Goal: Information Seeking & Learning: Learn about a topic

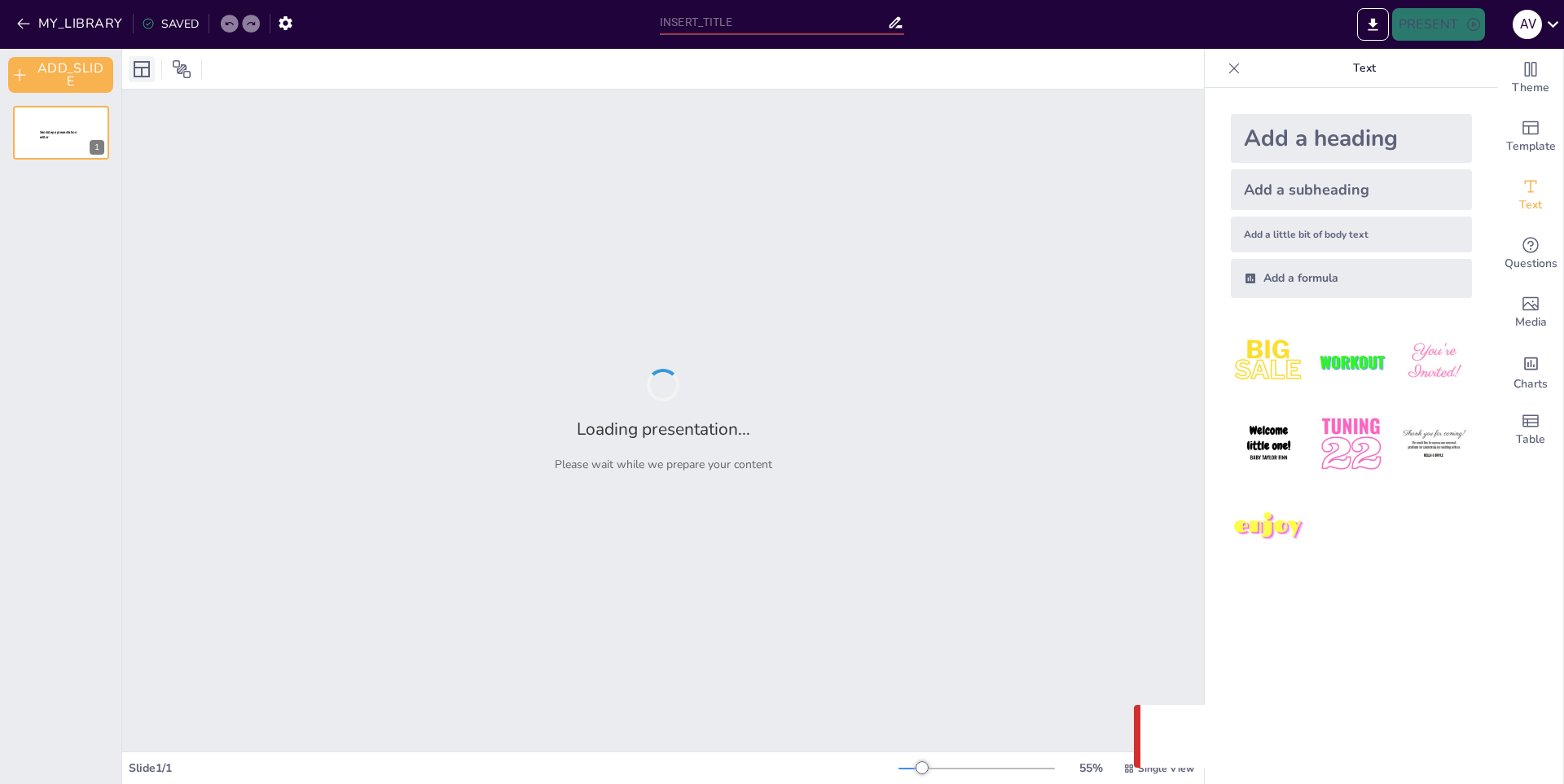
type input "Mecanismos de Absorción, Distribución, Metabolismo y Excreción"
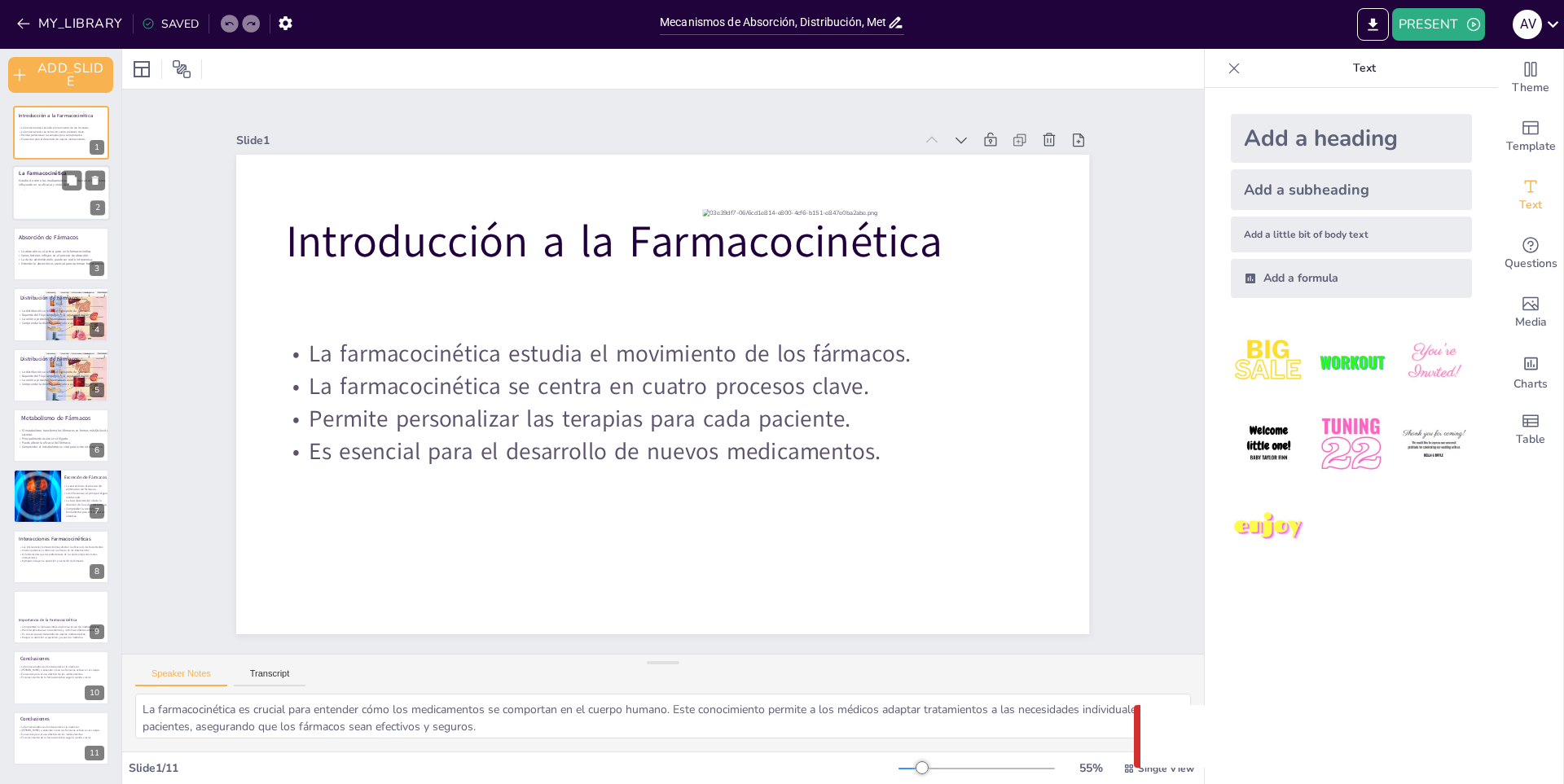
click at [47, 204] on div at bounding box center [59, 209] width 71 height 40
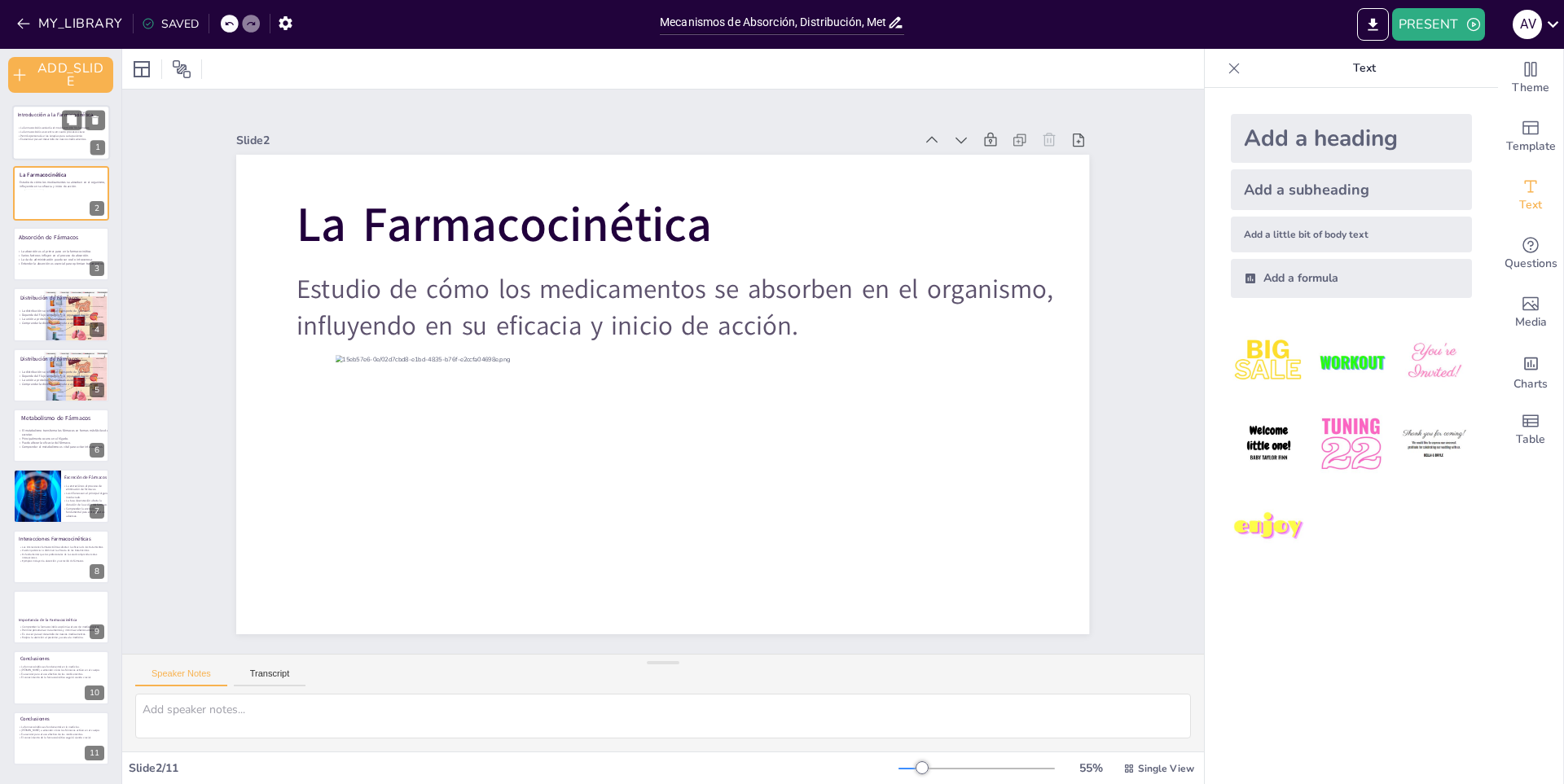
click at [47, 141] on p "Es esencial para el desarrollo de nuevos medicamentos." at bounding box center [56, 139] width 78 height 4
type textarea "La farmacocinética es crucial para entender cómo los medicamentos se comportan …"
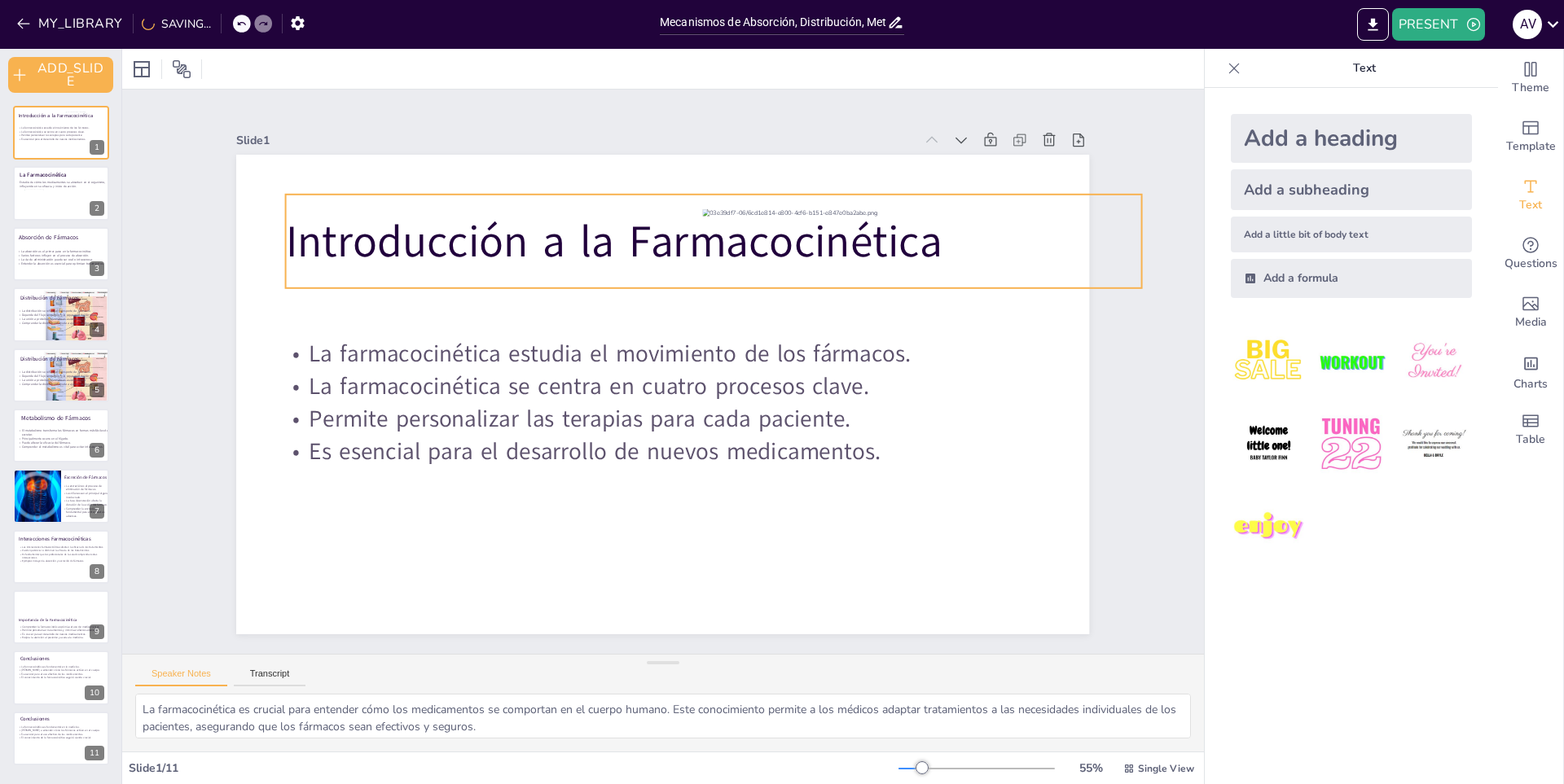
click at [359, 237] on p "Introducción a la Farmacocinética" at bounding box center [762, 274] width 807 height 404
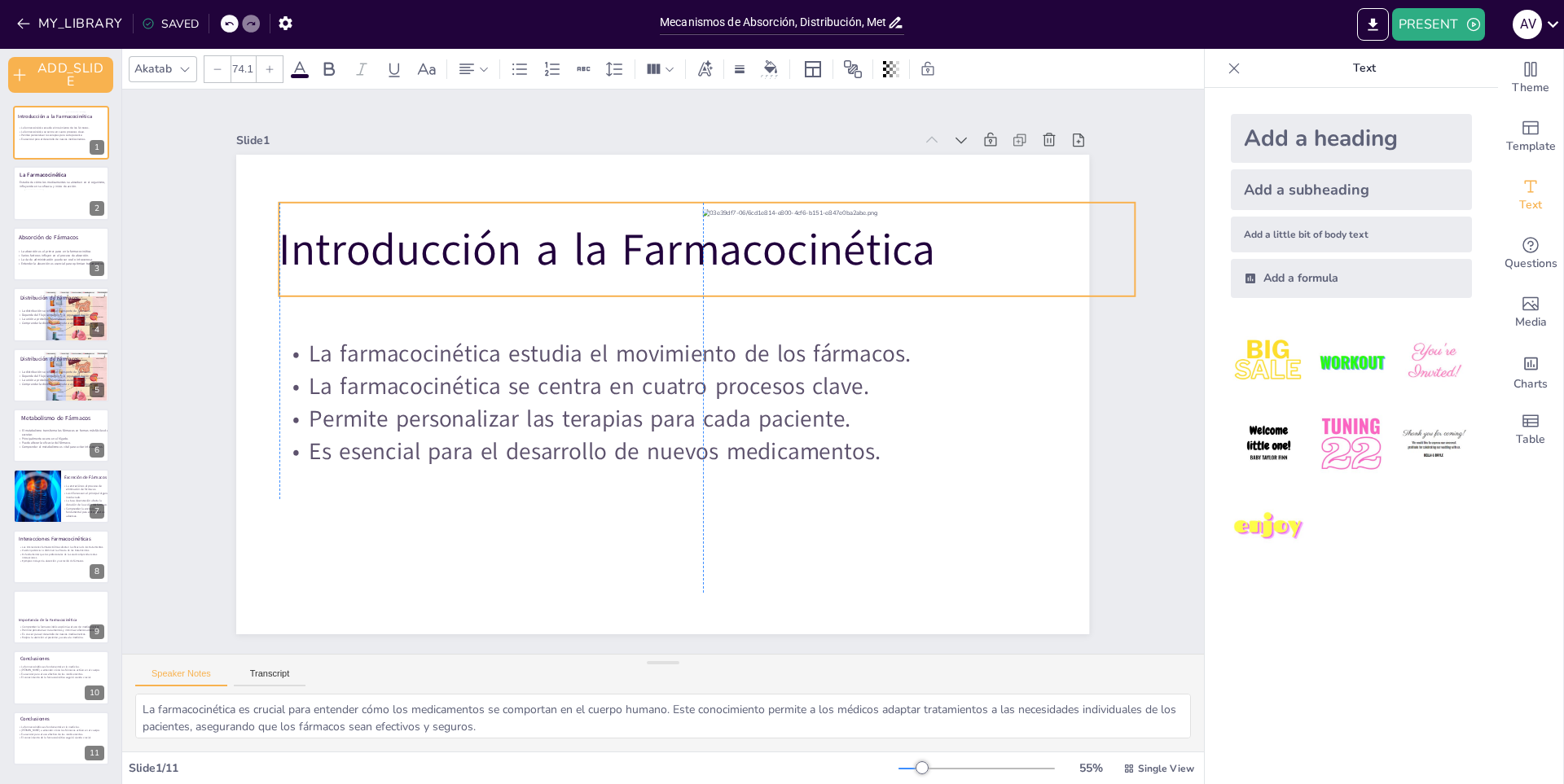
drag, startPoint x: 938, startPoint y: 241, endPoint x: 929, endPoint y: 249, distance: 12.0
click at [929, 249] on p "Introducción a la Farmacocinética" at bounding box center [762, 287] width 772 height 481
click at [913, 246] on p "Introducción a la Farmacocinética" at bounding box center [743, 268] width 833 height 323
click at [930, 256] on p "Introducción a la Farmacocinética" at bounding box center [778, 311] width 678 height 618
click at [930, 256] on p "Introducción a la Farmacocinética" at bounding box center [732, 261] width 851 height 237
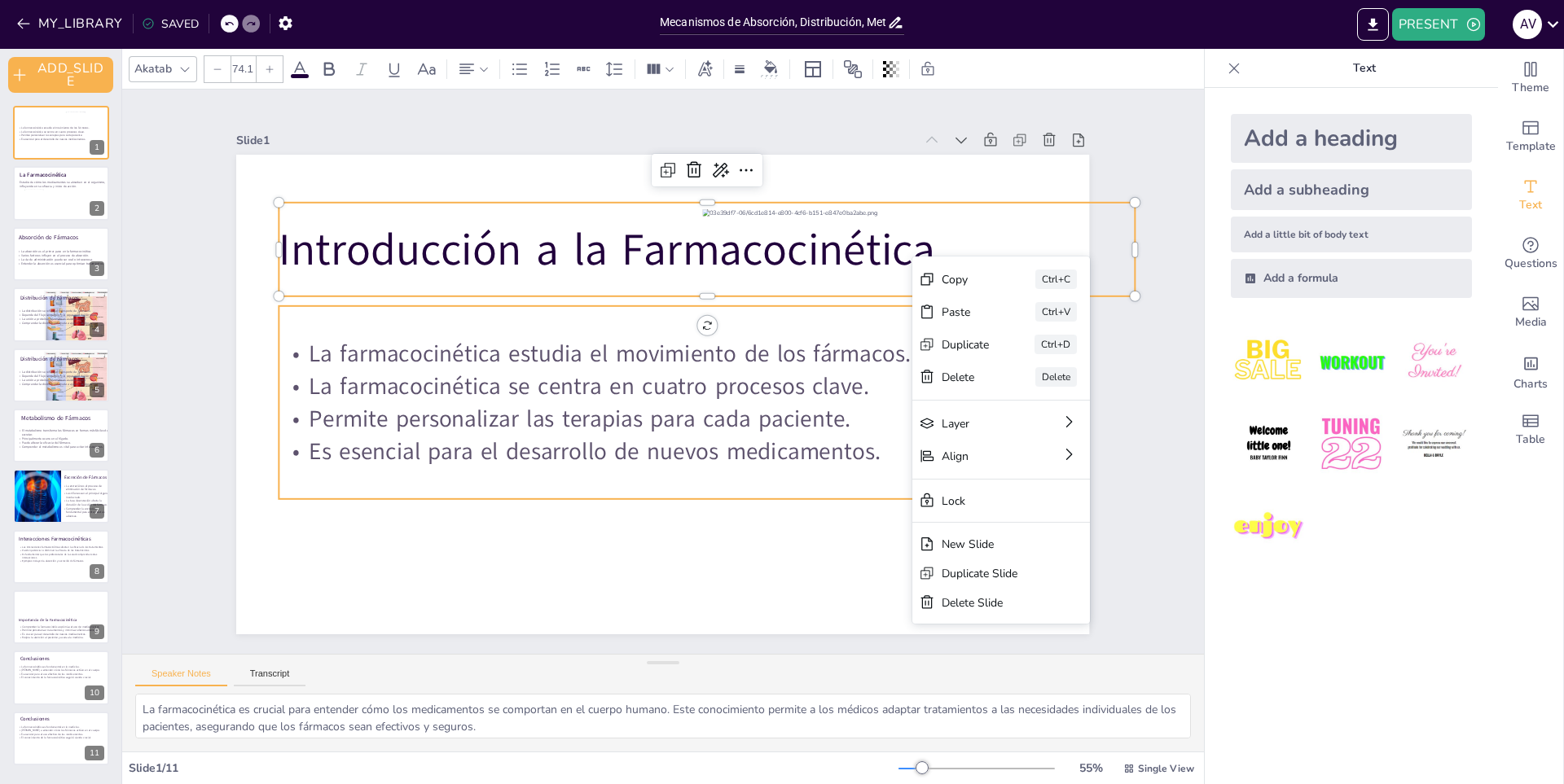
click at [469, 360] on p "La farmacocinética estudia el movimiento de los fármacos." at bounding box center [632, 334] width 603 height 367
type input "39.1"
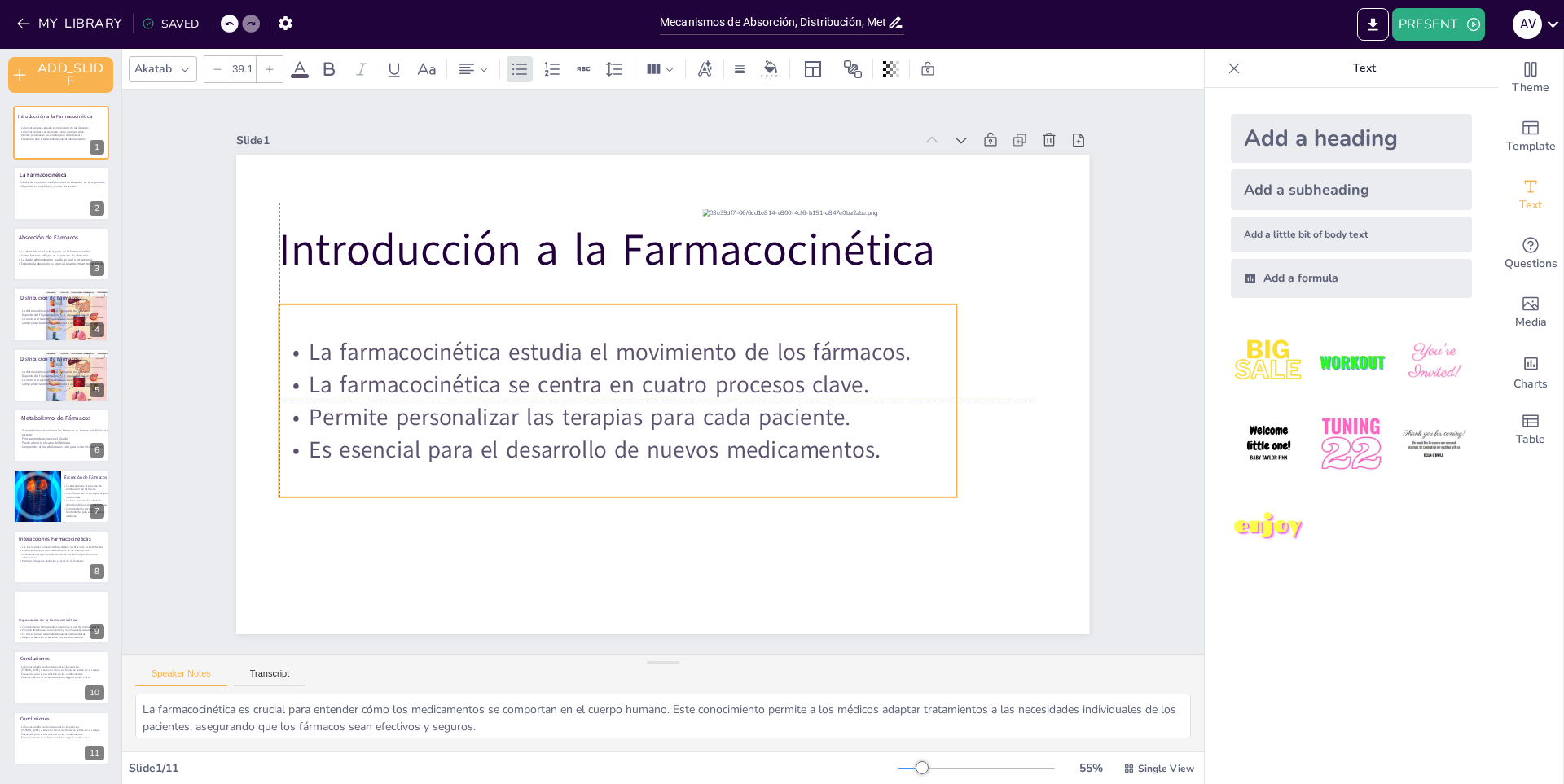
click at [863, 452] on p "Es esencial para el desarrollo de nuevos medicamentos." at bounding box center [681, 460] width 525 height 477
click at [722, 452] on p "Es esencial para el desarrollo de nuevos medicamentos." at bounding box center [602, 305] width 239 height 654
drag, startPoint x: 871, startPoint y: 452, endPoint x: 850, endPoint y: 452, distance: 21.0
click at [723, 452] on p "Es esencial para el desarrollo de nuevos medicamentos." at bounding box center [603, 305] width 240 height 654
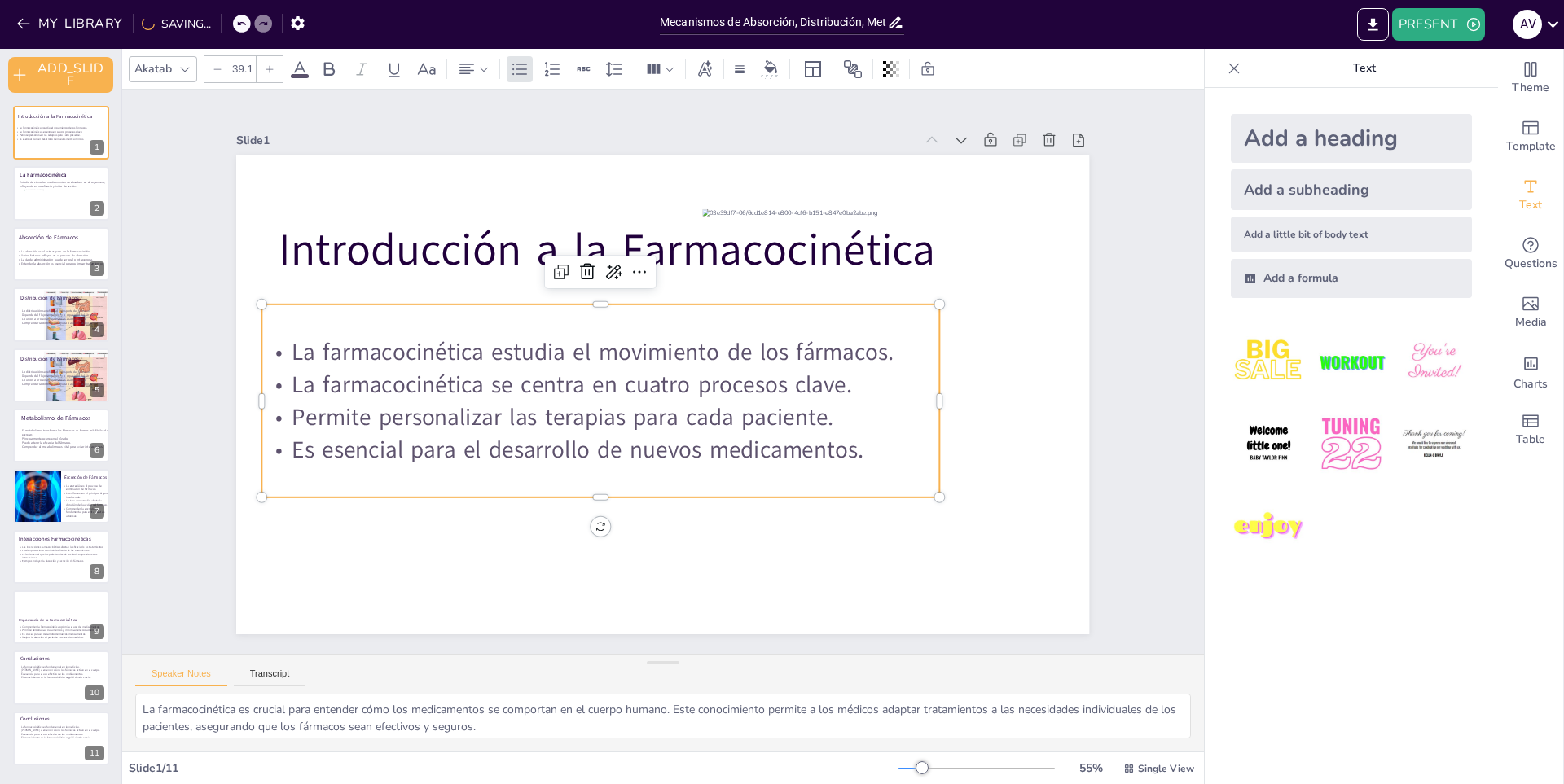
drag, startPoint x: 843, startPoint y: 448, endPoint x: 832, endPoint y: 447, distance: 11.0
click at [837, 447] on p "Es esencial para el desarrollo de nuevos medicamentos." at bounding box center [600, 449] width 677 height 33
click at [822, 444] on p "Es esencial para el desarrollo de nuevos medicamentos." at bounding box center [561, 385] width 526 height 477
click at [744, 444] on p "Es esencial para el desarrollo de nuevos medicamentos." at bounding box center [560, 352] width 367 height 603
click at [822, 444] on p "Es esencial para el desarrollo de nuevos medicamentos." at bounding box center [686, 472] width 424 height 567
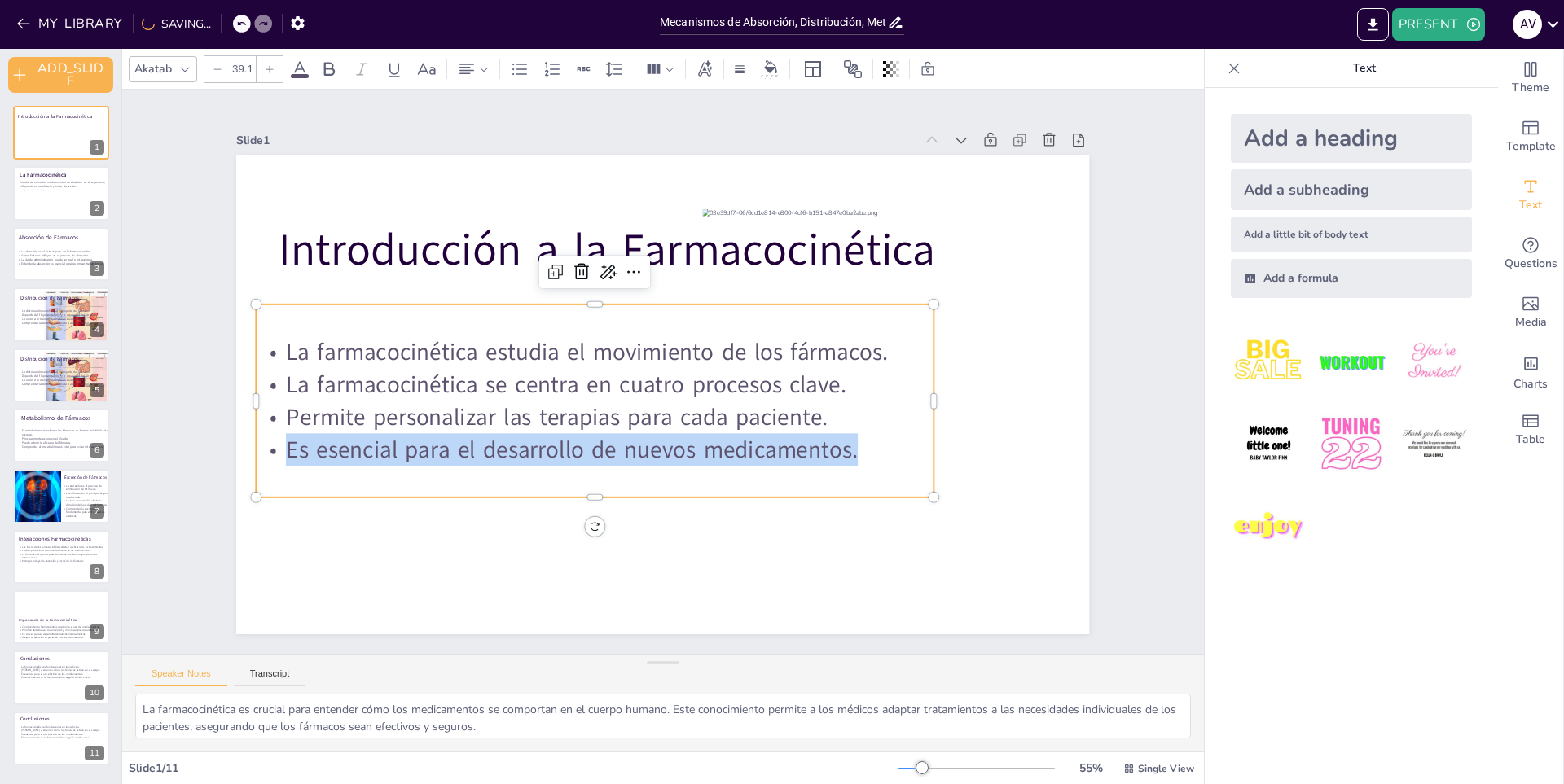
click at [744, 444] on p "Es esencial para el desarrollo de nuevos medicamentos." at bounding box center [560, 352] width 367 height 603
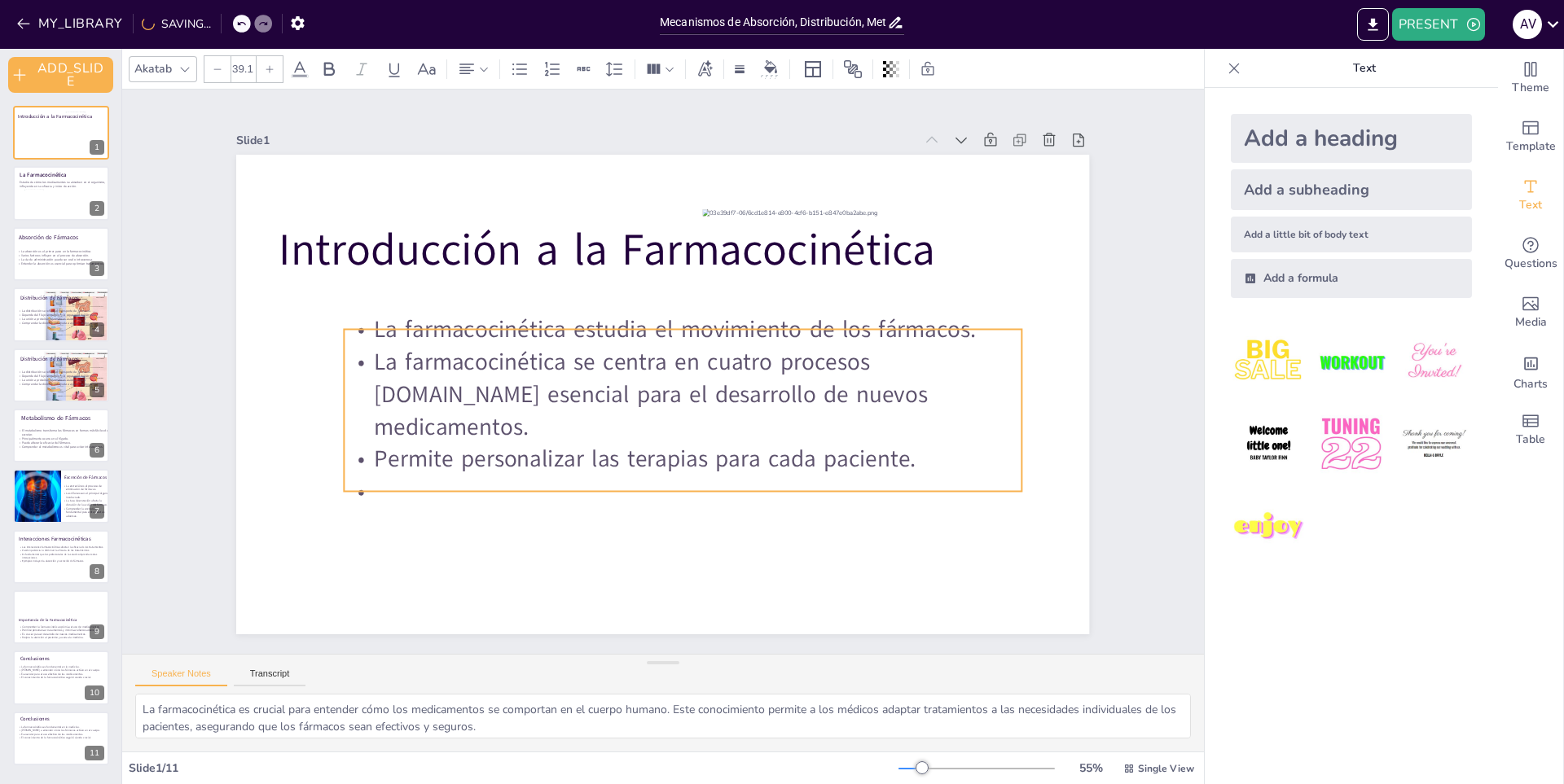
drag, startPoint x: 786, startPoint y: 421, endPoint x: 947, endPoint y: 478, distance: 170.8
click at [934, 385] on p at bounding box center [607, 264] width 654 height 240
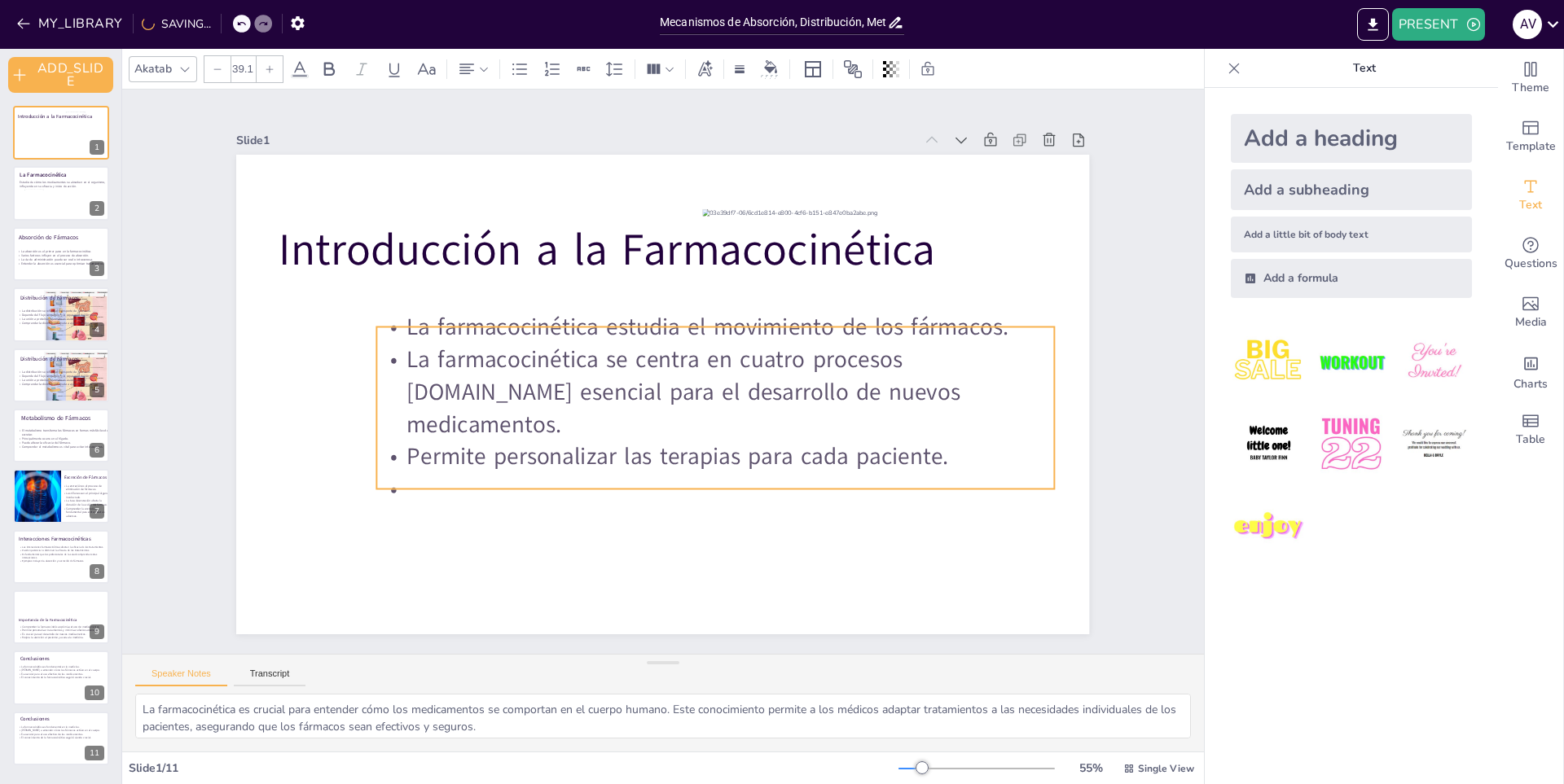
drag, startPoint x: 357, startPoint y: 343, endPoint x: 378, endPoint y: 340, distance: 21.2
click at [381, 340] on p "La farmacocinética estudia el movimiento de los fármacos." at bounding box center [716, 327] width 677 height 33
click at [231, 30] on div at bounding box center [230, 24] width 18 height 18
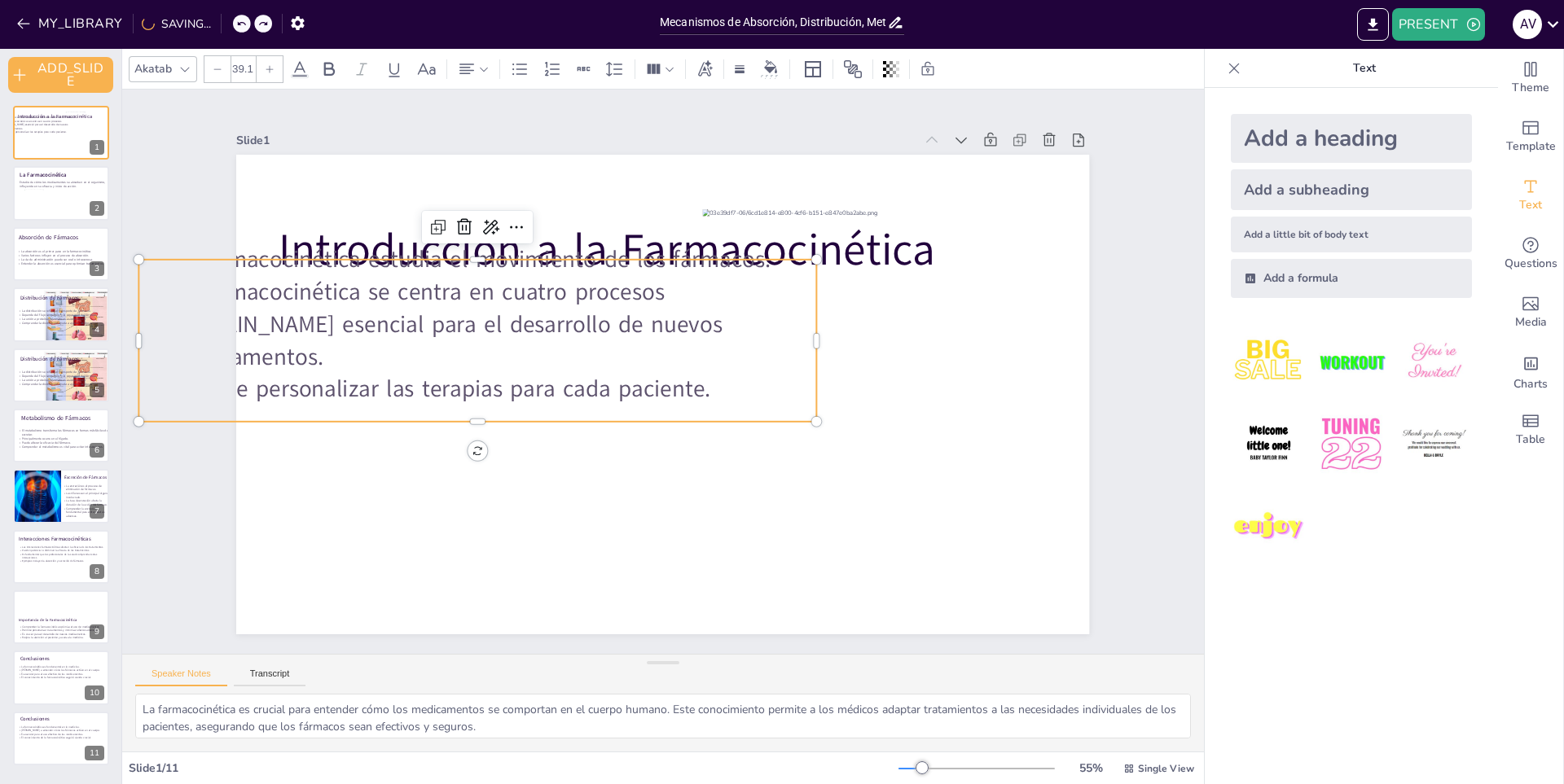
click at [228, 19] on div "MY_LIBRARY SAVING..." at bounding box center [156, 23] width 313 height 29
click at [235, 20] on div at bounding box center [230, 24] width 18 height 18
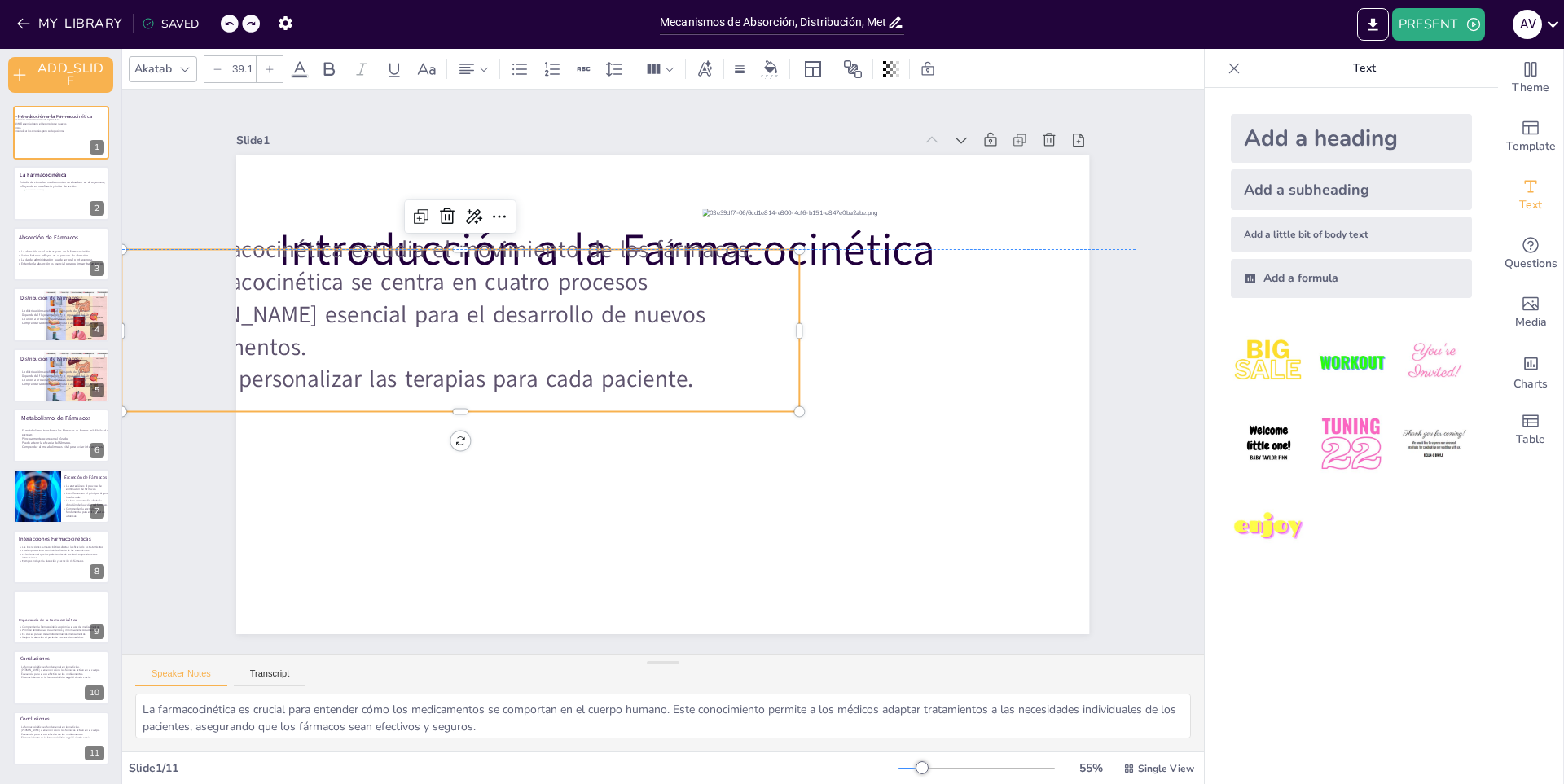
click at [235, 20] on div at bounding box center [230, 24] width 18 height 18
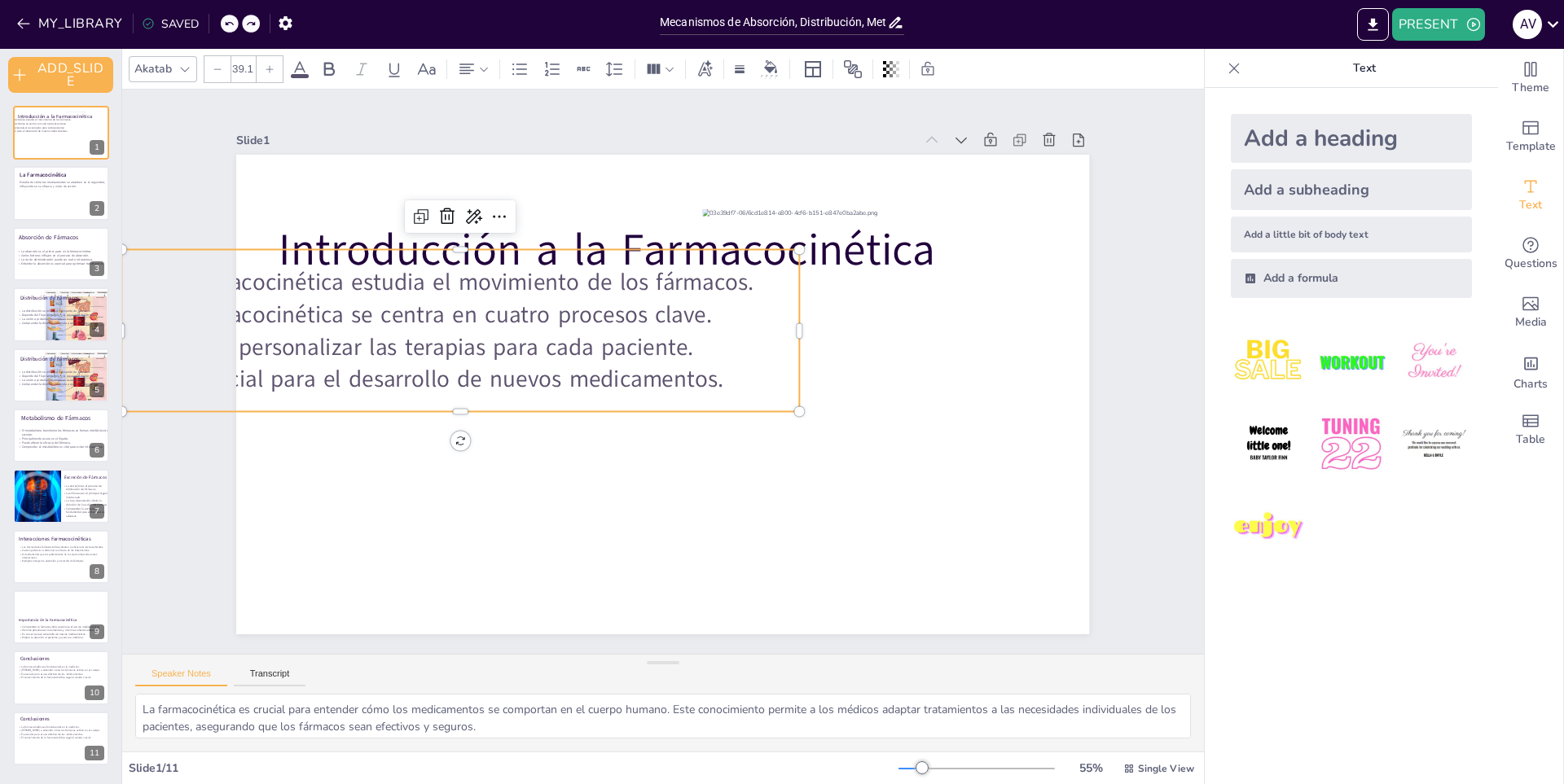
click at [235, 20] on div at bounding box center [230, 24] width 18 height 18
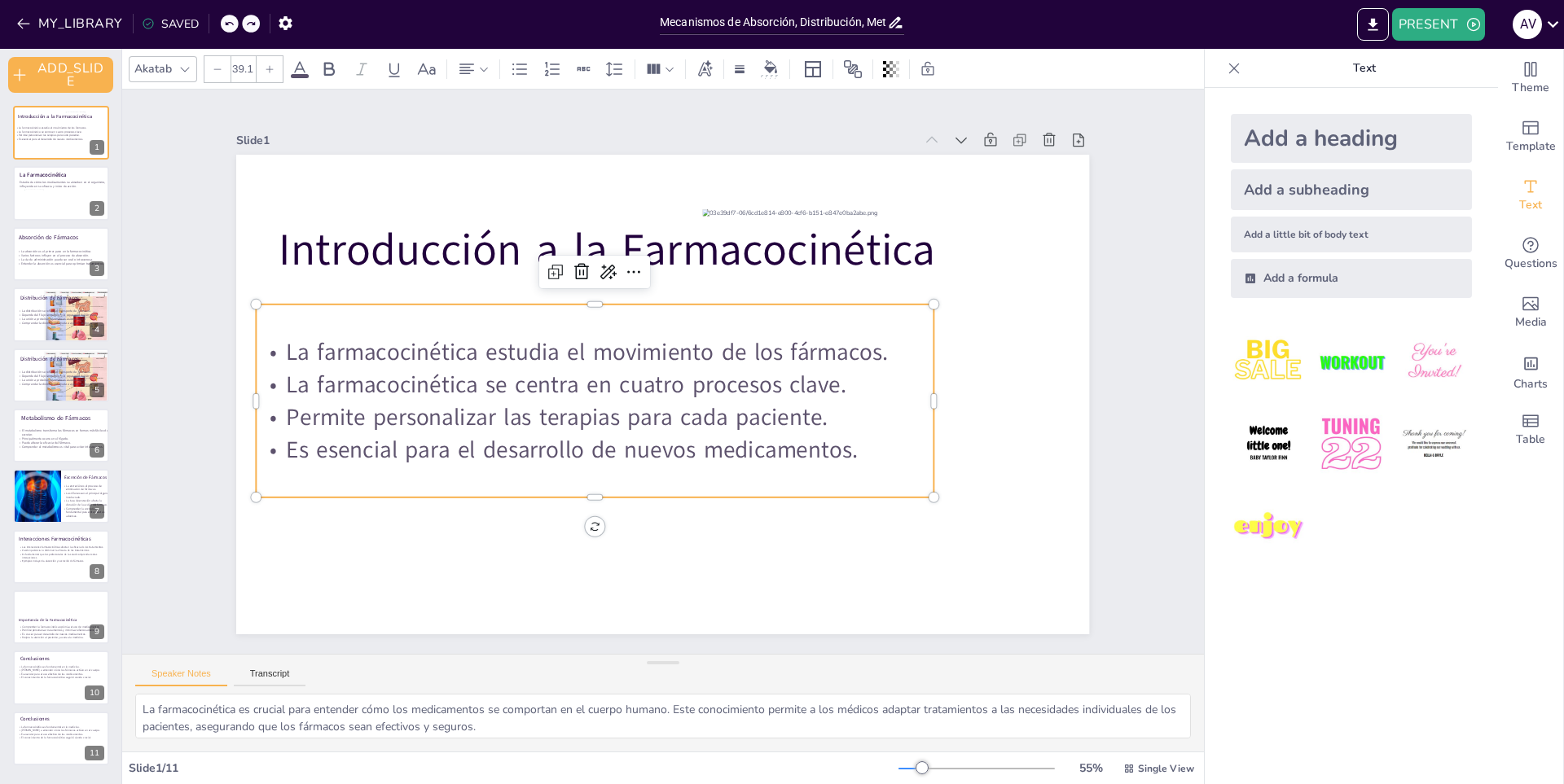
click at [235, 20] on div at bounding box center [230, 24] width 18 height 18
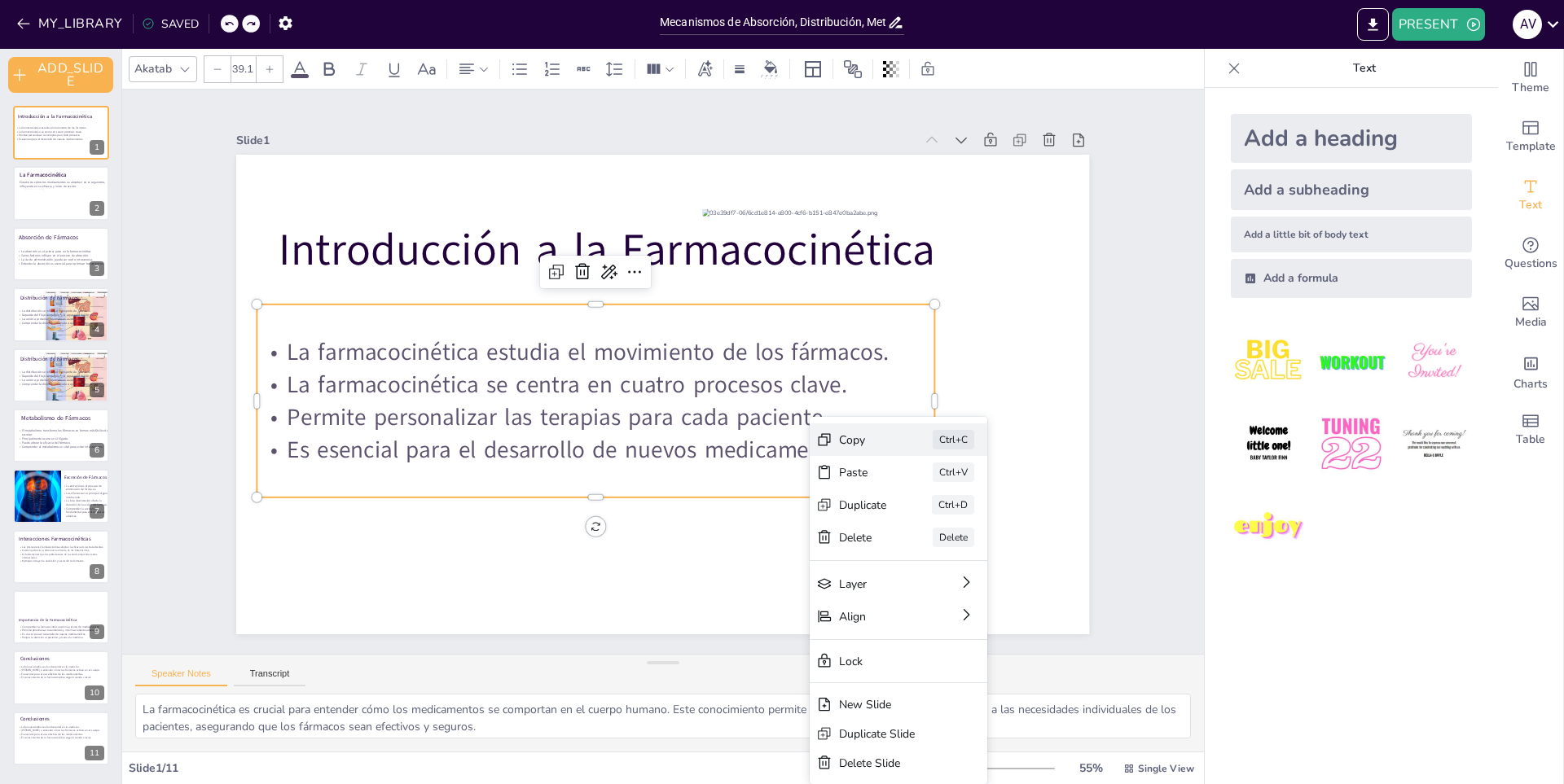
click at [588, 695] on div "Copy" at bounding box center [576, 720] width 25 height 51
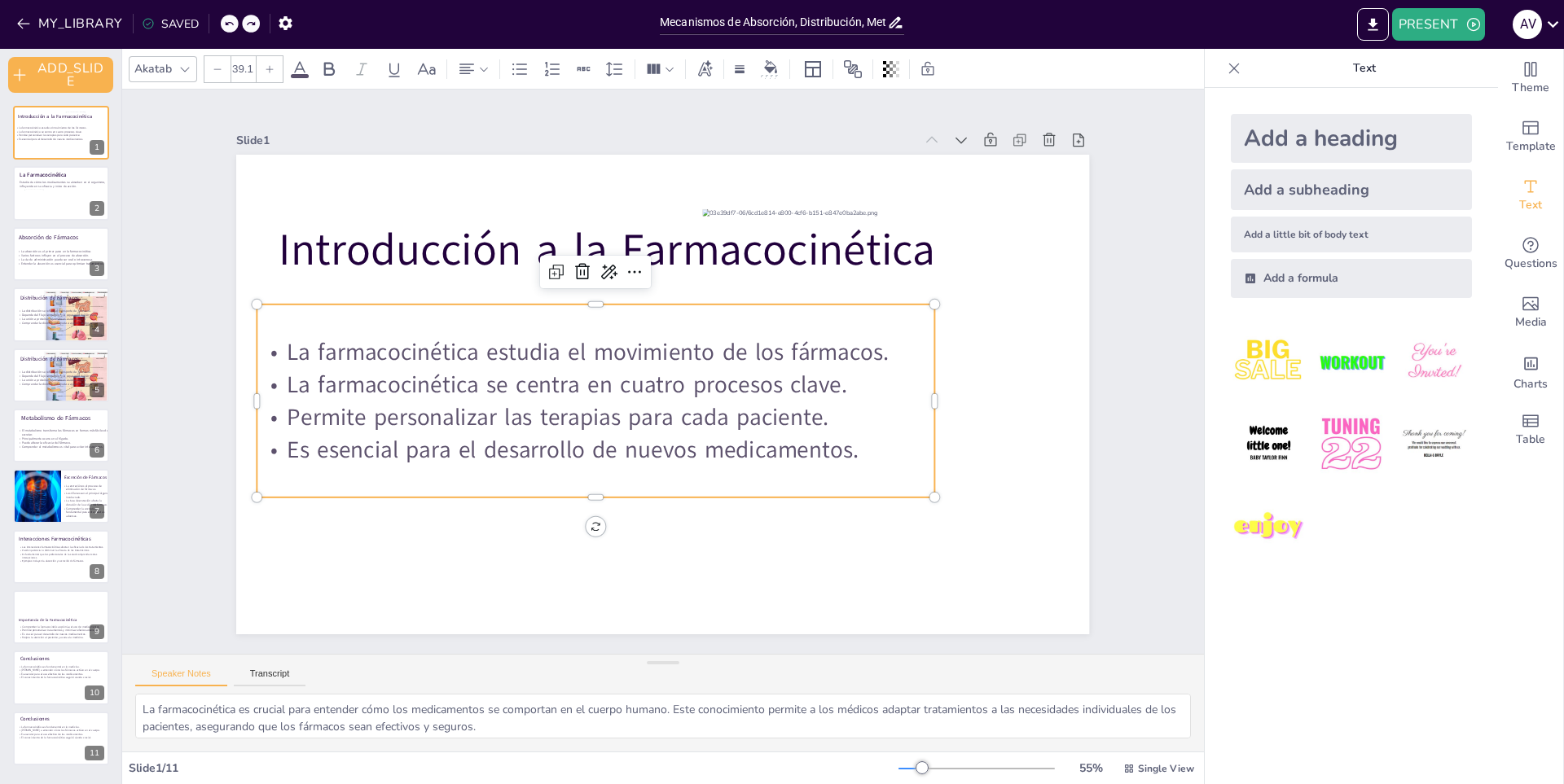
click at [745, 448] on p "Es esencial para el desarrollo de nuevos medicamentos." at bounding box center [561, 352] width 367 height 603
click at [844, 447] on p "Es esencial para el desarrollo de nuevos medicamentos." at bounding box center [562, 395] width 567 height 424
click at [844, 447] on p "Es esencial para el desarrollo de nuevos medicamentos." at bounding box center [589, 443] width 677 height 104
drag, startPoint x: 844, startPoint y: 447, endPoint x: 852, endPoint y: 441, distance: 10.0
click at [852, 416] on span "Es esencial para el desarrollo de nuevos medicamentos." at bounding box center [704, 258] width 511 height 314
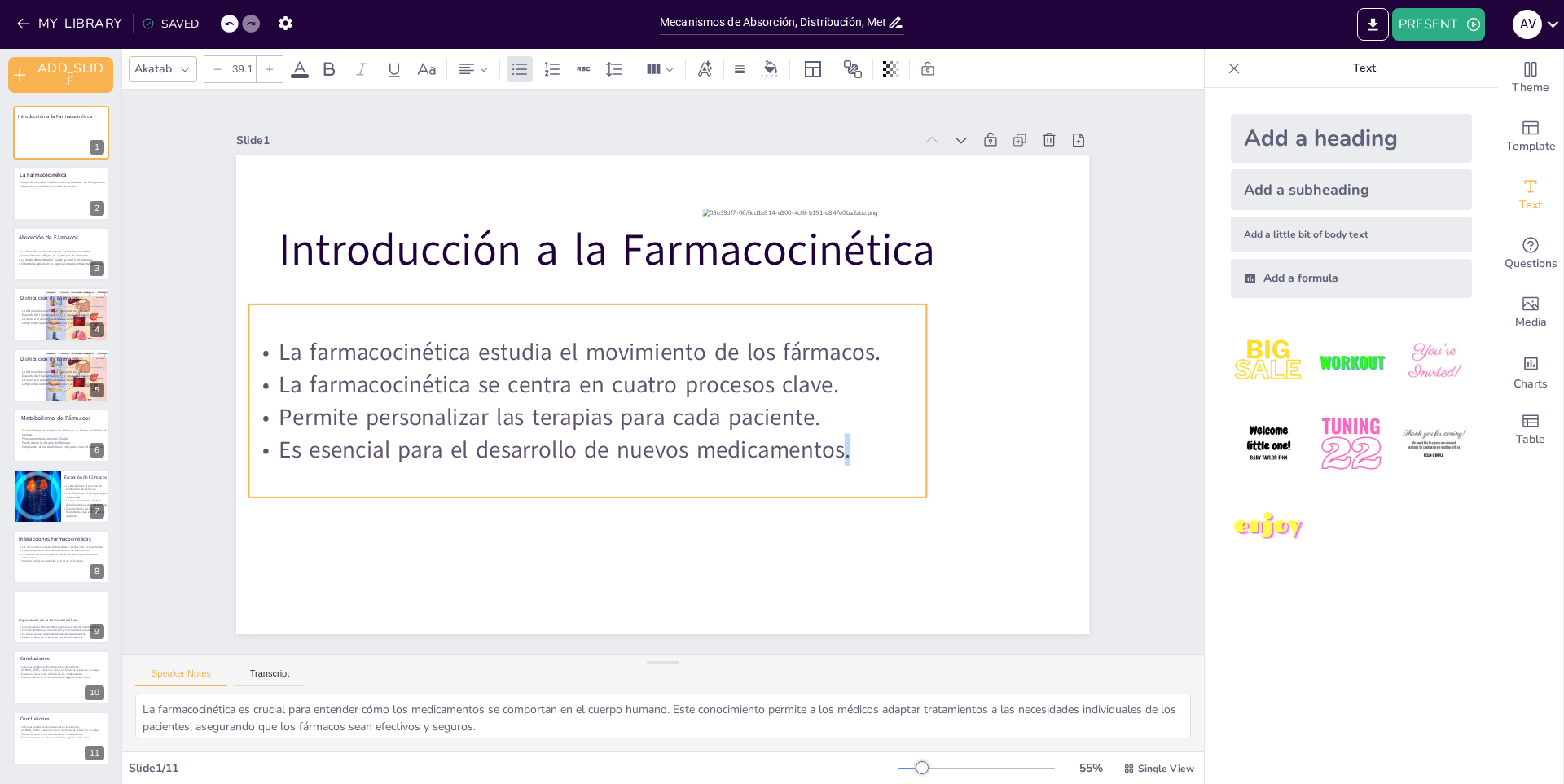
drag, startPoint x: 852, startPoint y: 443, endPoint x: 835, endPoint y: 445, distance: 17.1
click at [795, 445] on span "Es esencial para el desarrollo de nuevos medicamentos." at bounding box center [540, 390] width 511 height 314
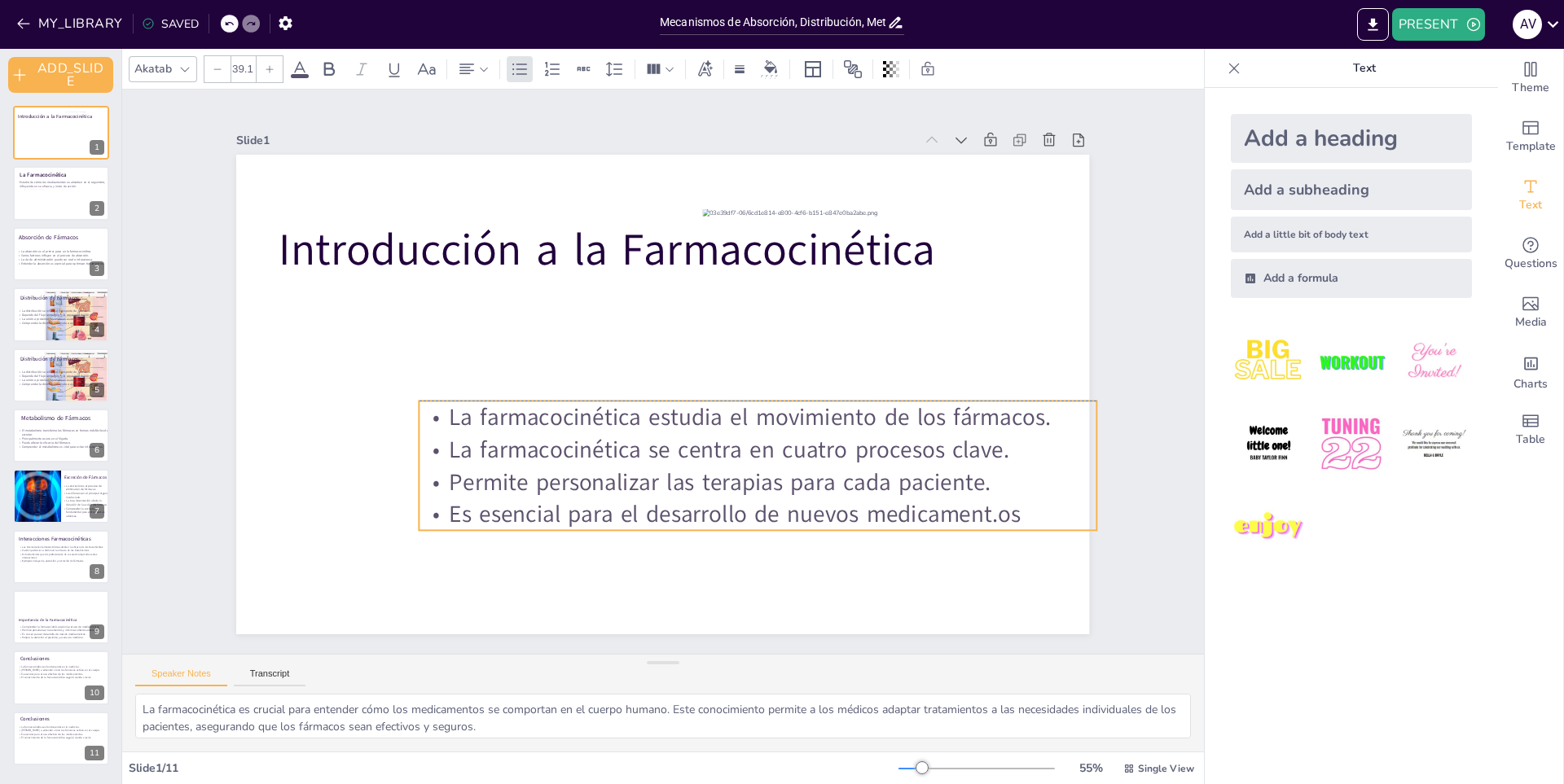
drag, startPoint x: 397, startPoint y: 401, endPoint x: 439, endPoint y: 402, distance: 42.0
click at [448, 402] on span "La farmacocinética estudia el movimiento de los fármacos." at bounding box center [716, 455] width 538 height 329
drag, startPoint x: 739, startPoint y: 467, endPoint x: 724, endPoint y: 464, distance: 15.3
click at [724, 464] on span "Permite personalizar las terapias para cada paciente." at bounding box center [590, 465] width 299 height 486
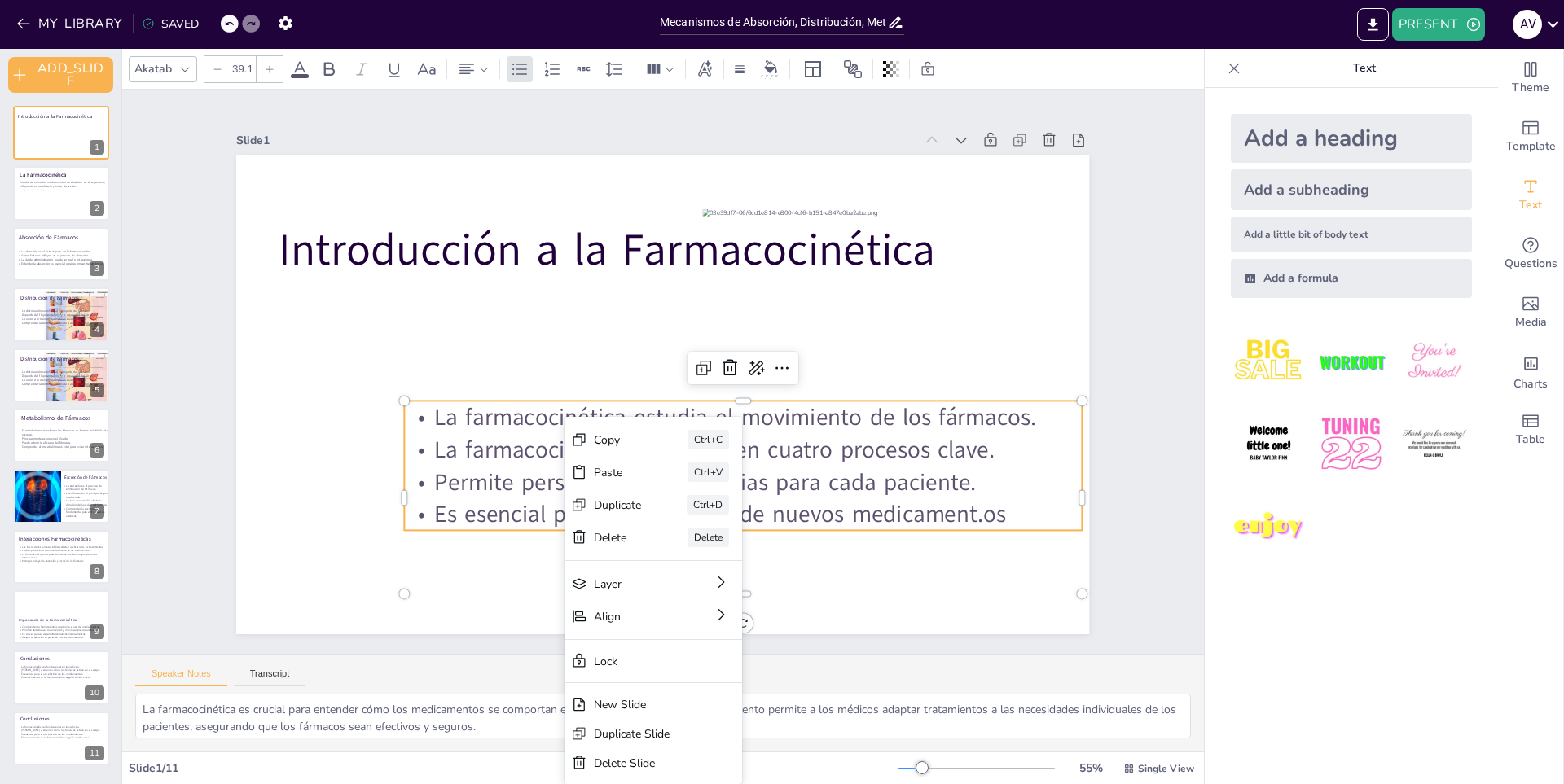
click at [481, 446] on span "La farmacocinética se centra en cuatro procesos clave." at bounding box center [698, 458] width 555 height 147
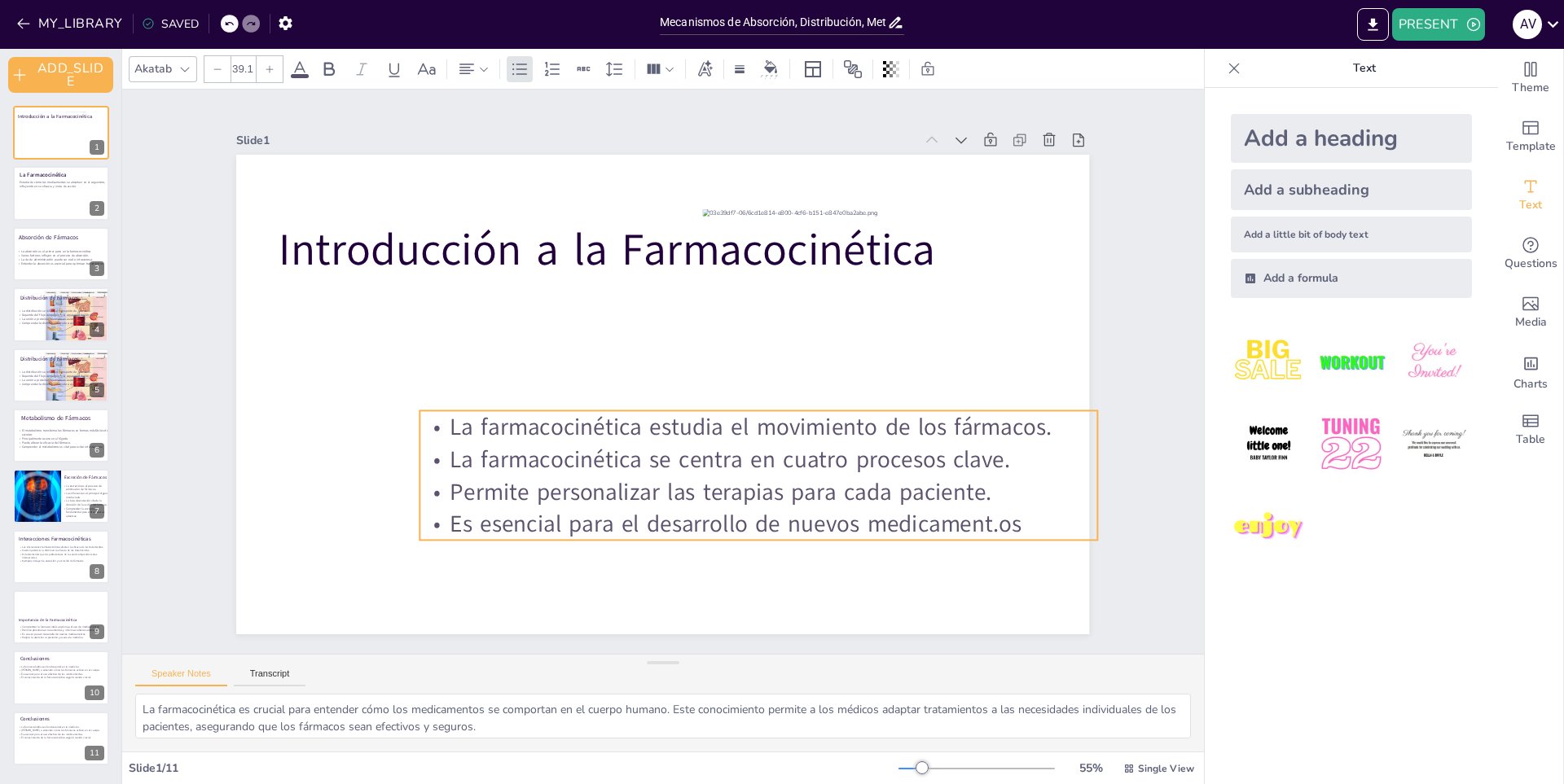
click at [431, 417] on p "La farmacocinética estudia el movimiento de los fármacos." at bounding box center [618, 270] width 567 height 424
drag, startPoint x: 752, startPoint y: 458, endPoint x: 704, endPoint y: 403, distance: 73.0
click at [591, 416] on span "La farmacocinética se centra en cuatro procesos clave." at bounding box center [575, 432] width 32 height 560
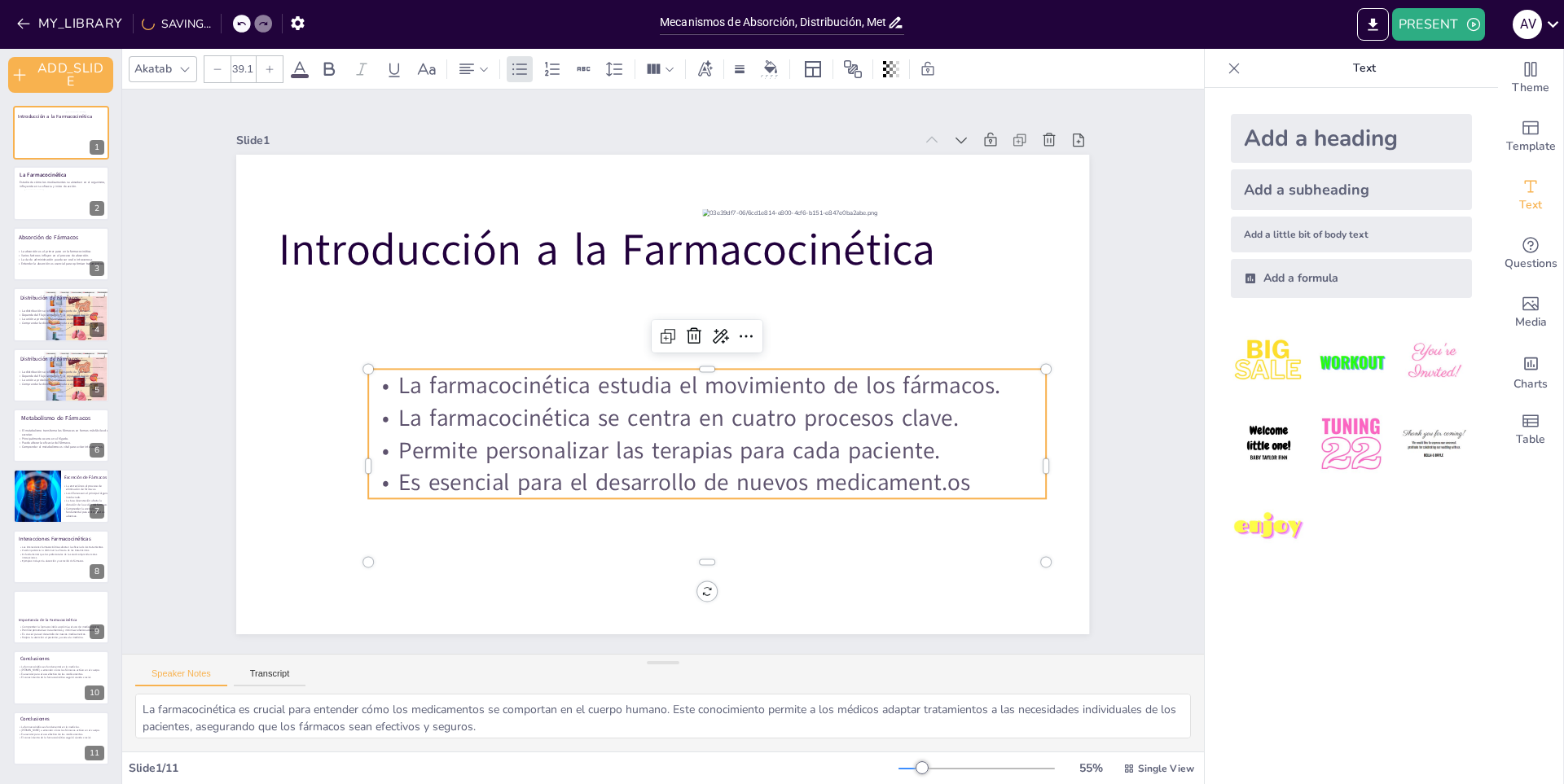
click at [719, 390] on span "La farmacocinética estudia el movimiento de los fármacos." at bounding box center [682, 406] width 469 height 427
click at [719, 390] on span "La farmacocinética estudia el movimiento de los fármacos." at bounding box center [701, 385] width 602 height 32
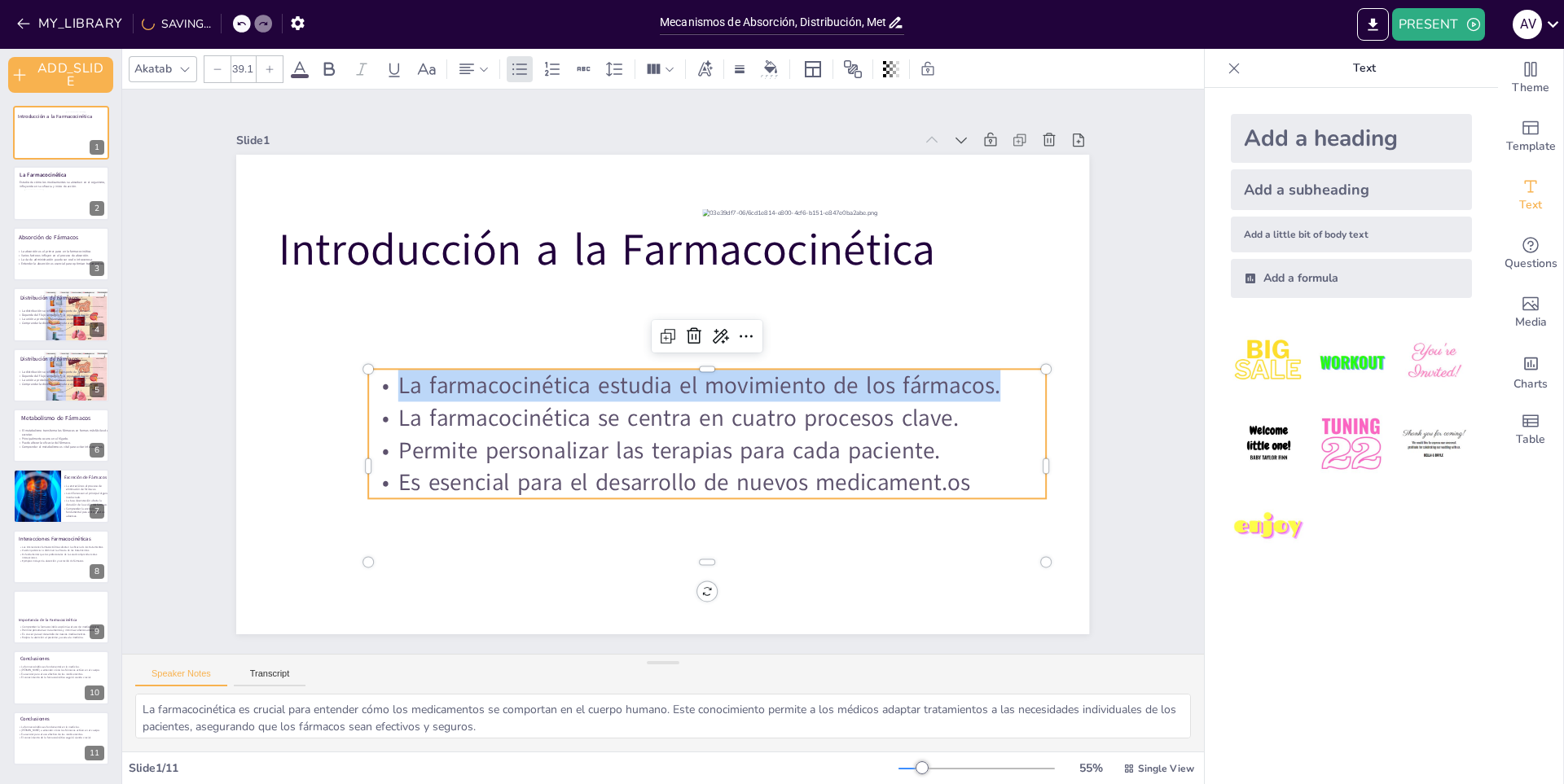
click at [723, 390] on span "La farmacocinética estudia el movimiento de los fármacos." at bounding box center [693, 396] width 582 height 216
click at [723, 390] on span "La farmacocinética estudia el movimiento de los fármacos." at bounding box center [696, 393] width 596 height 156
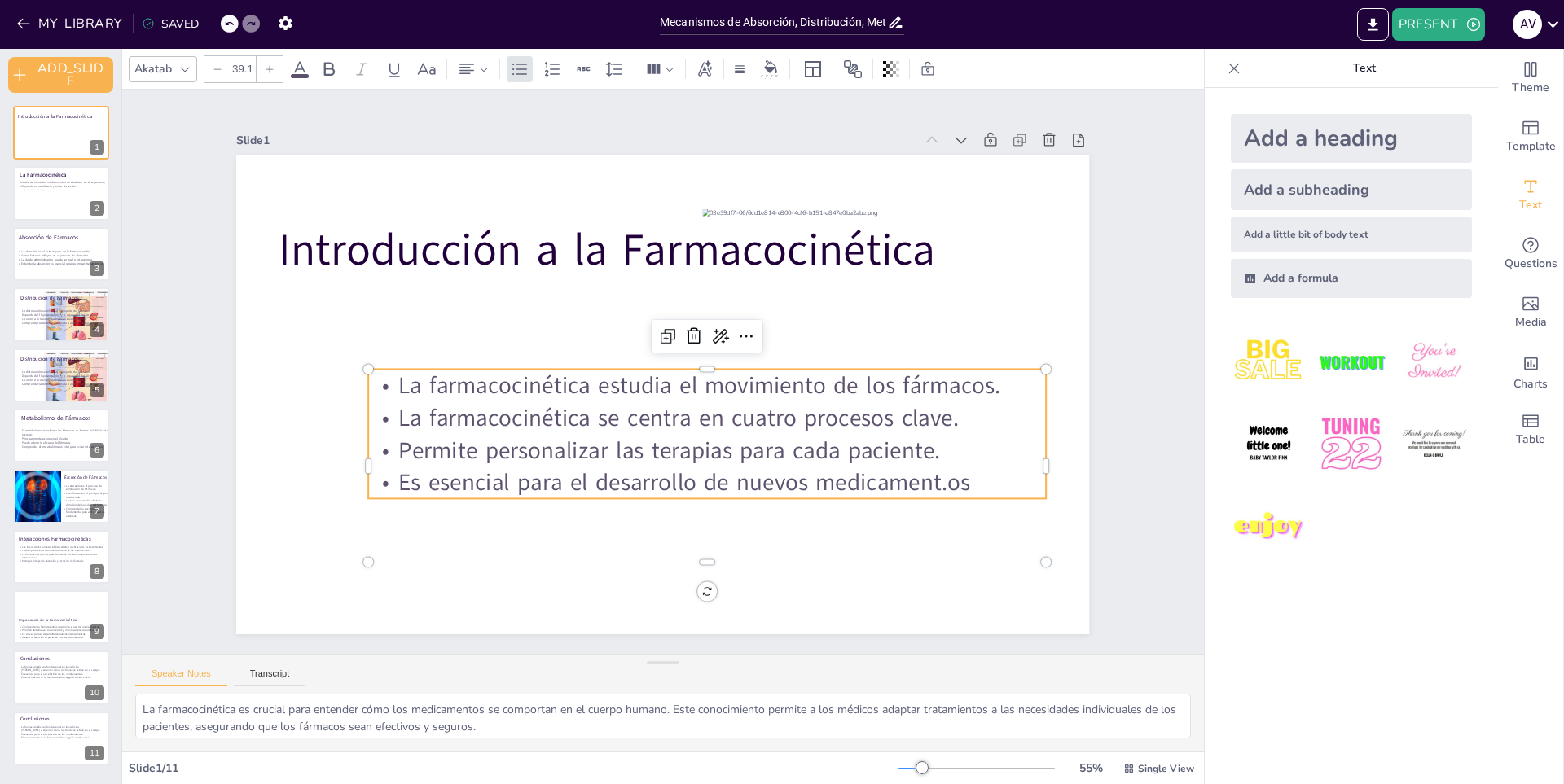
click at [729, 387] on span "La farmacocinética estudia el movimiento de los fármacos." at bounding box center [693, 396] width 582 height 216
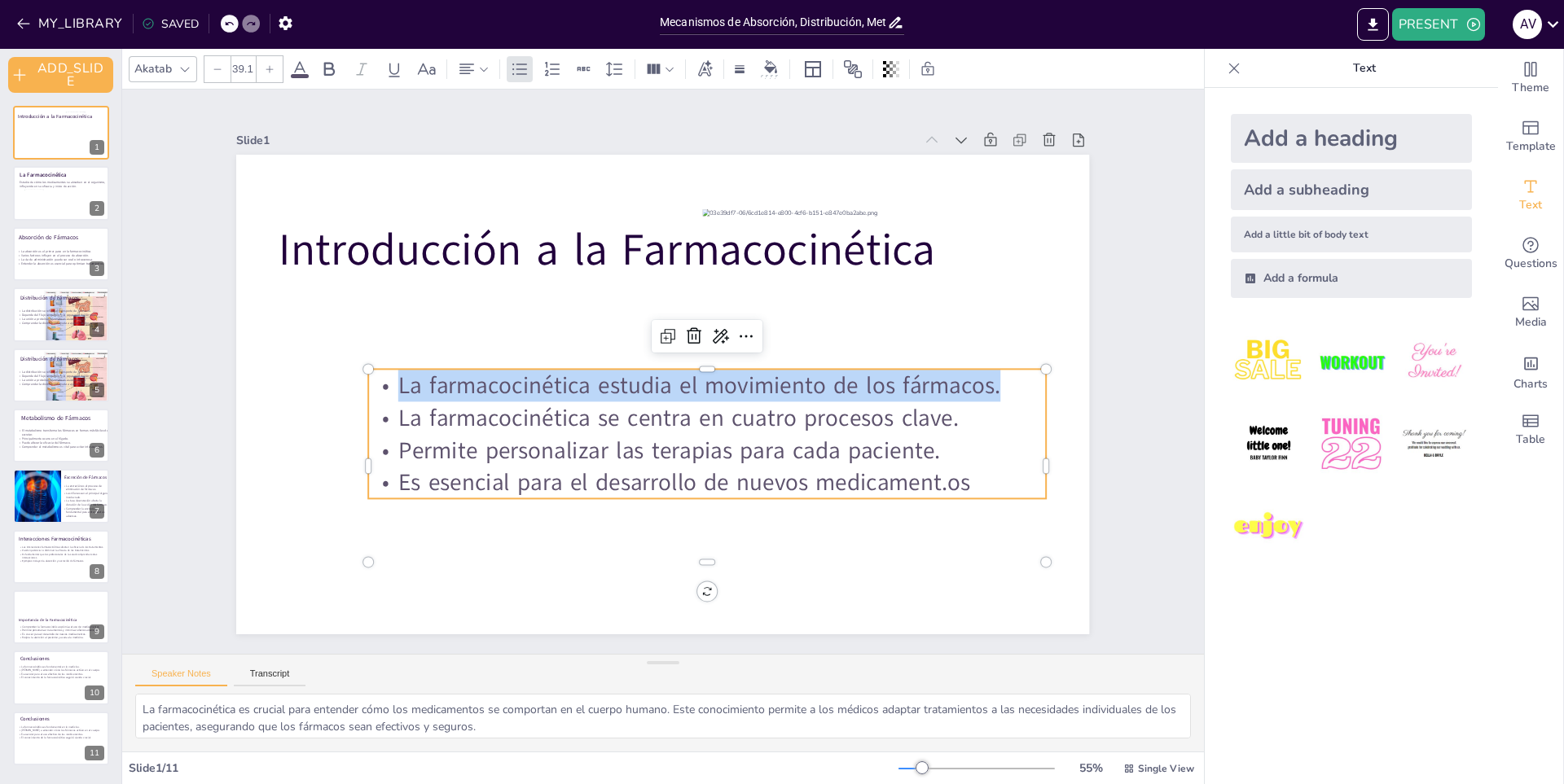
click at [729, 387] on span "La farmacocinética estudia el movimiento de los fármacos." at bounding box center [677, 408] width 427 height 469
click at [729, 387] on span "La farmacocinética estudia el movimiento de los fármacos." at bounding box center [691, 399] width 563 height 275
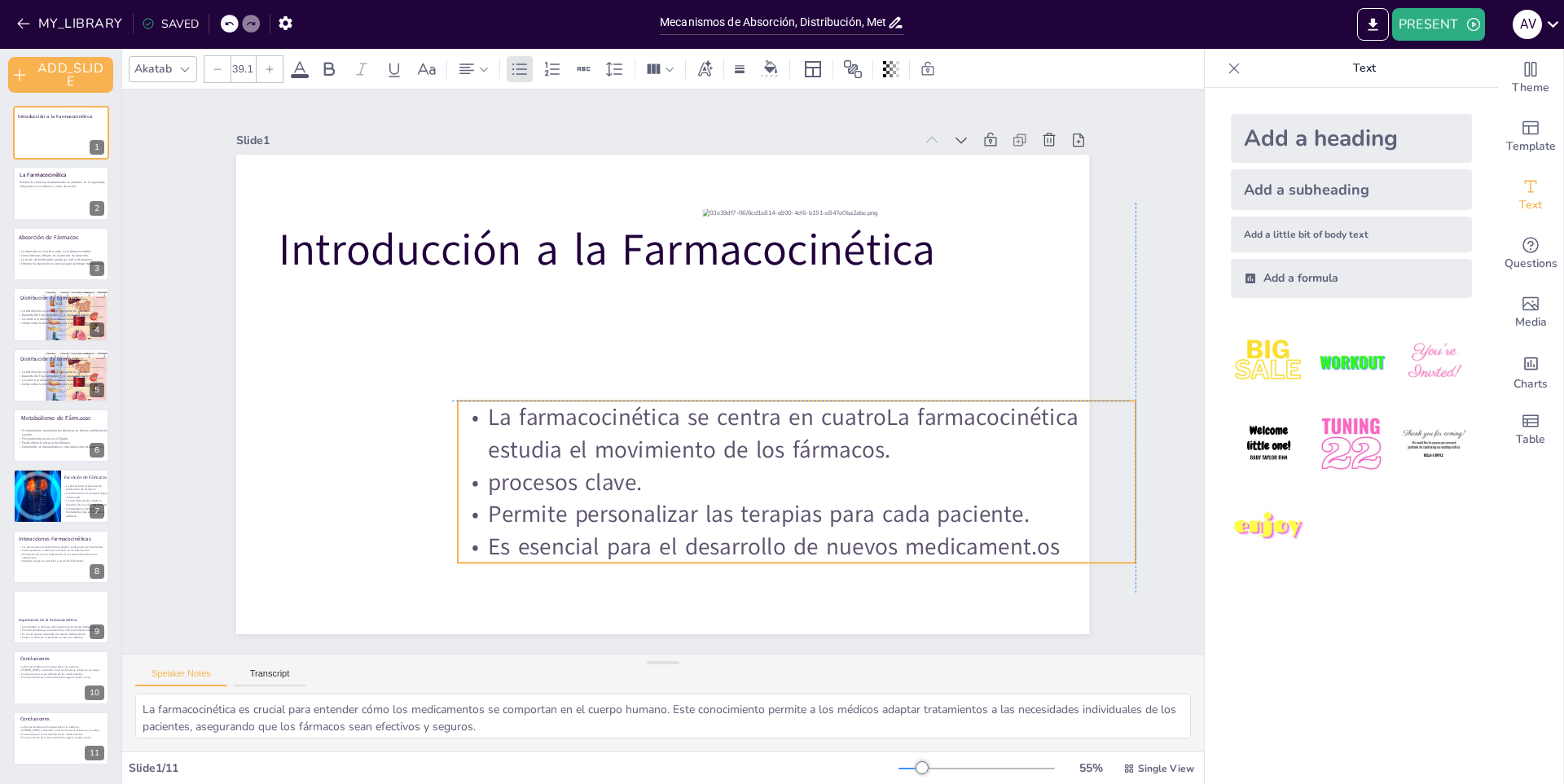
click at [759, 417] on span "La farmacocinética se centra en cuatroLa farmacocinética estudia el movimiento …" at bounding box center [549, 420] width 419 height 482
click at [812, 417] on span "La farmacocinética se centra en cuatroLa farmacocinética estudia el movimiento …" at bounding box center [782, 434] width 590 height 65
click at [472, 411] on p "La farmacocinética se centra en cuatroLa farmacocinética estudia el movimiento …" at bounding box center [574, 489] width 205 height 676
click at [471, 411] on p "La farmacocinética se centra en cuatroLa farmacocinética estudia el movimiento …" at bounding box center [534, 444] width 450 height 586
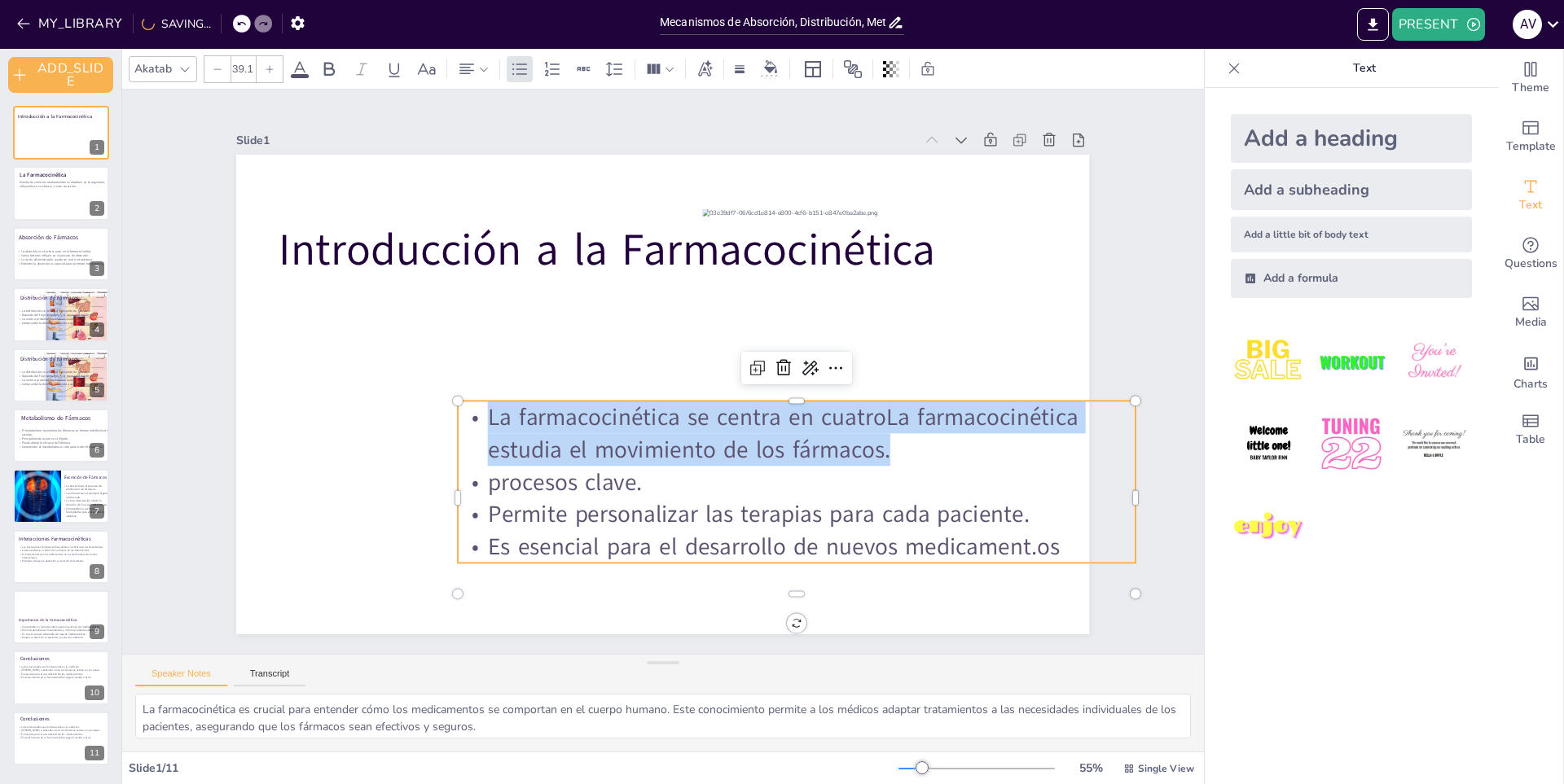
click at [471, 411] on p "La farmacocinética se centra en cuatroLa farmacocinética estudia el movimiento …" at bounding box center [790, 447] width 681 height 136
click at [471, 411] on p "La farmacocinética se centra en cuatroLa farmacocinética estudia el movimiento …" at bounding box center [772, 472] width 664 height 271
click at [471, 411] on p "La farmacocinética se centra en cuatroLa farmacocinética estudia el movimiento …" at bounding box center [563, 480] width 271 height 664
click at [471, 411] on p "La farmacocinética se centra en cuatroLa farmacocinética estudia el movimiento …" at bounding box center [772, 472] width 664 height 271
click at [529, 411] on p "La farmacocinética se centra en cuatroLa farmacocinética estudia el movimiento …" at bounding box center [631, 515] width 205 height 676
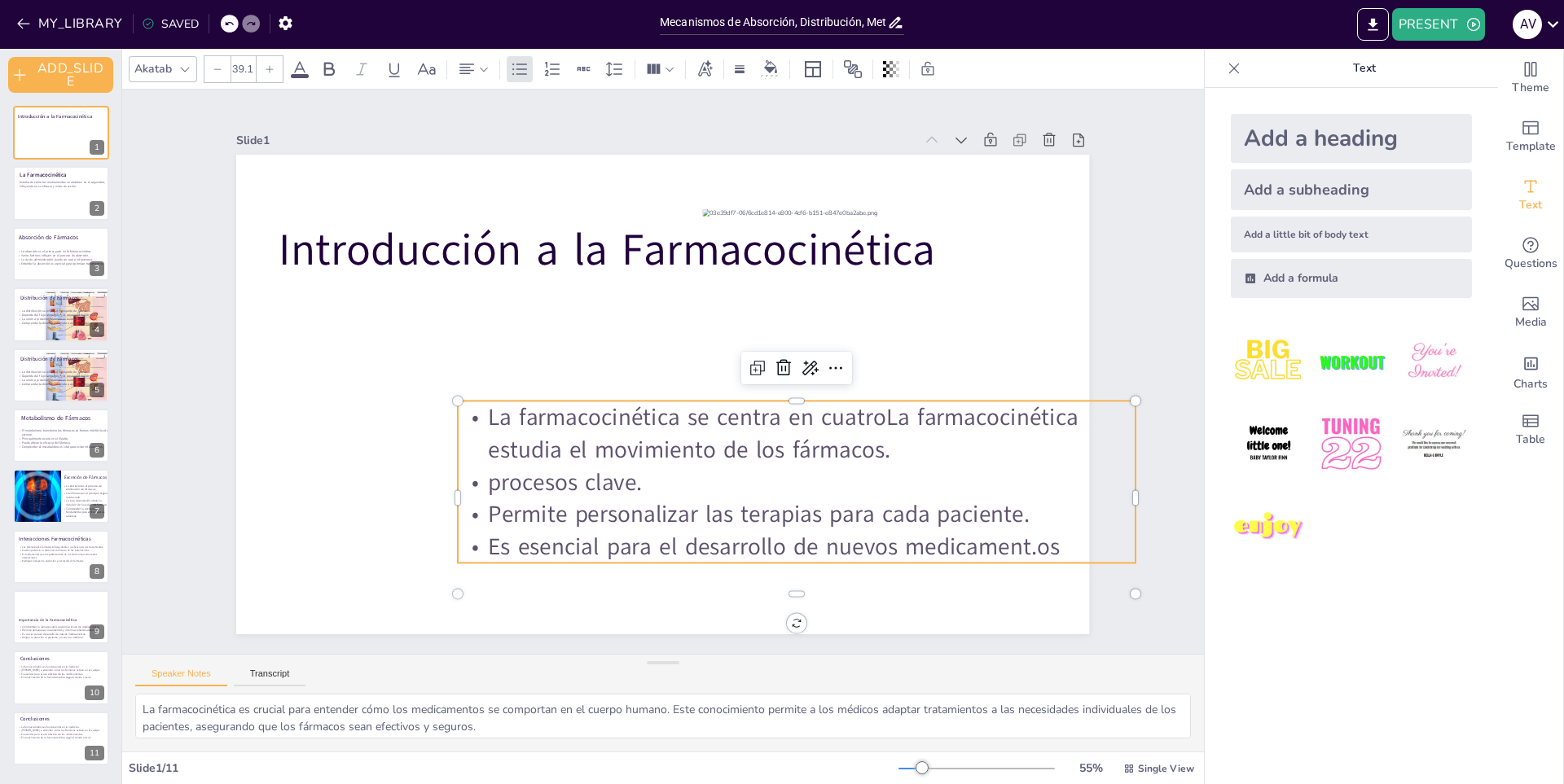
click at [545, 523] on span "Permite personalizar las terapias para cada paciente." at bounding box center [693, 541] width 509 height 250
click at [254, 19] on div at bounding box center [263, 24] width 18 height 18
click at [231, 21] on icon at bounding box center [228, 24] width 10 height 10
click at [226, 21] on icon at bounding box center [228, 24] width 10 height 10
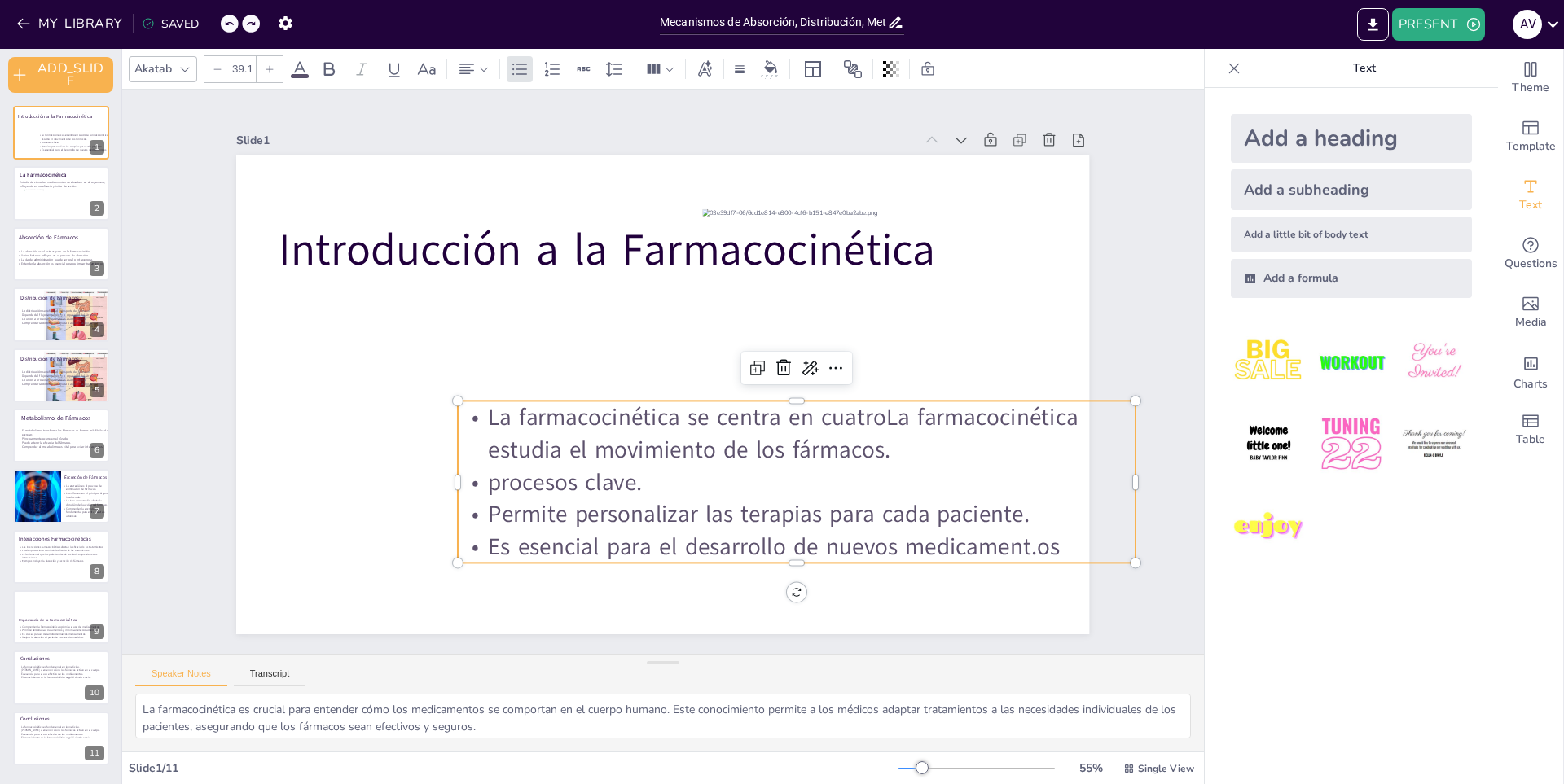
click at [226, 21] on icon at bounding box center [228, 24] width 10 height 10
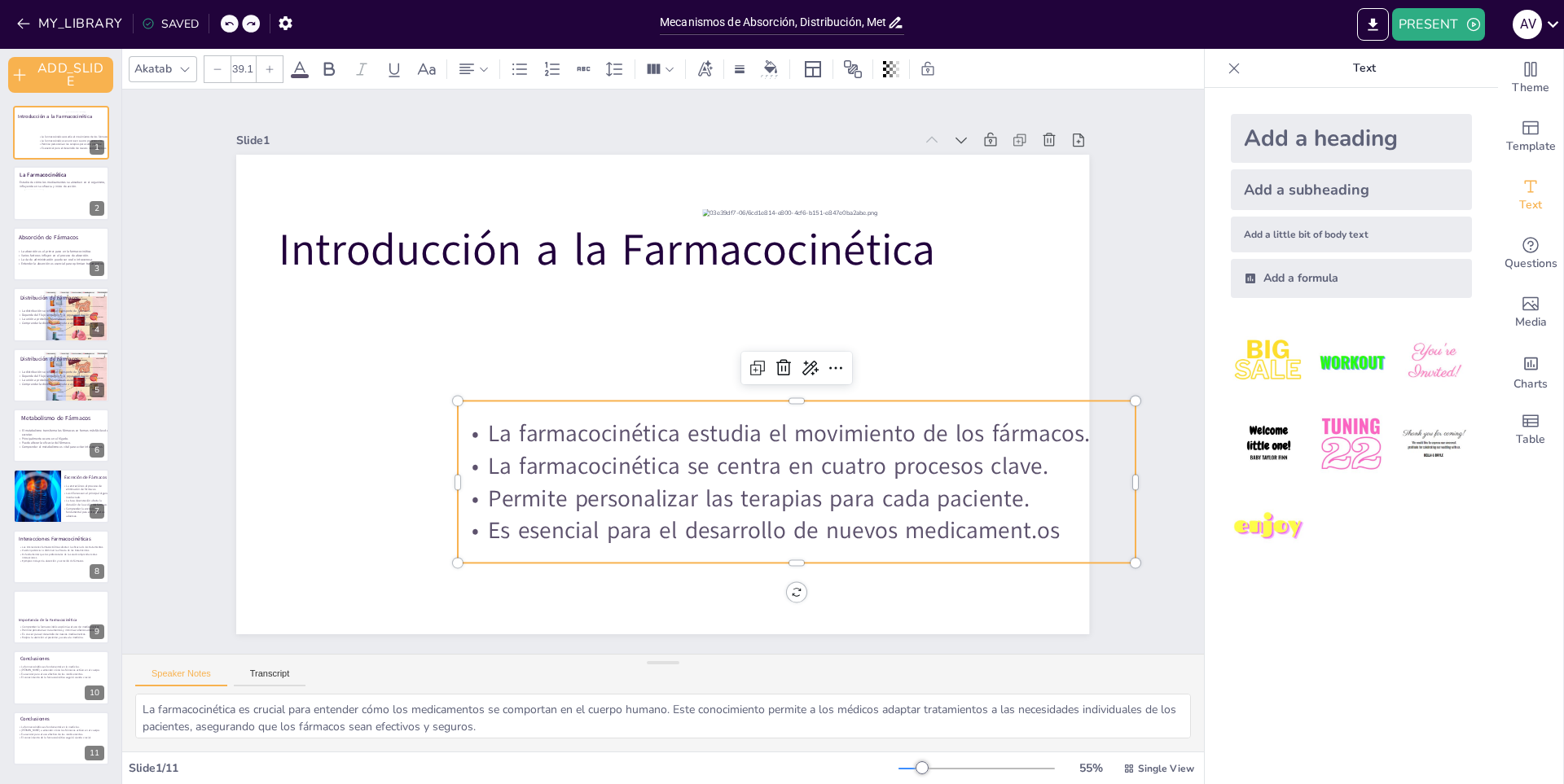
click at [607, 427] on span "La farmacocinética estudia el movimiento de los fármacos." at bounding box center [659, 511] width 275 height 563
click at [607, 427] on span "La farmacocinética estudia el movimiento de los fármacos." at bounding box center [742, 488] width 538 height 329
click at [607, 326] on span "La farmacocinética estudia el movimiento de los fármacos." at bounding box center [537, 309] width 602 height 32
click at [607, 427] on span "La farmacocinética estudia el movimiento de los fármacos." at bounding box center [763, 469] width 582 height 216
click at [623, 468] on span "La farmacocinética se centra en cuatro procesos clave." at bounding box center [679, 512] width 439 height 399
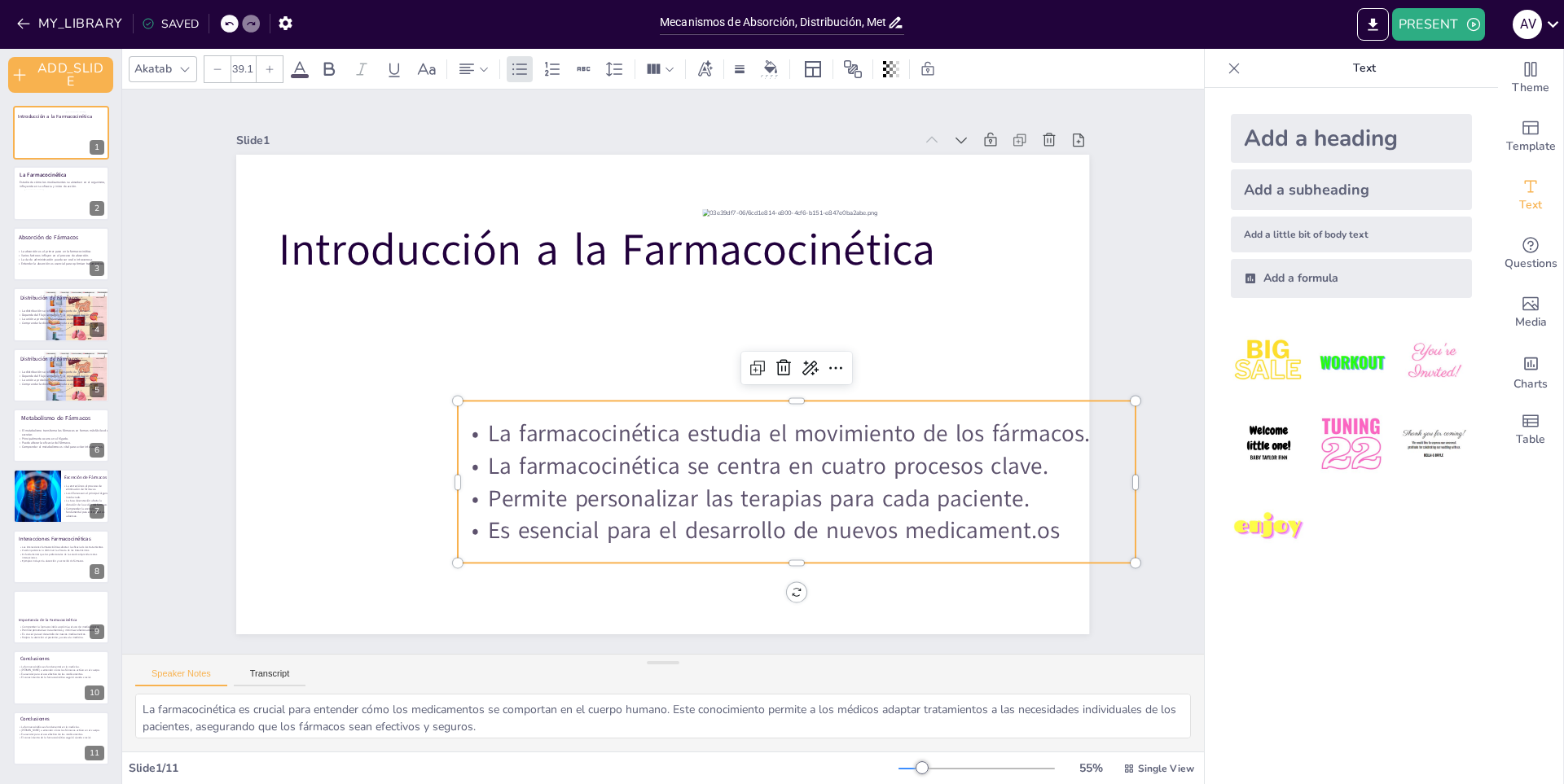
click at [623, 465] on span "La farmacocinética se centra en cuatro procesos clave." at bounding box center [580, 487] width 90 height 560
click at [560, 527] on span "Es esencial para el desarrollo de nuevos medicament.os" at bounding box center [484, 447] width 150 height 566
click at [968, 527] on span "Es esencial para el desarrollo de nuevos medicament.os" at bounding box center [700, 561] width 535 height 261
click at [520, 530] on span "Es esencial para el desarrollo de nuevos medicament.os" at bounding box center [503, 483] width 32 height 572
click at [560, 530] on span "Es esencial para el desarrollo de nuevos medicament.os" at bounding box center [484, 447] width 150 height 566
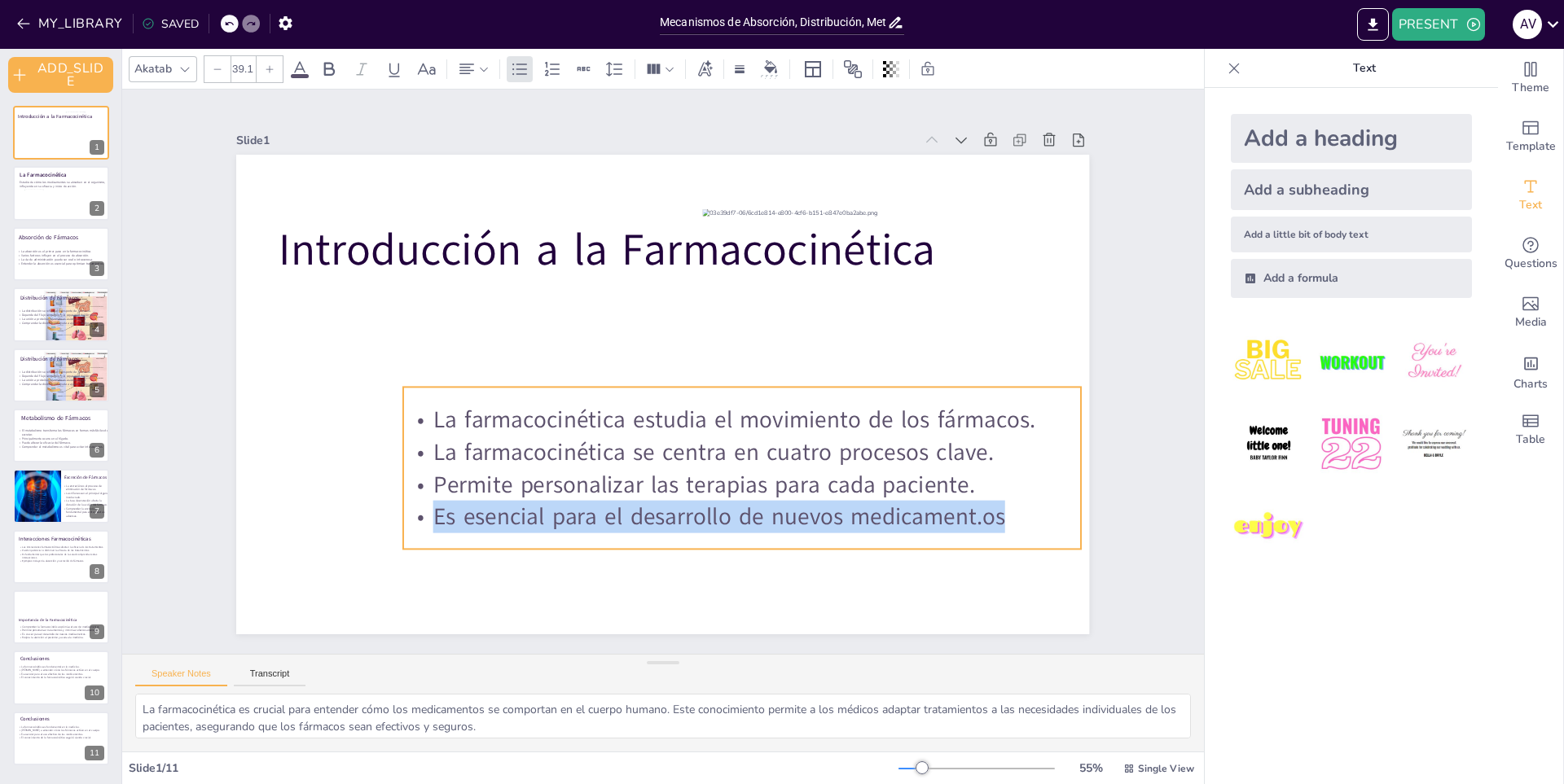
drag, startPoint x: 1022, startPoint y: 530, endPoint x: 967, endPoint y: 517, distance: 56.5
click at [949, 517] on span "Es esencial para el desarrollo de nuevos medicament.os" at bounding box center [671, 528] width 554 height 207
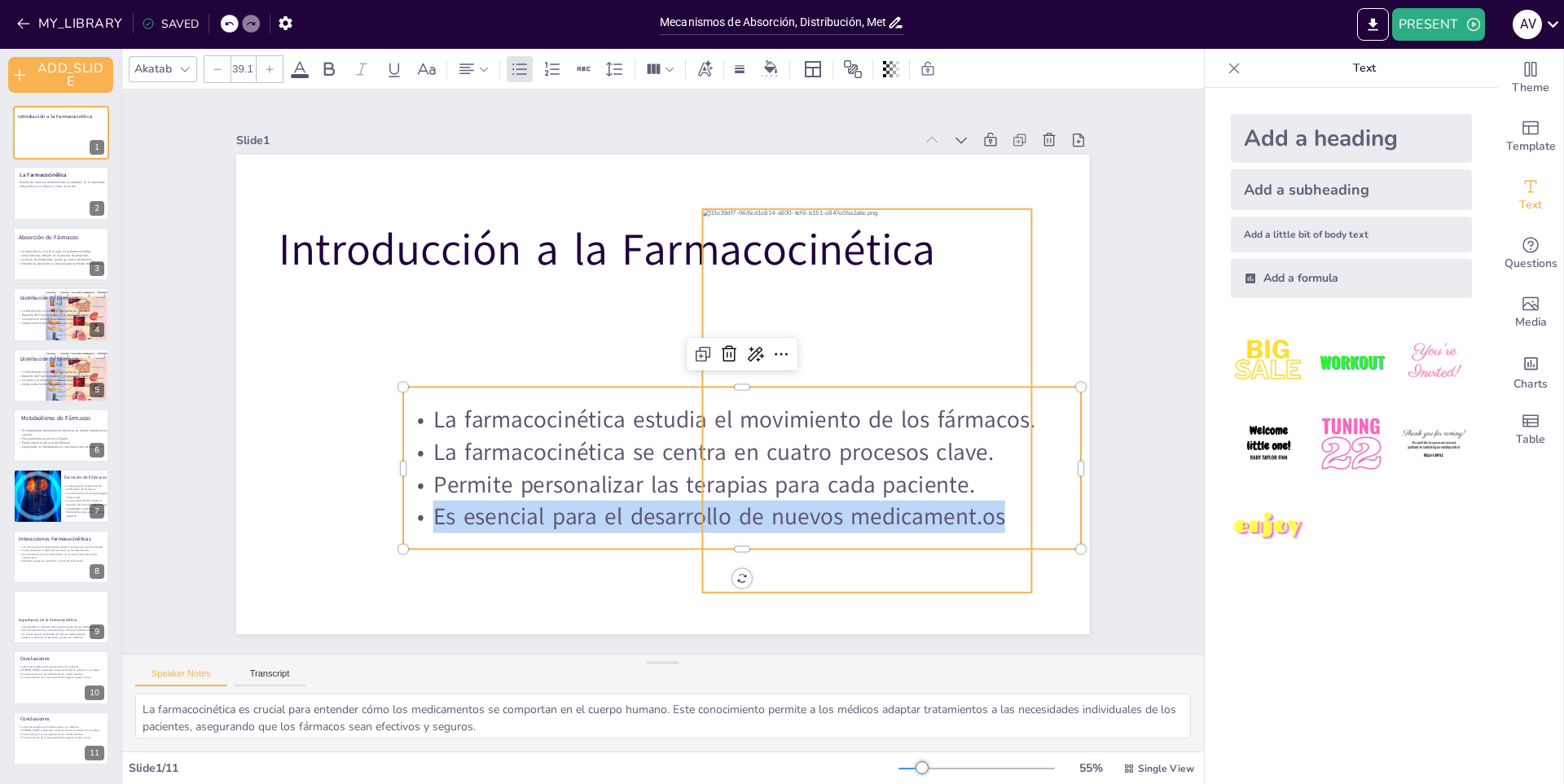
copy span "Es esencial para el desarrollo de nuevos medicament.os"
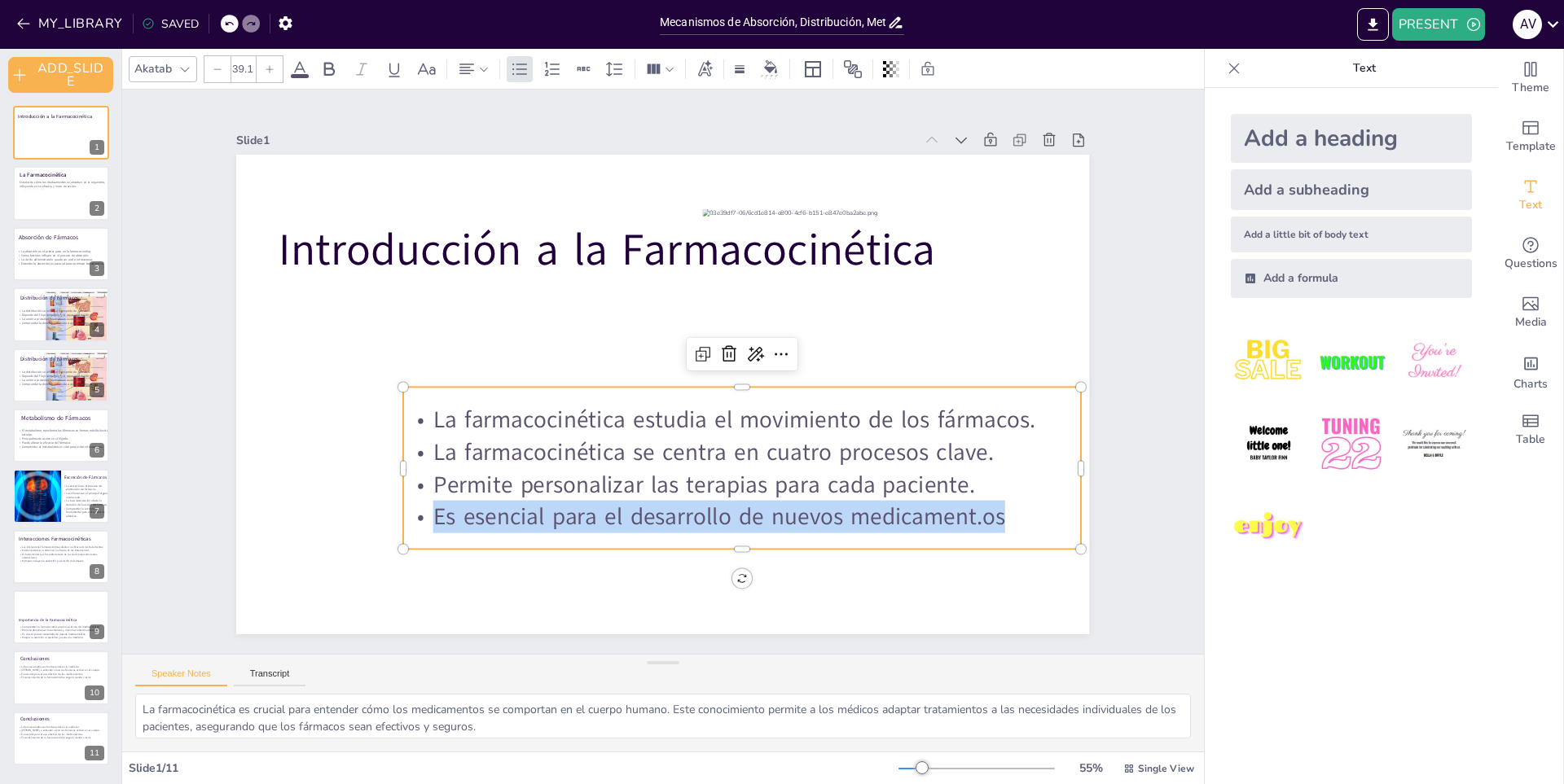
click at [231, 19] on icon at bounding box center [228, 24] width 10 height 10
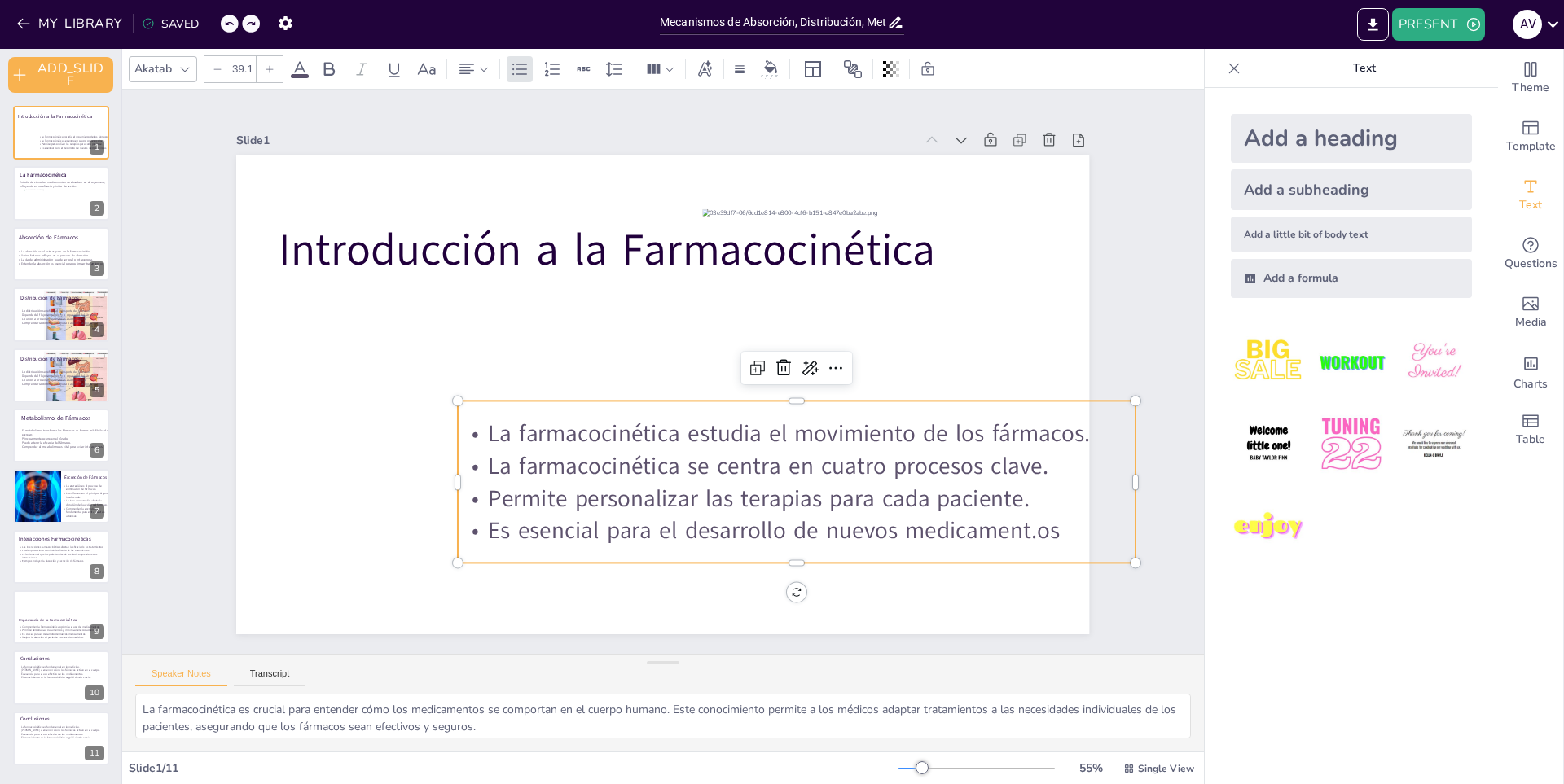
click at [231, 19] on icon at bounding box center [228, 24] width 10 height 10
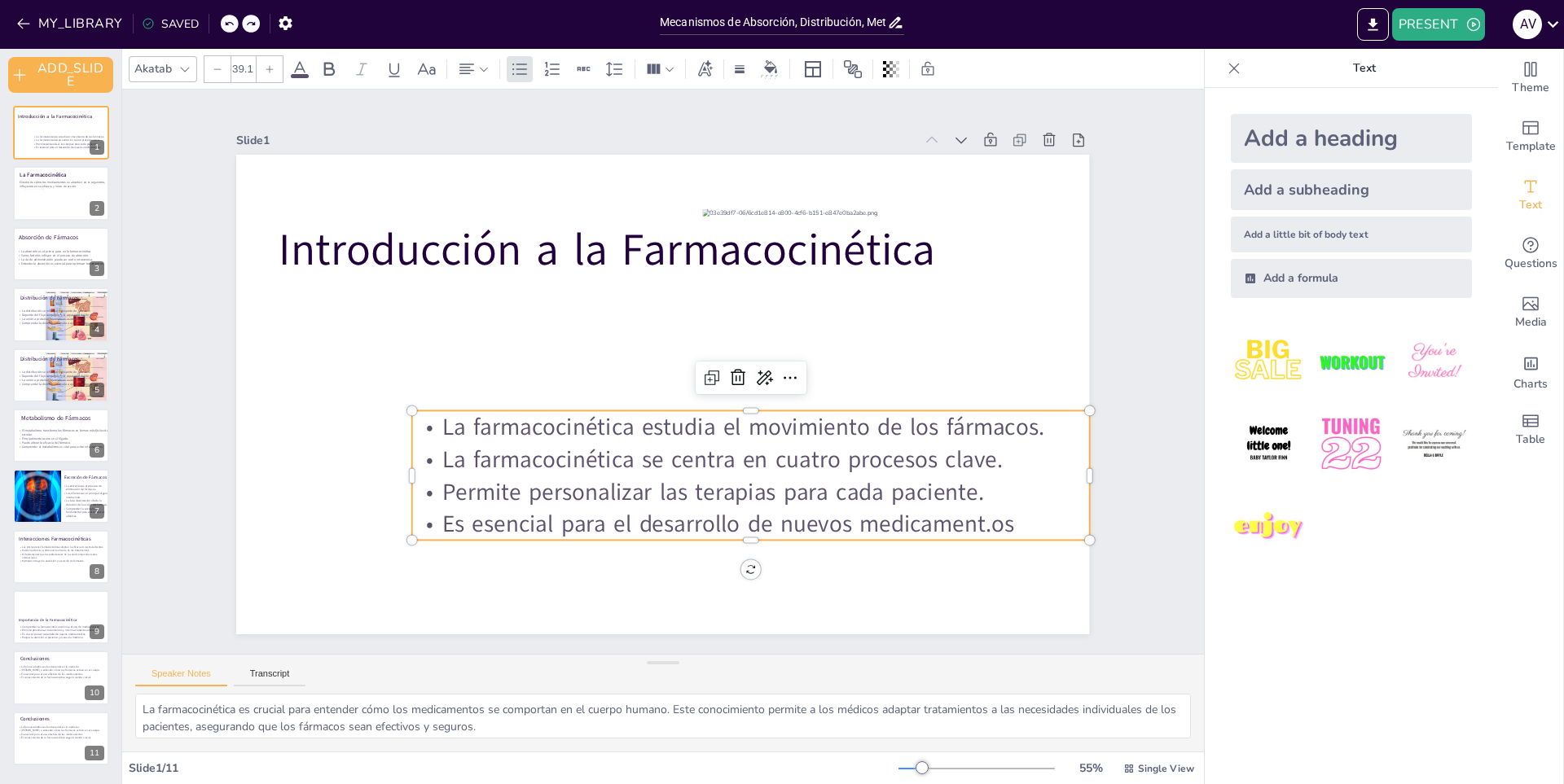
click at [231, 19] on icon at bounding box center [228, 24] width 10 height 10
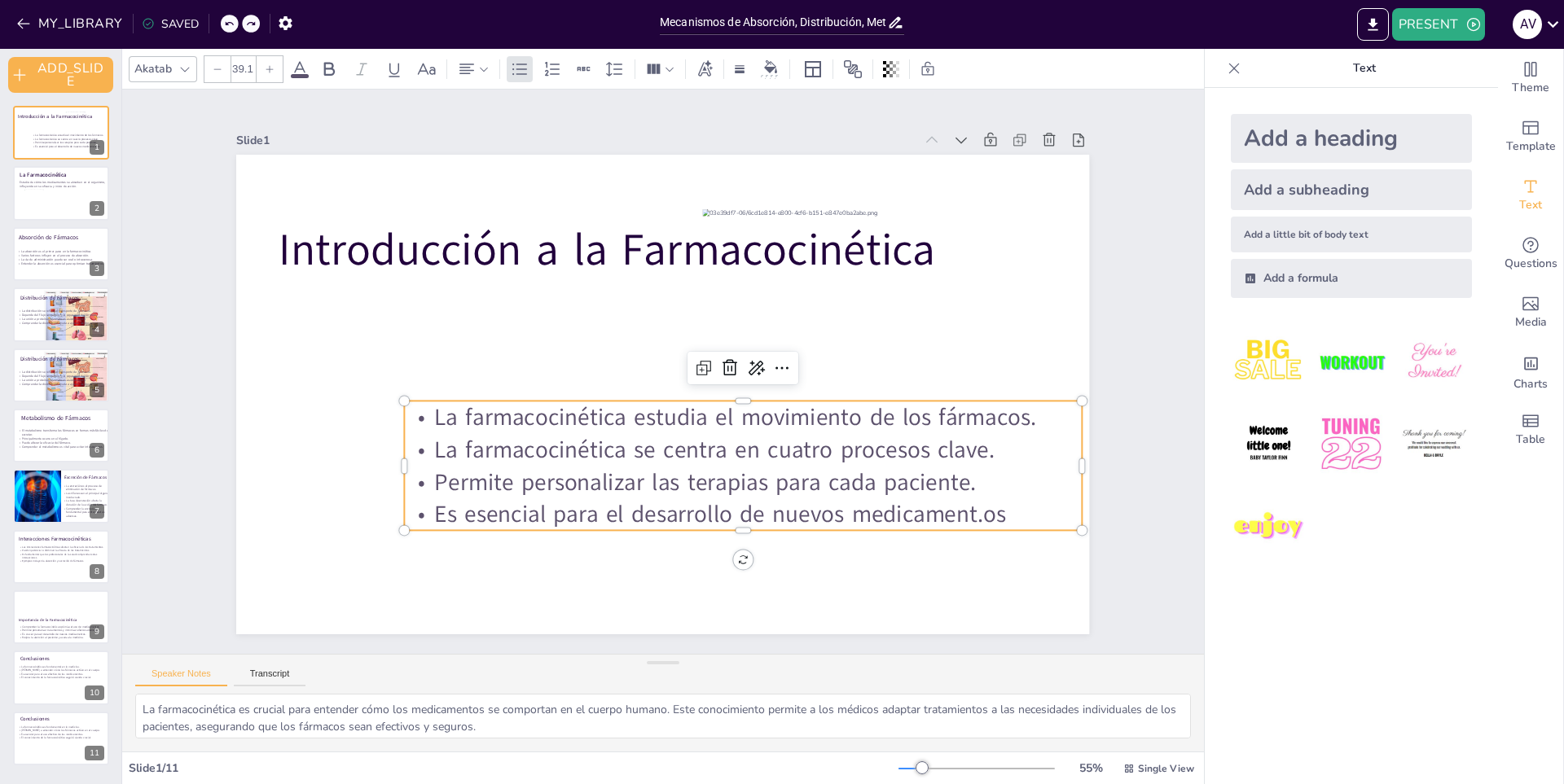
click at [231, 19] on icon at bounding box center [228, 24] width 10 height 10
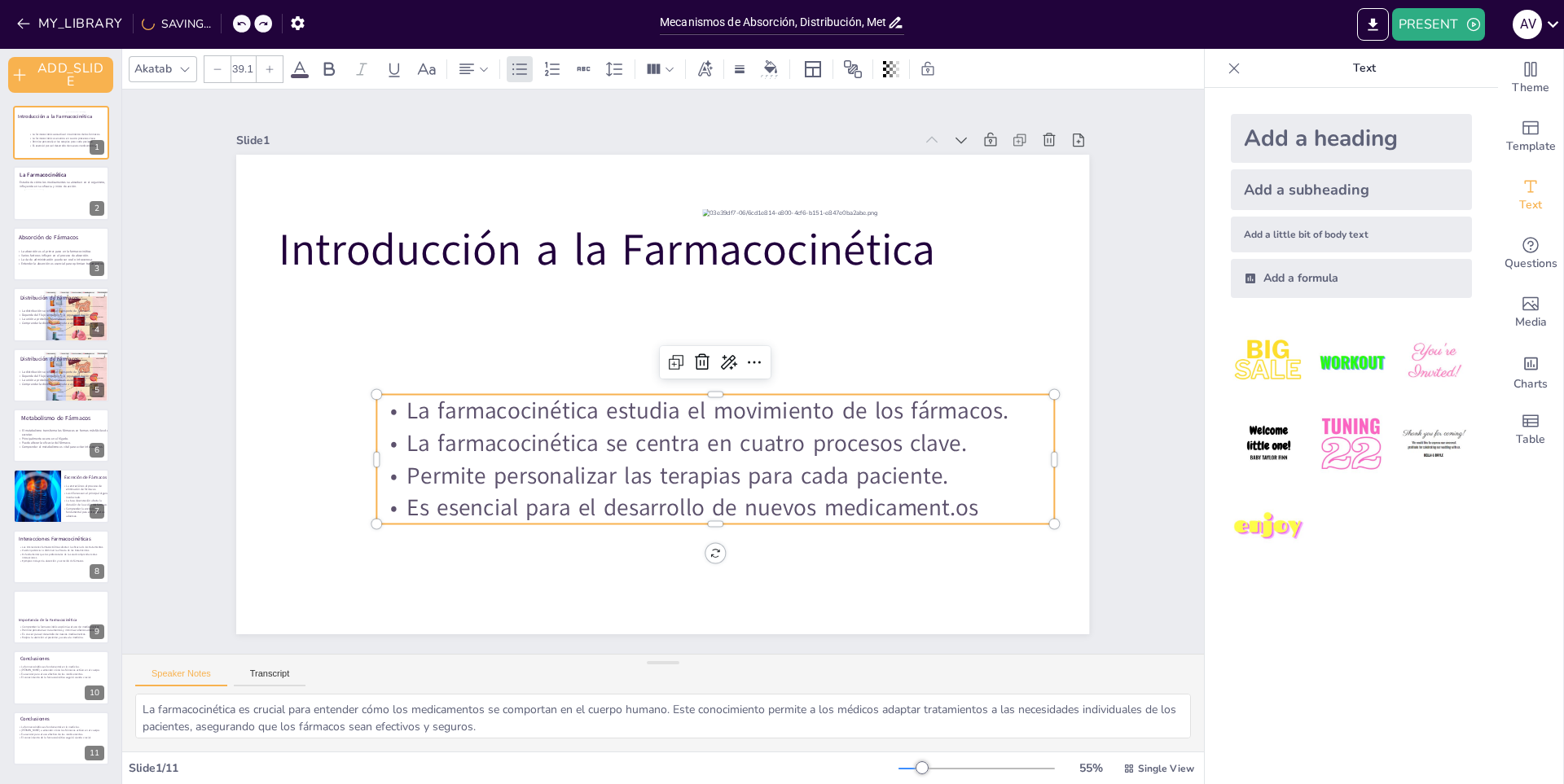
click at [233, 19] on div at bounding box center [242, 24] width 18 height 18
click at [749, 493] on span "Es esencial para el desarrollo de nuevos medicamentos." at bounding box center [621, 504] width 511 height 314
click at [749, 426] on span "Es esencial para el desarrollo de nuevos medicamentos." at bounding box center [570, 269] width 511 height 314
click at [736, 407] on span "La farmacocinética estudia el movimiento de los fármacos." at bounding box center [682, 428] width 538 height 329
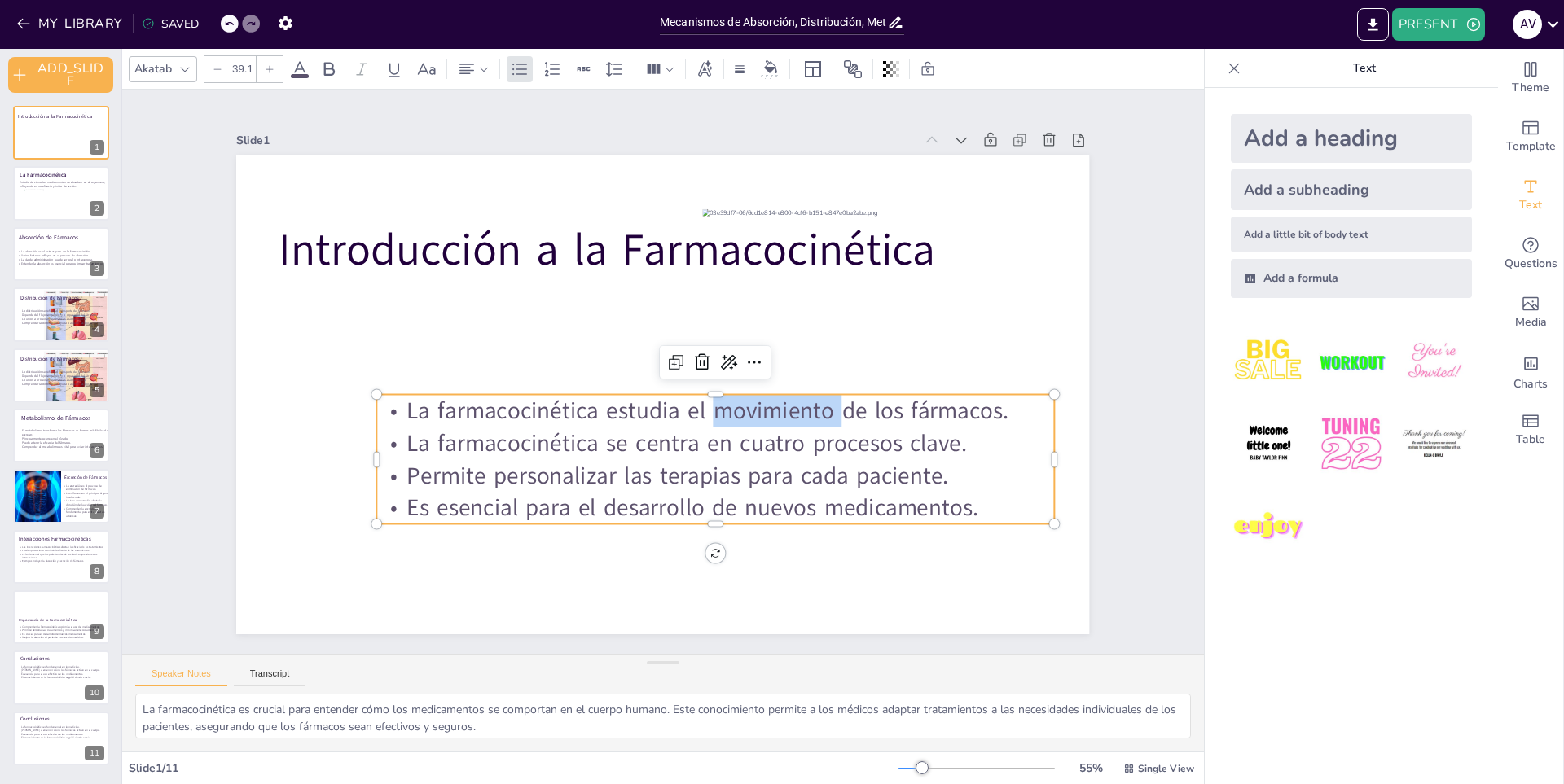
click at [641, 407] on span "La farmacocinética estudia el movimiento de los fármacos." at bounding box center [624, 417] width 32 height 602
click at [736, 407] on span "La farmacocinética estudia el movimiento de los fármacos." at bounding box center [693, 423] width 582 height 216
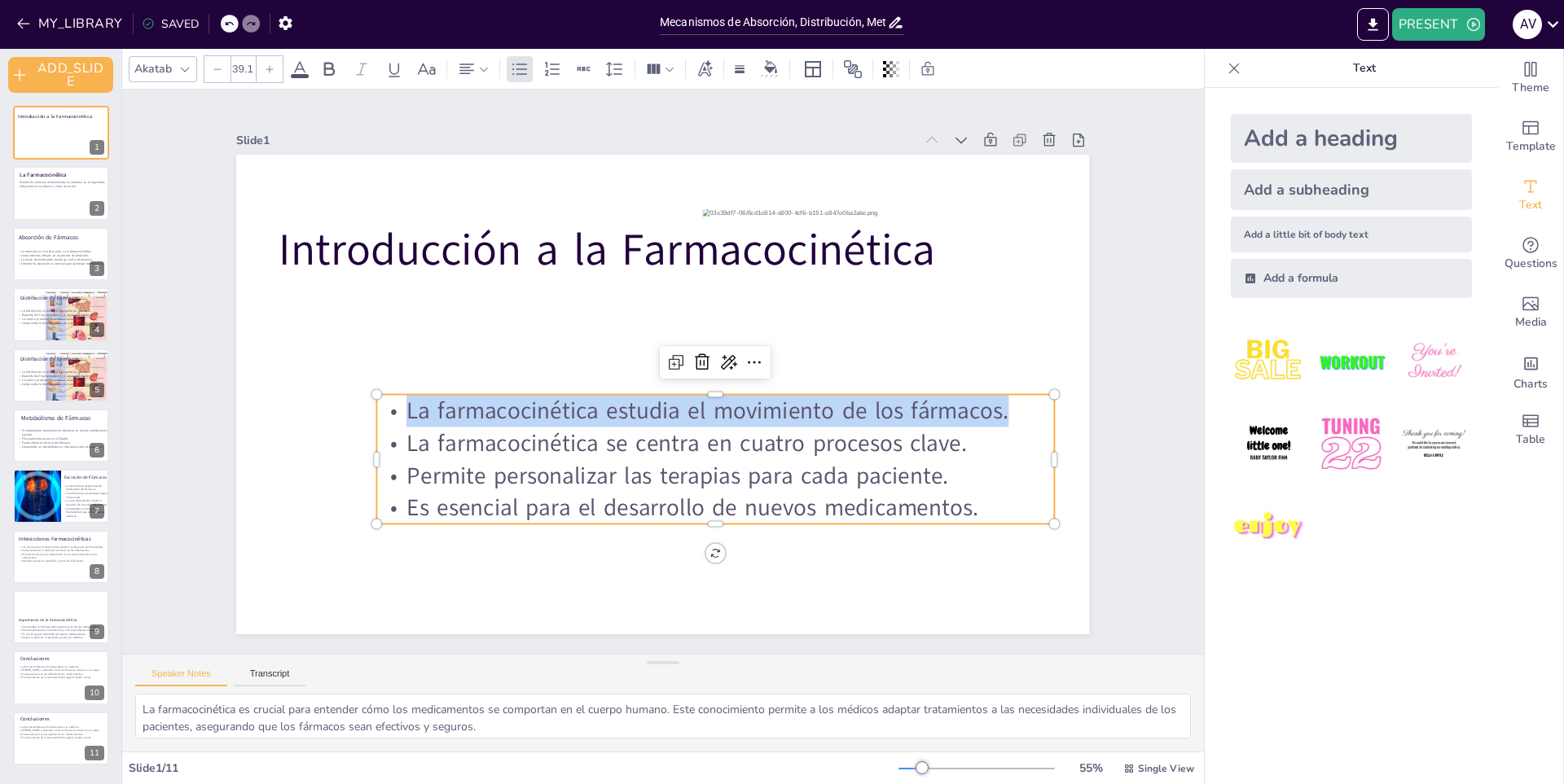
click at [736, 407] on span "La farmacocinética estudia el movimiento de los fármacos." at bounding box center [610, 397] width 275 height 563
click at [641, 407] on span "La farmacocinética estudia el movimiento de los fármacos." at bounding box center [624, 417] width 32 height 602
copy span "La farmacocinética estudia el movimiento de los fármacos."
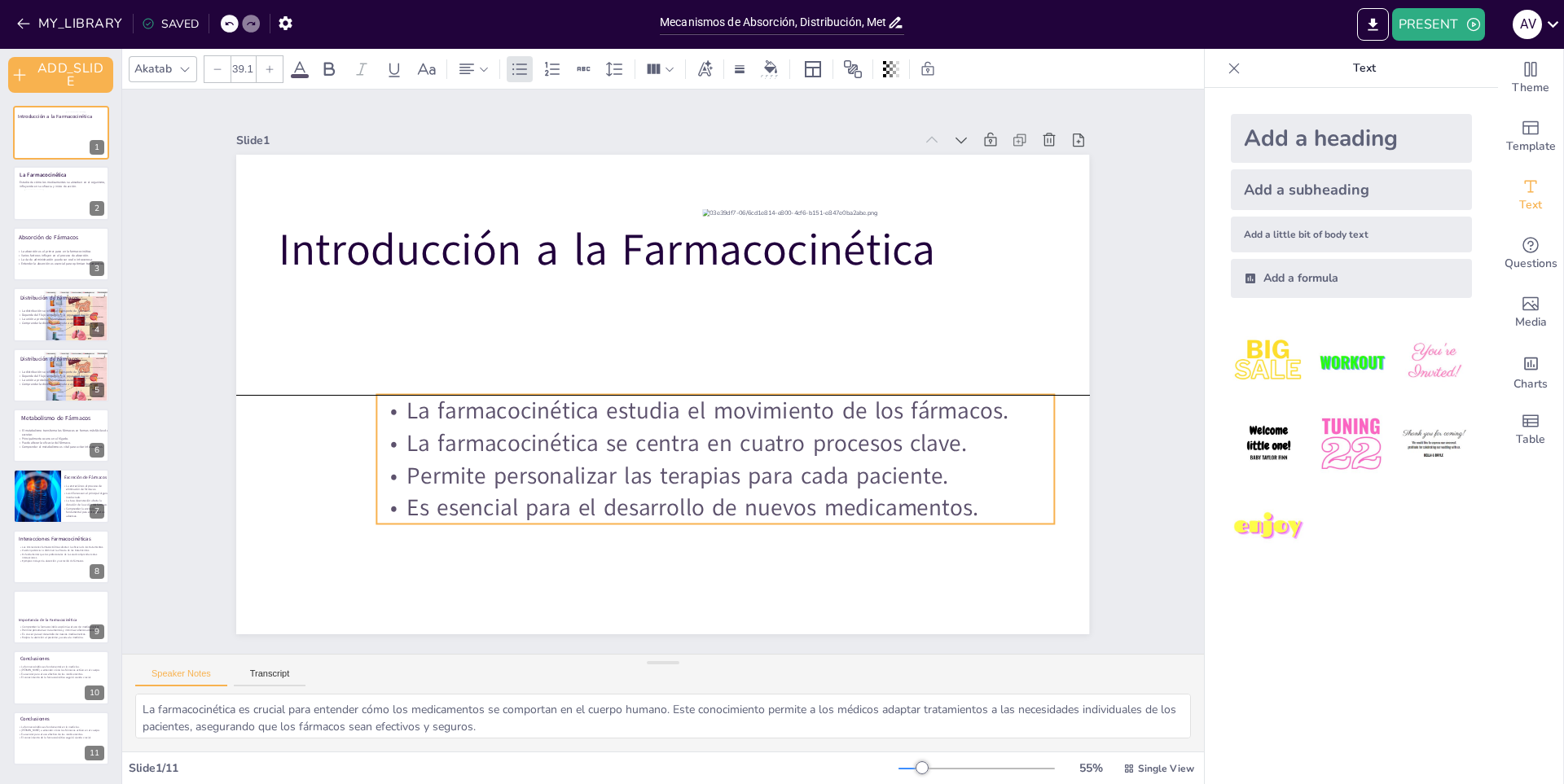
click at [651, 448] on span "La farmacocinética se centra en cuatro procesos clave." at bounding box center [603, 417] width 204 height 543
click at [651, 448] on span "La farmacocinética se centra en cuatro procesos clave." at bounding box center [712, 316] width 308 height 502
click at [745, 381] on span "La farmacocinética se centra en cuatro procesos clave." at bounding box center [624, 307] width 555 height 148
click at [745, 437] on span "La farmacocinética se centra en cuatro procesos clave." at bounding box center [671, 446] width 555 height 148
click at [745, 437] on span "La farmacocinética se centra en cuatro procesos clave." at bounding box center [649, 446] width 502 height 307
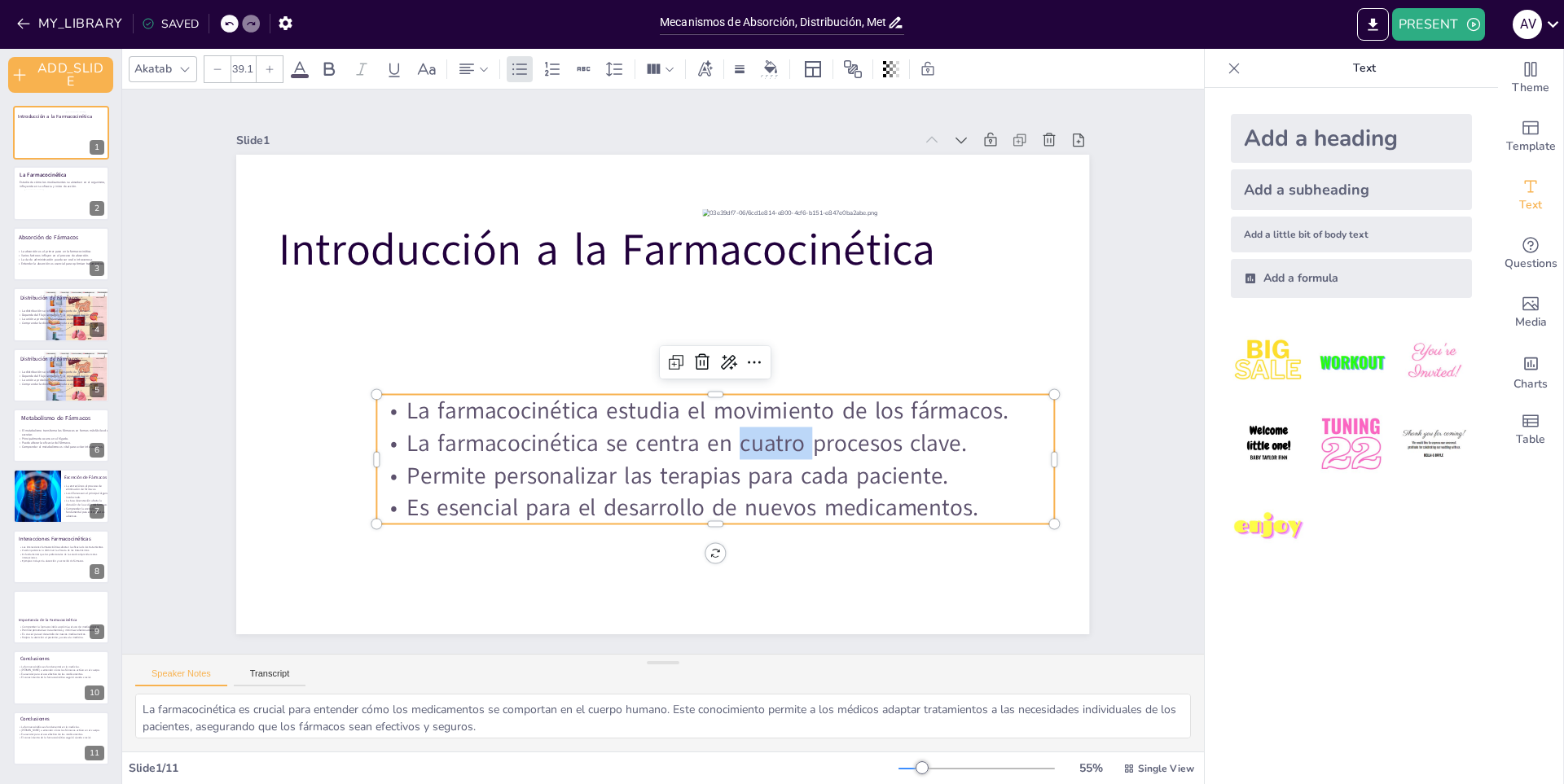
click at [745, 437] on span "La farmacocinética se centra en cuatro procesos clave." at bounding box center [649, 446] width 502 height 307
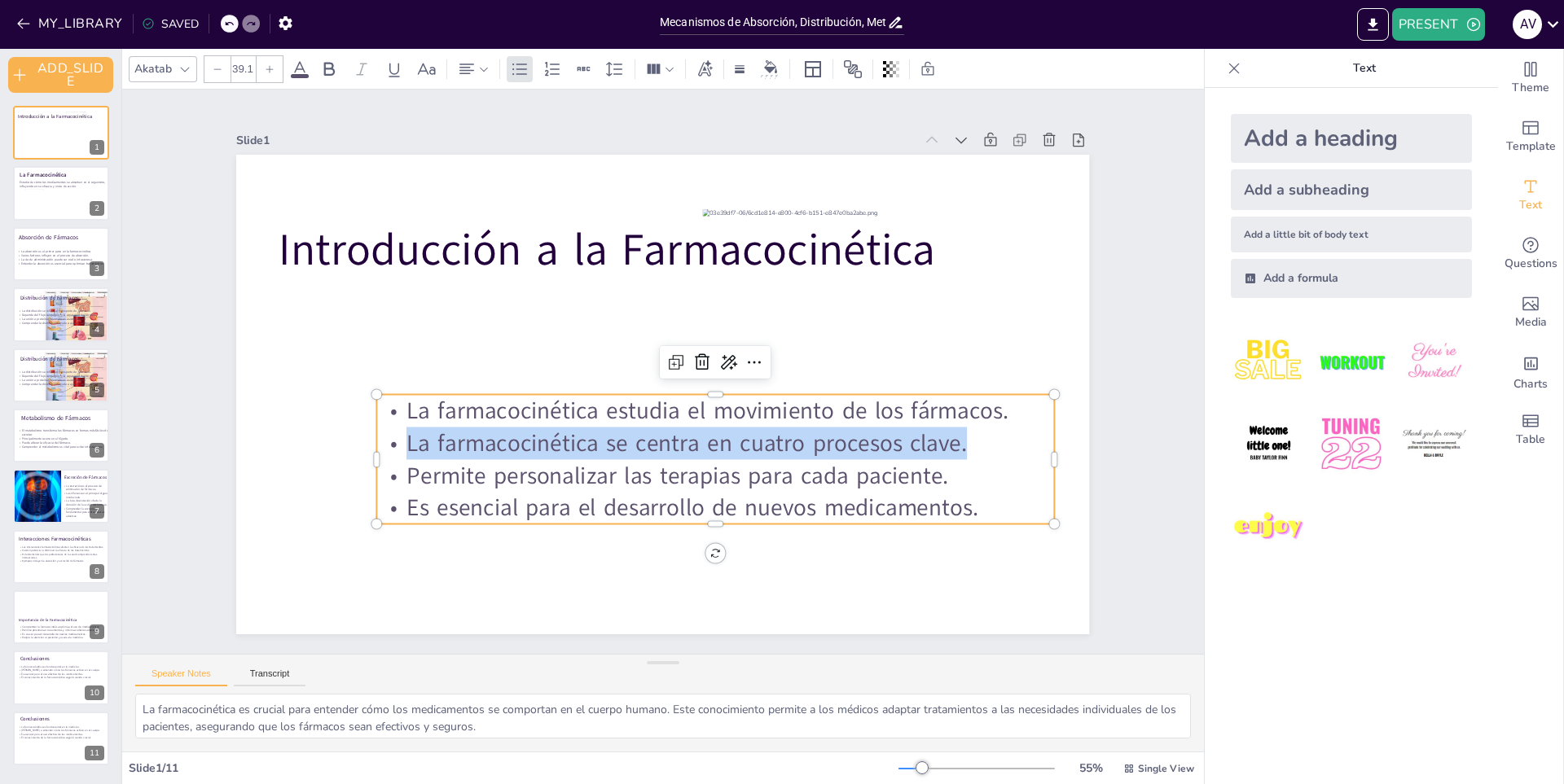
click at [745, 437] on span "La farmacocinética se centra en cuatro procesos clave." at bounding box center [641, 444] width 472 height 355
click at [608, 437] on span "La farmacocinética se centra en cuatro procesos clave." at bounding box center [591, 396] width 32 height 560
copy span "La farmacocinética se centra en cuatro procesos clave."
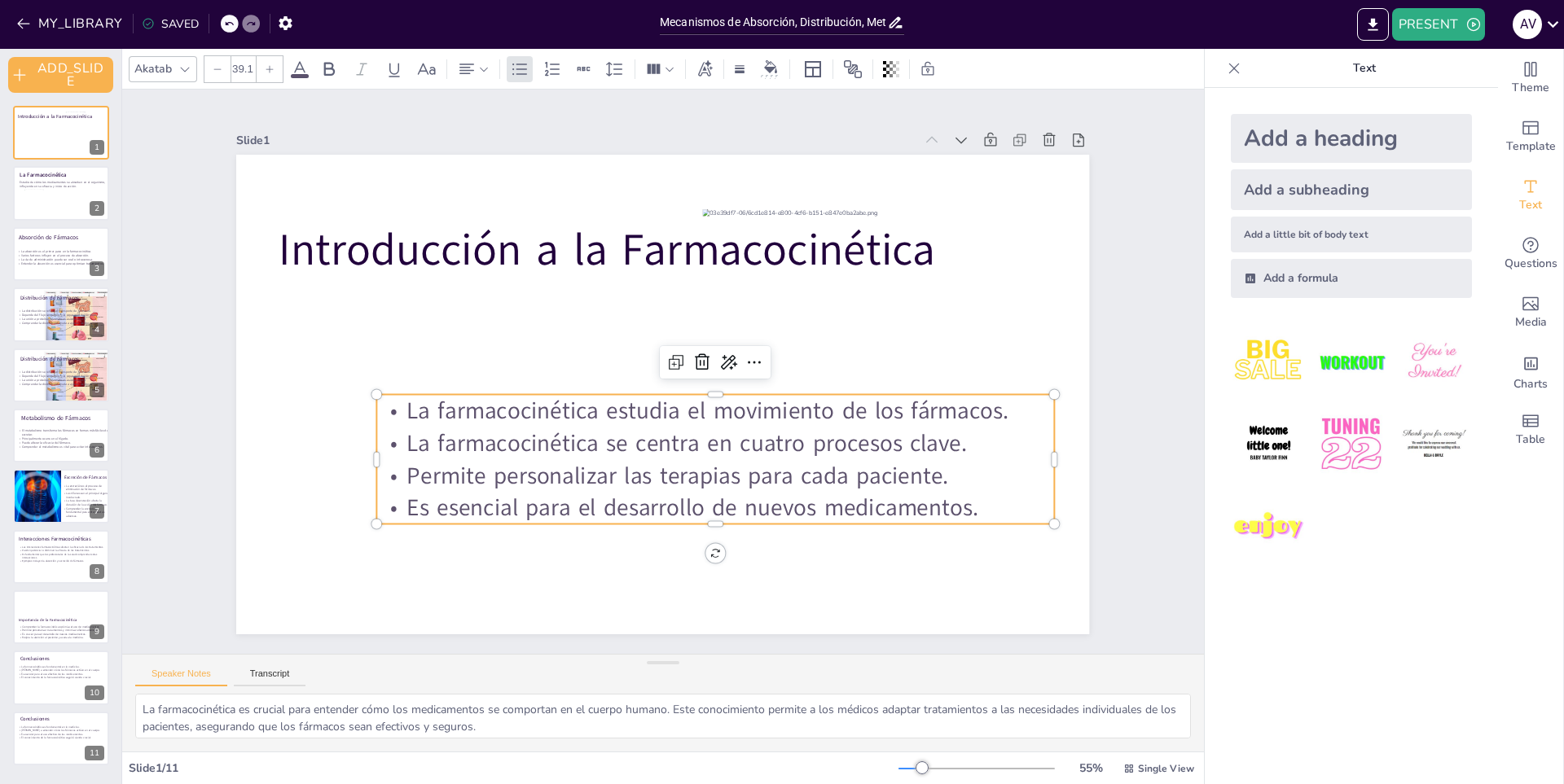
click at [645, 475] on span "Permite personalizar las terapias para cada paciente." at bounding box center [646, 476] width 526 height 198
click at [723, 475] on span "Permite personalizar las terapias para cada paciente." at bounding box center [767, 367] width 88 height 542
click at [645, 475] on span "Permite personalizar las terapias para cada paciente." at bounding box center [566, 333] width 299 height 486
click at [645, 475] on span "Permite personalizar las terapias para cada paciente." at bounding box center [570, 323] width 345 height 457
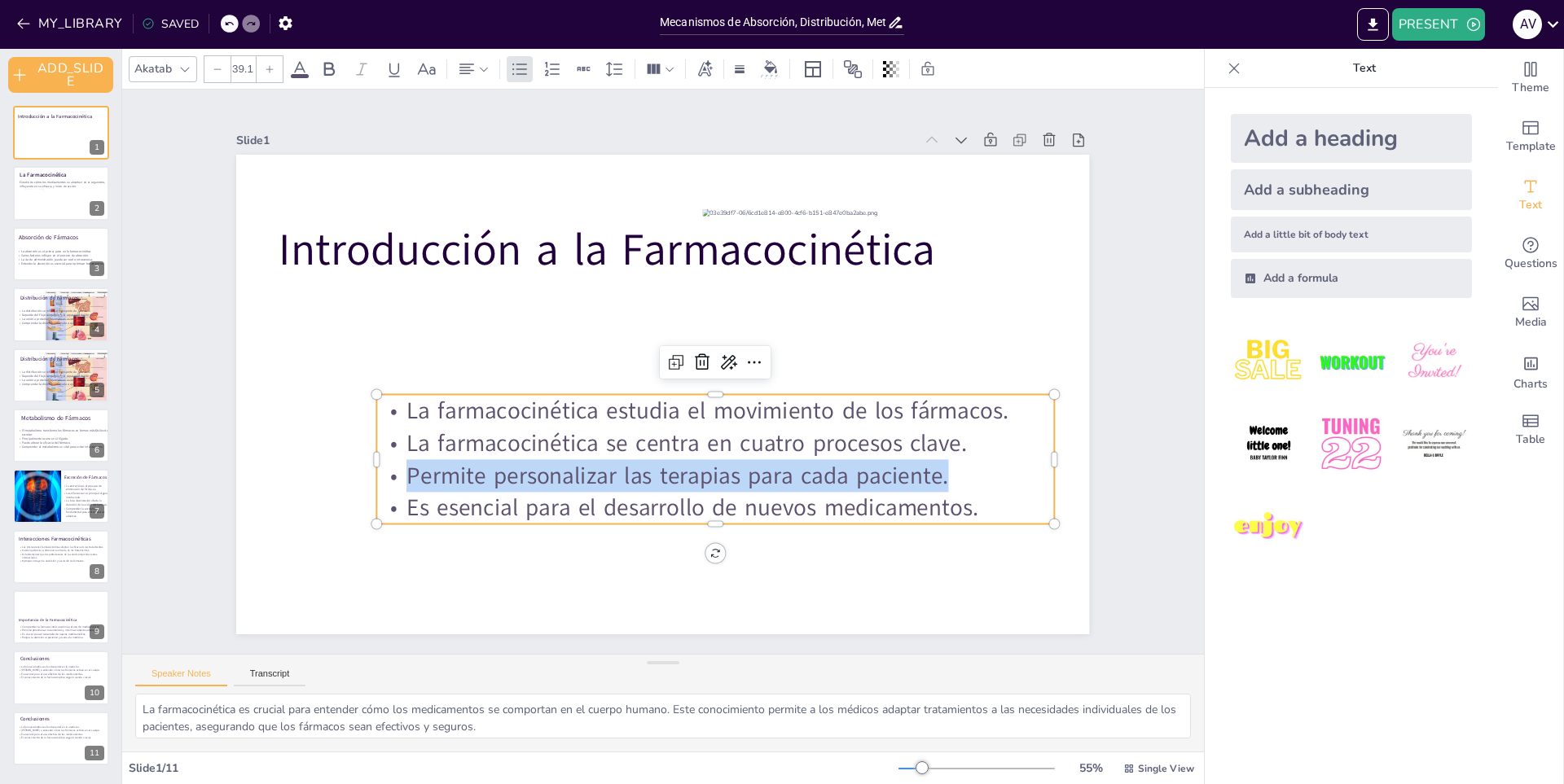
click at [645, 377] on span "Permite personalizar las terapias para cada paciente." at bounding box center [617, 278] width 526 height 198
click at [645, 475] on span "Permite personalizar las terapias para cada paciente." at bounding box center [634, 472] width 509 height 250
copy span "Permite personalizar las terapias para cada paciente."
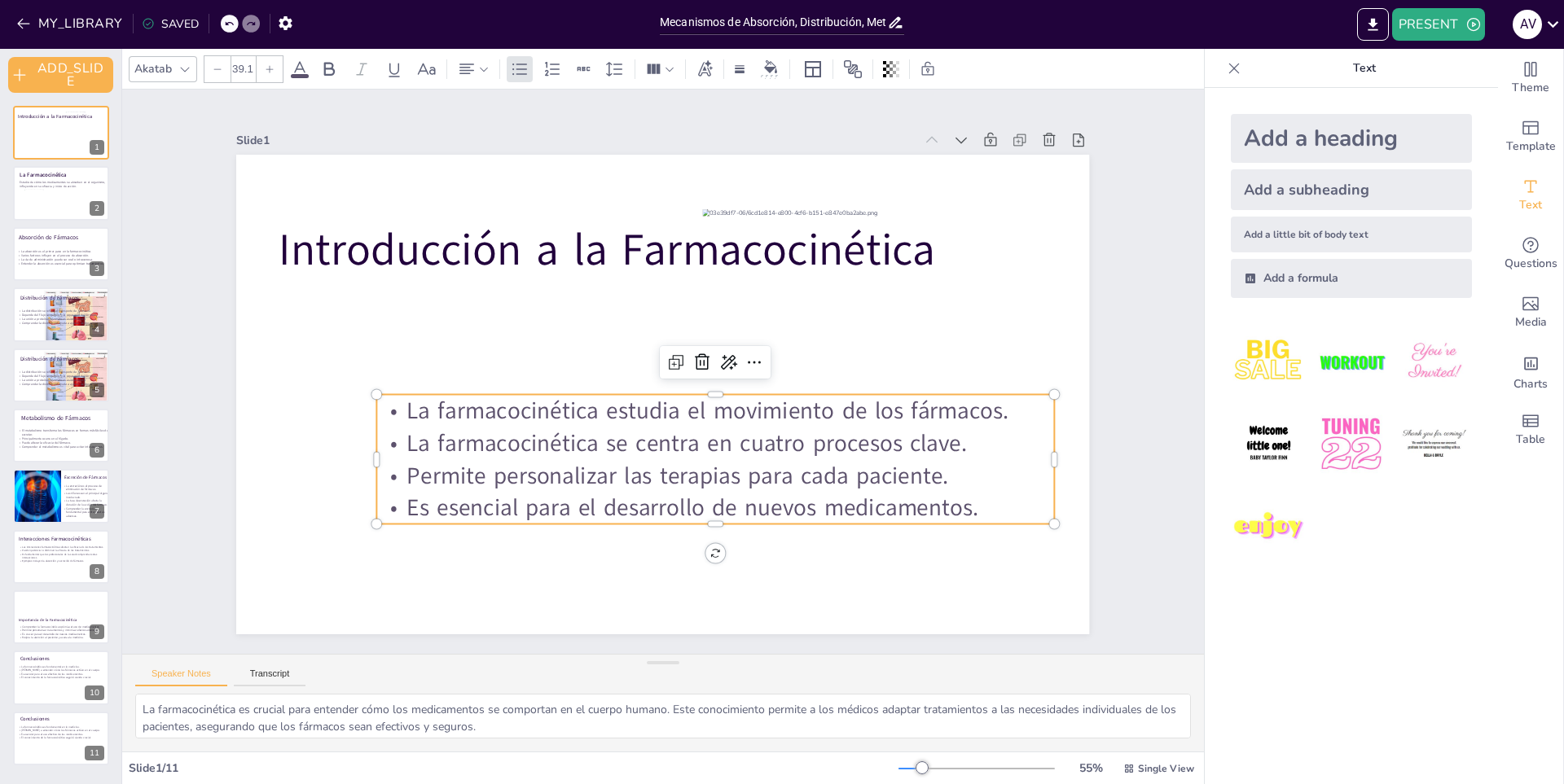
click at [680, 460] on span "Es esencial para el desarrollo de nuevos medicamentos." at bounding box center [558, 279] width 481 height 362
click at [680, 337] on span "Es esencial para el desarrollo de nuevos medicamentos." at bounding box center [677, 232] width 554 height 206
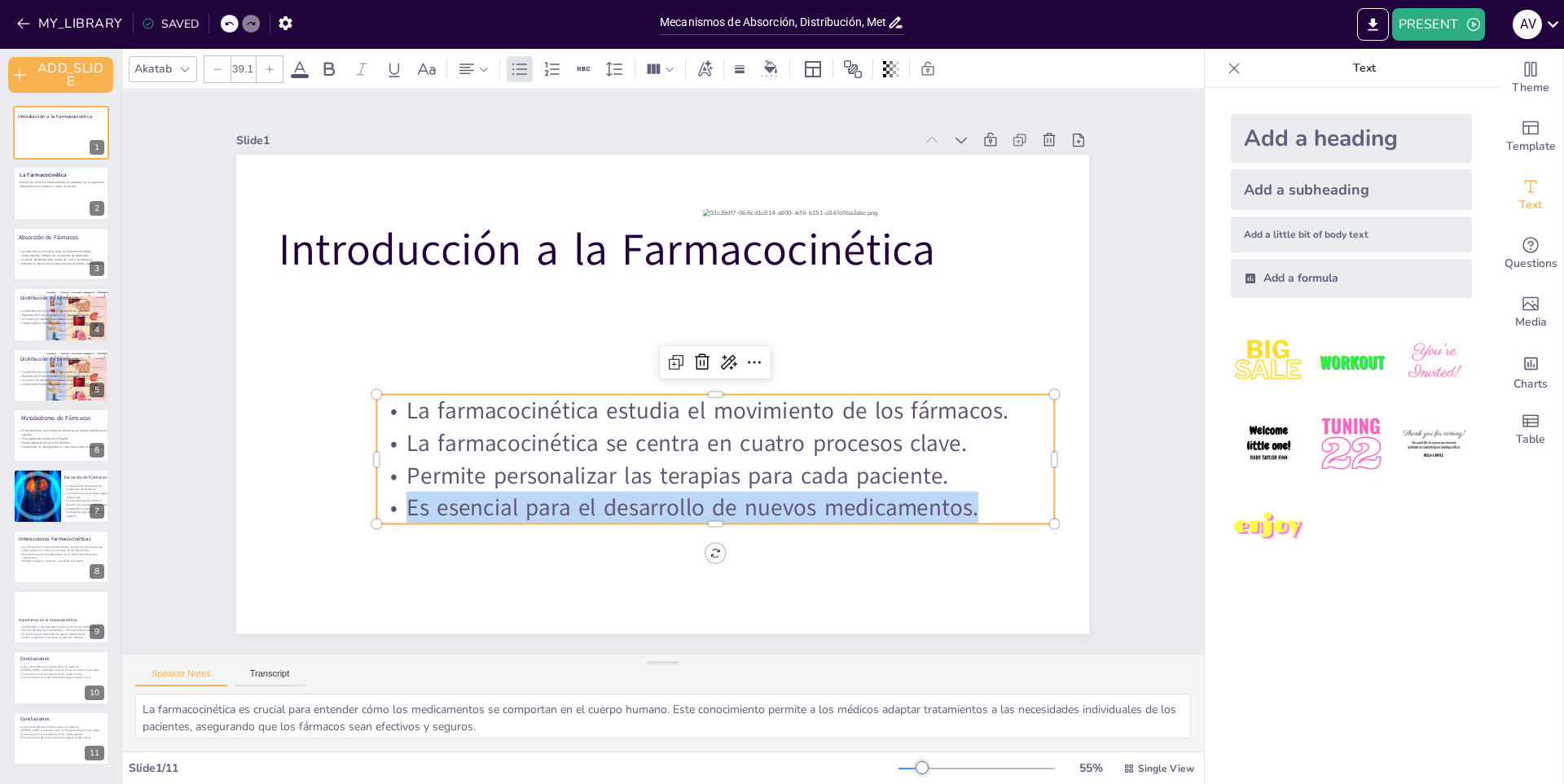
click at [680, 498] on span "Es esencial para el desarrollo de nuevos medicamentos." at bounding box center [570, 476] width 362 height 481
click at [680, 498] on span "Es esencial para el desarrollo de nuevos medicamentos." at bounding box center [581, 485] width 407 height 447
copy span "Es esencial para el desarrollo de nuevos medicamentos."
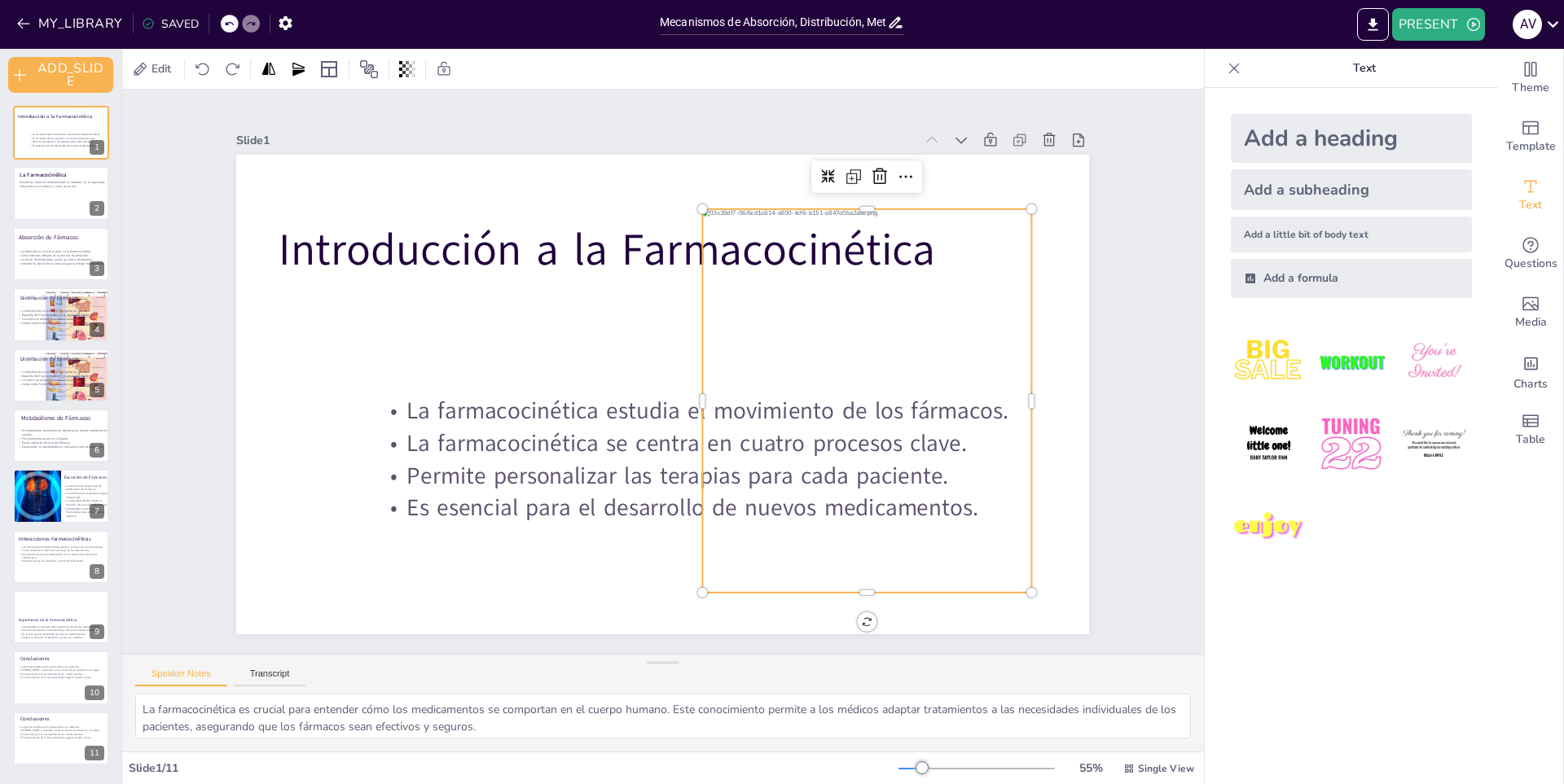
click at [941, 307] on div at bounding box center [825, 499] width 477 height 497
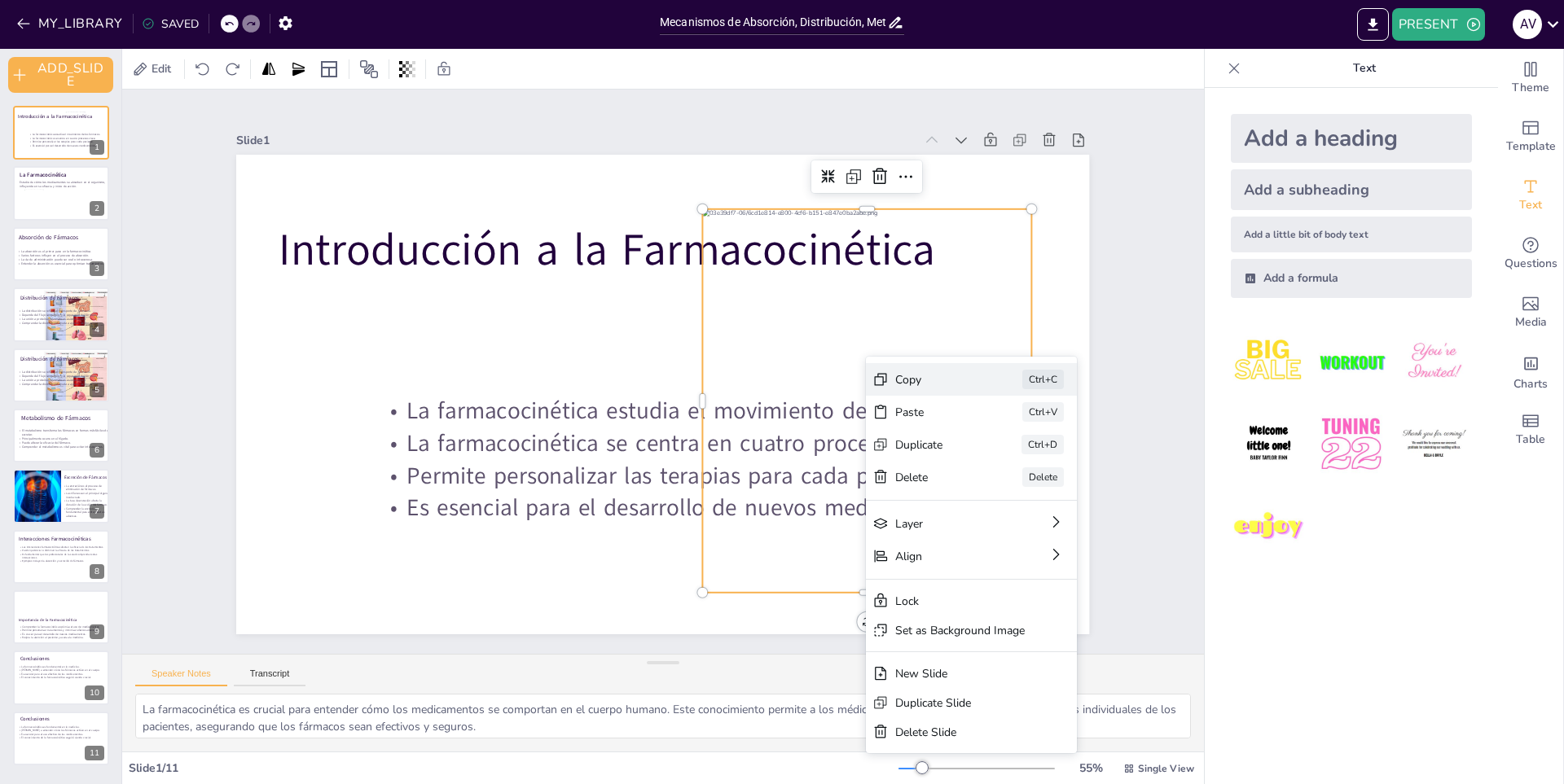
click at [944, 598] on div "Copy" at bounding box center [984, 621] width 81 height 47
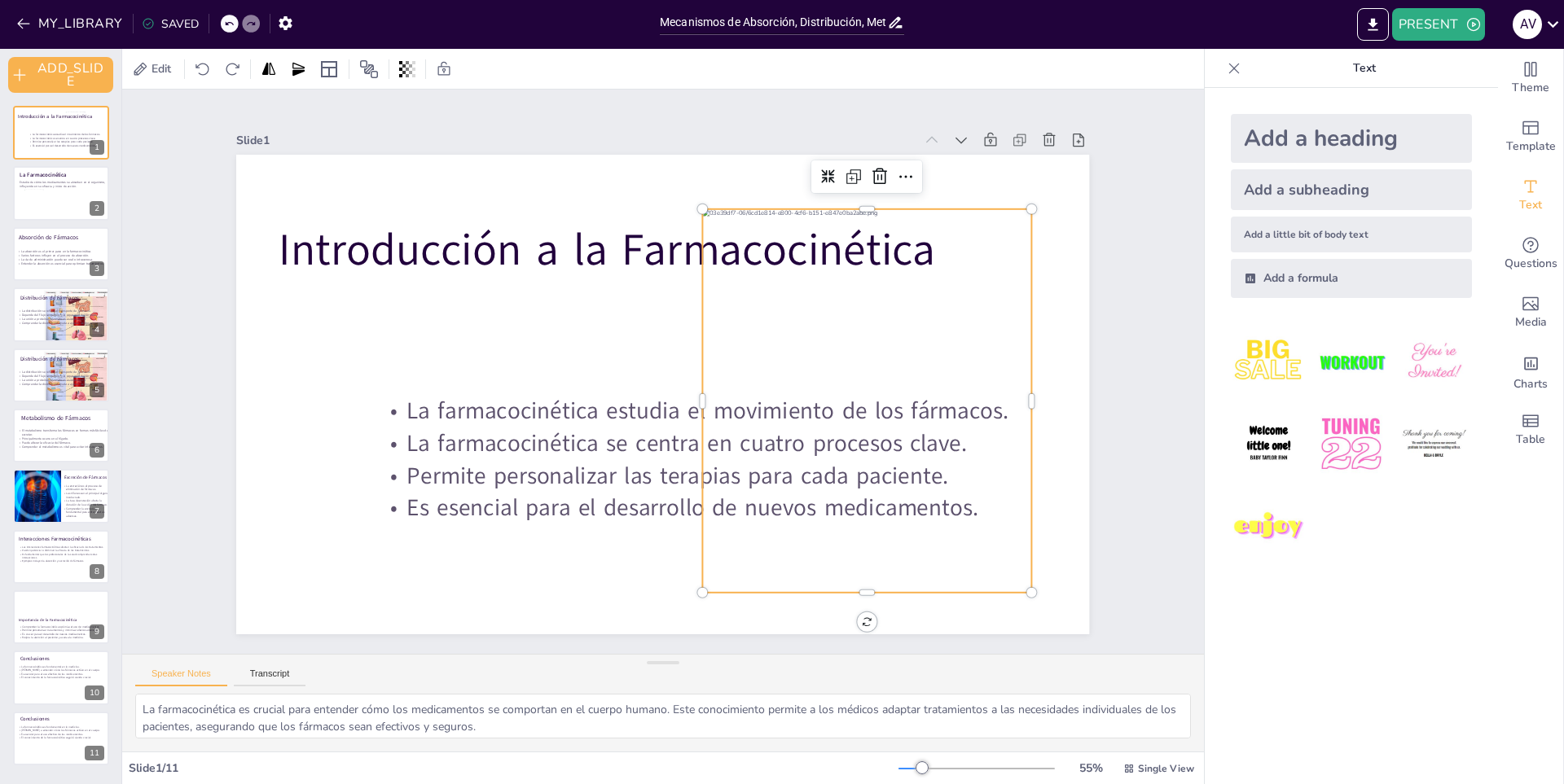
click at [919, 321] on div at bounding box center [811, 515] width 491 height 503
copy span "Es esencial para el desarrollo de nuevos medicamentos."
click at [913, 307] on div at bounding box center [856, 443] width 401 height 444
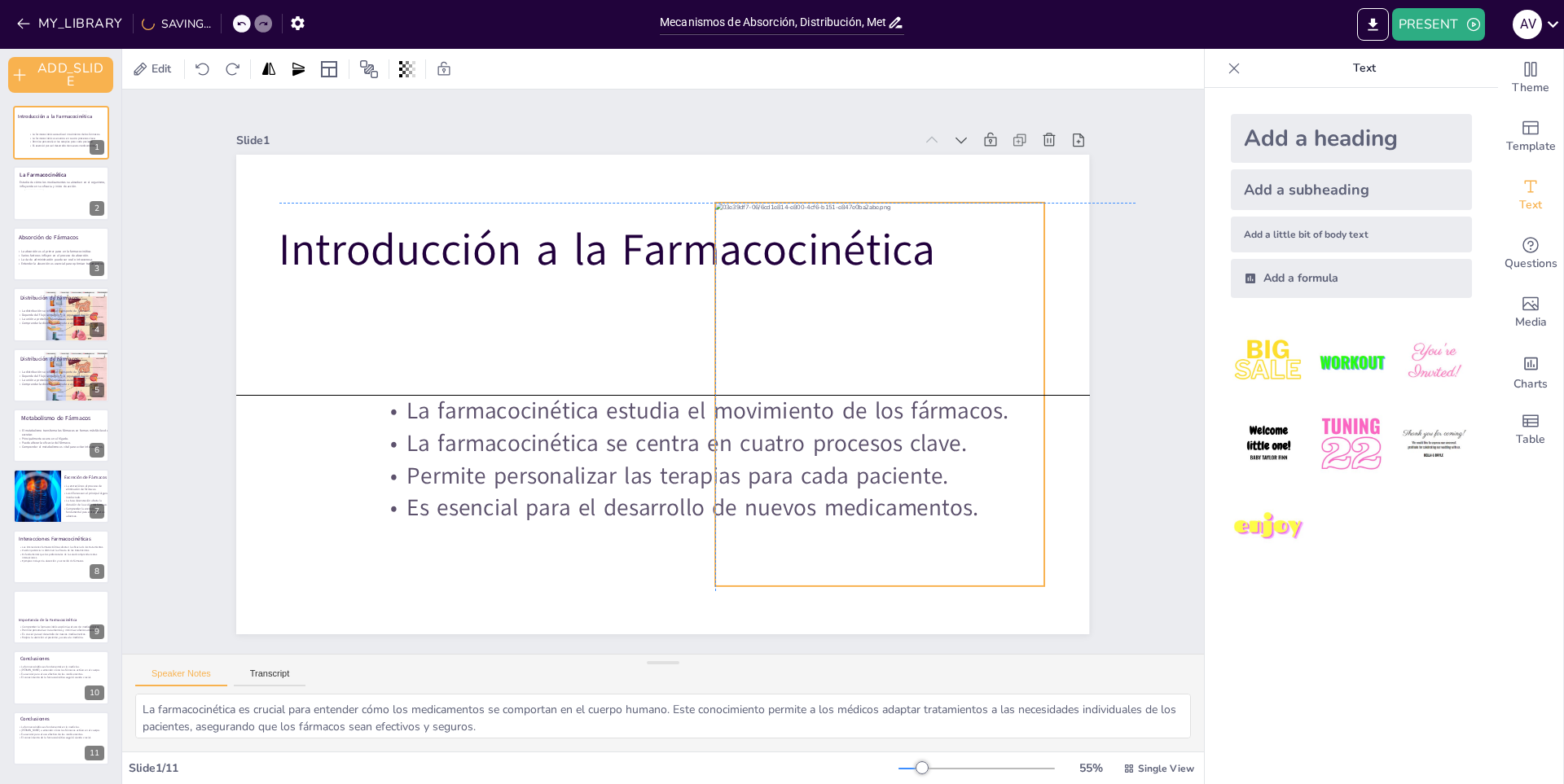
drag, startPoint x: 915, startPoint y: 307, endPoint x: 928, endPoint y: 306, distance: 13.0
click at [928, 306] on div at bounding box center [852, 480] width 456 height 484
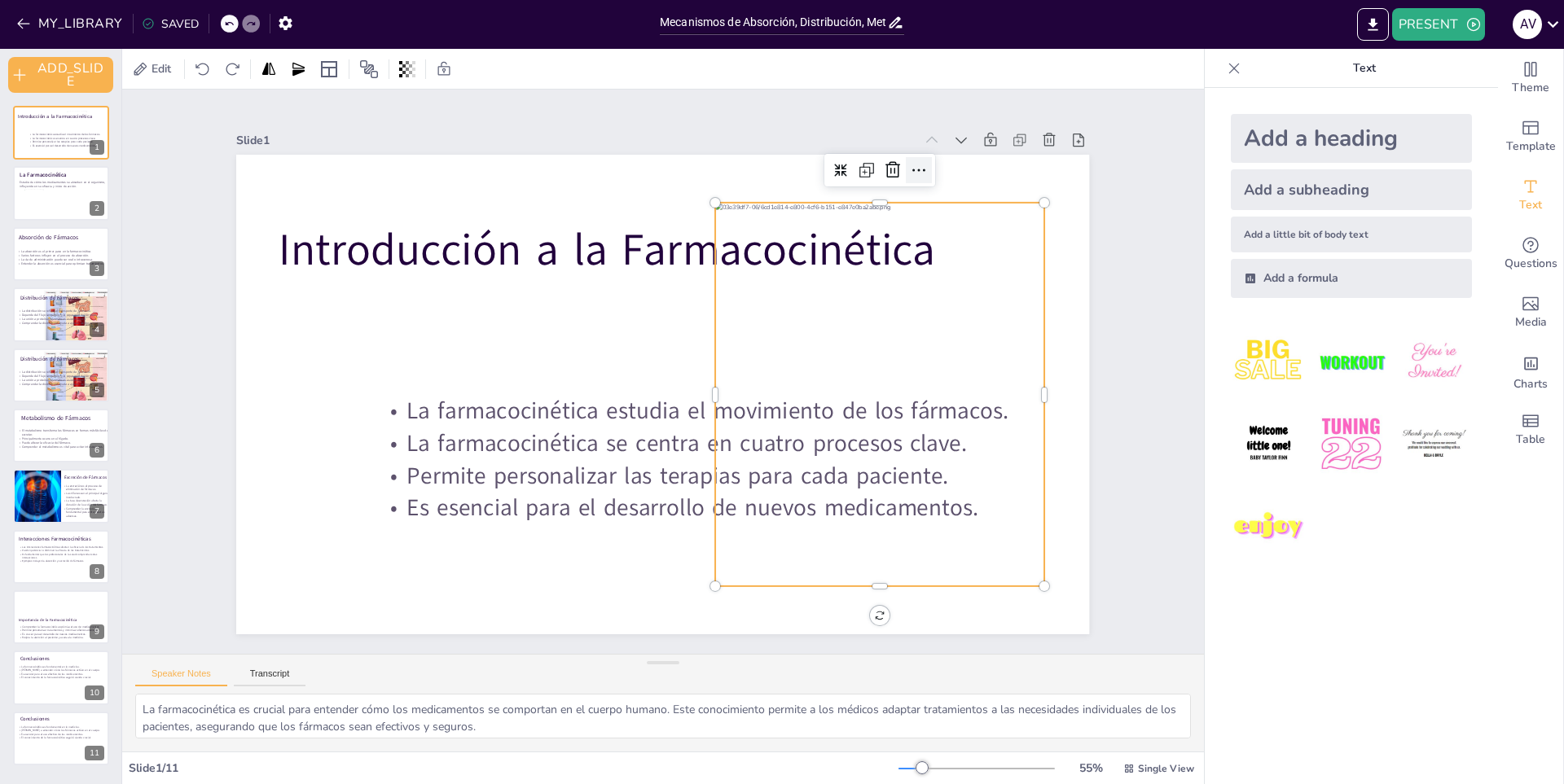
click at [956, 246] on icon at bounding box center [968, 258] width 25 height 25
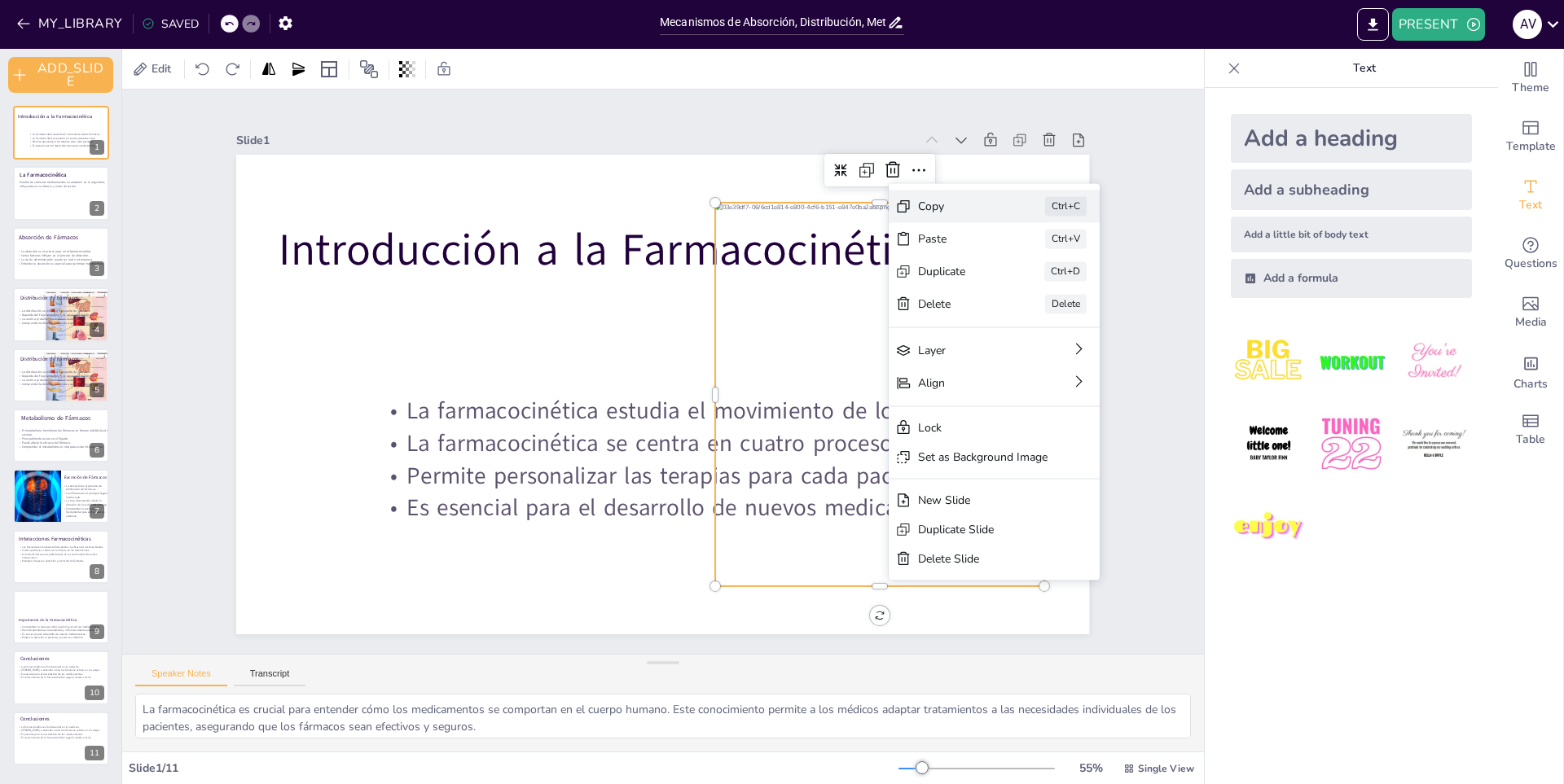
click at [974, 568] on div "Copy Ctrl+C" at bounding box center [1023, 658] width 166 height 178
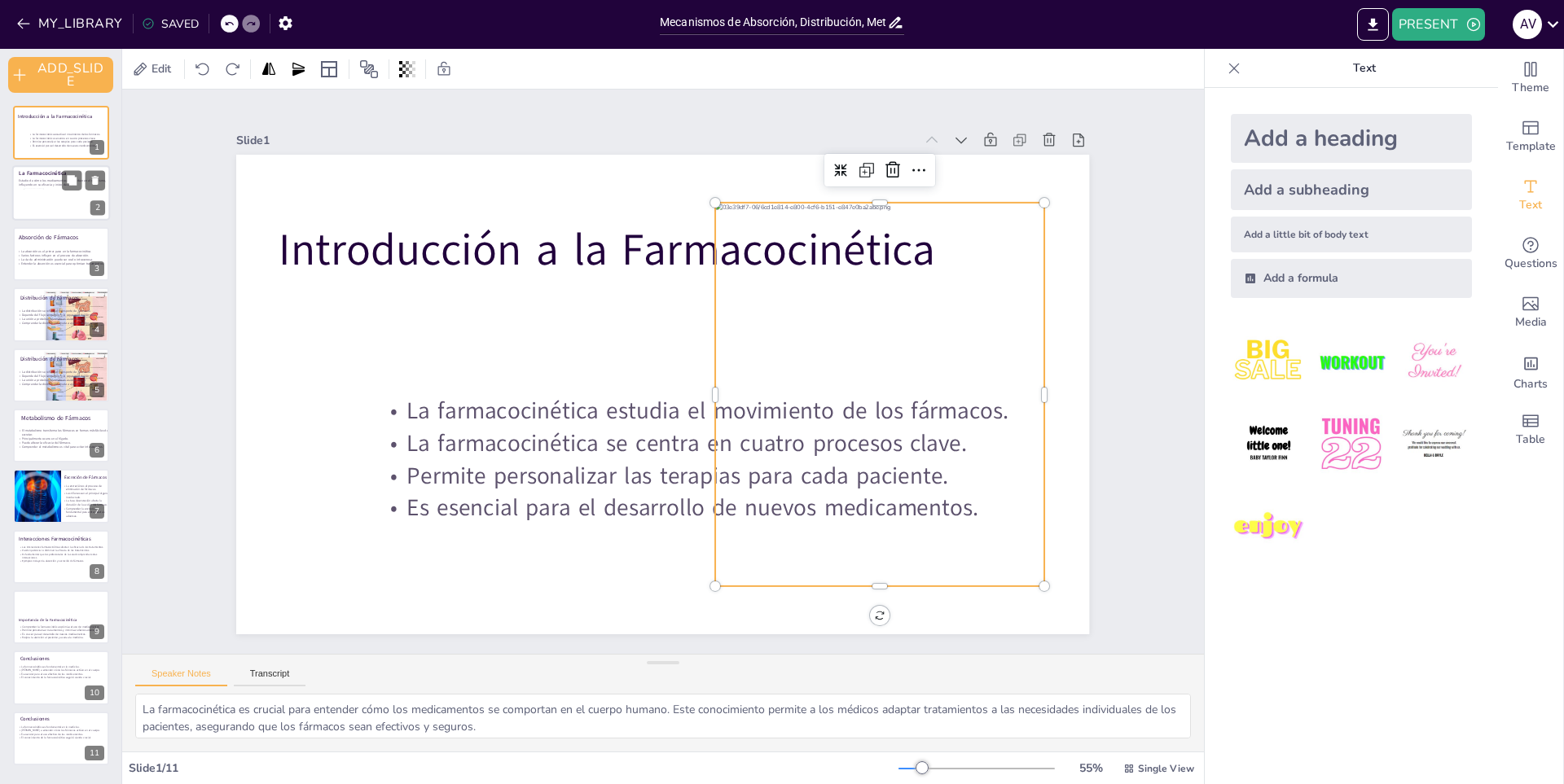
click at [49, 194] on div at bounding box center [59, 209] width 71 height 40
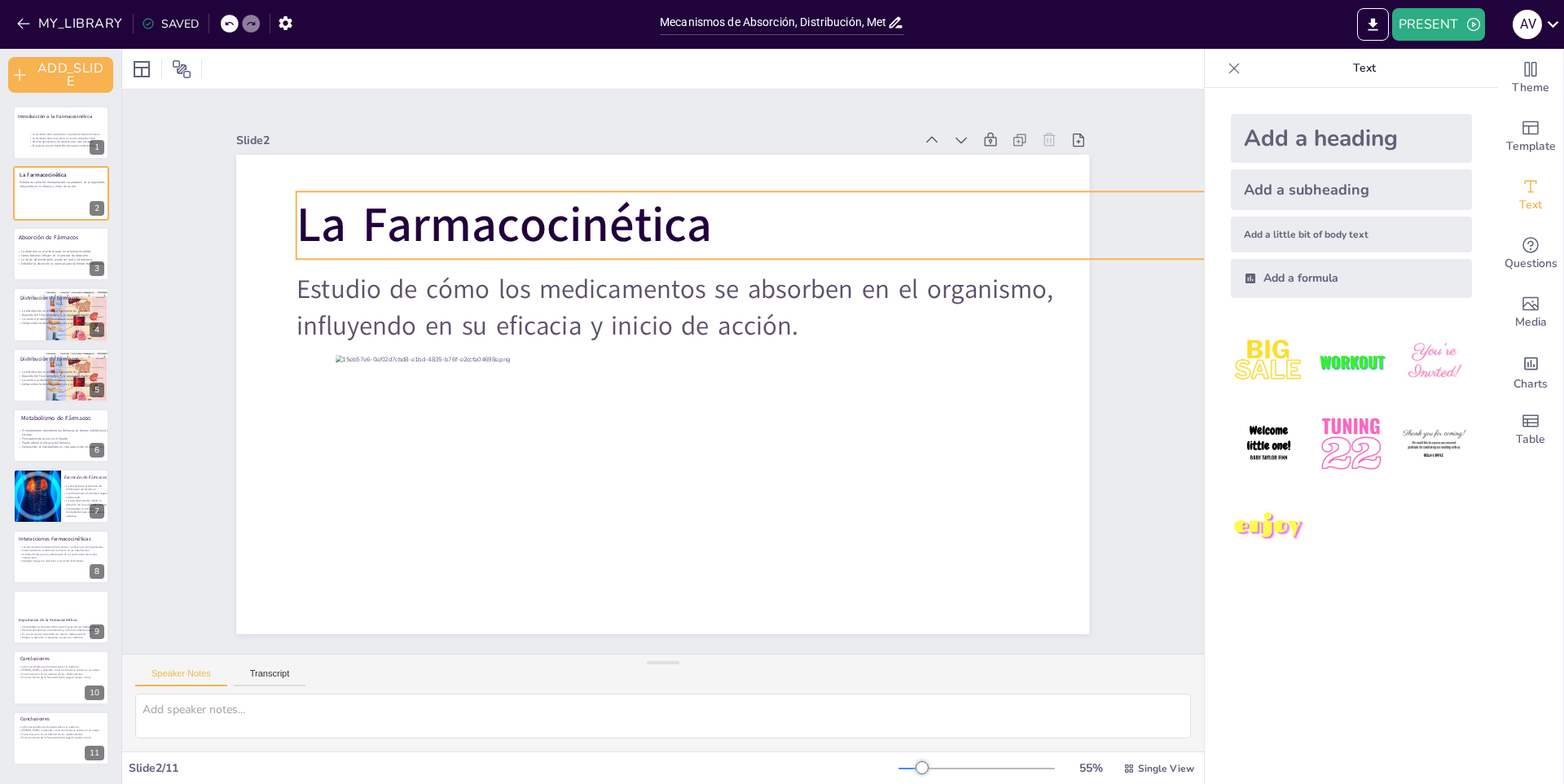
click at [732, 228] on p "La Farmacocinética" at bounding box center [980, 385] width 1155 height 705
click at [684, 226] on span "La Farmacocinética" at bounding box center [711, 161] width 265 height 393
click at [684, 226] on span "La Farmacocinética" at bounding box center [578, 174] width 407 height 229
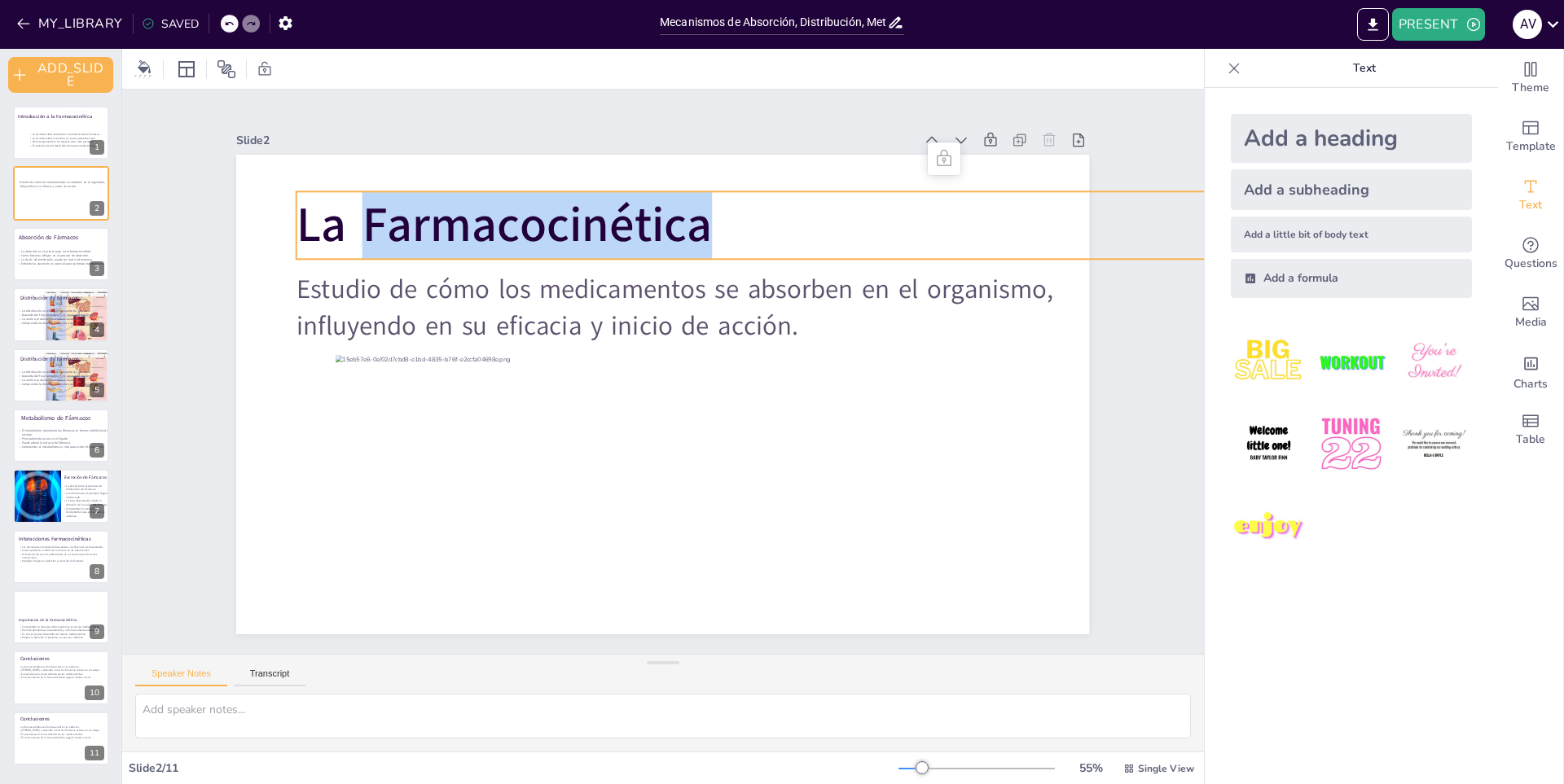
click at [684, 226] on span "La Farmacocinética" at bounding box center [557, 184] width 416 height 191
click at [684, 226] on span "La Farmacocinética" at bounding box center [539, 196] width 420 height 151
click at [684, 226] on span "La Farmacocinética" at bounding box center [733, 167] width 229 height 407
copy span "Farmacocinética"
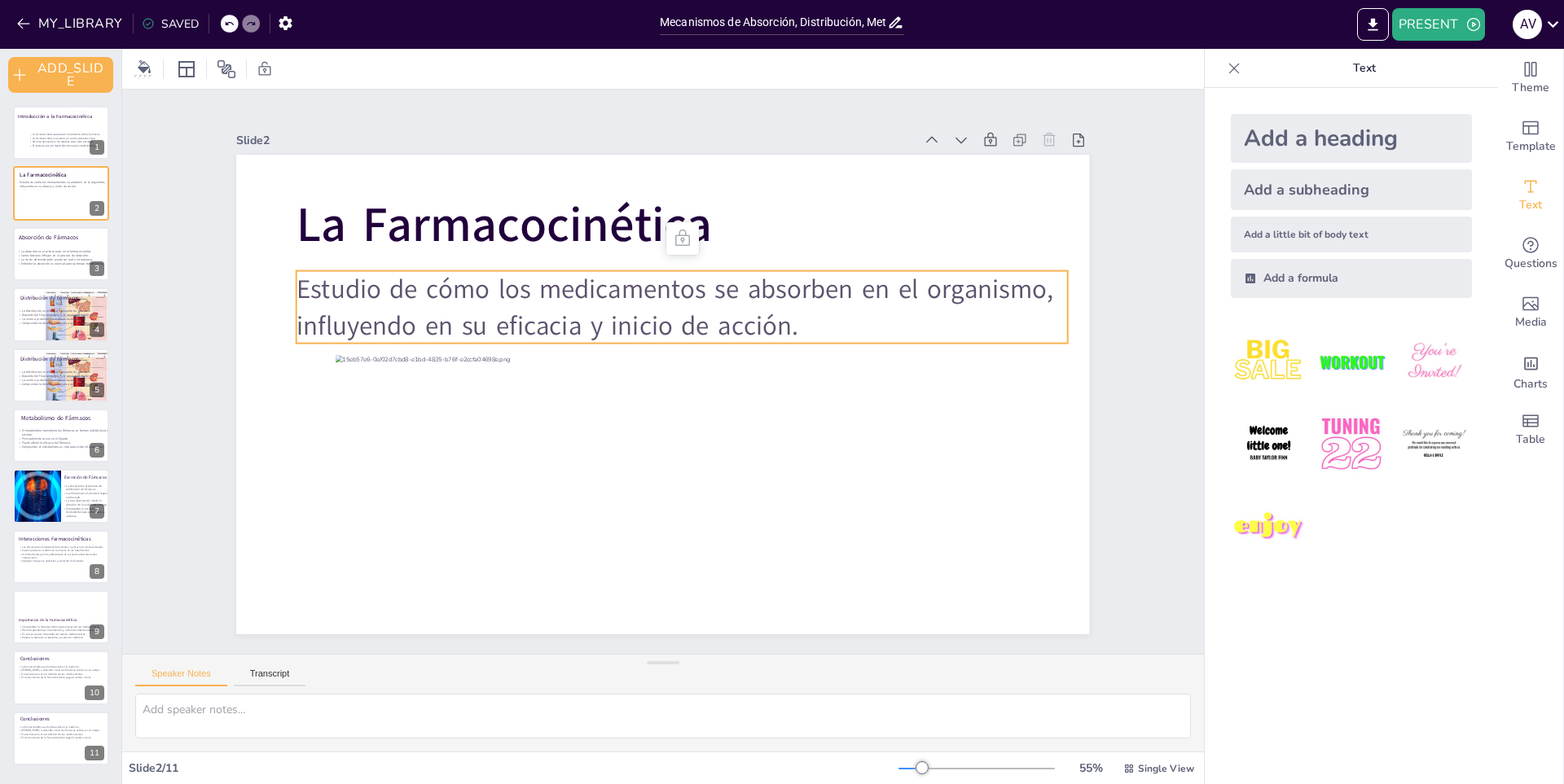
click at [574, 312] on p "Estudio de cómo los medicamentos se absorben en el organismo, influyendo en su …" at bounding box center [706, 320] width 734 height 380
click at [746, 309] on p "Estudio de cómo los medicamentos se absorben en el organismo, influyendo en su …" at bounding box center [682, 307] width 772 height 73
click at [746, 309] on p "Estudio de cómo los medicamentos se absorben en el organismo, influyendo en su …" at bounding box center [695, 313] width 770 height 231
click at [764, 326] on span "Estudio de cómo los medicamentos se absorben en el organismo, influyendo en su …" at bounding box center [738, 403] width 268 height 742
click at [764, 327] on span "Estudio de cómo los medicamentos se absorben en el organismo, influyendo en su …" at bounding box center [694, 297] width 742 height 268
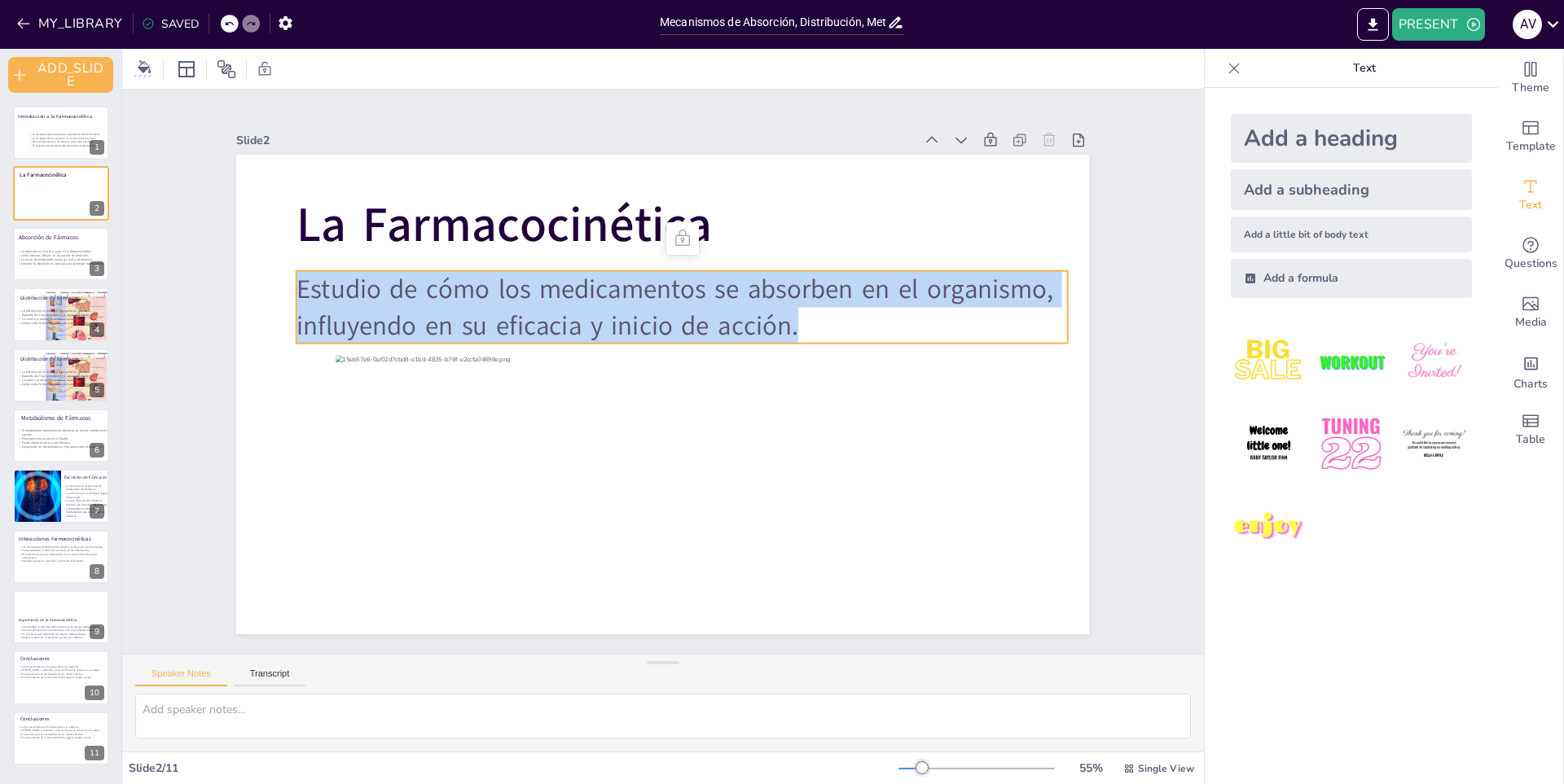
click at [764, 327] on span "Estudio de cómo los medicamentos se absorben en el organismo, influyendo en su …" at bounding box center [694, 297] width 742 height 268
click at [764, 327] on span "Estudio de cómo los medicamentos se absorben en el organismo, influyendo en su …" at bounding box center [681, 295] width 761 height 125
copy span "Estudio de cómo los medicamentos se absorben en el organismo, influyendo en su …"
click at [64, 260] on p "La vía de administración puede ser oral o intravenosa." at bounding box center [77, 259] width 123 height 4
type textarea "La absorción es fundamental porque determina la cantidad de fármaco que entra e…"
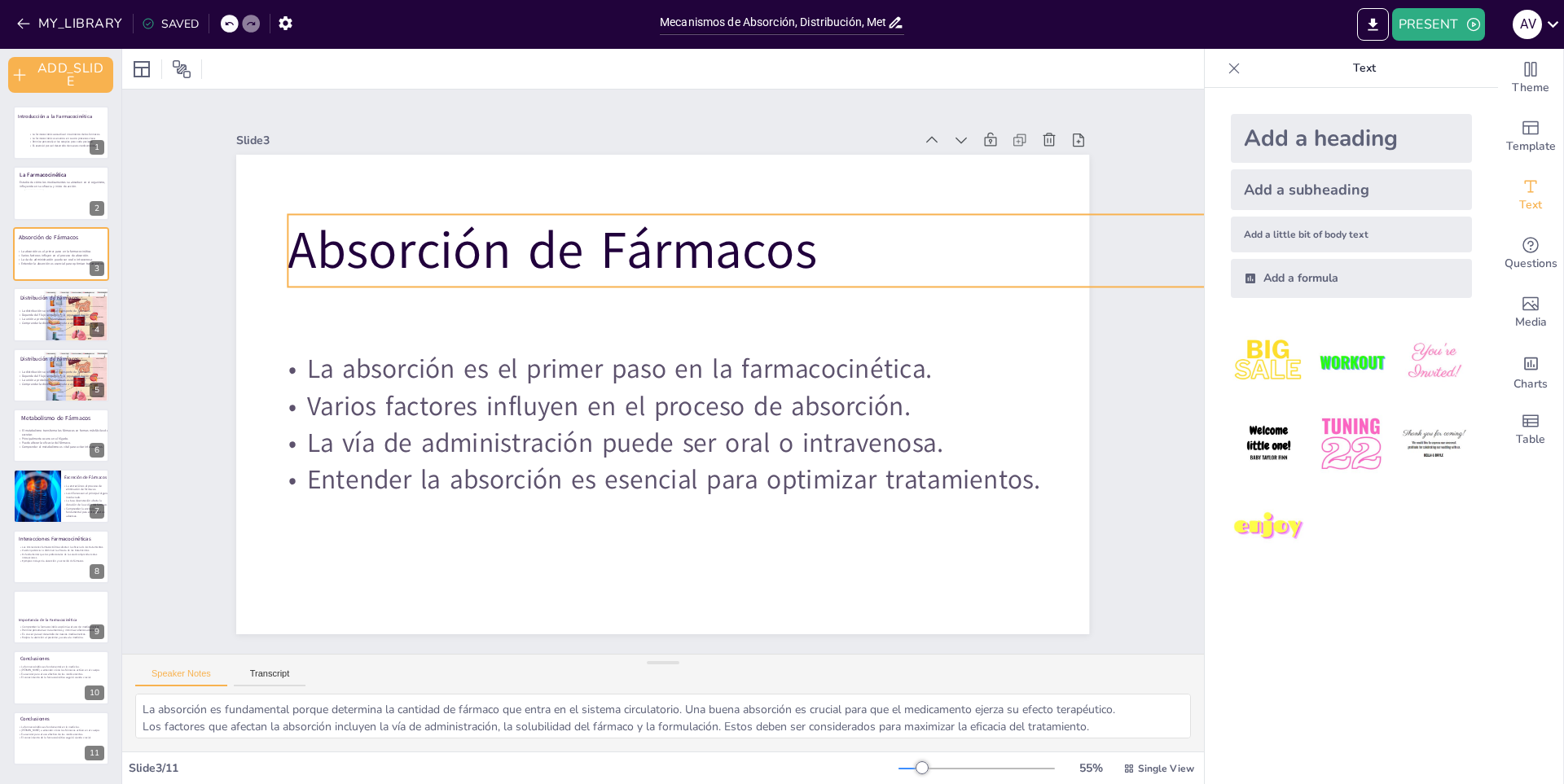
click at [545, 250] on p "Absorción de Fármacos" at bounding box center [1003, 320] width 1378 height 360
click at [803, 243] on p "Absorción de Fármacos" at bounding box center [1004, 320] width 1377 height 361
click at [808, 247] on p "Absorción de Fármacos" at bounding box center [928, 589] width 760 height 1241
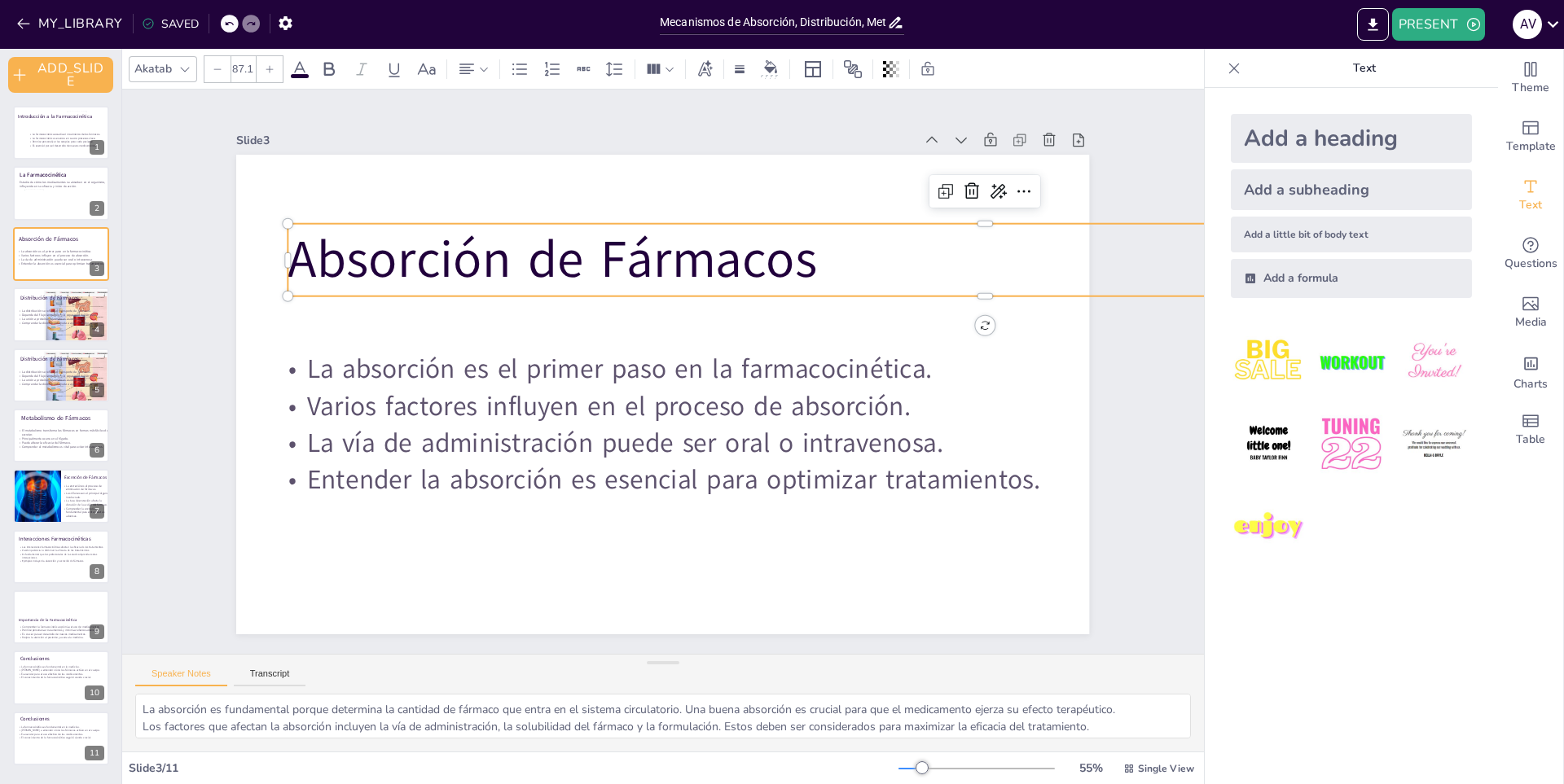
click at [806, 251] on p "Absorción de Fármacos" at bounding box center [1004, 365] width 1347 height 499
click at [782, 251] on p "Absorción de Fármacos" at bounding box center [1004, 365] width 1347 height 498
click at [782, 251] on p "Absorción de Fármacos" at bounding box center [808, 679] width 218 height 1392
click at [782, 251] on span "Absorción de Fármacos" at bounding box center [565, 249] width 534 height 126
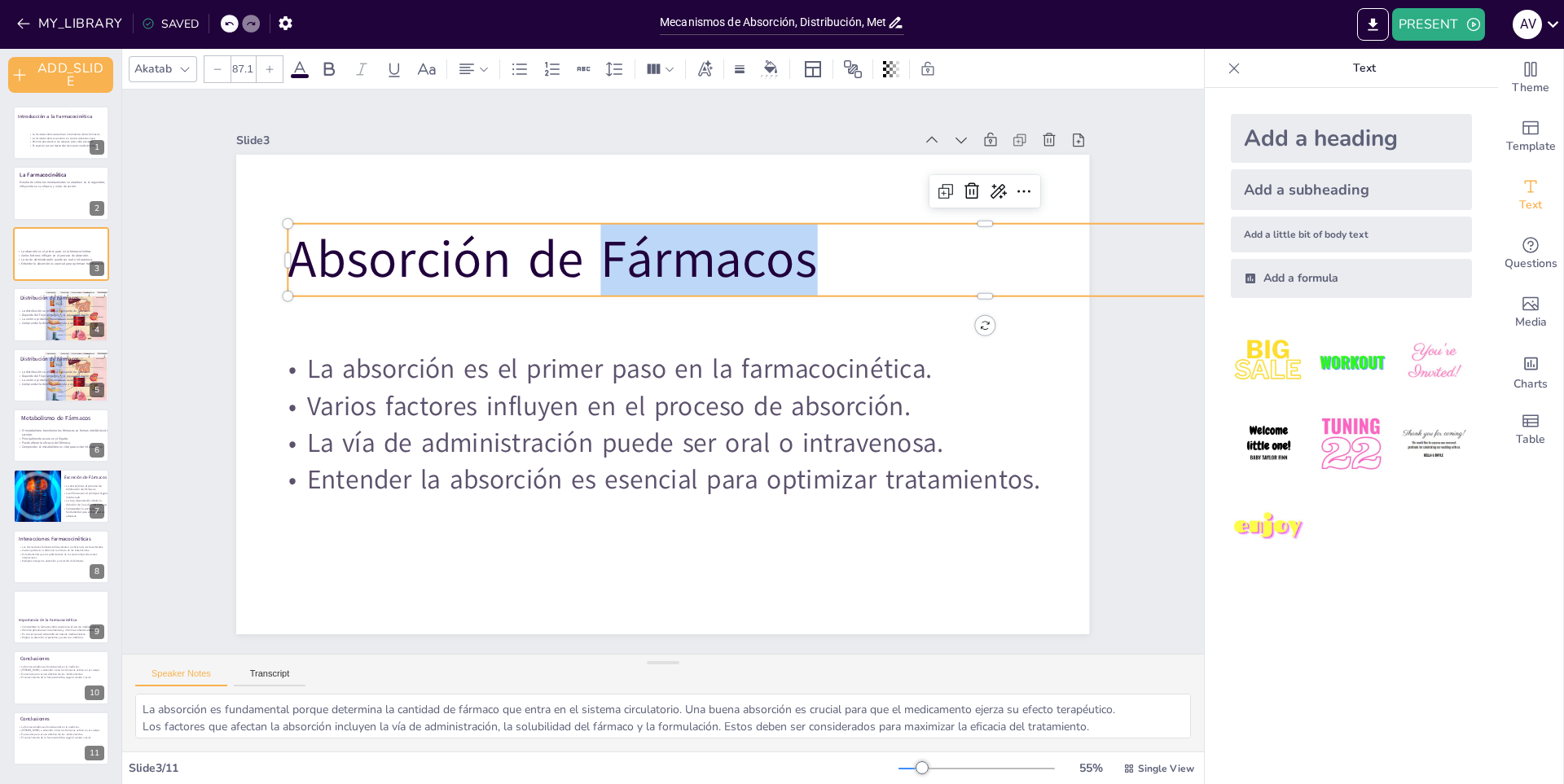
click at [782, 251] on span "Absorción de Fármacos" at bounding box center [608, 224] width 512 height 279
click at [782, 251] on span "Absorción de Fármacos" at bounding box center [750, 241] width 178 height 533
click at [782, 251] on span "Absorción de Fármacos" at bounding box center [720, 226] width 279 height 512
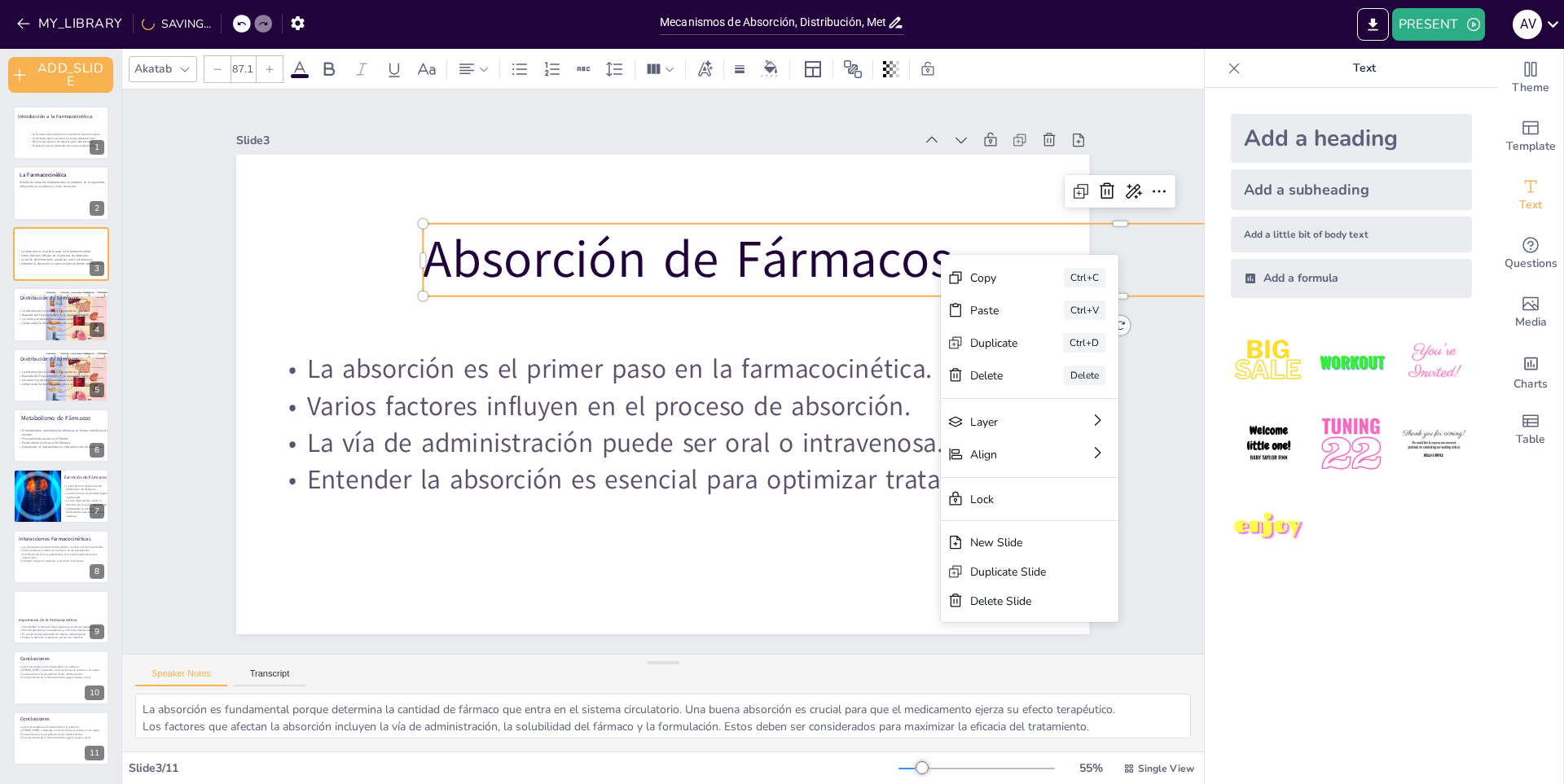
click at [580, 260] on span "Absorción de Fármacos" at bounding box center [741, 287] width 494 height 326
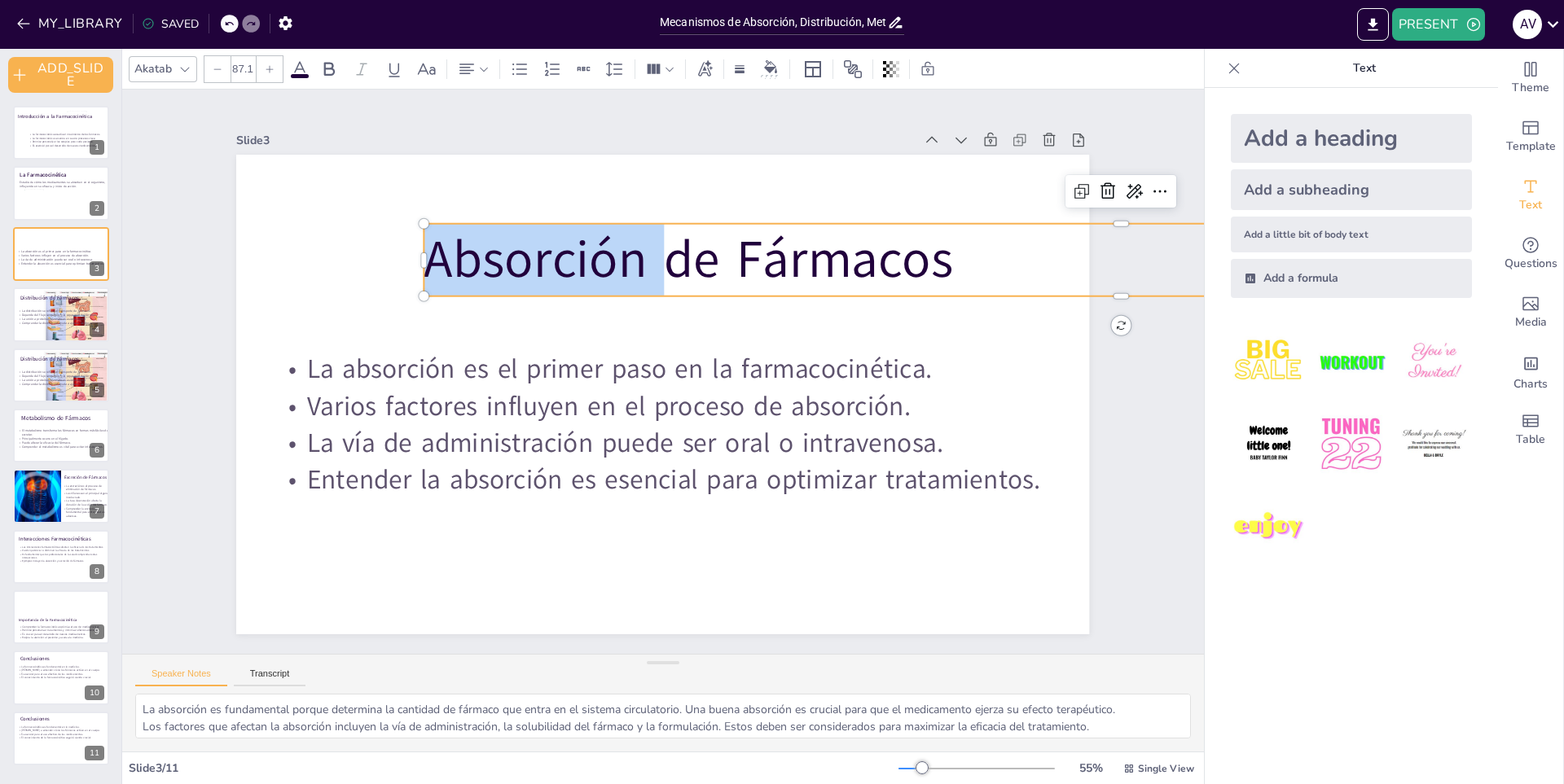
click at [610, 260] on span "Absorción de Fármacos" at bounding box center [773, 337] width 326 height 494
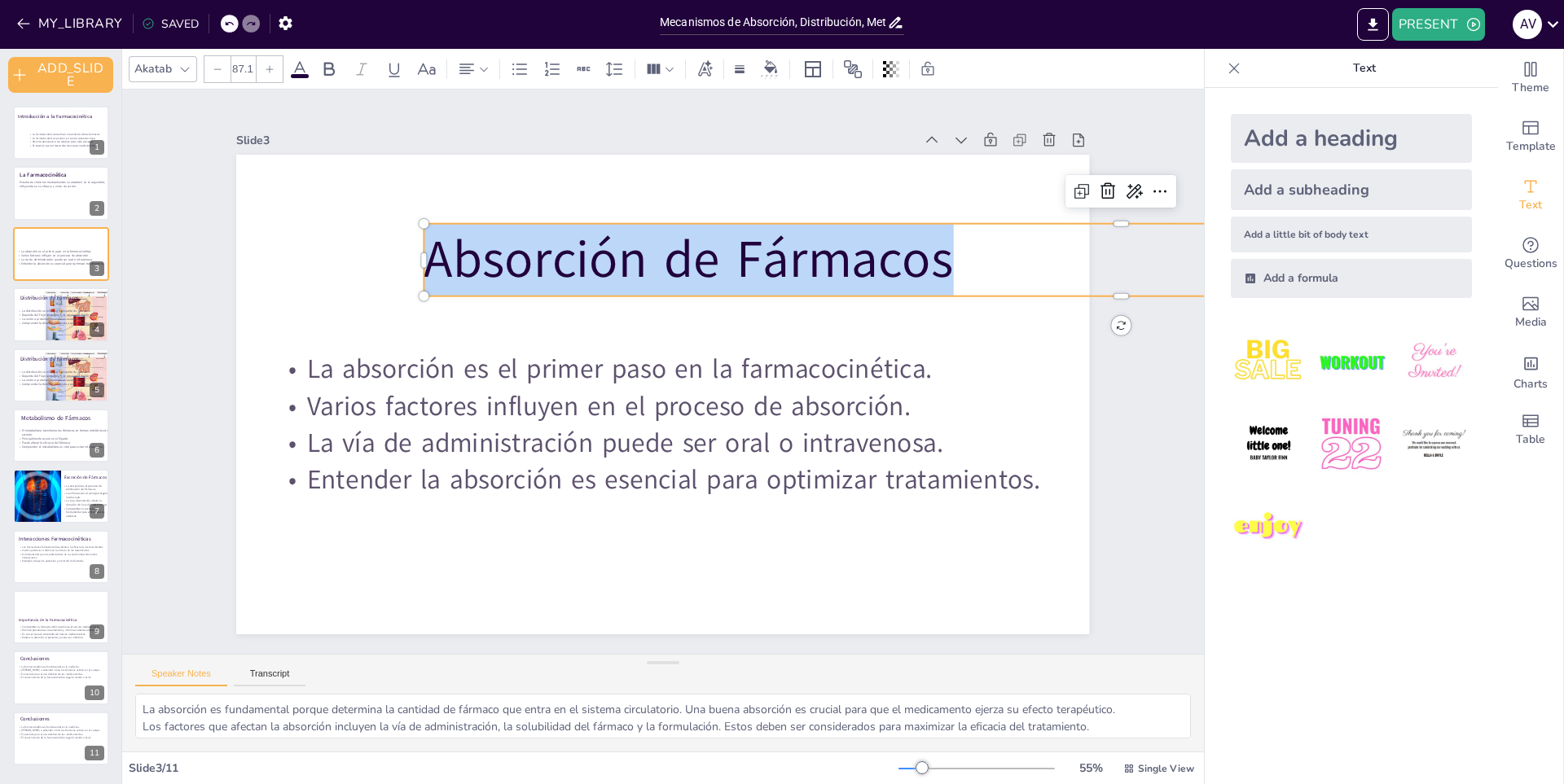
click at [580, 260] on span "Absorción de Fármacos" at bounding box center [741, 287] width 494 height 326
copy span "Absorción de Fármacos"
click at [765, 228] on span "Absorción de Fármacos" at bounding box center [712, 267] width 533 height 179
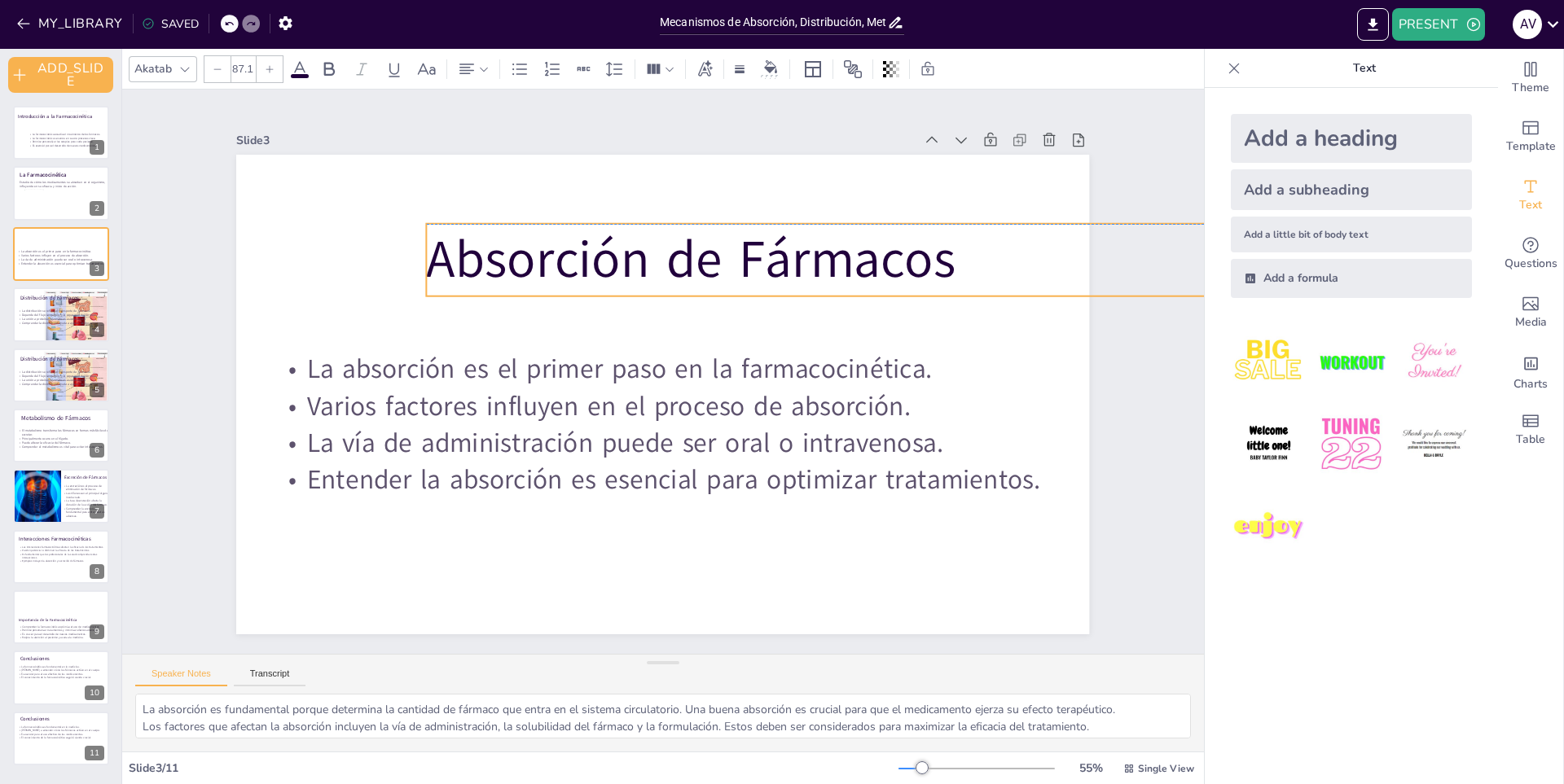
click at [829, 259] on span "Absorción de Fármacos" at bounding box center [734, 280] width 512 height 279
click at [829, 354] on span "Absorción de Fármacos" at bounding box center [601, 468] width 526 height 230
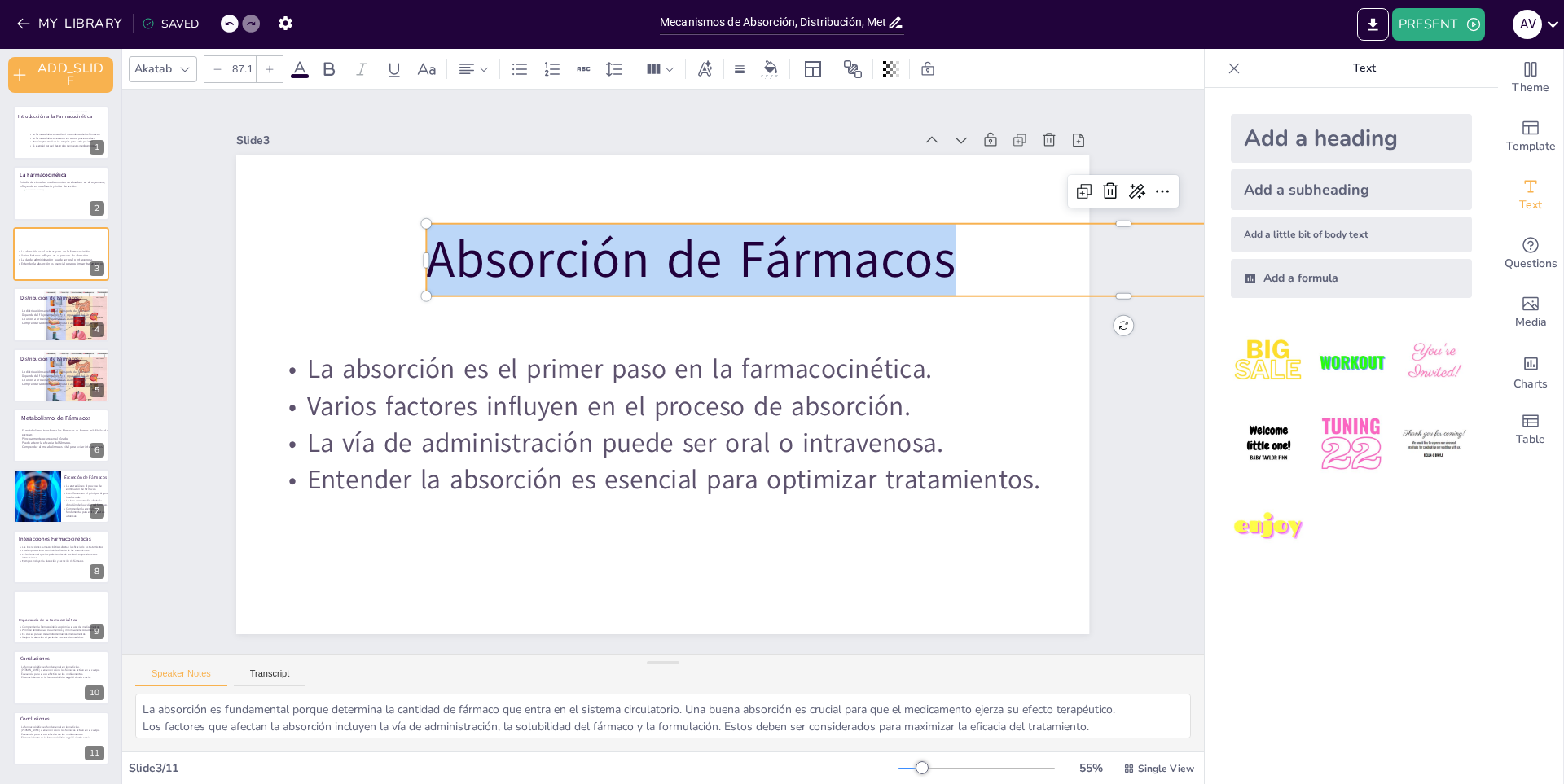
click at [829, 260] on span "Absorción de Fármacos" at bounding box center [702, 263] width 534 height 125
click at [827, 260] on span "Absorción de Fármacos" at bounding box center [714, 268] width 533 height 178
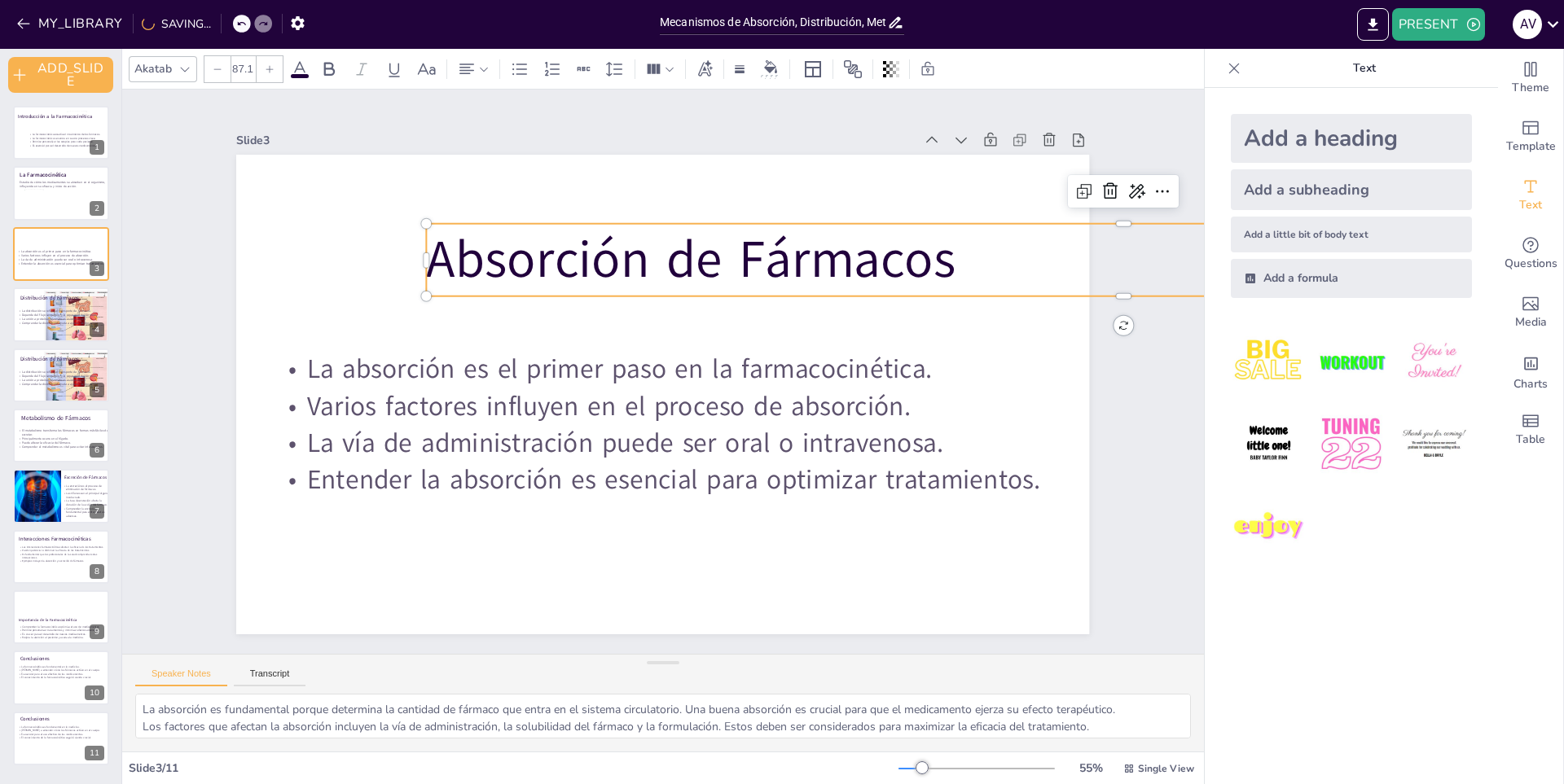
click at [822, 260] on span "Absorción de Fármacos" at bounding box center [714, 268] width 533 height 178
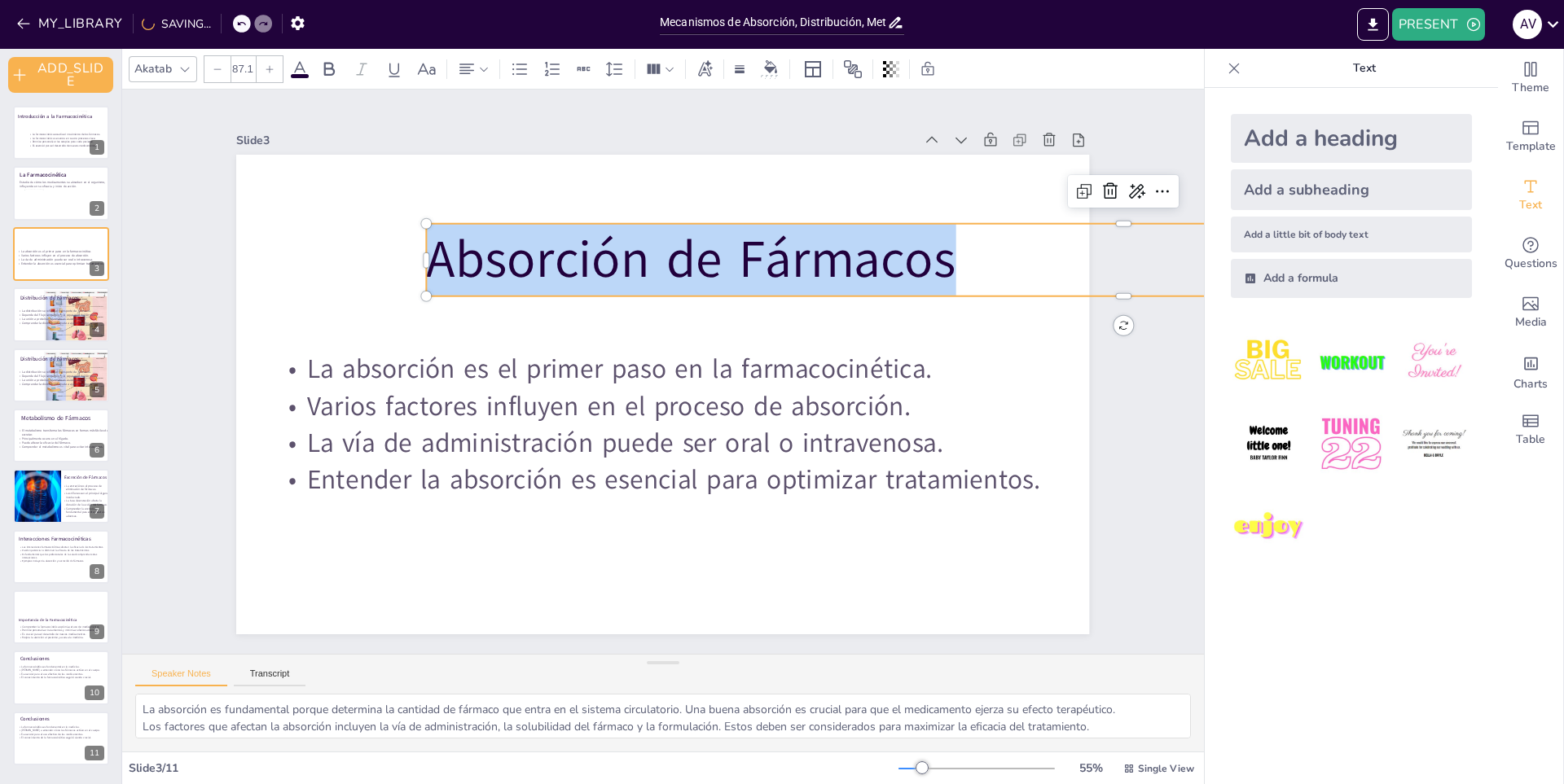
click at [822, 260] on span "Absorción de Fármacos" at bounding box center [765, 317] width 407 height 440
copy span "Absorción de Fármacos"
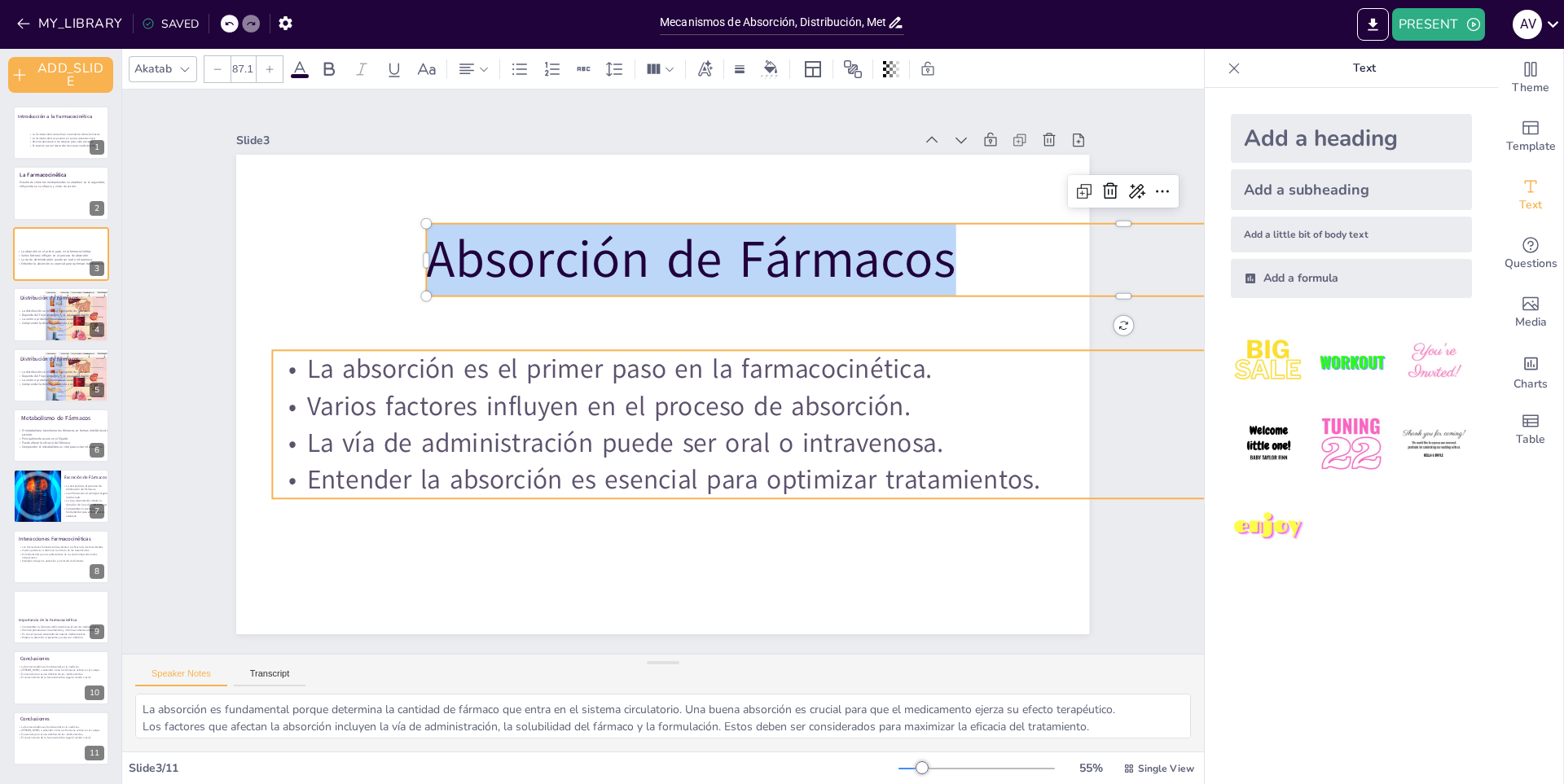
click at [651, 442] on p "La vía de administración puede ser oral o intravenosa." at bounding box center [809, 442] width 1073 height 37
type input "44.7"
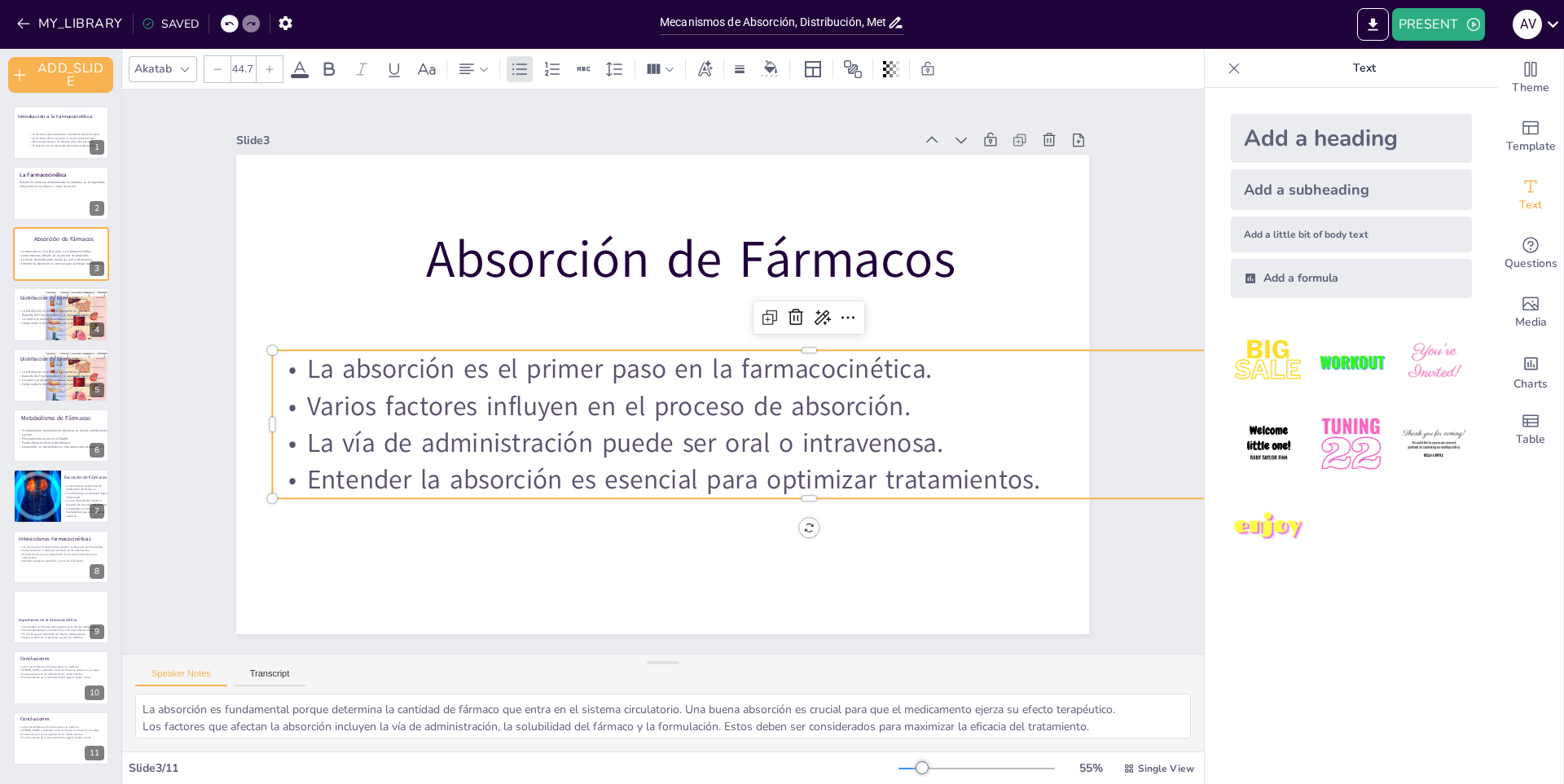
click at [751, 445] on p "La vía de administración puede ser oral o intravenosa." at bounding box center [500, 366] width 994 height 471
click at [751, 445] on p "La vía de administración puede ser oral o intravenosa." at bounding box center [766, 496] width 994 height 470
click at [607, 367] on span "La absorción es el primer paso en la farmacocinética." at bounding box center [623, 356] width 606 height 228
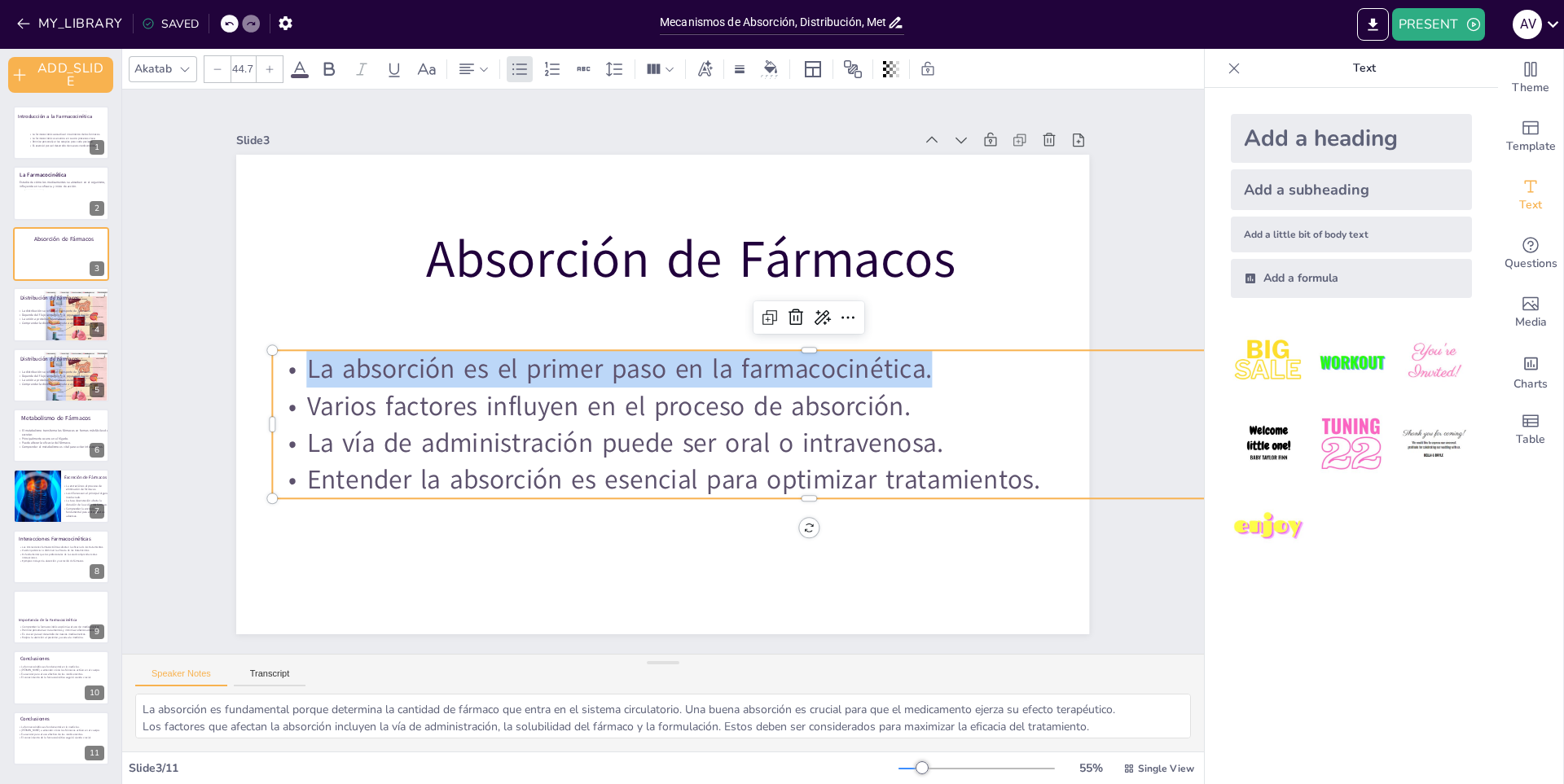
click at [607, 367] on span "La absorción es el primer paso en la farmacocinética." at bounding box center [624, 351] width 587 height 287
click at [607, 367] on span "La absorción es el primer paso en la farmacocinética." at bounding box center [630, 344] width 528 height 397
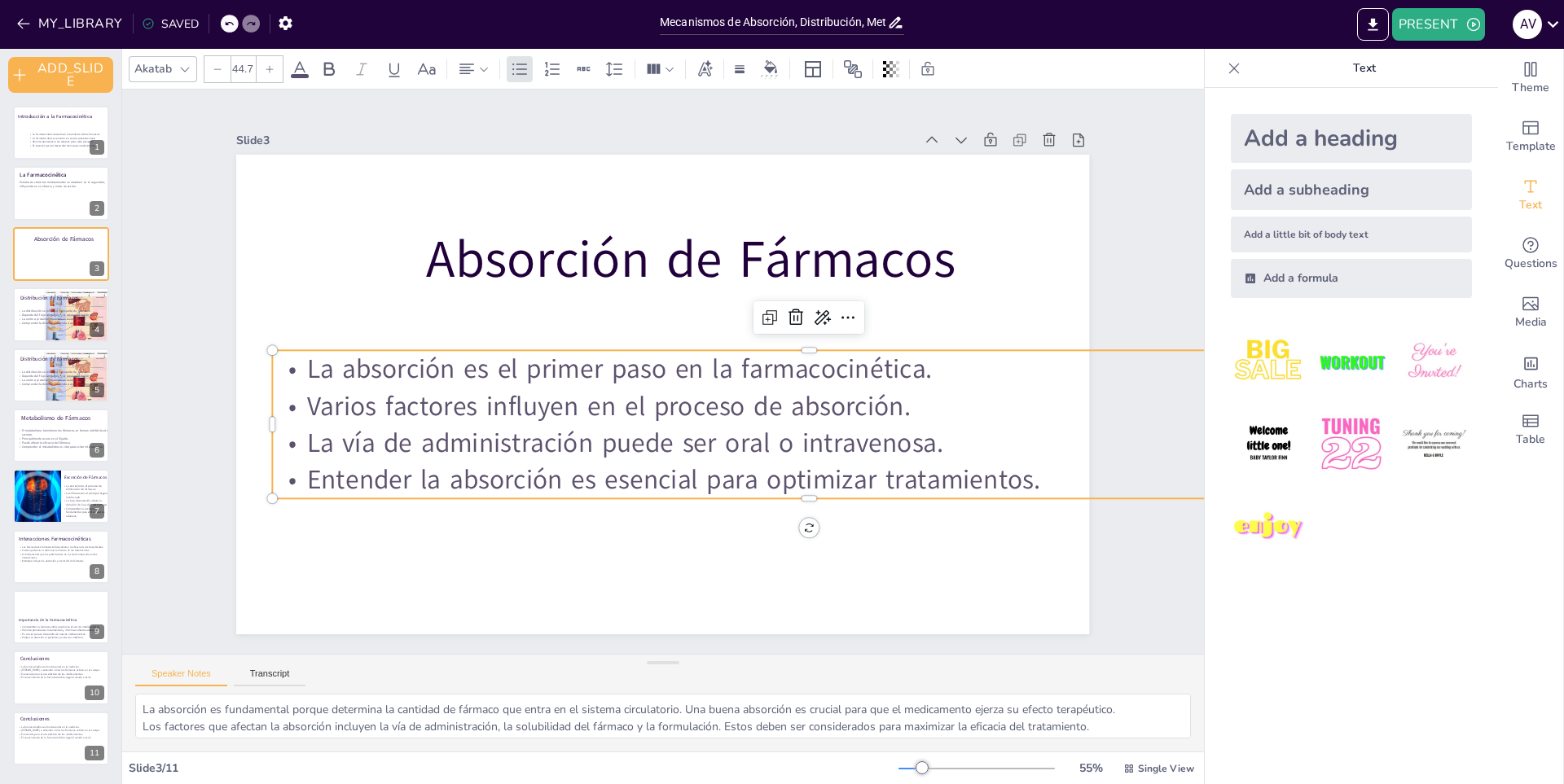
click at [533, 419] on span "La vía de administración puede ser oral o intravenosa." at bounding box center [587, 399] width 498 height 454
click at [533, 419] on span "La vía de administración puede ser oral o intravenosa." at bounding box center [600, 421] width 597 height 292
click at [541, 406] on span "Varios factores influyen en el proceso de absorción." at bounding box center [614, 331] width 222 height 586
click at [541, 406] on span "Varios factores influyen en el proceso de absorción." at bounding box center [600, 380] width 567 height 279
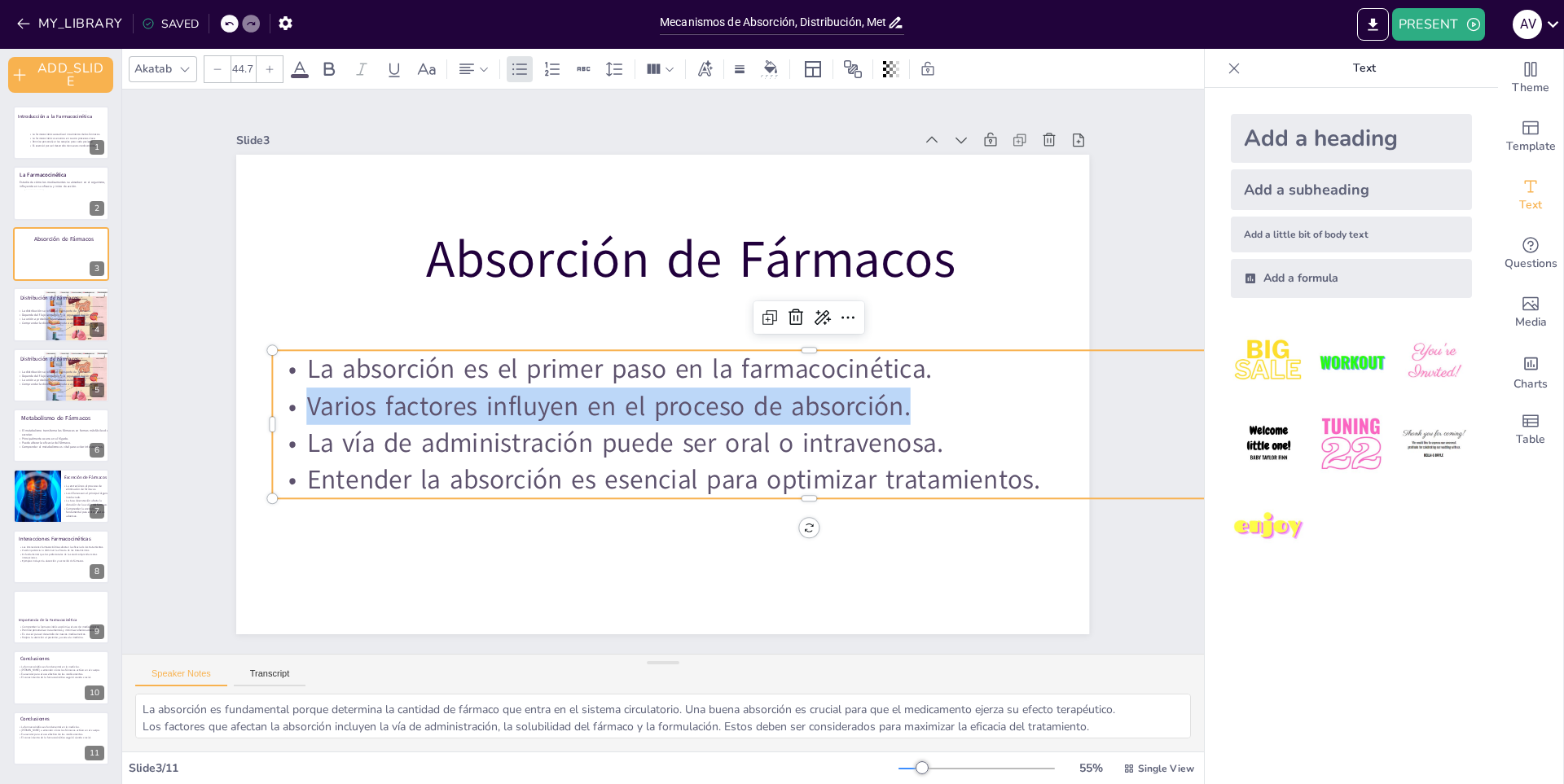
click at [541, 406] on span "Varios factores influyen en el proceso de absorción." at bounding box center [603, 393] width 599 height 161
click at [763, 402] on span "Varios factores influyen en el proceso de absorción." at bounding box center [600, 380] width 567 height 279
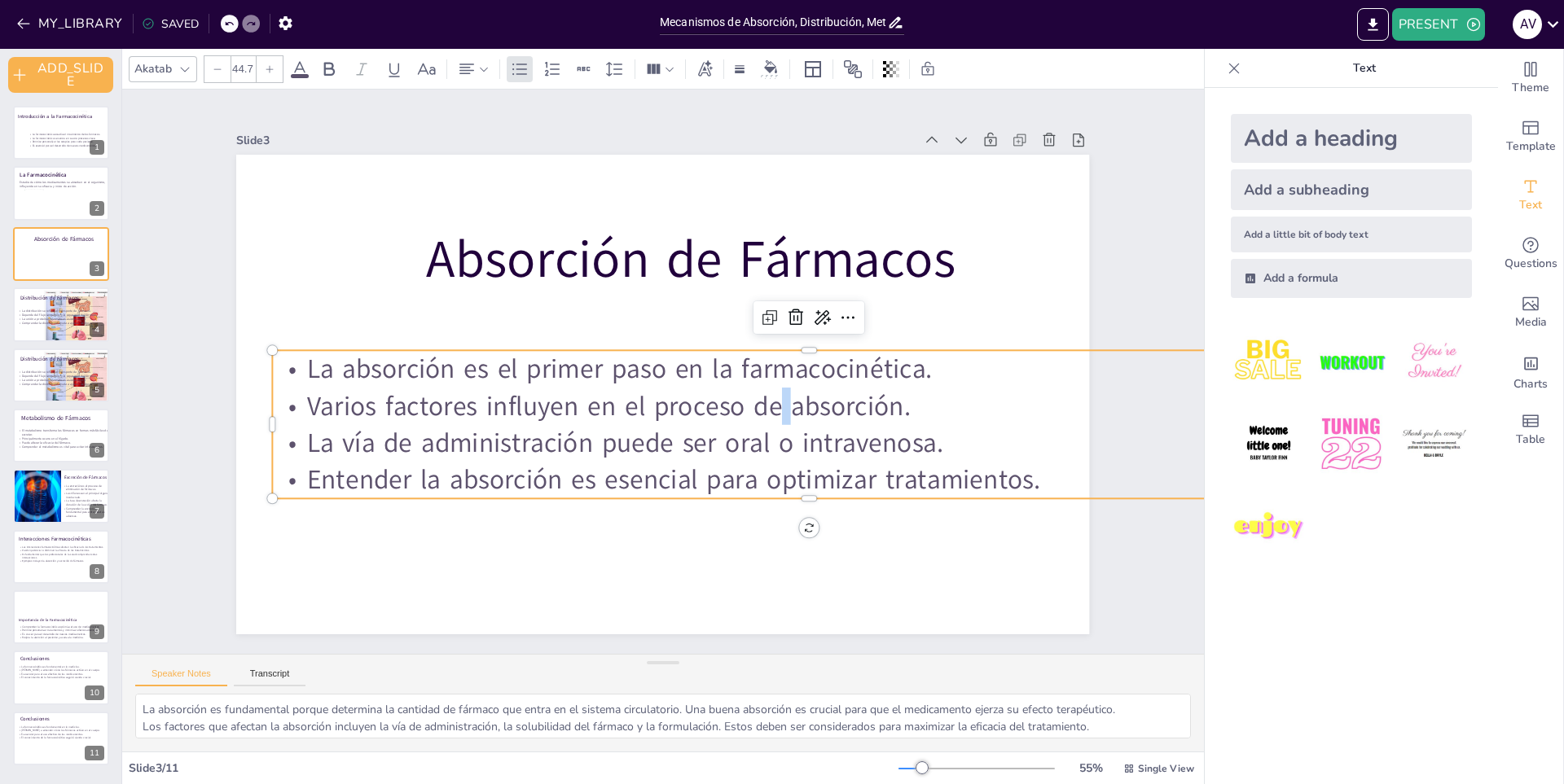
click at [763, 402] on span "Varios factores influyen en el proceso de absorción." at bounding box center [599, 374] width 541 height 333
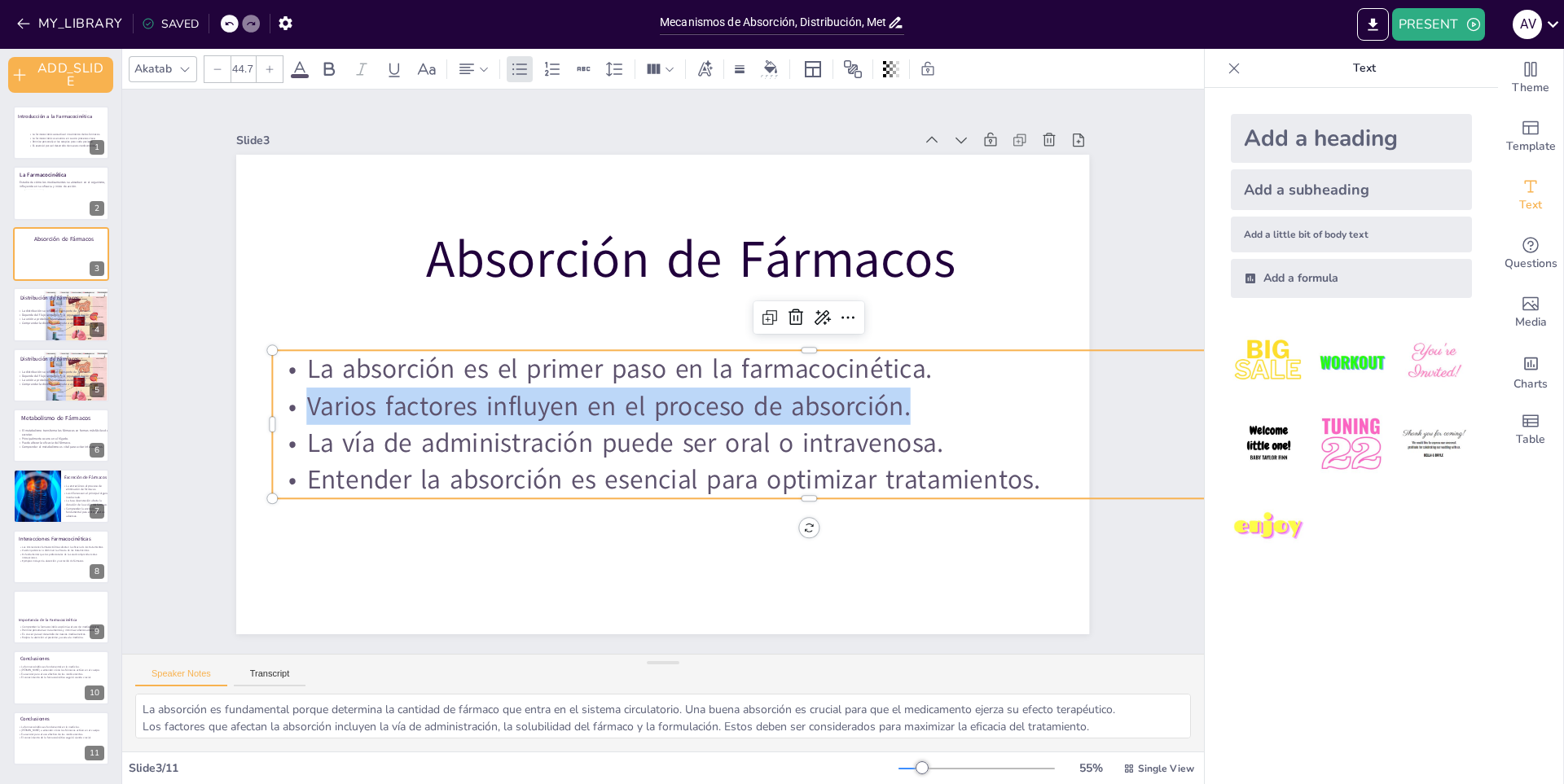
click at [763, 402] on span "Varios factores influyen en el proceso de absorción." at bounding box center [601, 387] width 586 height 222
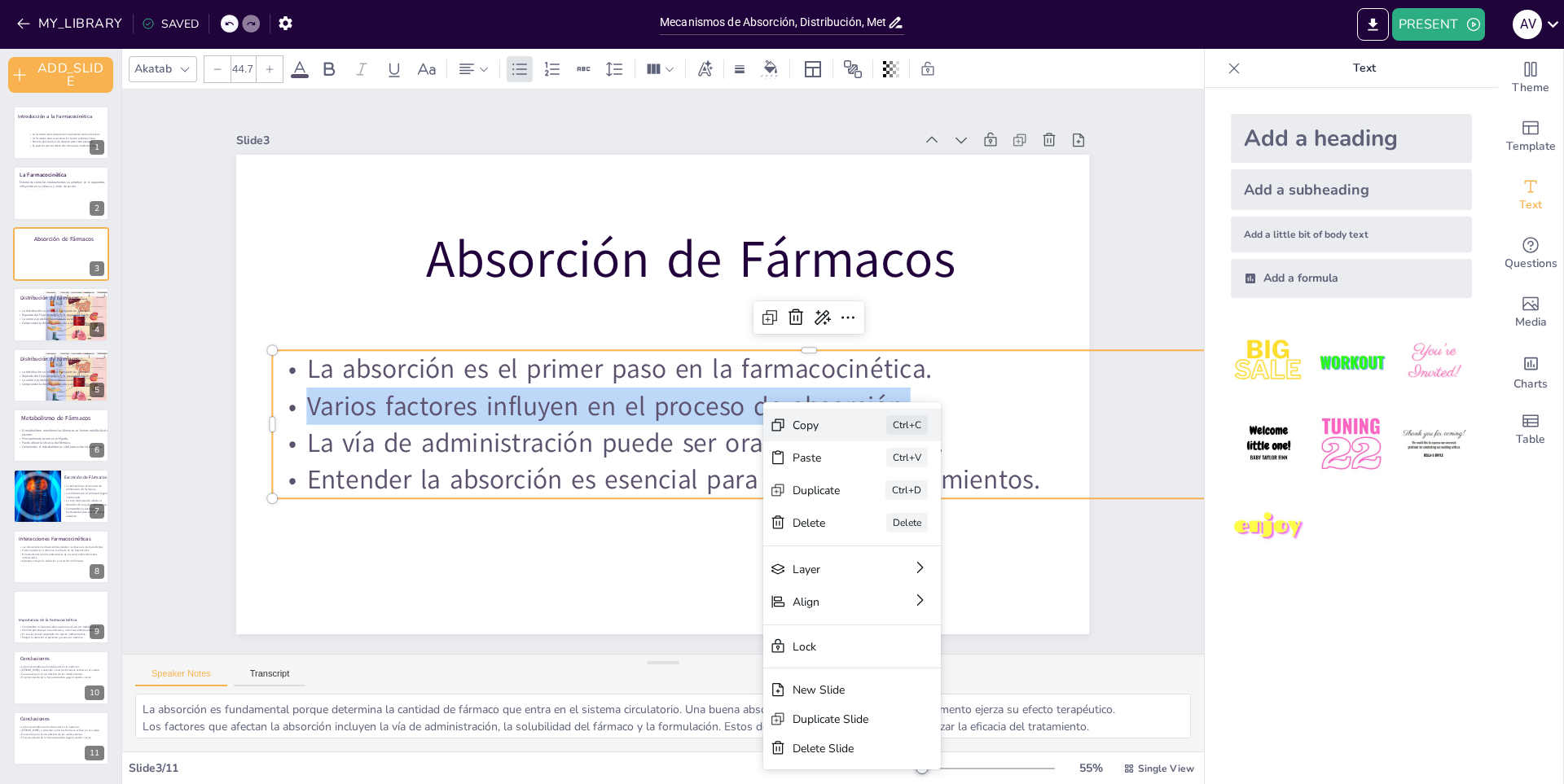
click at [479, 201] on div "Copy Ctrl+C" at bounding box center [388, 166] width 181 height 68
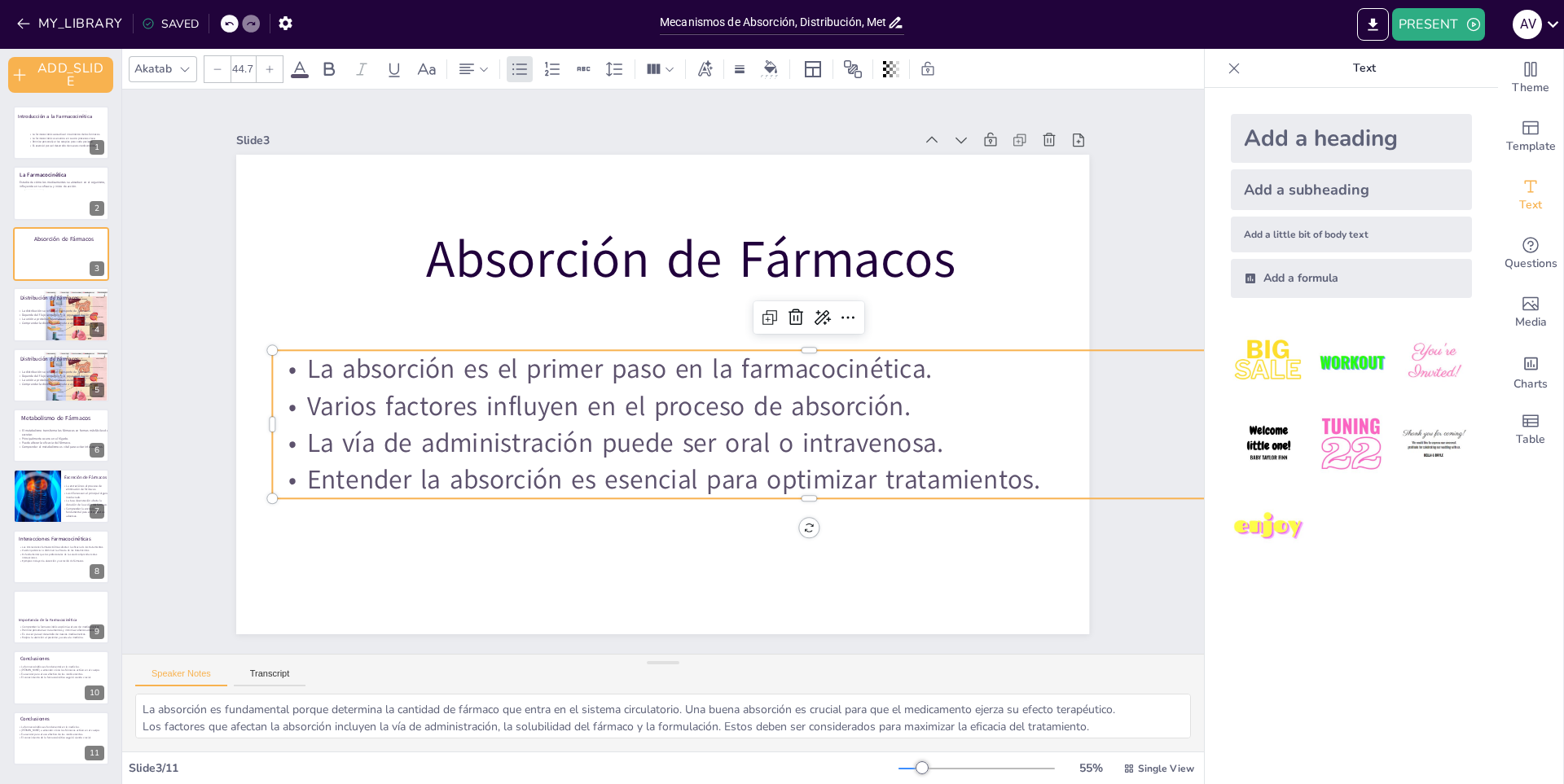
click at [679, 436] on span "La vía de administración puede ser oral o intravenosa." at bounding box center [600, 421] width 597 height 292
click at [679, 436] on span "La vía de administración puede ser oral o intravenosa." at bounding box center [583, 383] width 404 height 537
click at [681, 436] on span "La vía de administración puede ser oral o intravenosa." at bounding box center [596, 415] width 570 height 350
click at [681, 436] on span "La vía de administración puede ser oral o intravenosa." at bounding box center [583, 376] width 350 height 570
click at [651, 438] on span "La vía de administración puede ser oral o intravenosa." at bounding box center [583, 368] width 292 height 597
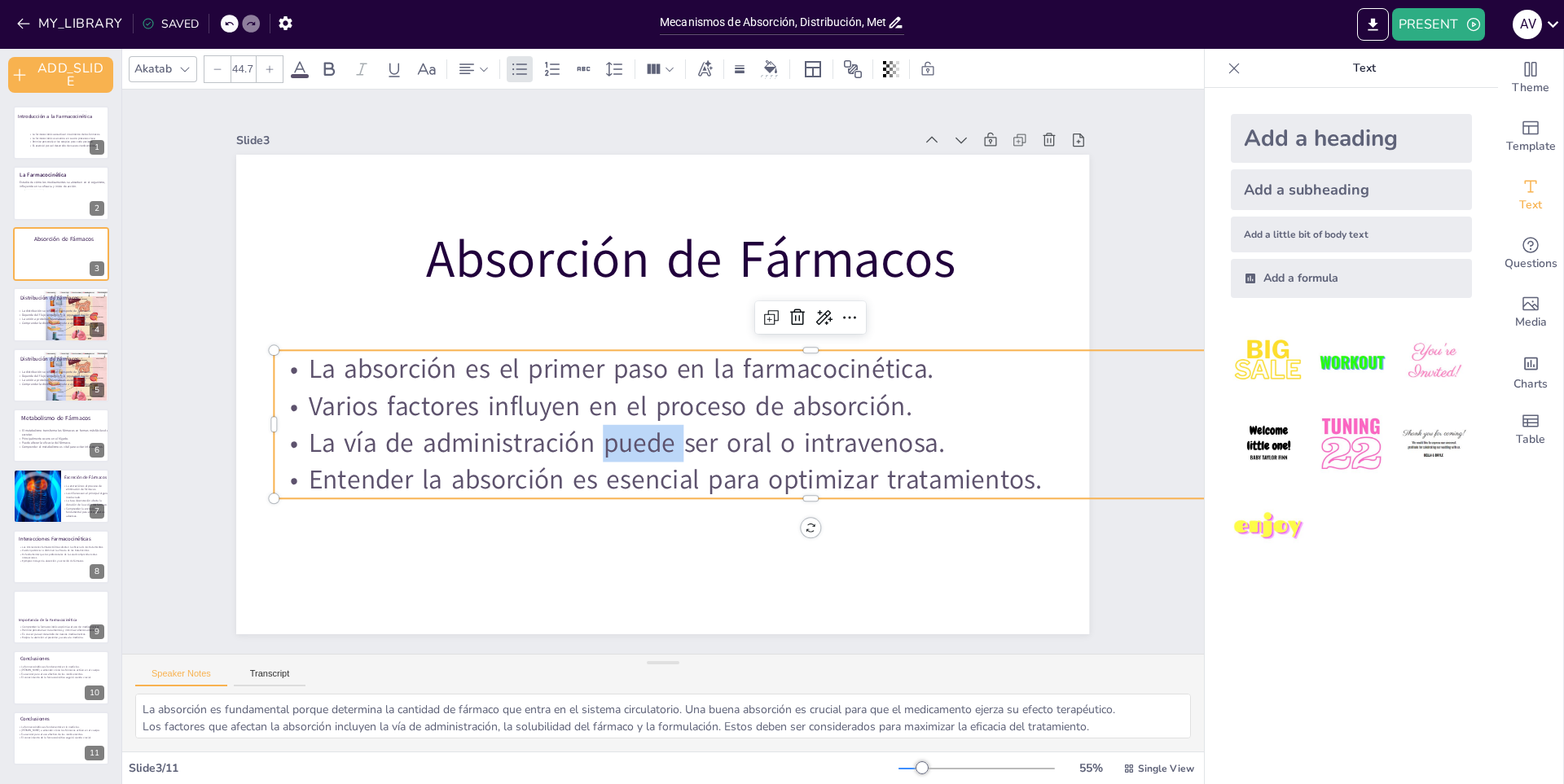
click at [651, 438] on span "La vía de administración puede ser oral o intravenosa." at bounding box center [613, 434] width 631 height 167
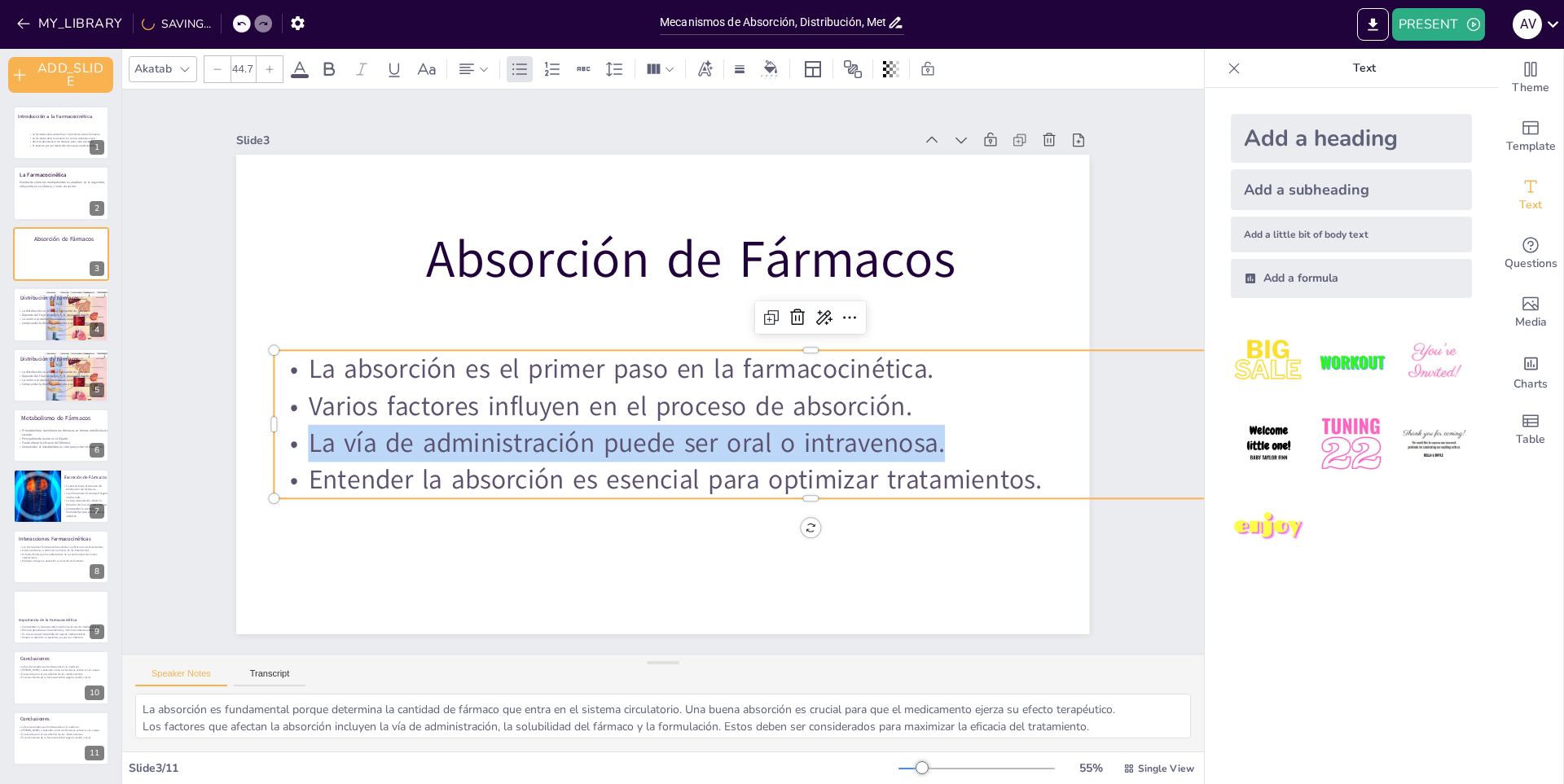
click at [651, 438] on span "La vía de administración puede ser oral o intravenosa." at bounding box center [586, 392] width 453 height 498
click at [651, 438] on span "La vía de administración puede ser oral o intravenosa." at bounding box center [588, 401] width 498 height 453
click at [520, 775] on div "Slide 3 / 11" at bounding box center [513, 768] width 770 height 15
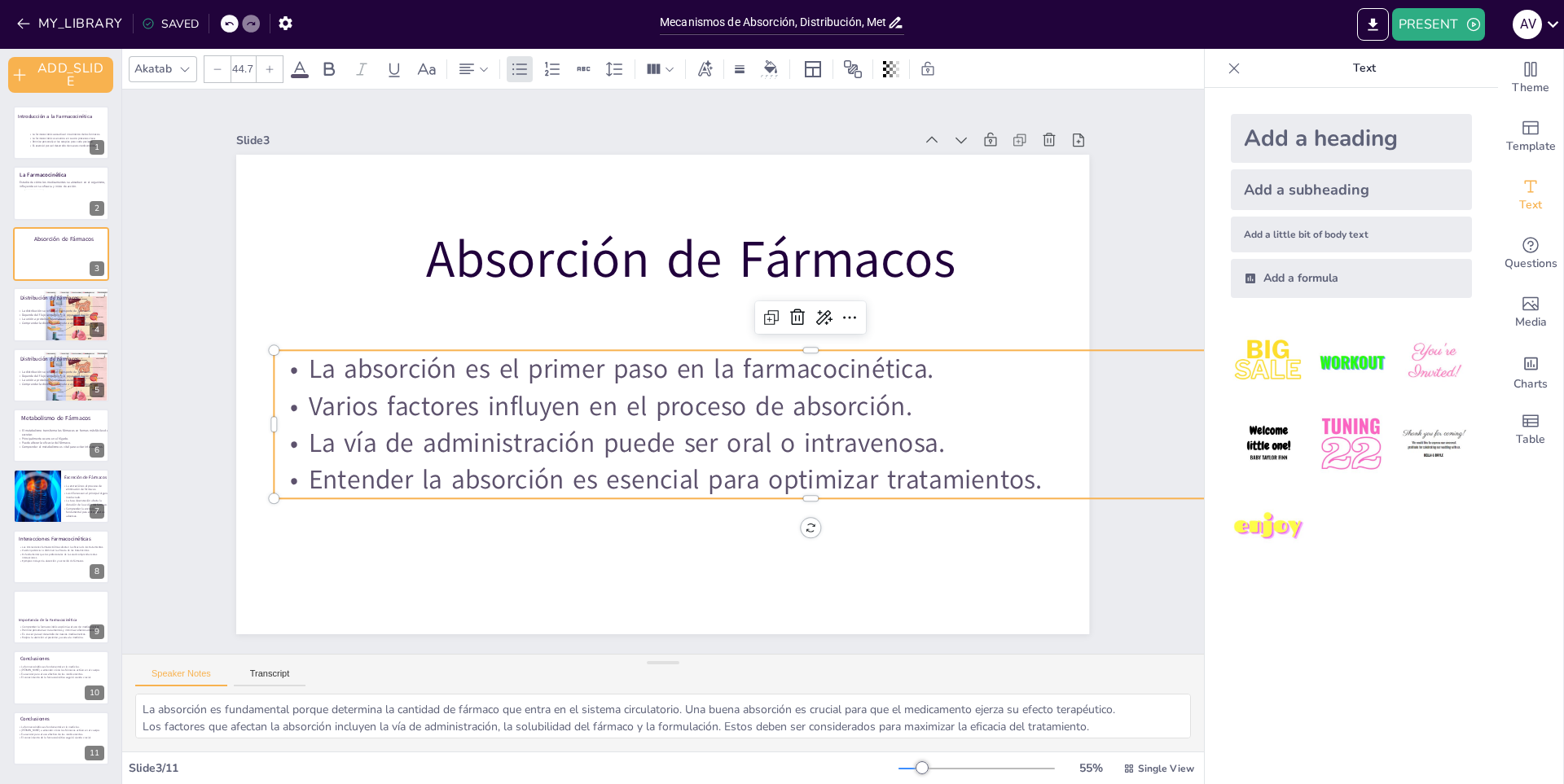
click at [543, 470] on span "Entender la absorción es esencial para optimizar tratamientos." at bounding box center [620, 472] width 654 height 398
click at [543, 470] on span "Entender la absorción es esencial para optimizar tratamientos." at bounding box center [630, 476] width 685 height 331
click at [543, 470] on span "Entender la absorción es esencial para optimizar tratamientos." at bounding box center [563, 417] width 261 height 709
click at [543, 471] on span "Entender la absorción es esencial para optimizar tratamientos." at bounding box center [641, 477] width 709 height 261
click at [600, 485] on span "Entender la absorción es esencial para optimizar tratamientos." at bounding box center [590, 453] width 518 height 569
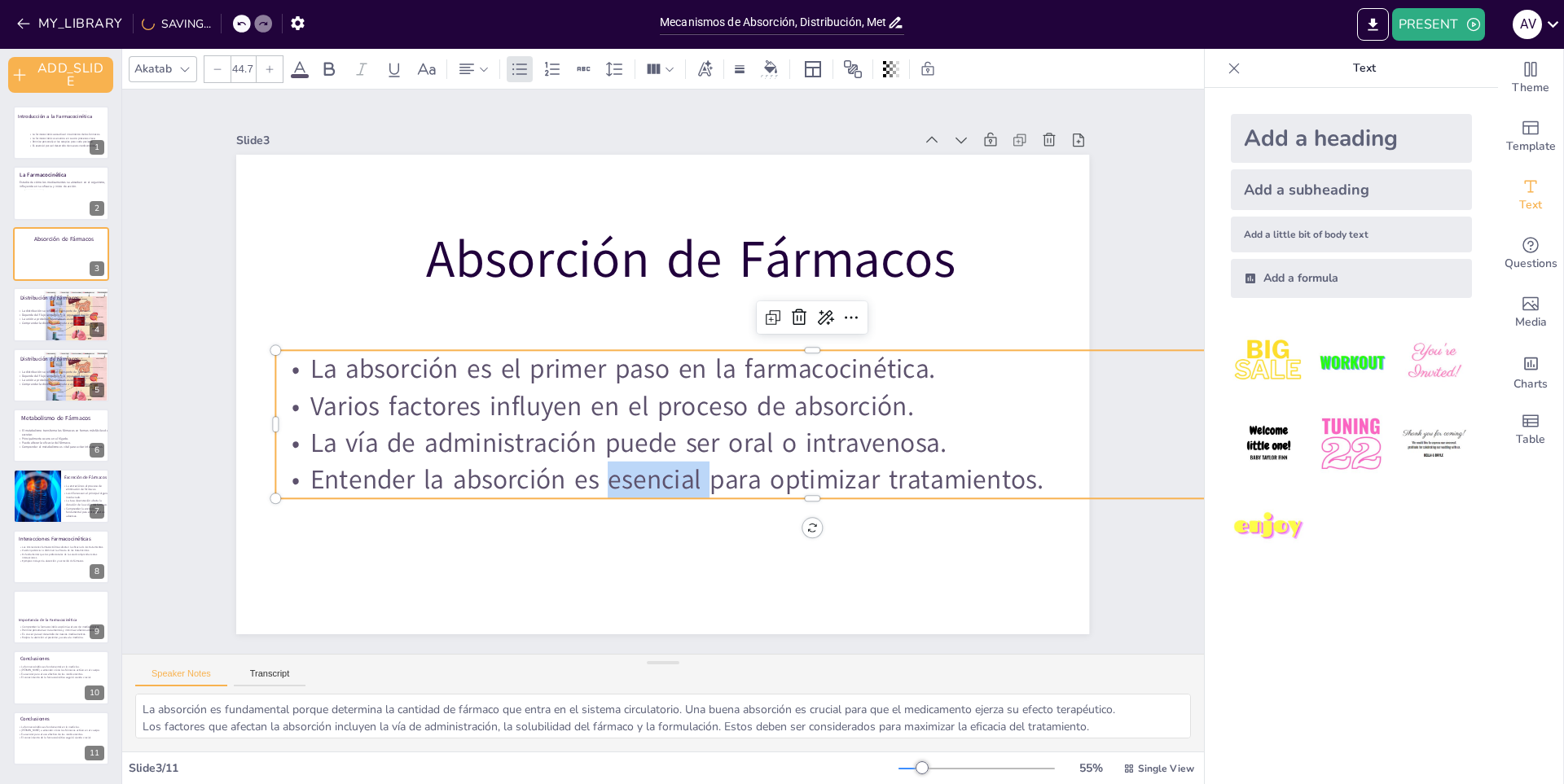
click at [600, 485] on span "Entender la absorción es esencial para optimizar tratamientos." at bounding box center [610, 467] width 615 height 461
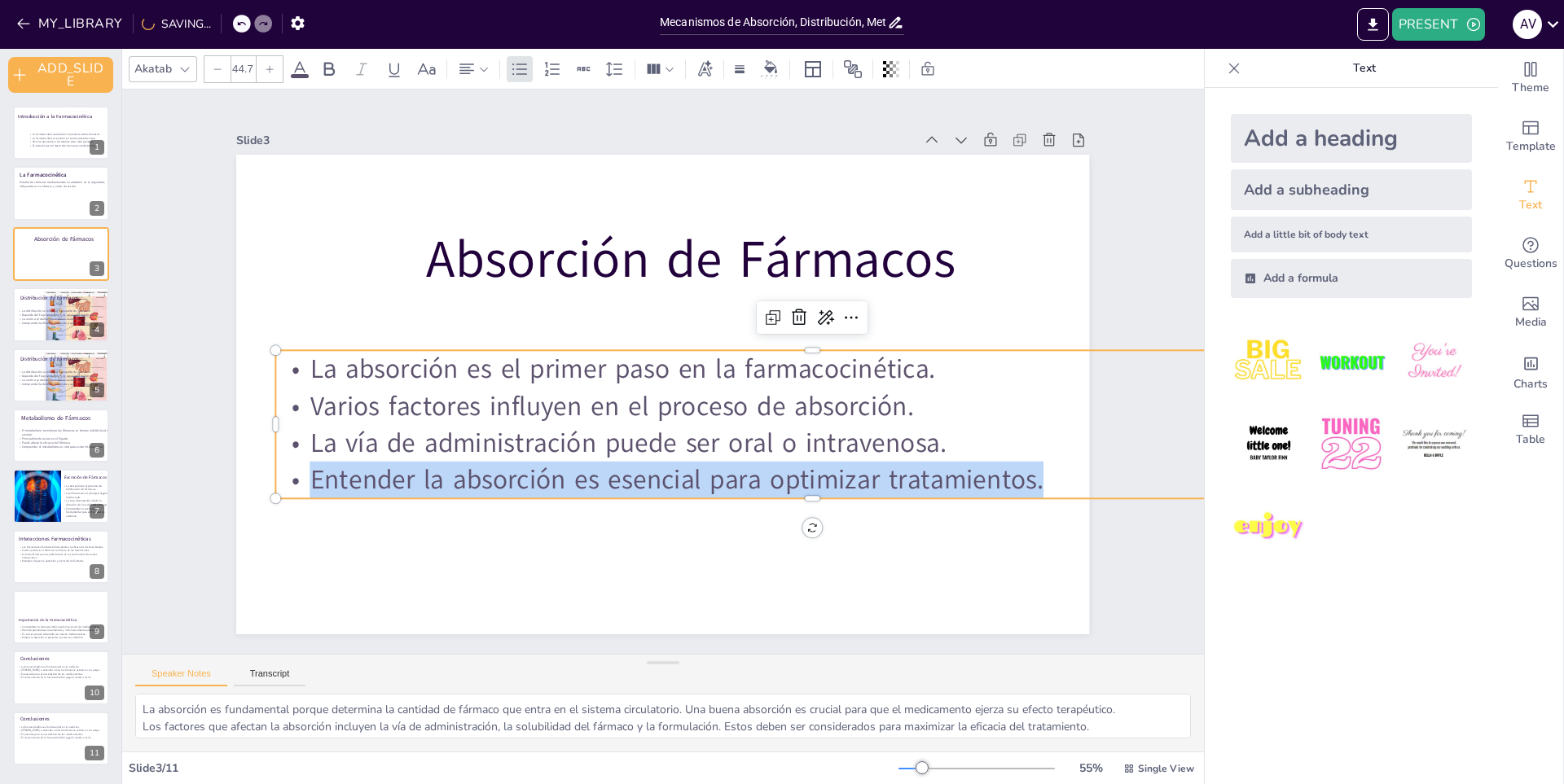
click at [600, 485] on span "Entender la absorción es esencial para optimizar tratamientos." at bounding box center [559, 340] width 331 height 685
click at [600, 485] on span "Entender la absorción es esencial para optimizar tratamientos." at bounding box center [560, 407] width 189 height 725
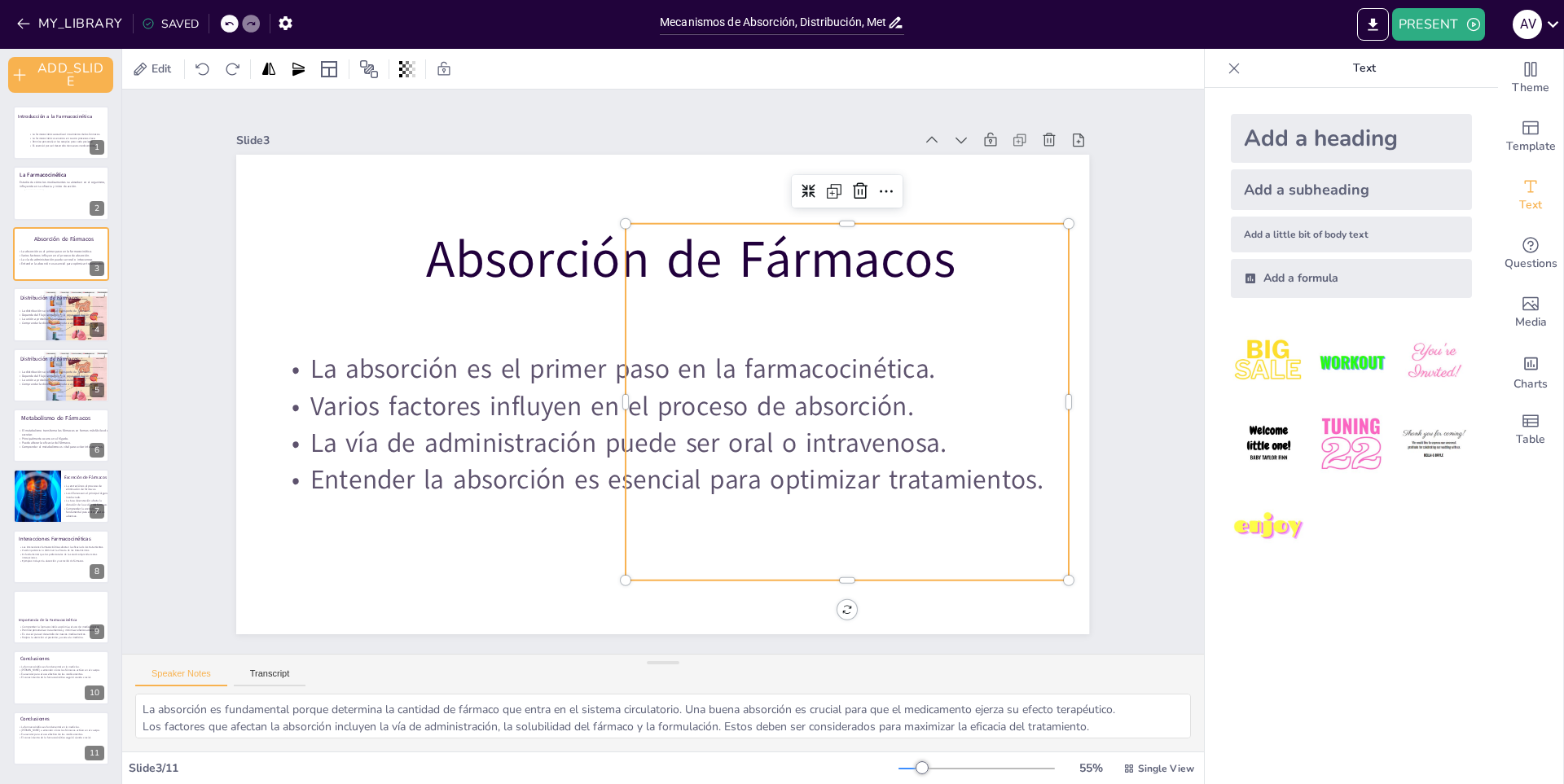
click at [1034, 510] on div at bounding box center [817, 454] width 621 height 528
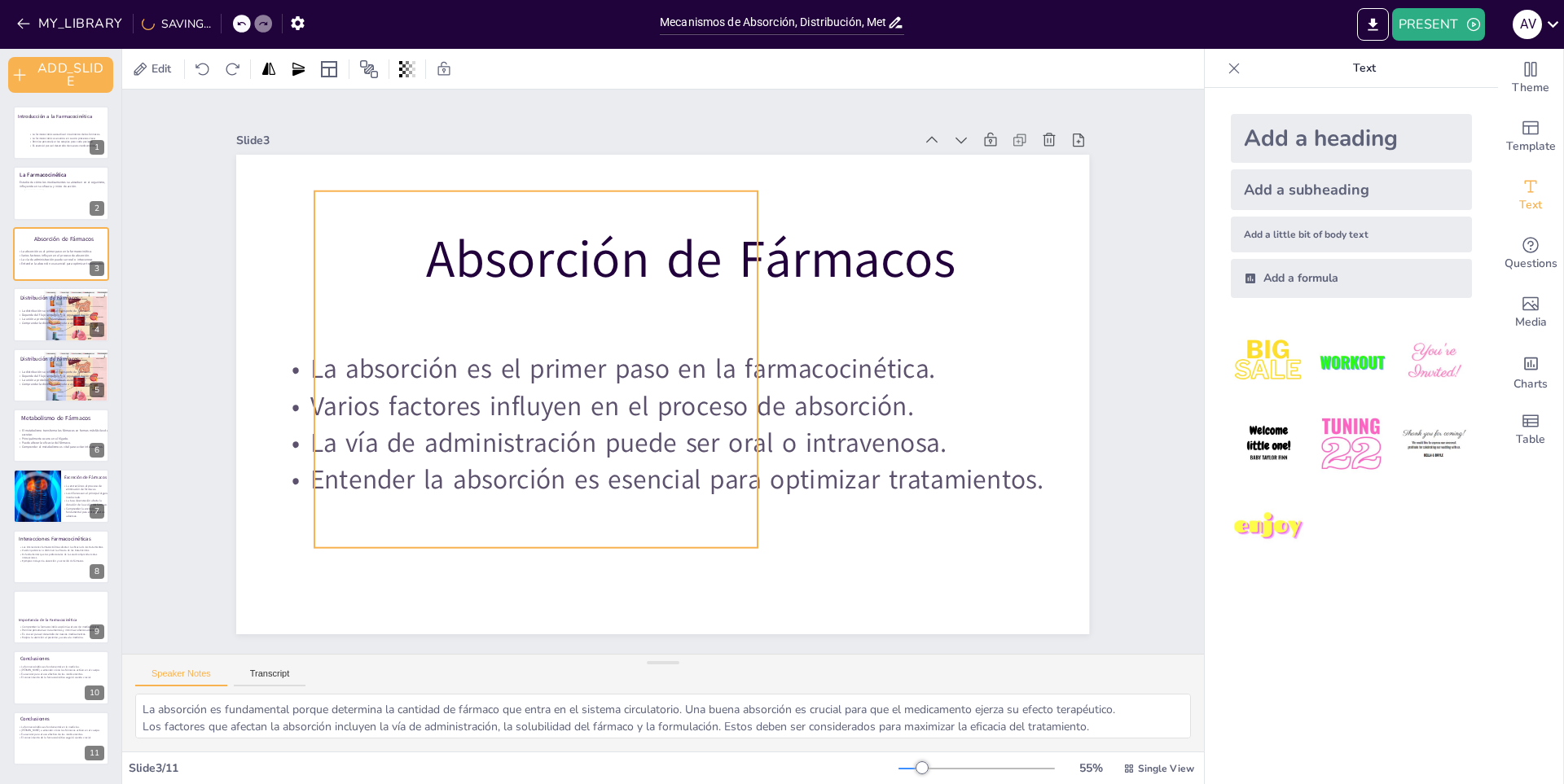
drag, startPoint x: 891, startPoint y: 550, endPoint x: 580, endPoint y: 518, distance: 312.6
click at [580, 518] on div at bounding box center [536, 313] width 639 height 565
click at [50, 299] on p "Distribución de Fármacos" at bounding box center [71, 297] width 105 height 7
type textarea "La distribución es un proceso clave que determina cómo y dónde un fármaco actúa…"
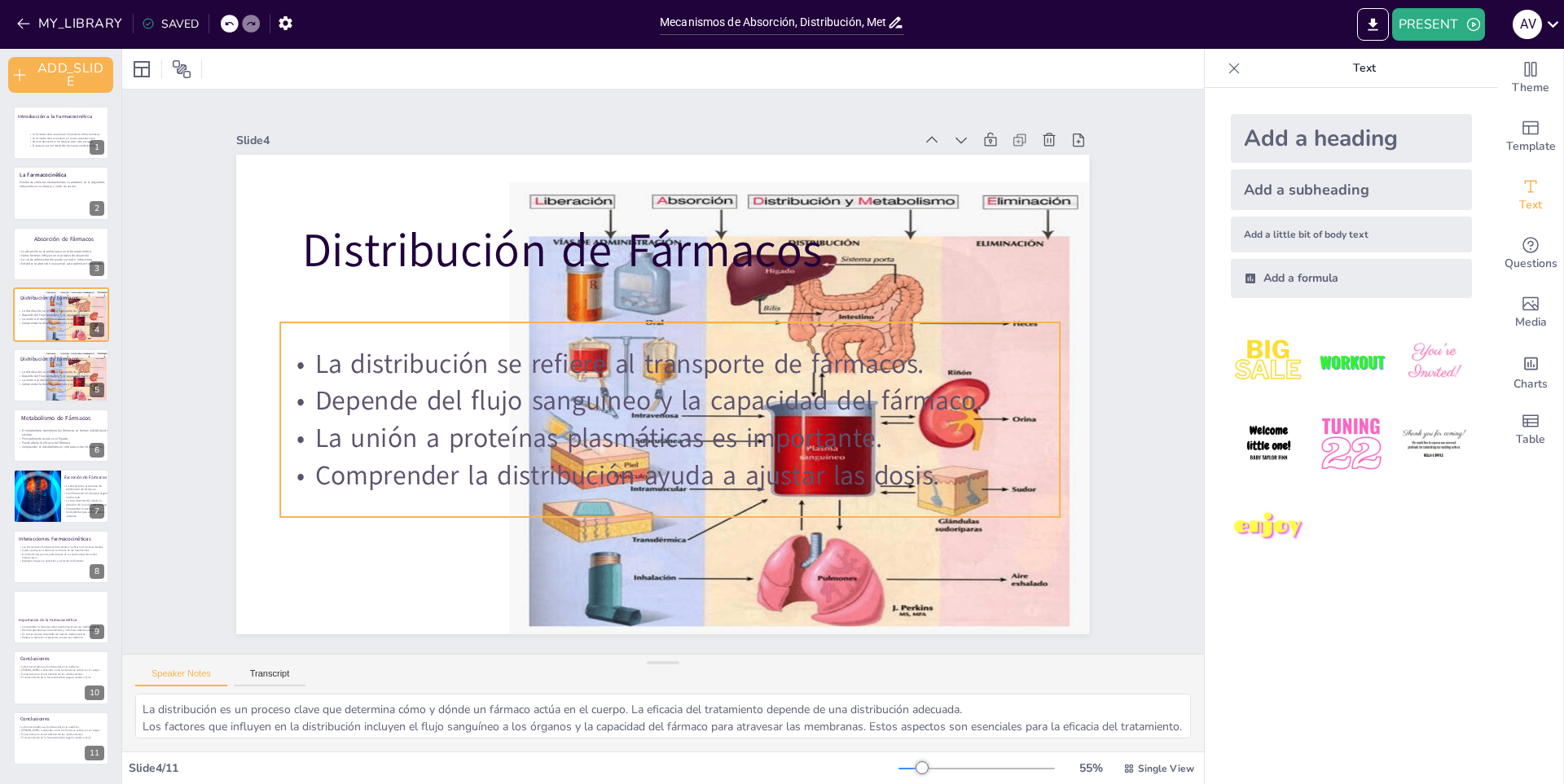
click at [628, 323] on div "La distribución se refiere al transporte de fármacos. Depende del flujo sanguín…" at bounding box center [615, 368] width 353 height 802
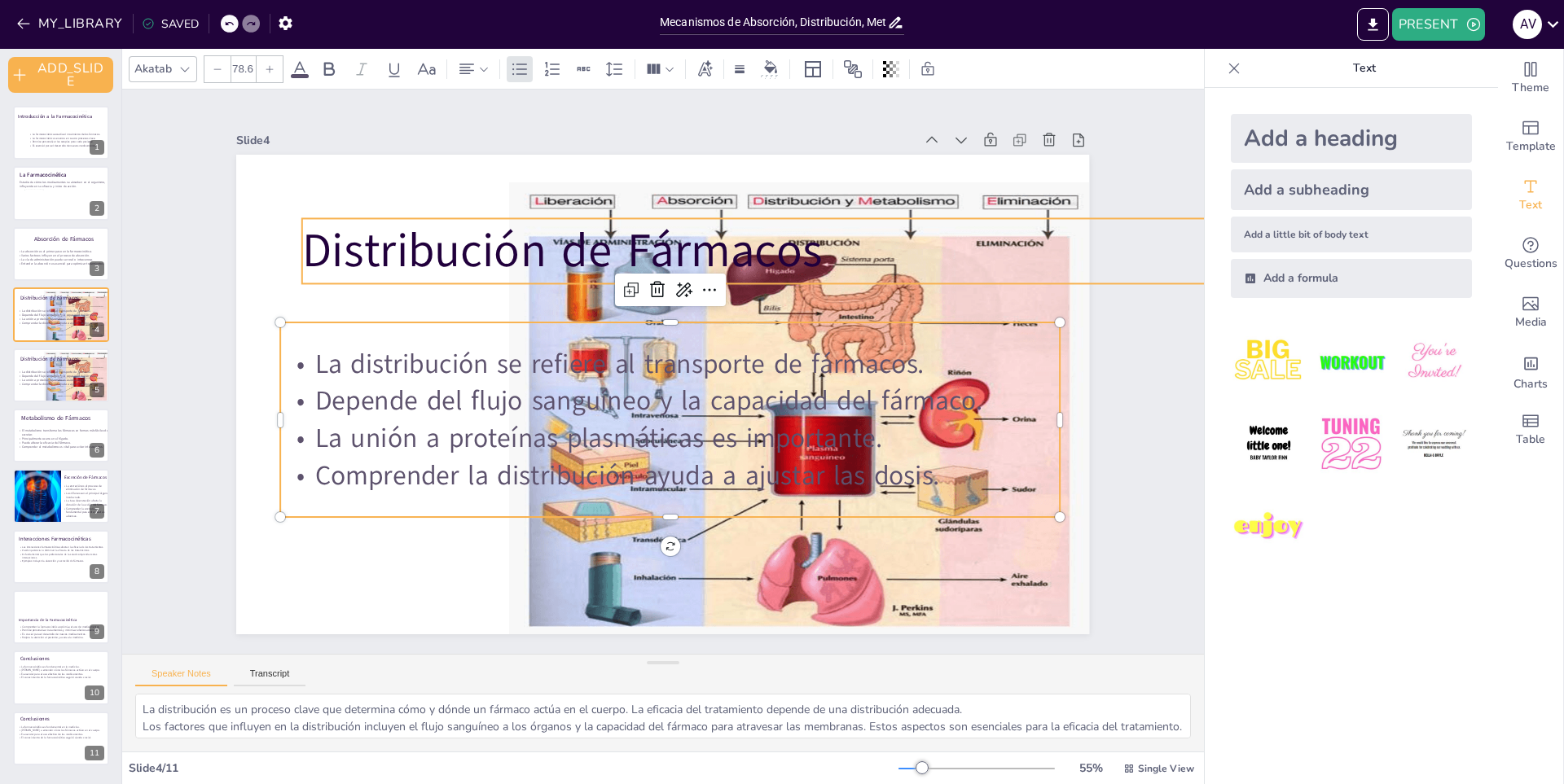
click at [752, 250] on p "Distribución de Fármacos" at bounding box center [784, 465] width 66 height 907
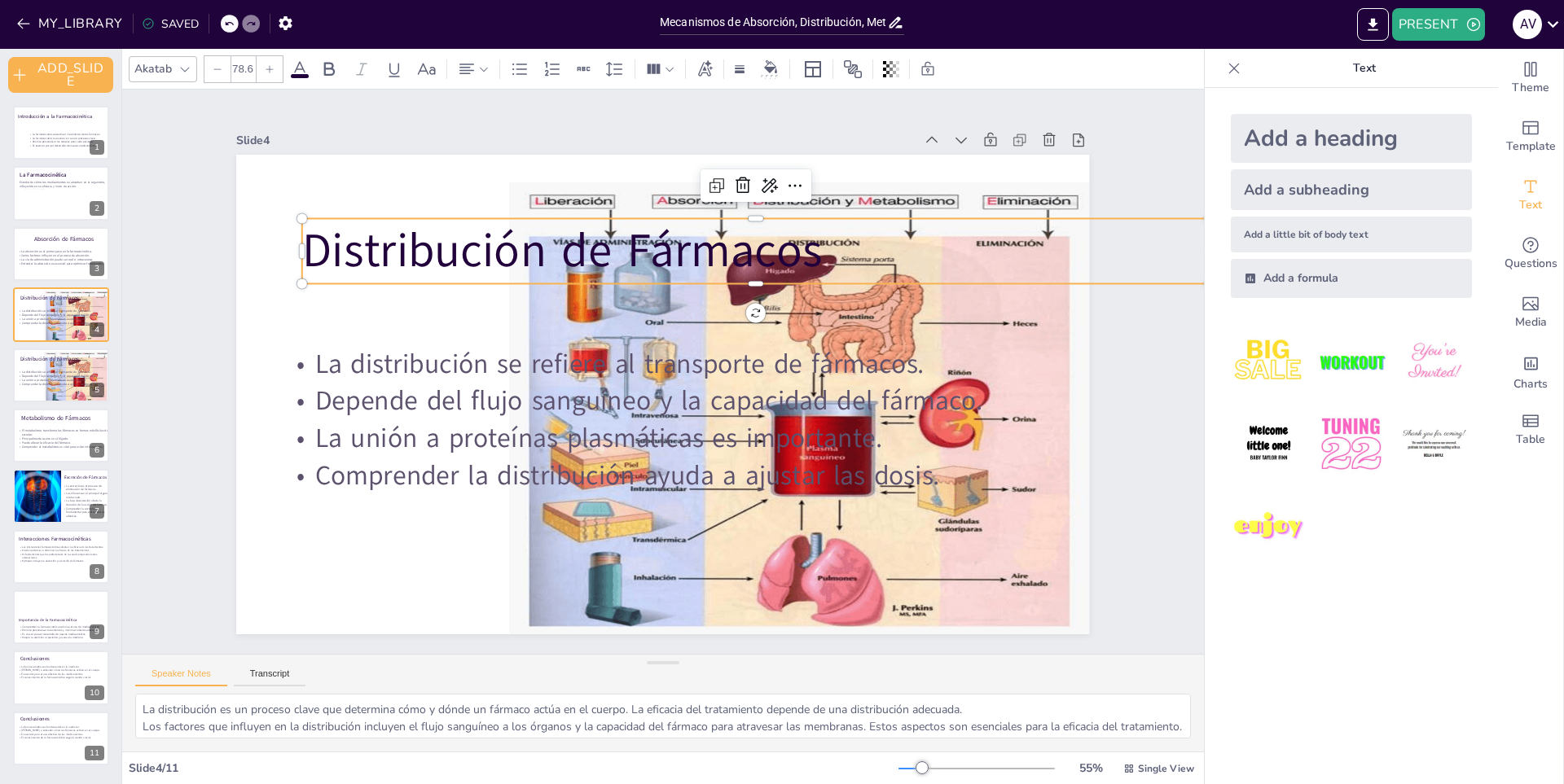
click at [673, 250] on p "Distribución de Fármacos" at bounding box center [813, 392] width 510 height 819
click at [673, 250] on span "Distribución de Fármacos" at bounding box center [685, 216] width 395 height 429
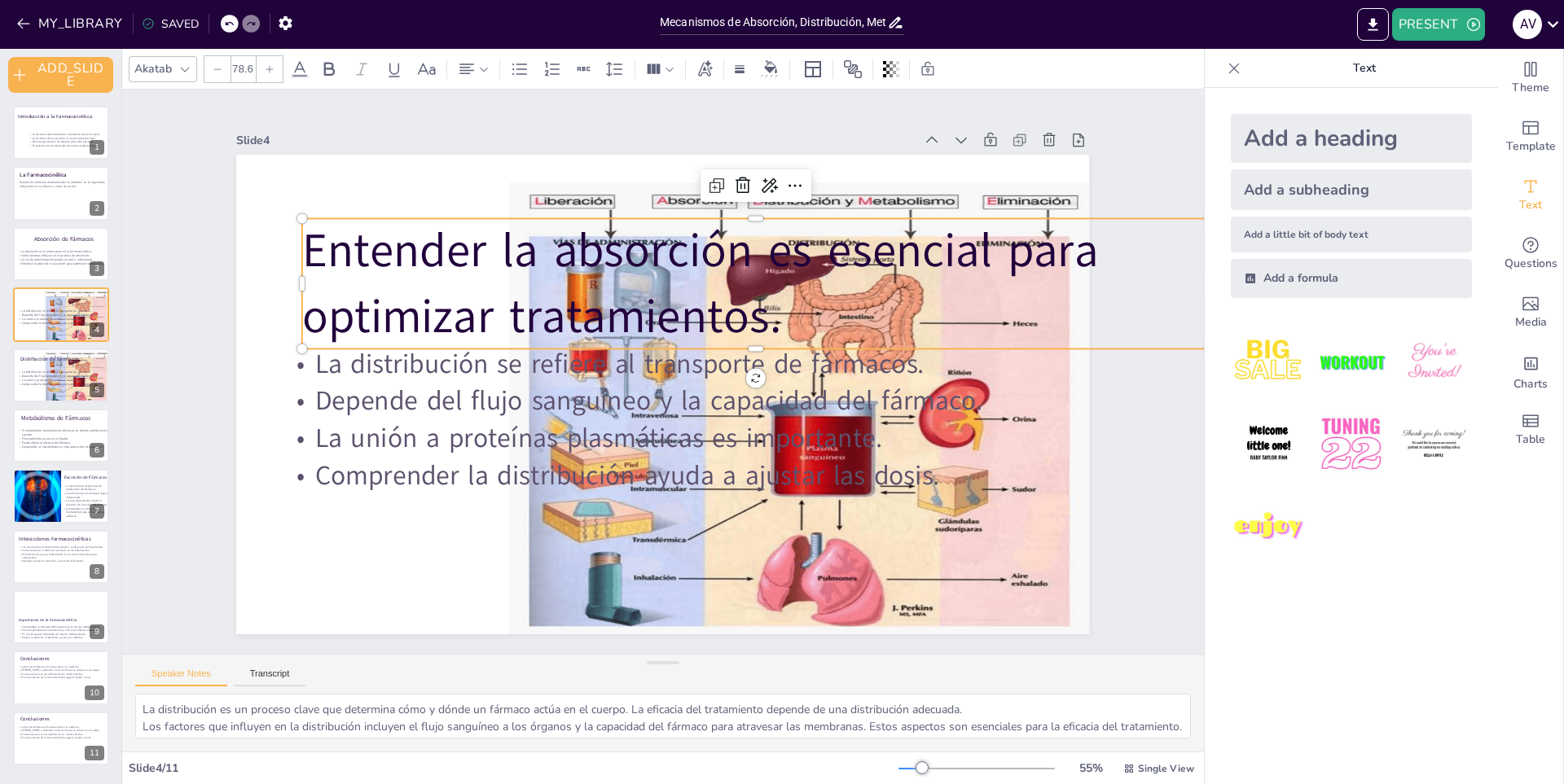
click at [225, 25] on icon at bounding box center [228, 24] width 8 height 4
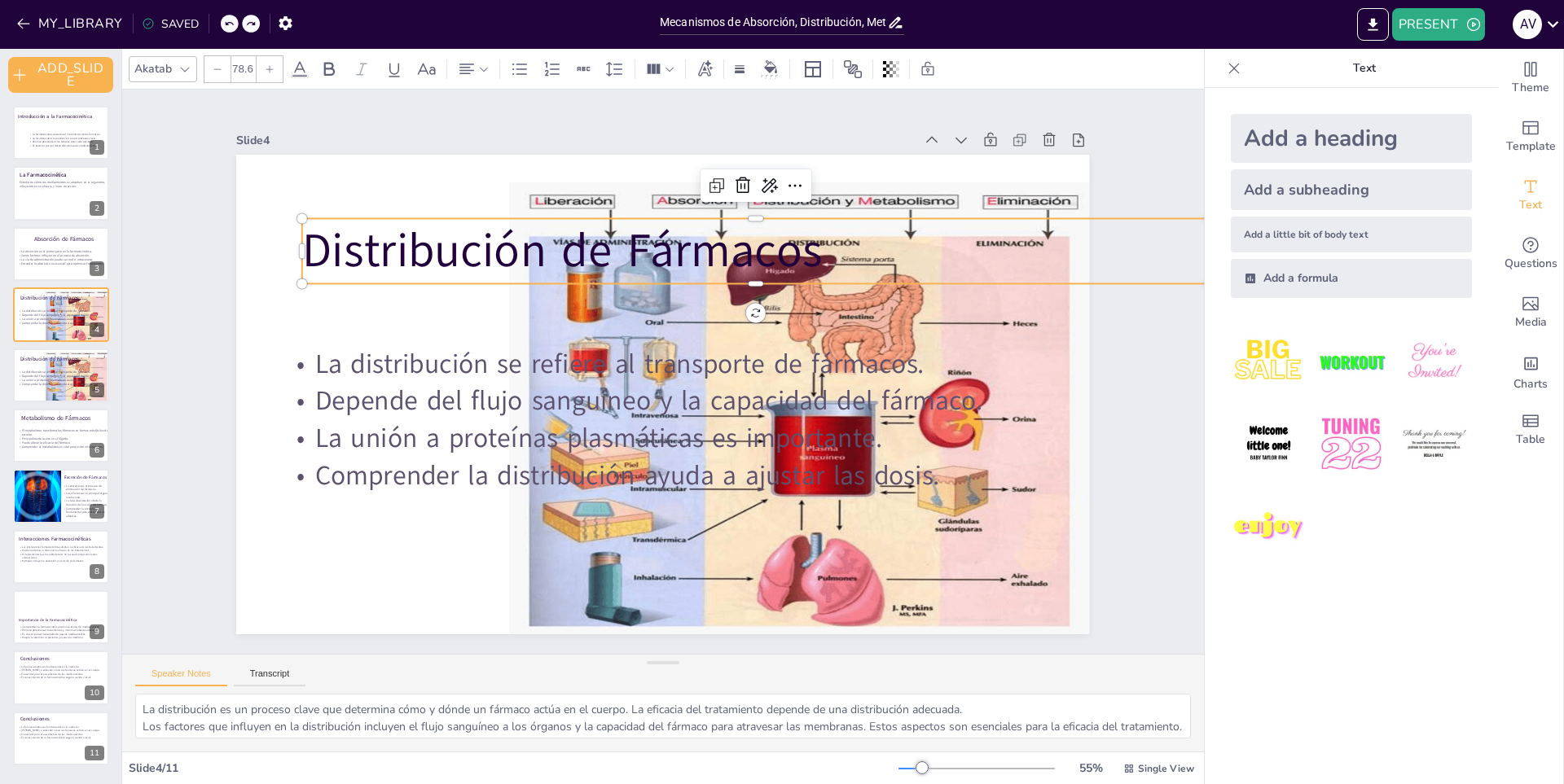
click at [705, 253] on p "Distribución de Fármacos" at bounding box center [675, 524] width 719 height 656
click at [705, 253] on p "Distribución de Fármacos" at bounding box center [690, 521] width 656 height 718
click at [705, 253] on span "Distribución de Fármacos" at bounding box center [817, 346] width 316 height 482
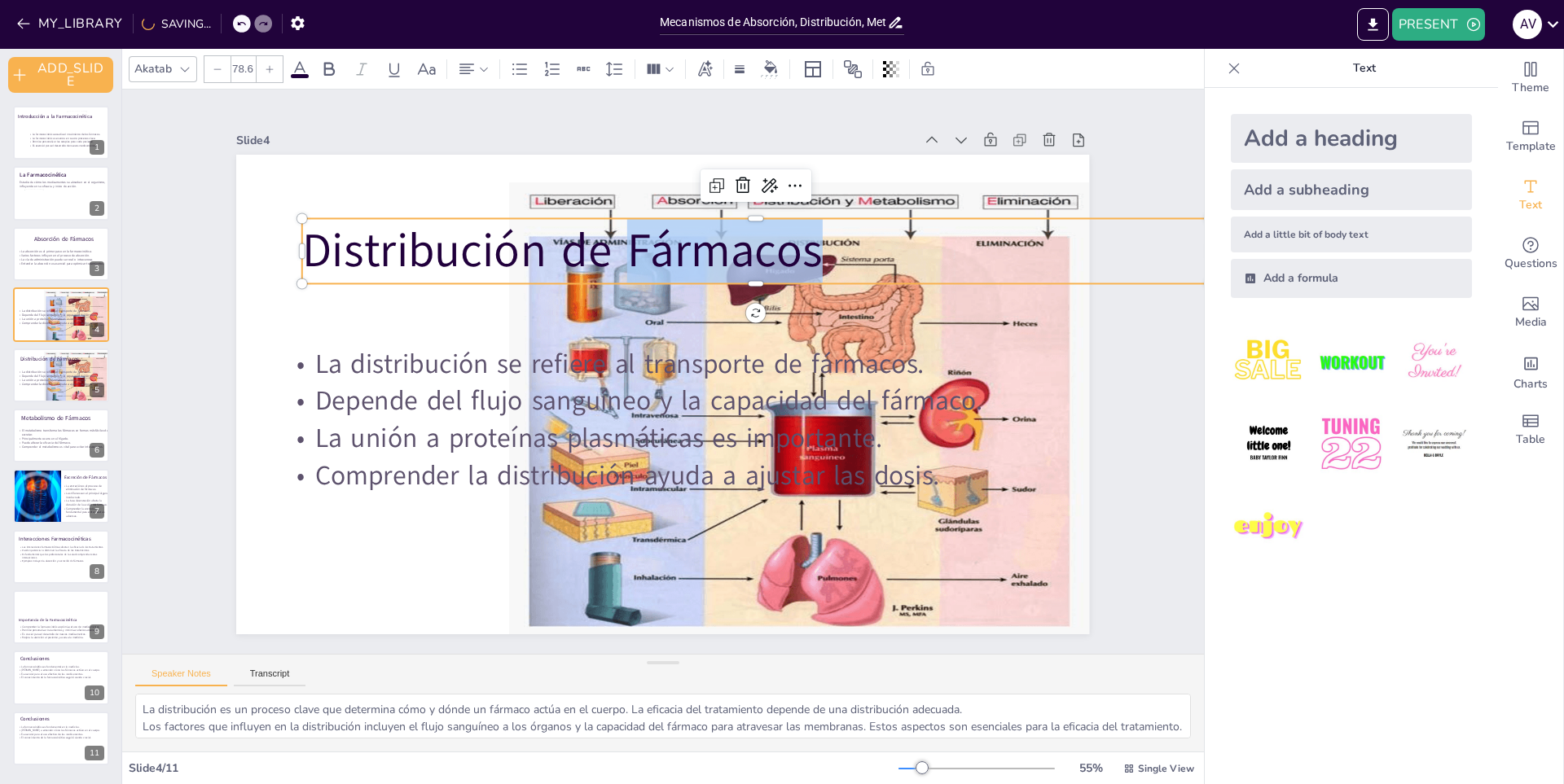
click at [717, 253] on span "Distribución de Fármacos" at bounding box center [802, 298] width 170 height 522
click at [697, 253] on span "Distribución de Fármacos" at bounding box center [605, 226] width 515 height 221
click at [697, 268] on span "Distribución de Fármacos" at bounding box center [811, 426] width 482 height 316
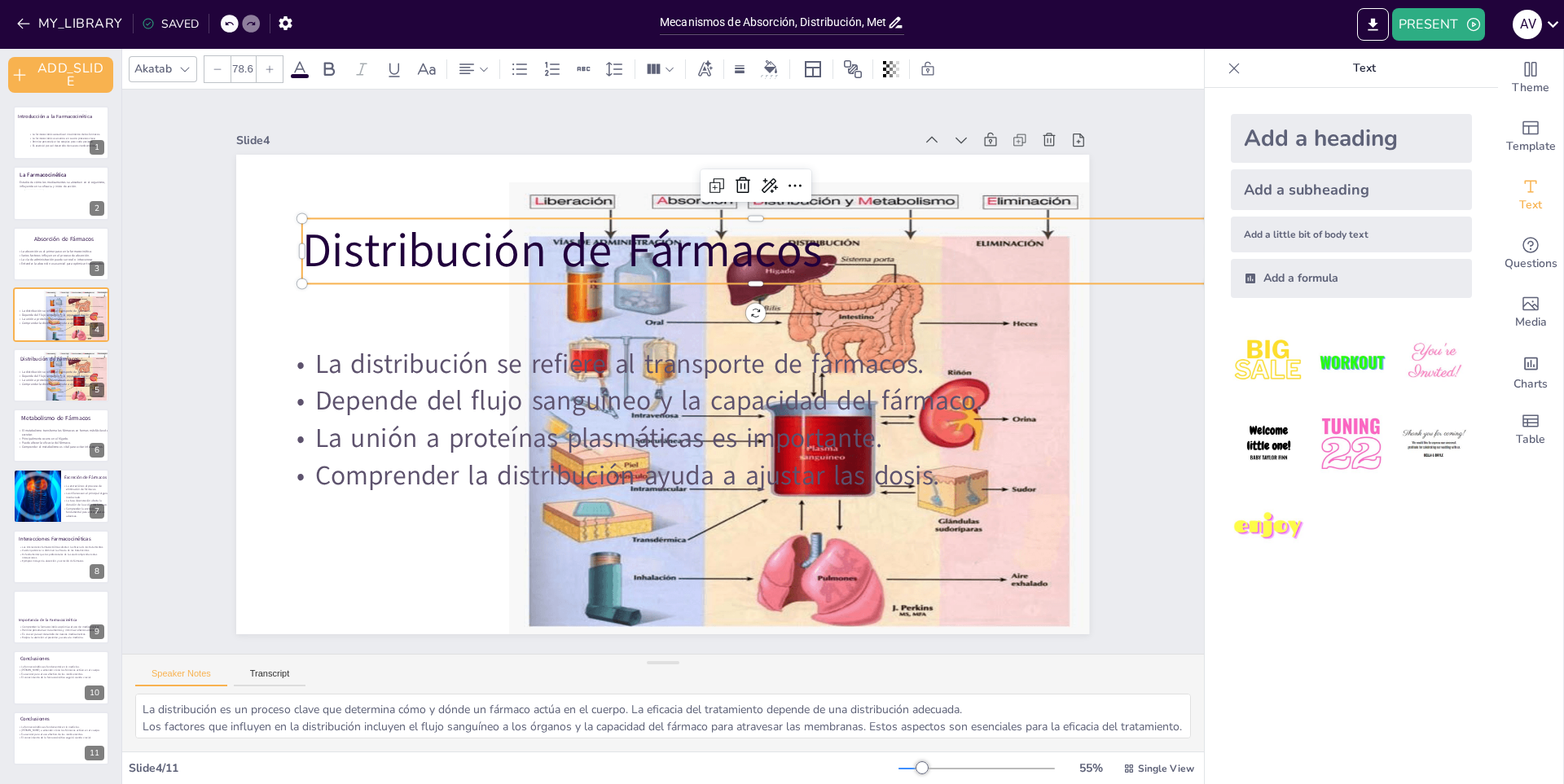
click at [636, 252] on span "Distribución de Fármacos" at bounding box center [746, 239] width 221 height 515
click at [558, 252] on span "Distribución de Fármacos" at bounding box center [590, 233] width 522 height 170
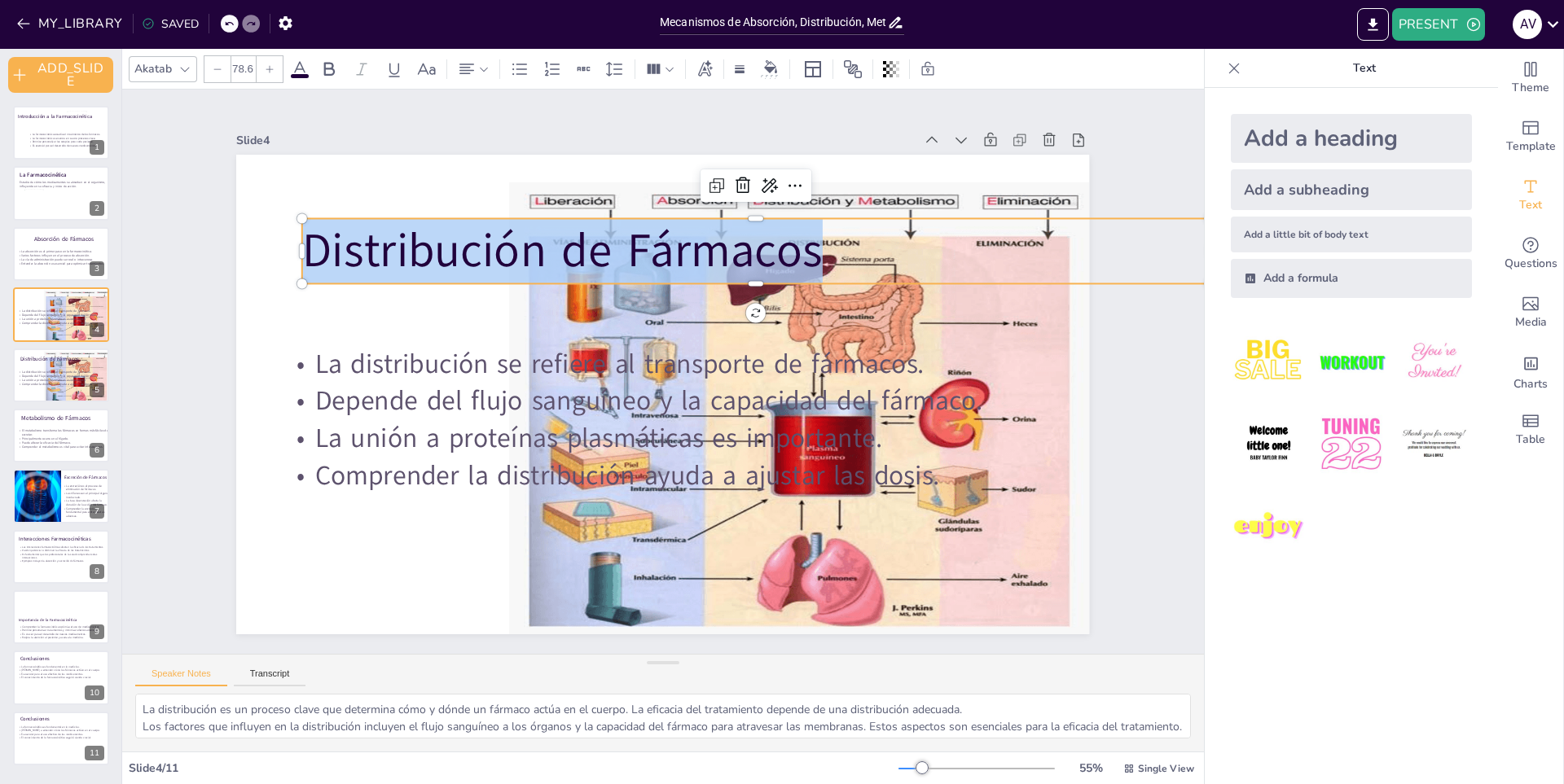
click at [558, 252] on span "Distribución de Fármacos" at bounding box center [670, 215] width 429 height 395
click at [558, 252] on span "Distribución de Fármacos" at bounding box center [576, 241] width 525 height 117
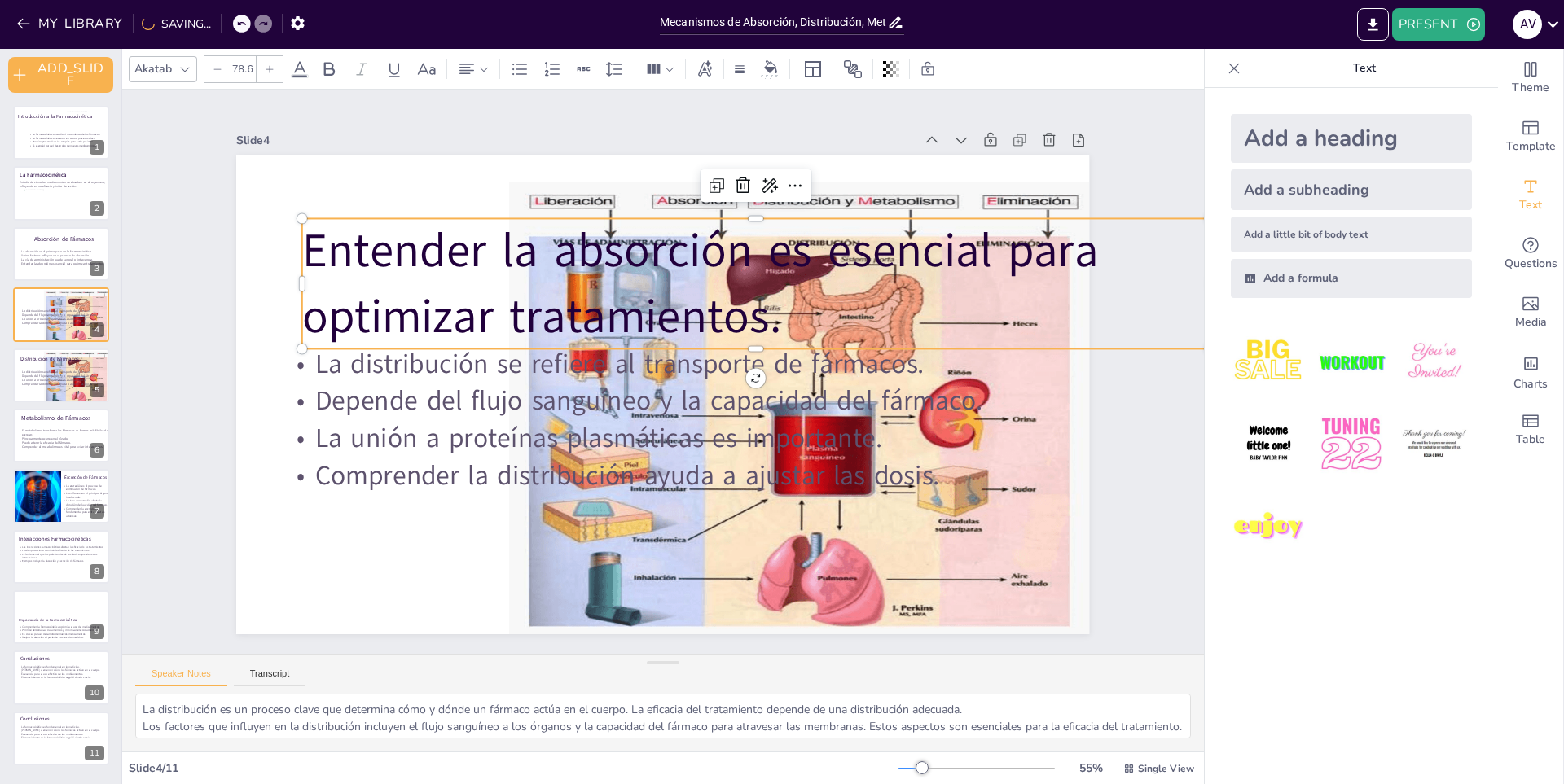
click at [226, 27] on div "MY_LIBRARY SAVING..." at bounding box center [156, 23] width 313 height 29
click at [246, 26] on div at bounding box center [242, 24] width 18 height 18
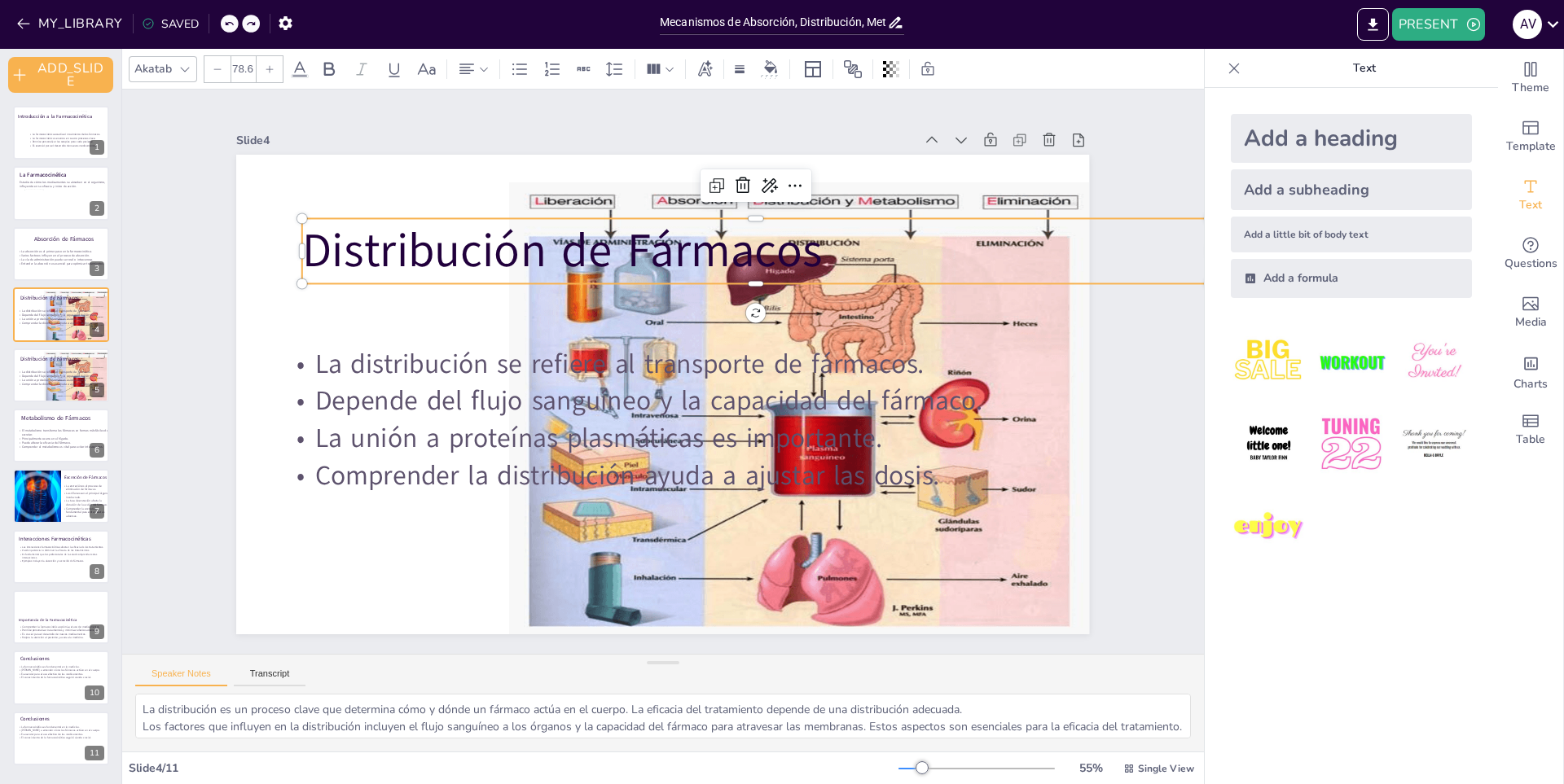
click at [561, 251] on p "Distribución de Fármacos" at bounding box center [690, 521] width 656 height 718
click at [561, 251] on p "Distribución de Fármacos" at bounding box center [815, 360] width 656 height 718
click at [561, 251] on span "Distribución de Fármacos" at bounding box center [686, 216] width 395 height 429
click at [561, 251] on span "Distribución de Fármacos" at bounding box center [638, 216] width 482 height 316
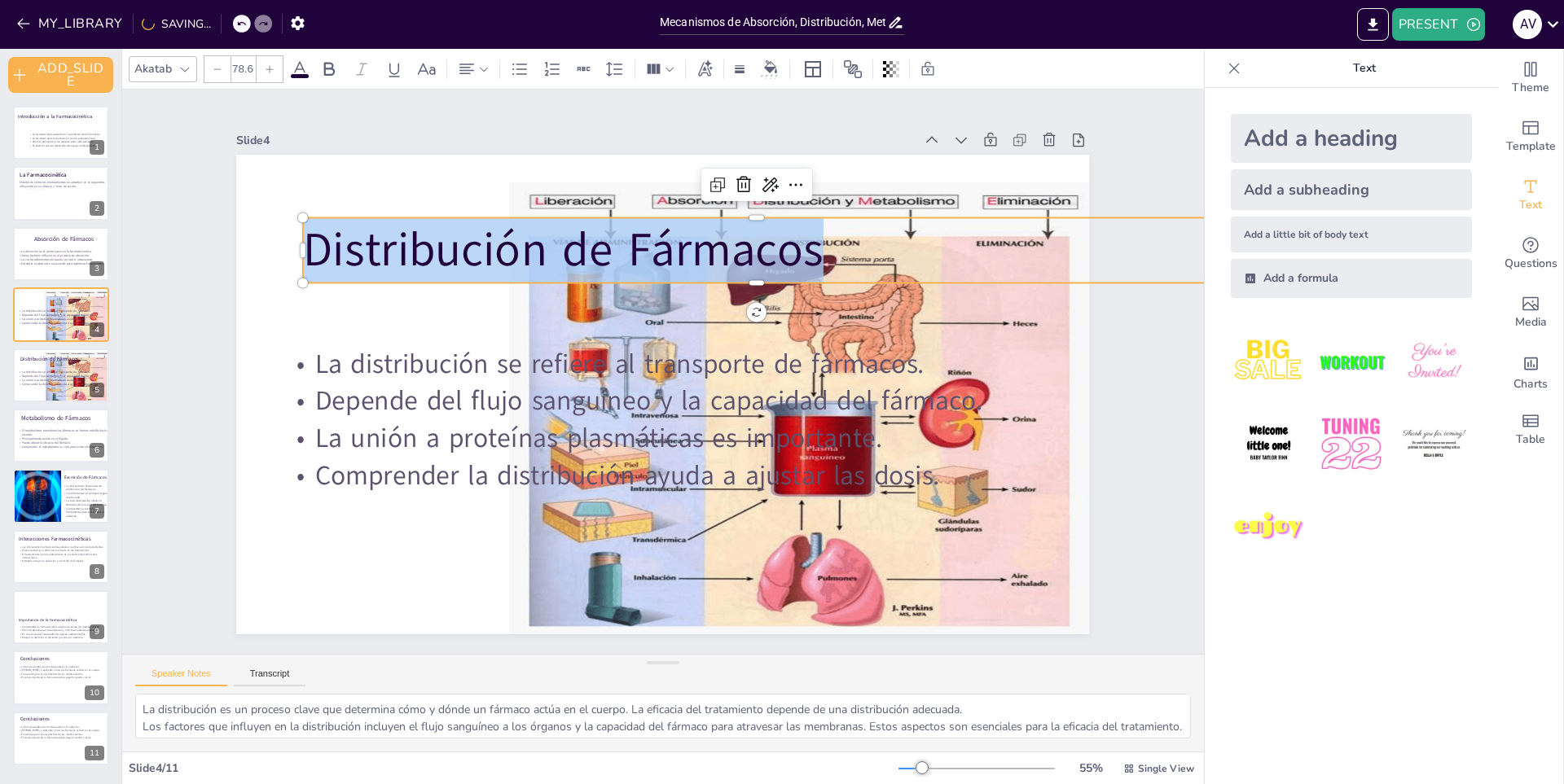
click at [560, 445] on span "Distribución de Fármacos" at bounding box center [749, 503] width 525 height 117
click at [560, 249] on span "Distribución de Fármacos" at bounding box center [637, 215] width 482 height 316
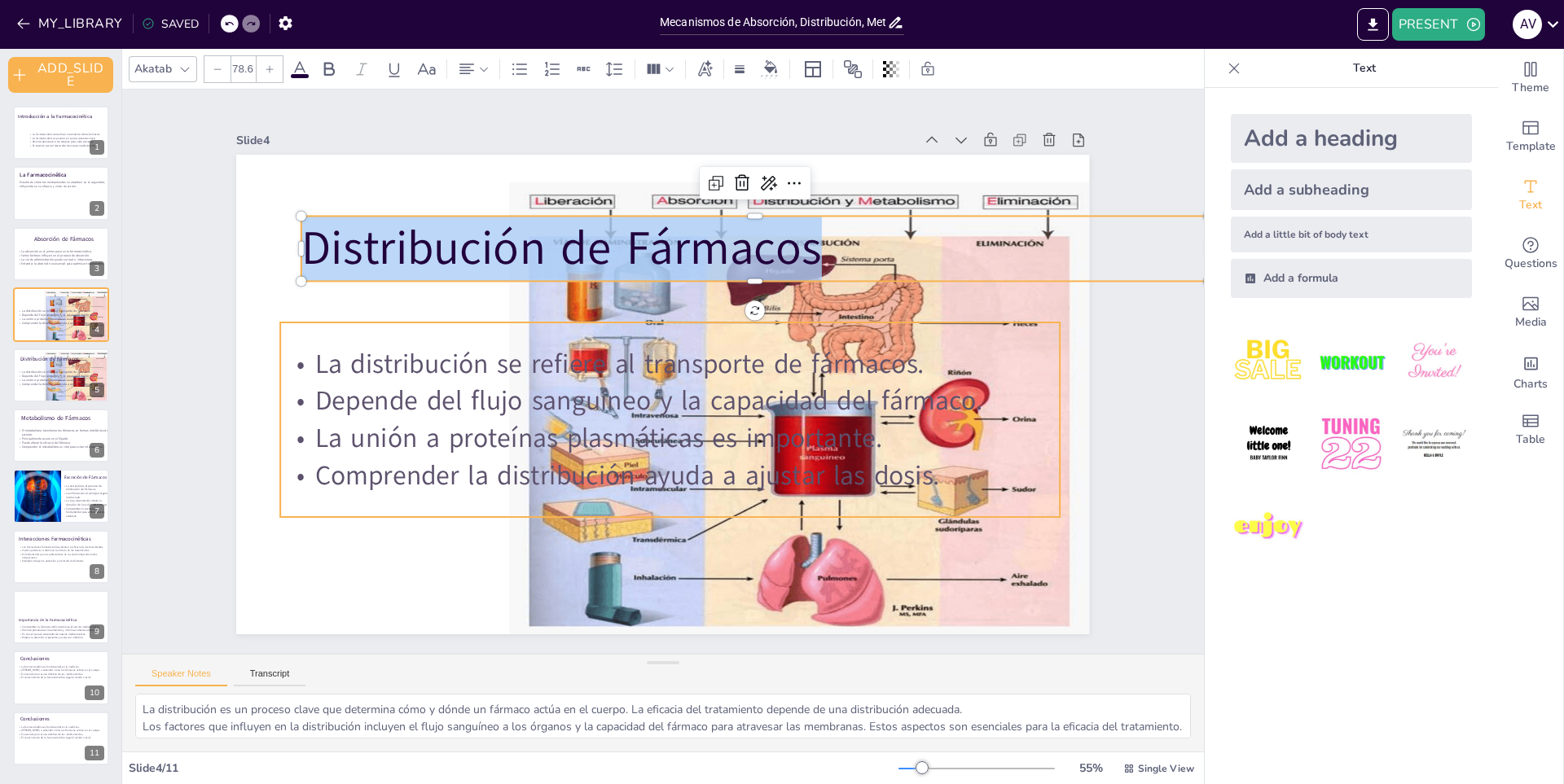
click at [736, 351] on p "La distribución se refiere al transporte de fármacos." at bounding box center [661, 382] width 652 height 487
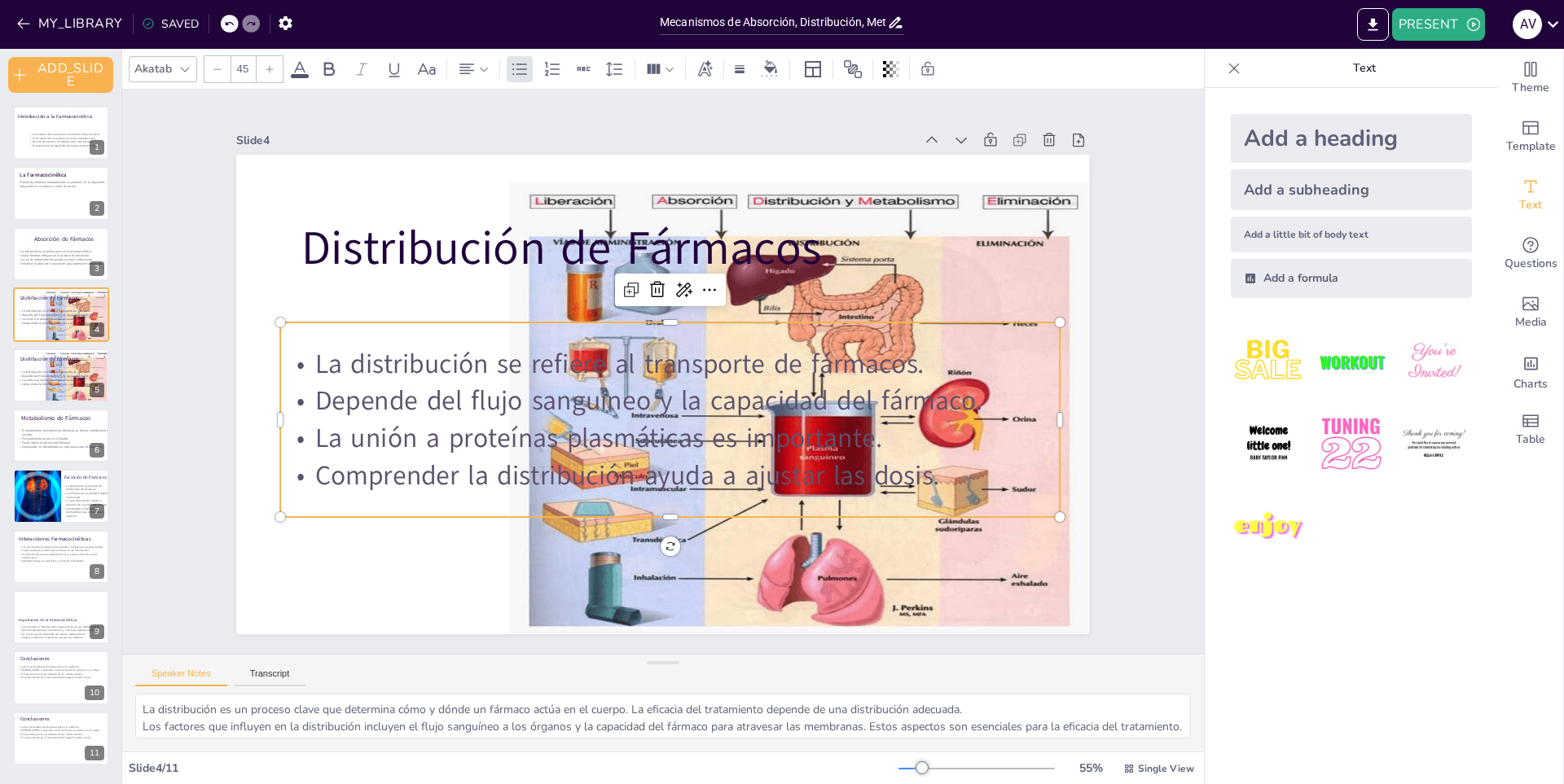
click at [681, 353] on p "La distribución se refiere al transporte de fármacos." at bounding box center [653, 375] width 693 height 422
click at [681, 353] on p "La distribución se refiere al transporte de fármacos." at bounding box center [671, 366] width 770 height 198
click at [681, 353] on span "La distribución se refiere al transporte de fármacos." at bounding box center [621, 358] width 610 height 100
click at [499, 399] on span "Depende del flujo sanguíneo y la capacidad del fármaco." at bounding box center [631, 374] width 366 height 597
click at [499, 399] on span "Depende del flujo sanguíneo y la capacidad del fármaco." at bounding box center [653, 340] width 521 height 474
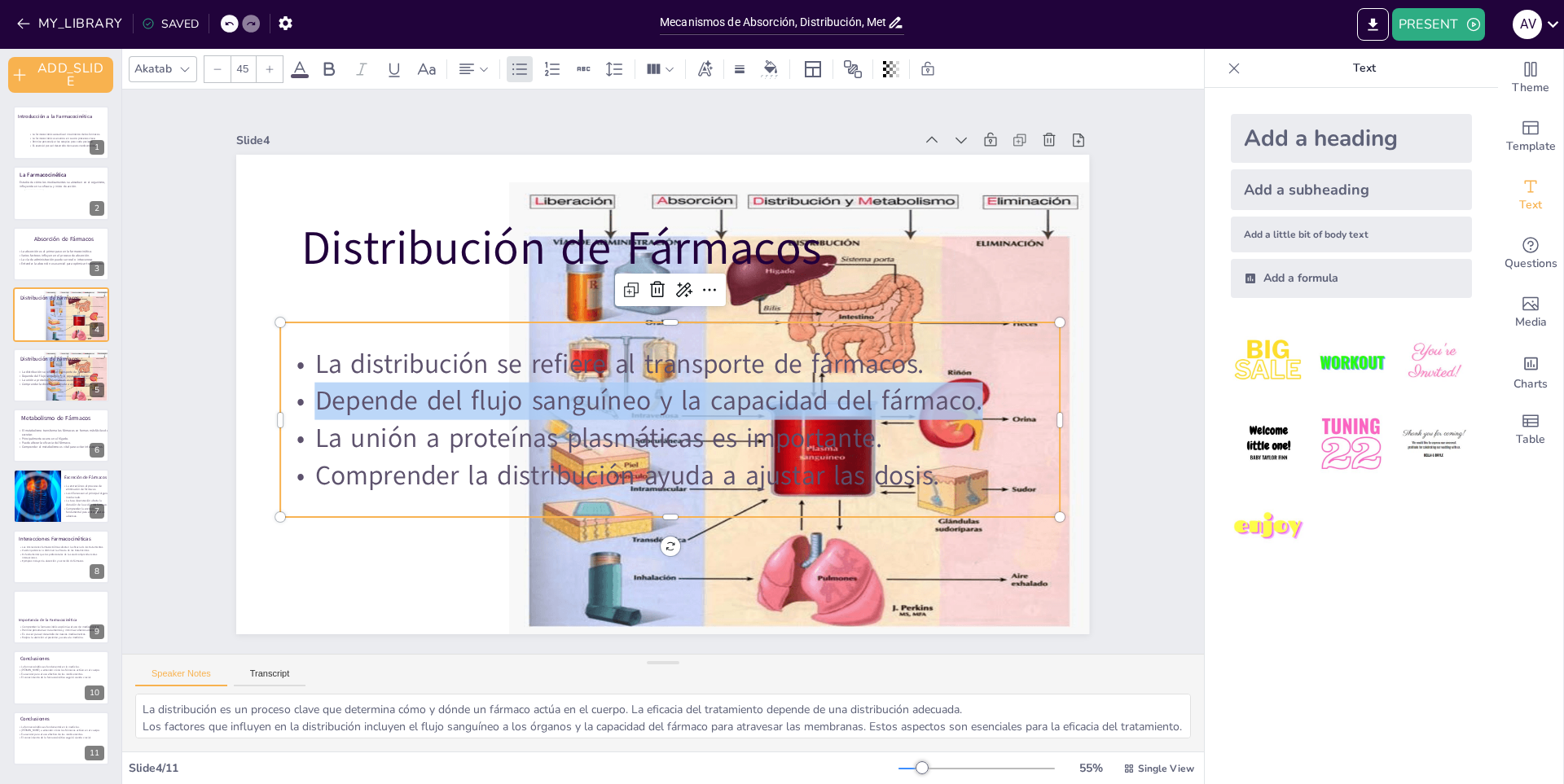
click at [499, 399] on span "Depende del flujo sanguíneo y la capacidad del fármaco." at bounding box center [667, 340] width 647 height 242
click at [401, 398] on span "Depende del flujo sanguíneo y la capacidad del fármaco." at bounding box center [653, 341] width 521 height 475
click at [477, 398] on span "Depende del flujo sanguíneo y la capacidad del fármaco." at bounding box center [630, 364] width 306 height 626
click at [417, 397] on span "Depende del flujo sanguíneo y la capacidad del fármaco." at bounding box center [628, 371] width 423 height 562
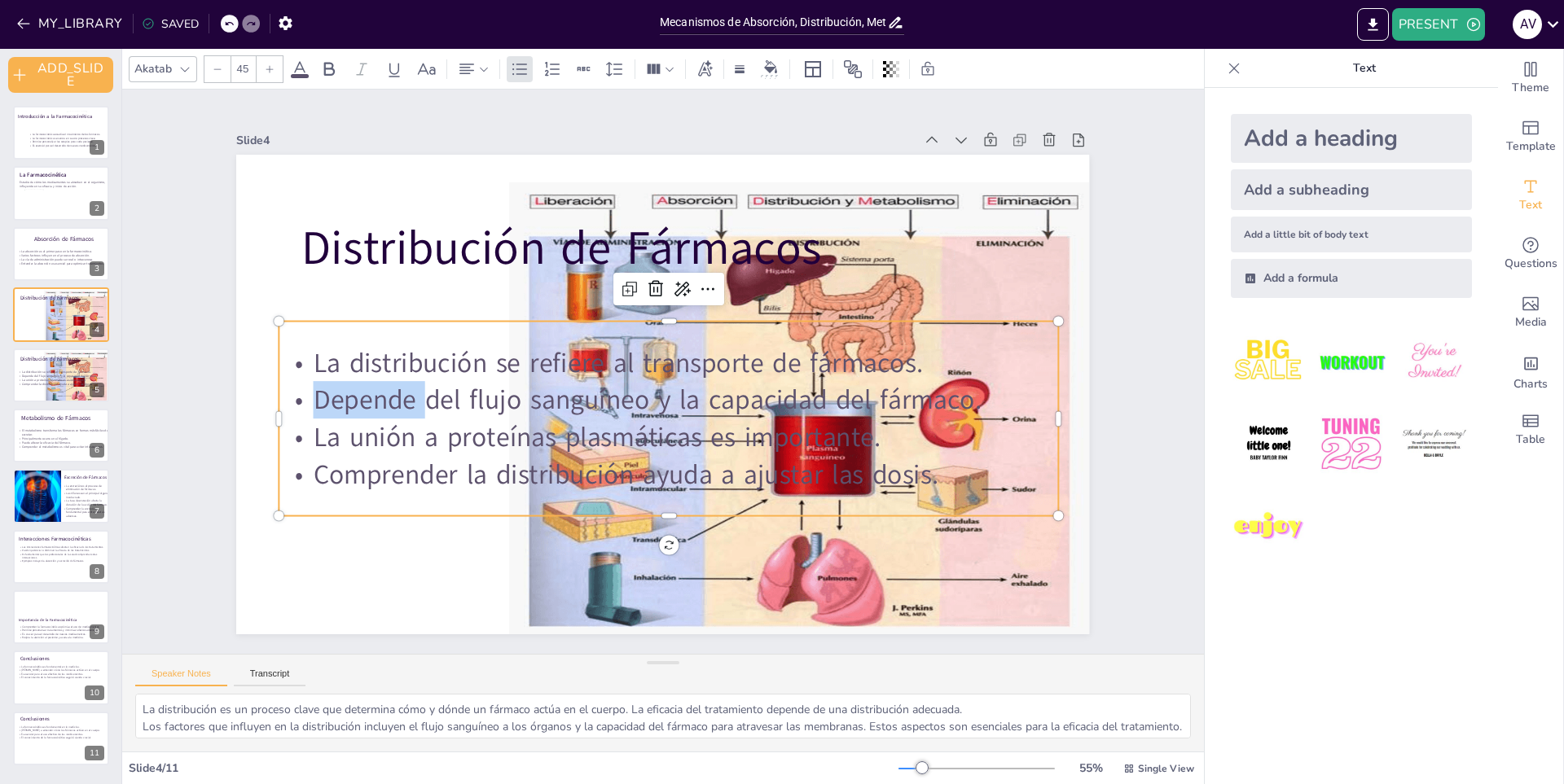
click at [378, 397] on span "Depende del flujo sanguíneo y la capacidad del fármaco." at bounding box center [635, 386] width 562 height 423
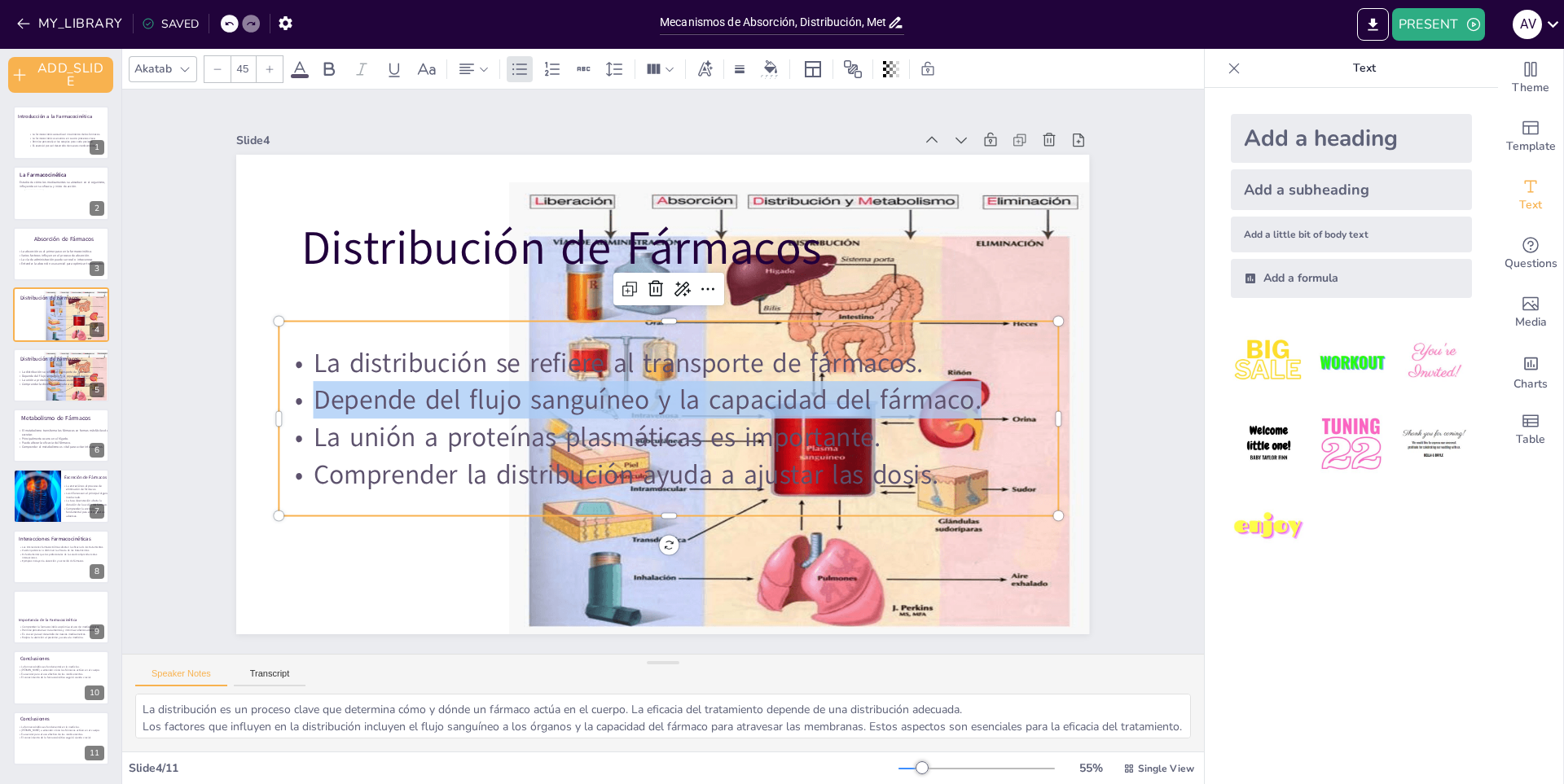
click at [545, 397] on span "Depende del flujo sanguíneo y la capacidad del fármaco." at bounding box center [632, 363] width 176 height 661
click at [583, 397] on span "Depende del flujo sanguíneo y la capacidad del fármaco." at bounding box center [636, 353] width 106 height 668
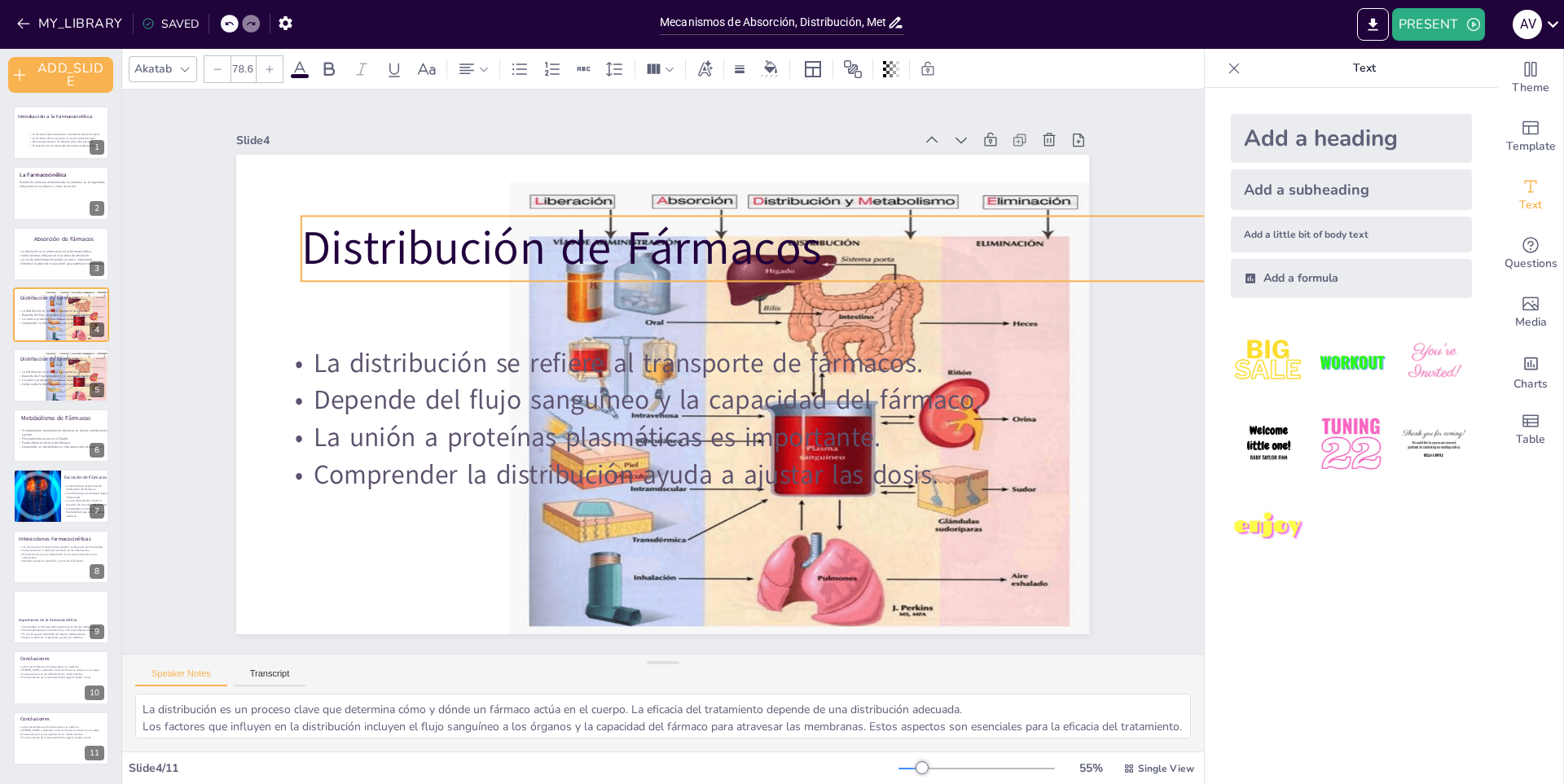
drag, startPoint x: 472, startPoint y: 246, endPoint x: 437, endPoint y: 327, distance: 88.2
click at [472, 246] on p "Distribución de Fármacos" at bounding box center [709, 518] width 587 height 772
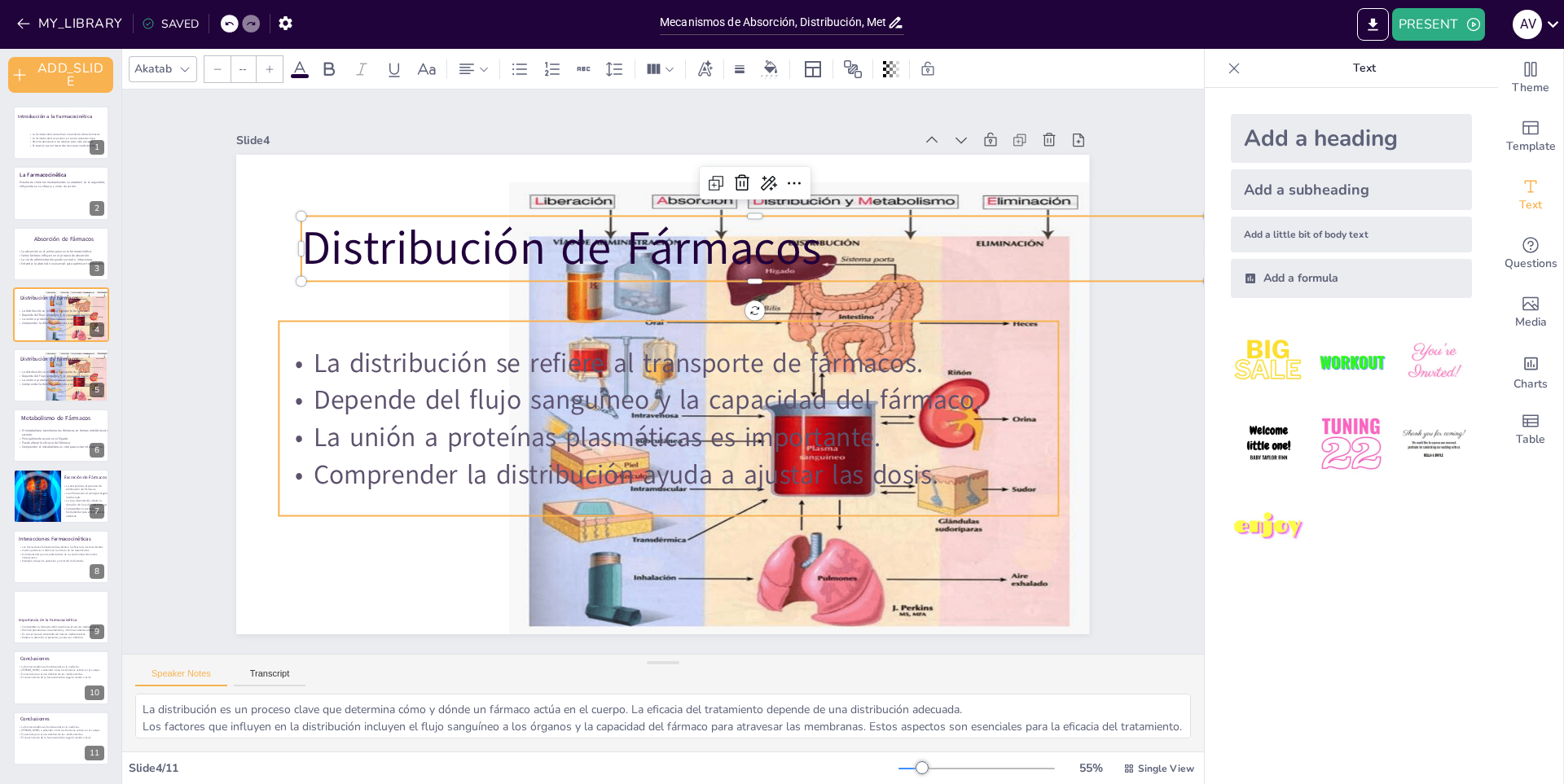
type input "45"
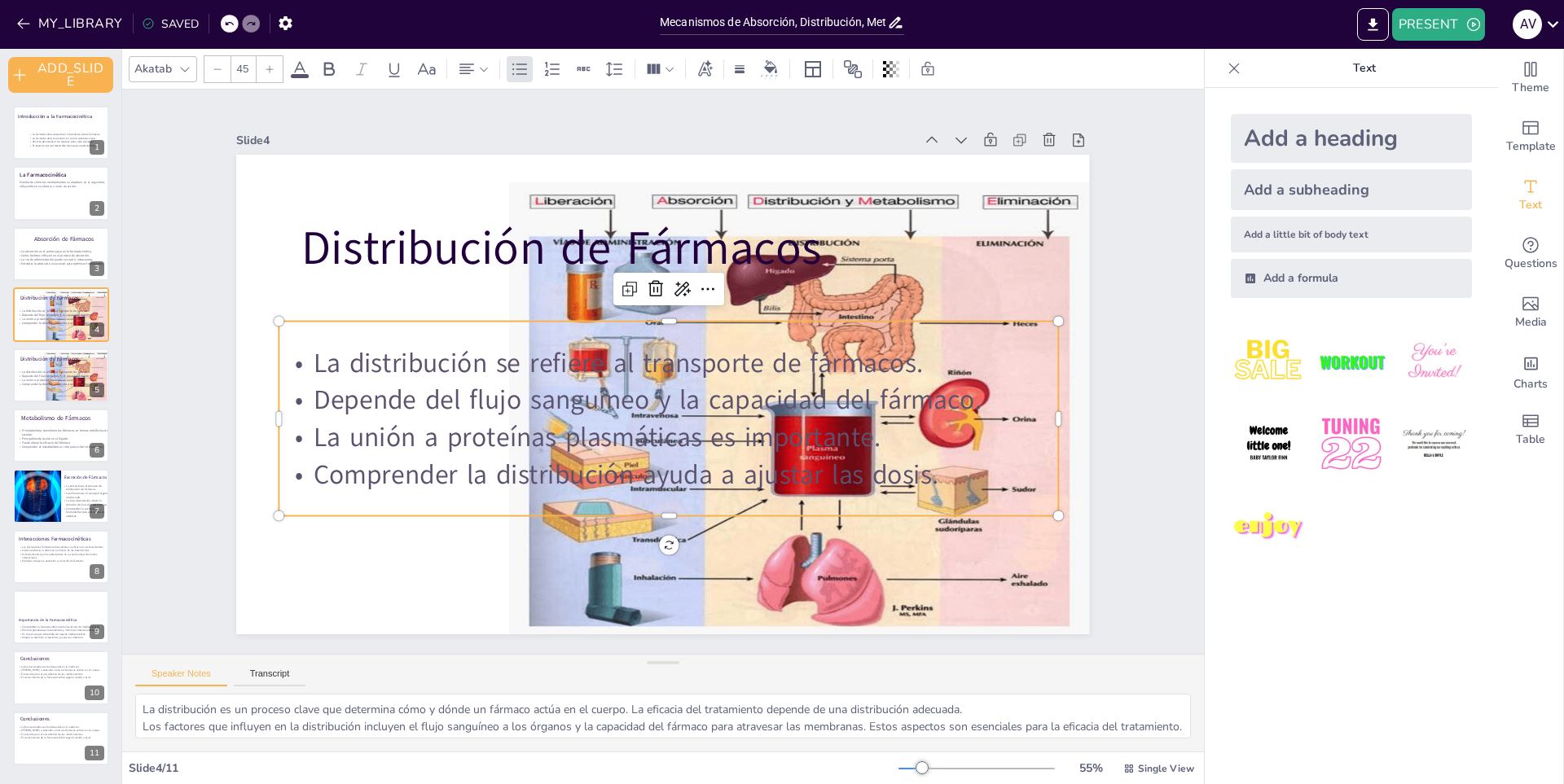
click at [394, 398] on p "Depende del flujo sanguíneo y la capacidad del fármaco." at bounding box center [666, 344] width 752 height 276
click at [479, 398] on p "Depende del flujo sanguíneo y la capacidad del fármaco." at bounding box center [691, 381] width 422 height 693
click at [580, 398] on span "Depende del flujo sanguíneo y la capacidad del fármaco." at bounding box center [633, 353] width 106 height 668
click at [494, 398] on span "Depende del flujo sanguíneo y la capacidad del fármaco." at bounding box center [647, 341] width 306 height 626
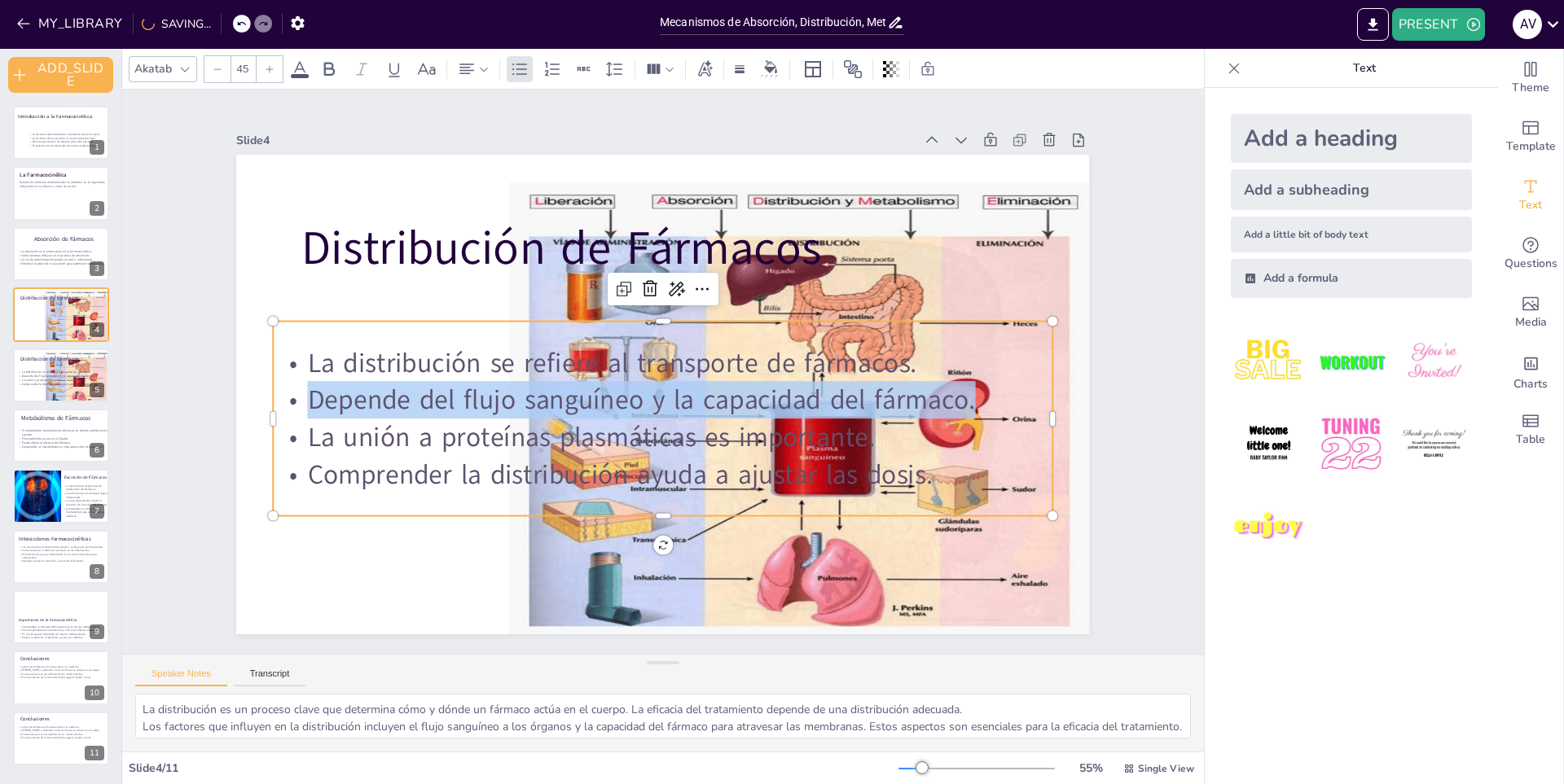
click at [441, 398] on span "Depende del flujo sanguíneo y la capacidad del fármaco." at bounding box center [652, 338] width 423 height 562
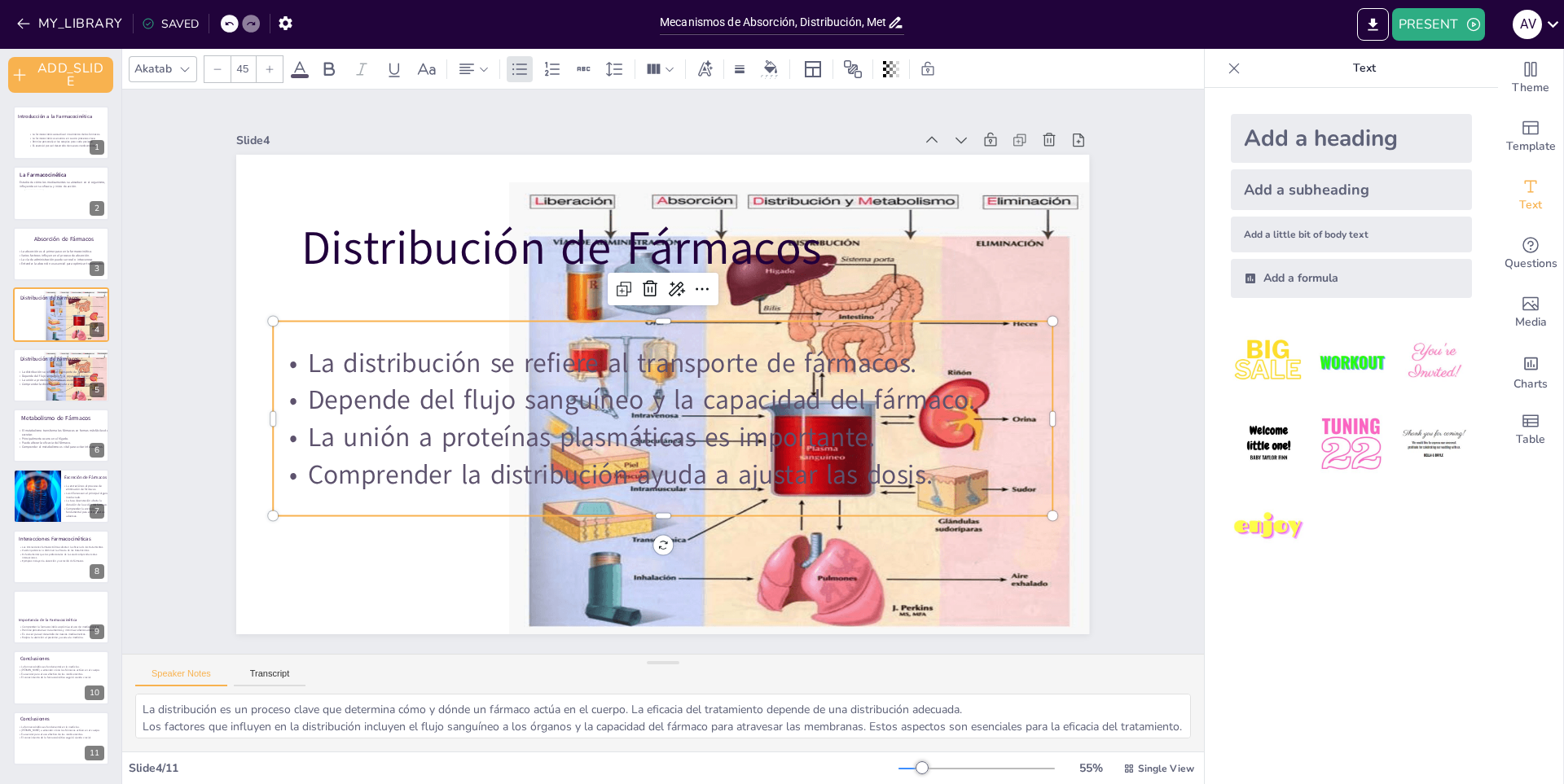
click at [684, 432] on span "La unión a proteínas plasmáticas es importante." at bounding box center [579, 325] width 210 height 551
click at [763, 432] on span "La unión a proteínas plasmáticas es importante." at bounding box center [566, 373] width 447 height 407
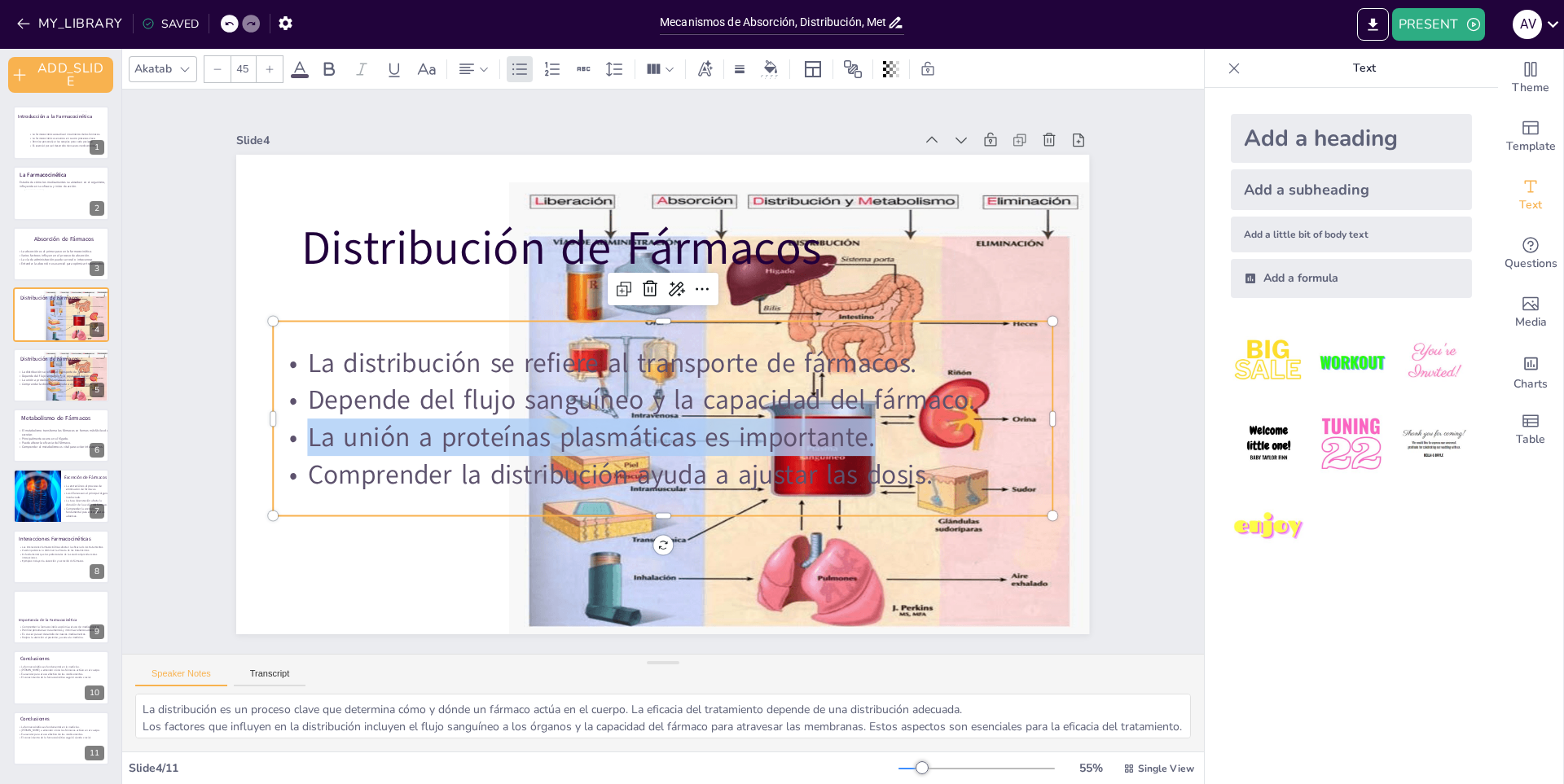
click at [763, 432] on span "La unión a proteínas plasmáticas es importante." at bounding box center [580, 420] width 563 height 154
click at [317, 432] on span "La unión a proteínas plasmáticas es importante." at bounding box center [569, 393] width 510 height 316
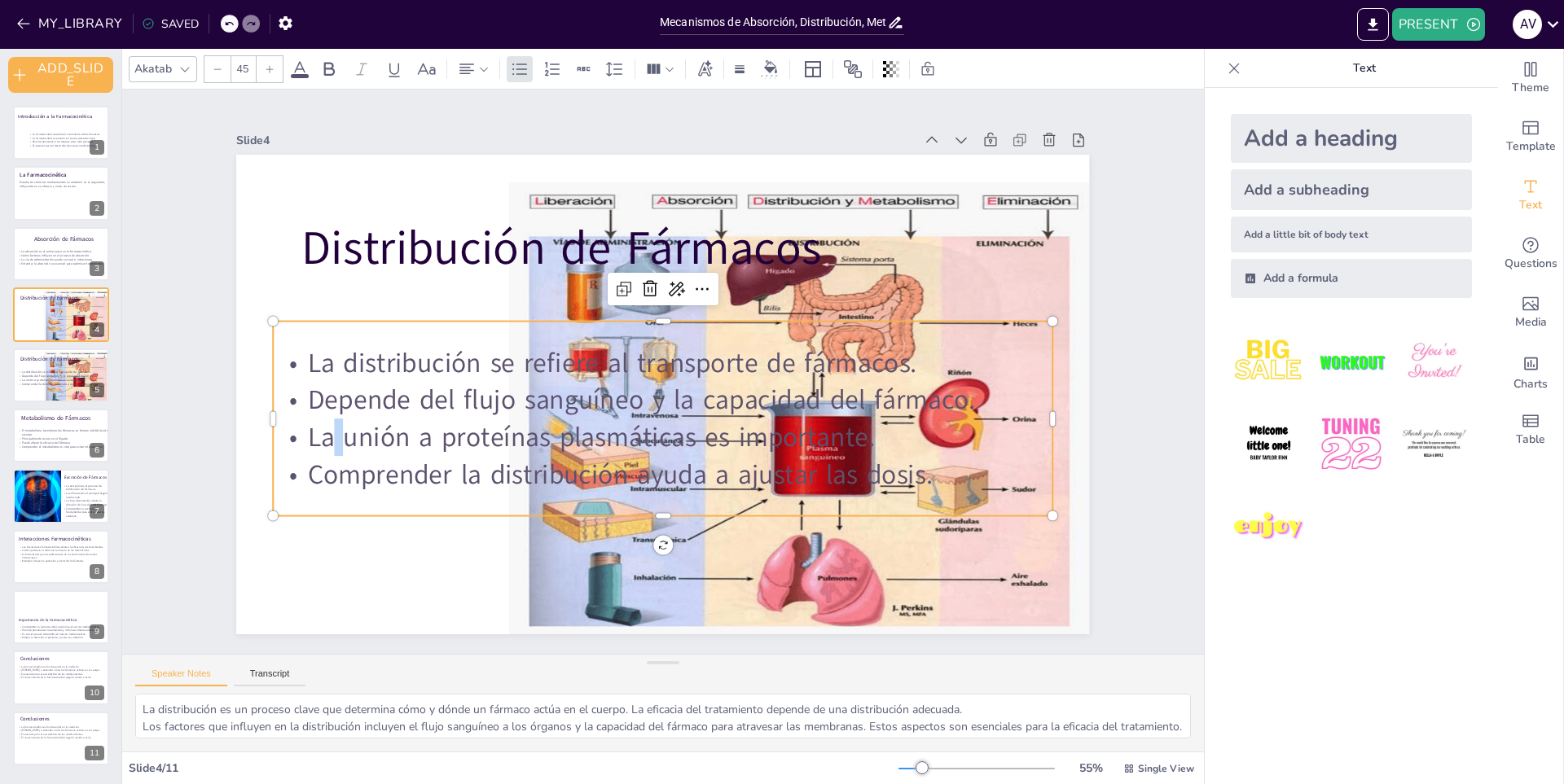
click at [327, 432] on span "La unión a proteínas plasmáticas es importante." at bounding box center [567, 382] width 480 height 363
click at [500, 433] on span "La unión a proteínas plasmáticas es importante." at bounding box center [632, 279] width 264 height 533
click at [386, 433] on span "La unión a proteínas plasmáticas es importante." at bounding box center [567, 353] width 363 height 480
click at [343, 433] on span "La unión a proteínas plasmáticas es importante." at bounding box center [566, 373] width 447 height 407
click at [327, 433] on span "La unión a proteínas plasmáticas es importante." at bounding box center [567, 382] width 480 height 363
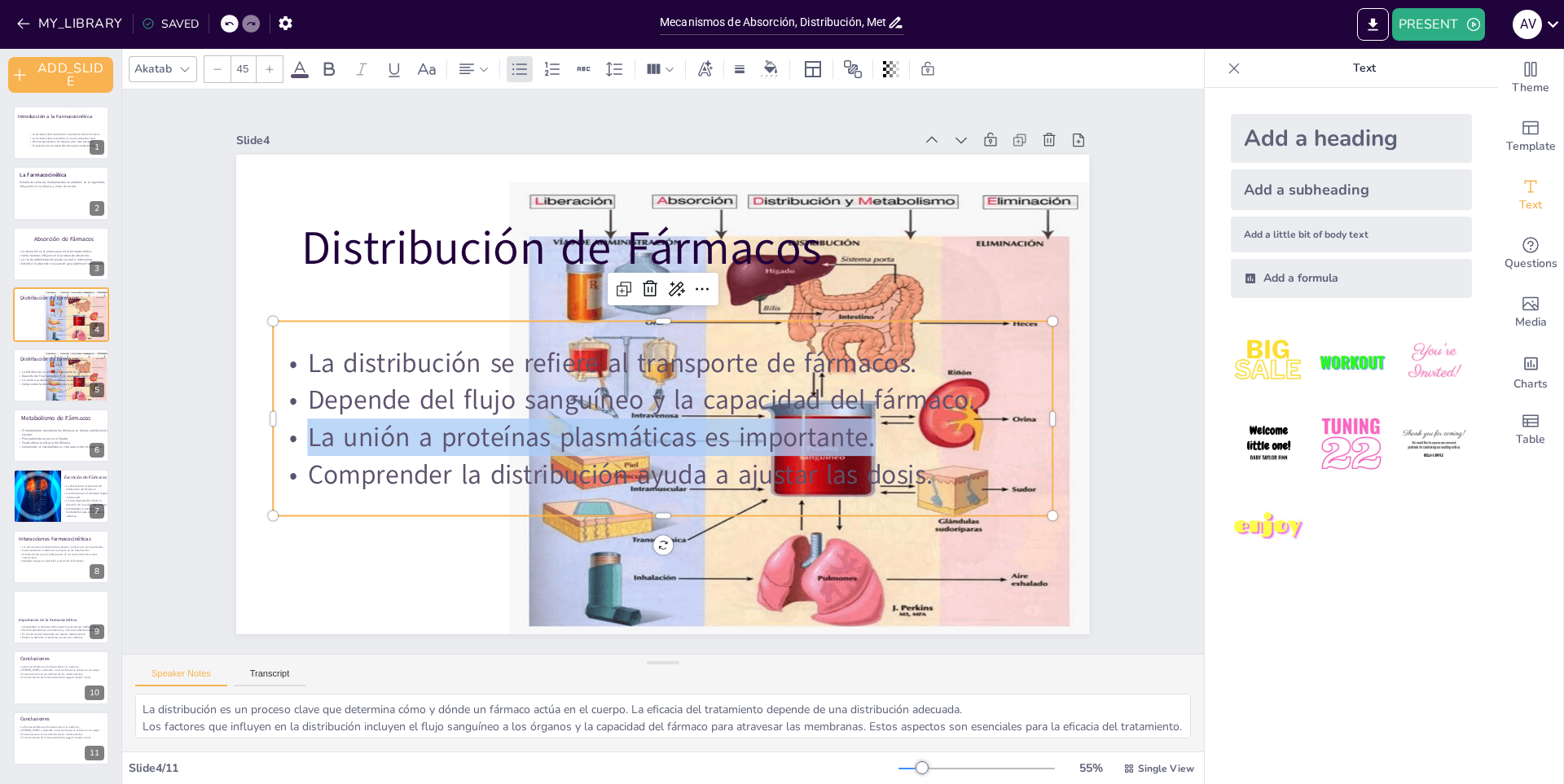
click at [343, 433] on span "La unión a proteínas plasmáticas es importante." at bounding box center [566, 373] width 447 height 407
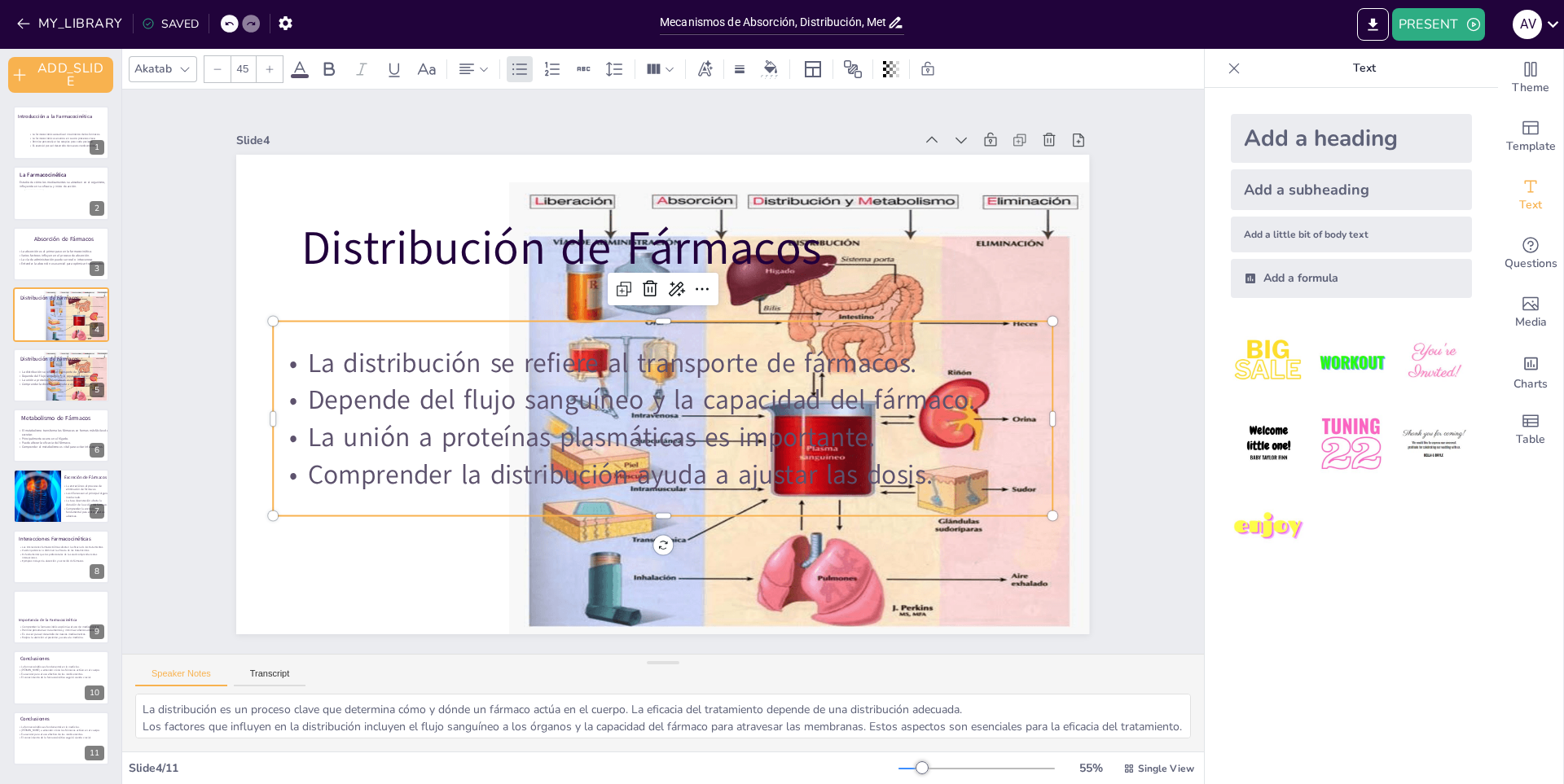
click at [601, 472] on span "Comprender la distribución ayuda a ajustar las dosis." at bounding box center [773, 357] width 345 height 559
click at [409, 468] on span "Comprender la distribución ayuda a ajustar las dosis." at bounding box center [552, 375] width 288 height 586
click at [506, 468] on span "Comprender la distribución ayuda a ajustar las dosis." at bounding box center [557, 340] width 102 height 626
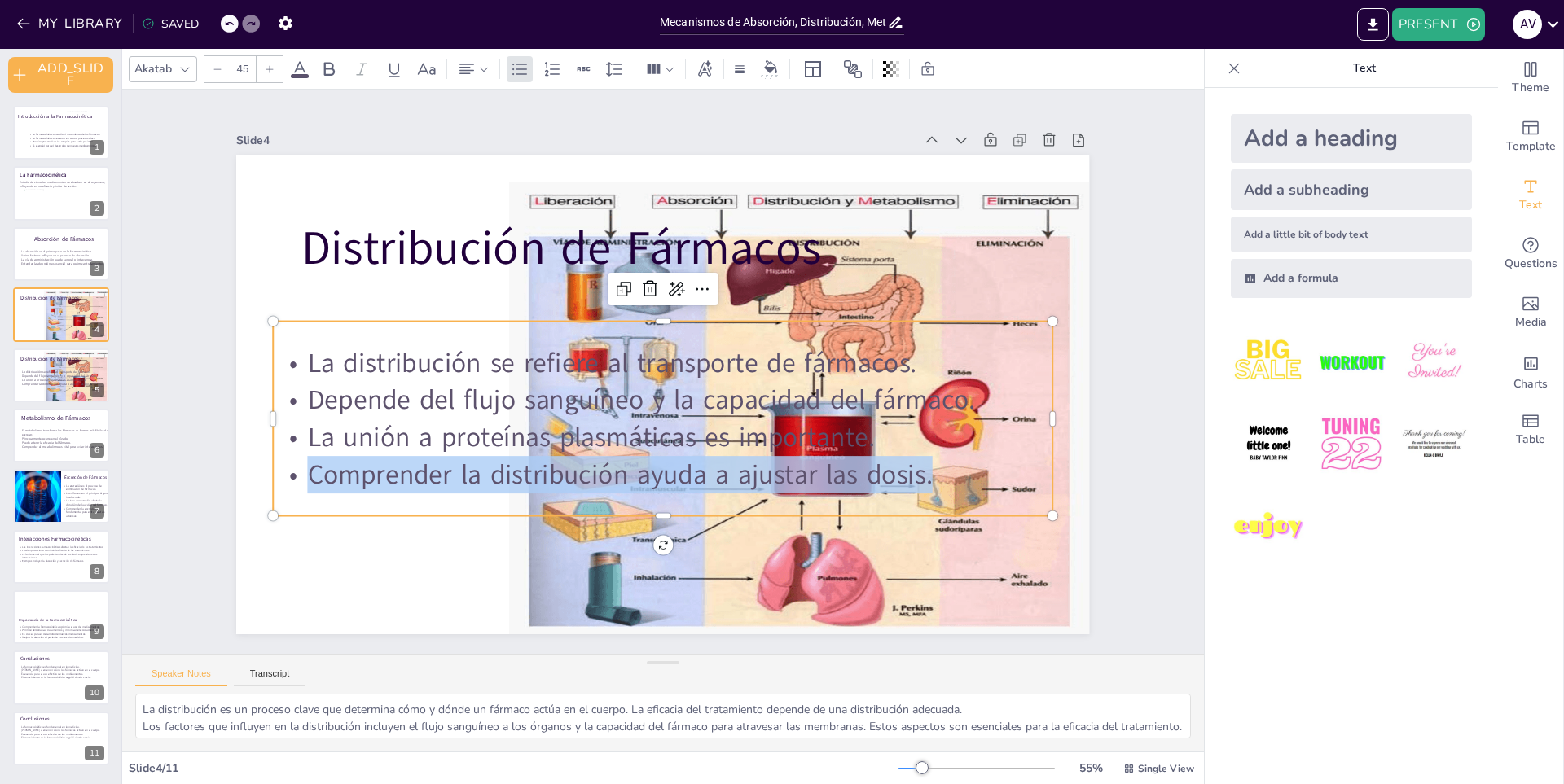
click at [442, 468] on span "Comprender la distribución ayuda a ajustar las dosis." at bounding box center [586, 291] width 288 height 586
click at [57, 354] on div at bounding box center [76, 364] width 66 height 76
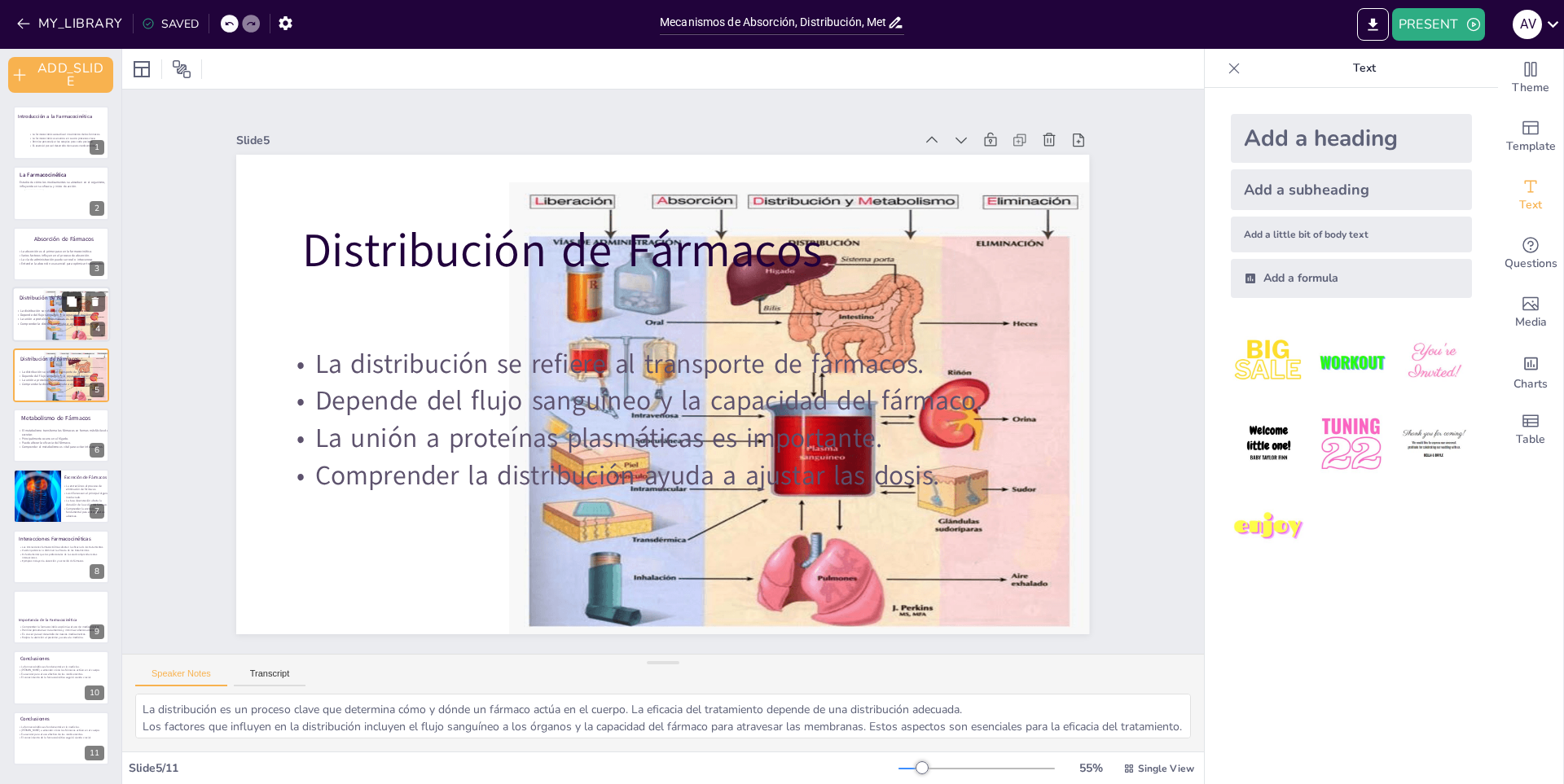
drag, startPoint x: 55, startPoint y: 279, endPoint x: 70, endPoint y: 305, distance: 30.0
click at [54, 286] on div "Introducción a la Farmacocinética La farmacocinética estudia el movimiento de l…" at bounding box center [60, 435] width 121 height 659
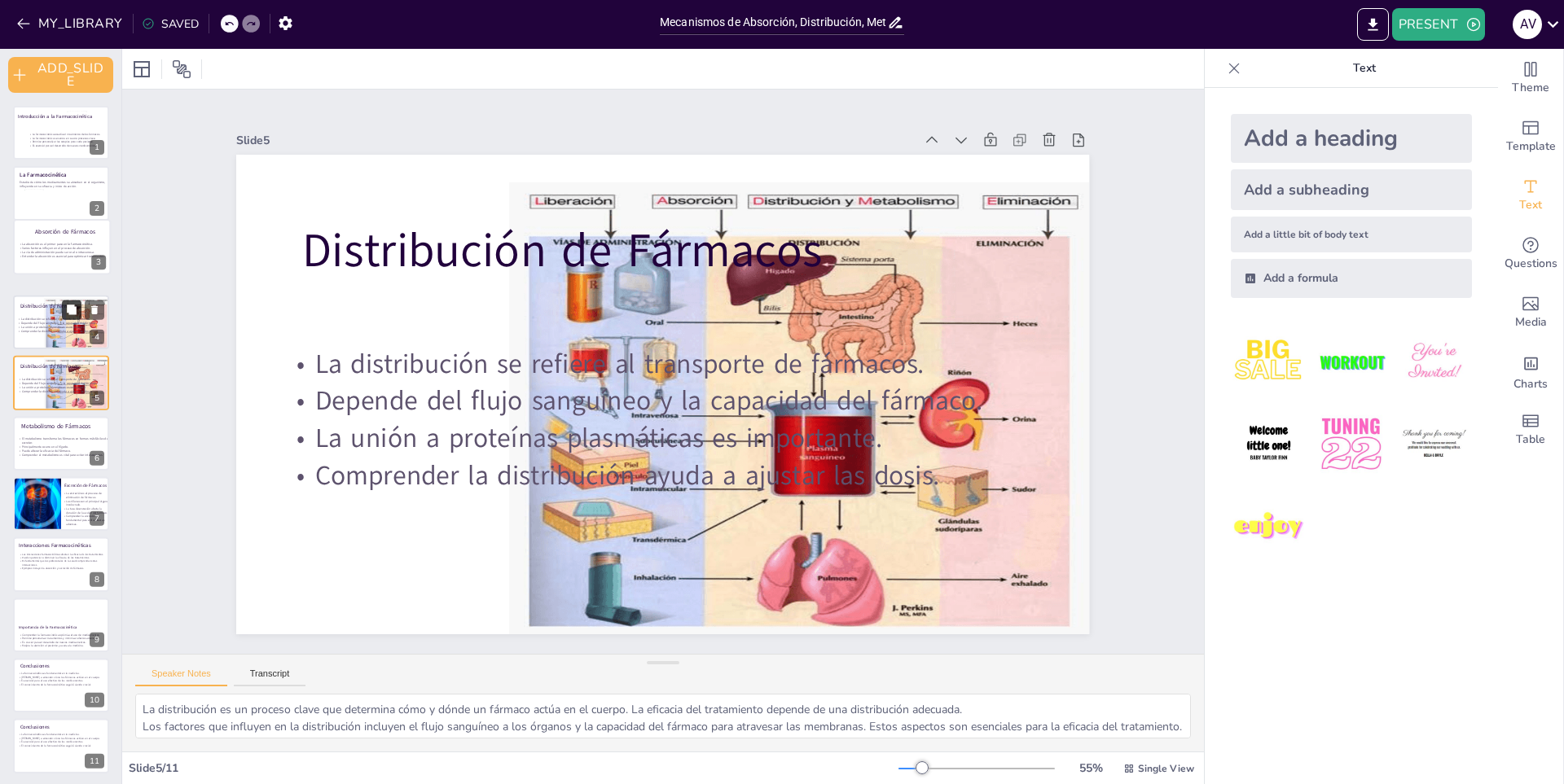
click at [70, 305] on icon at bounding box center [72, 309] width 12 height 12
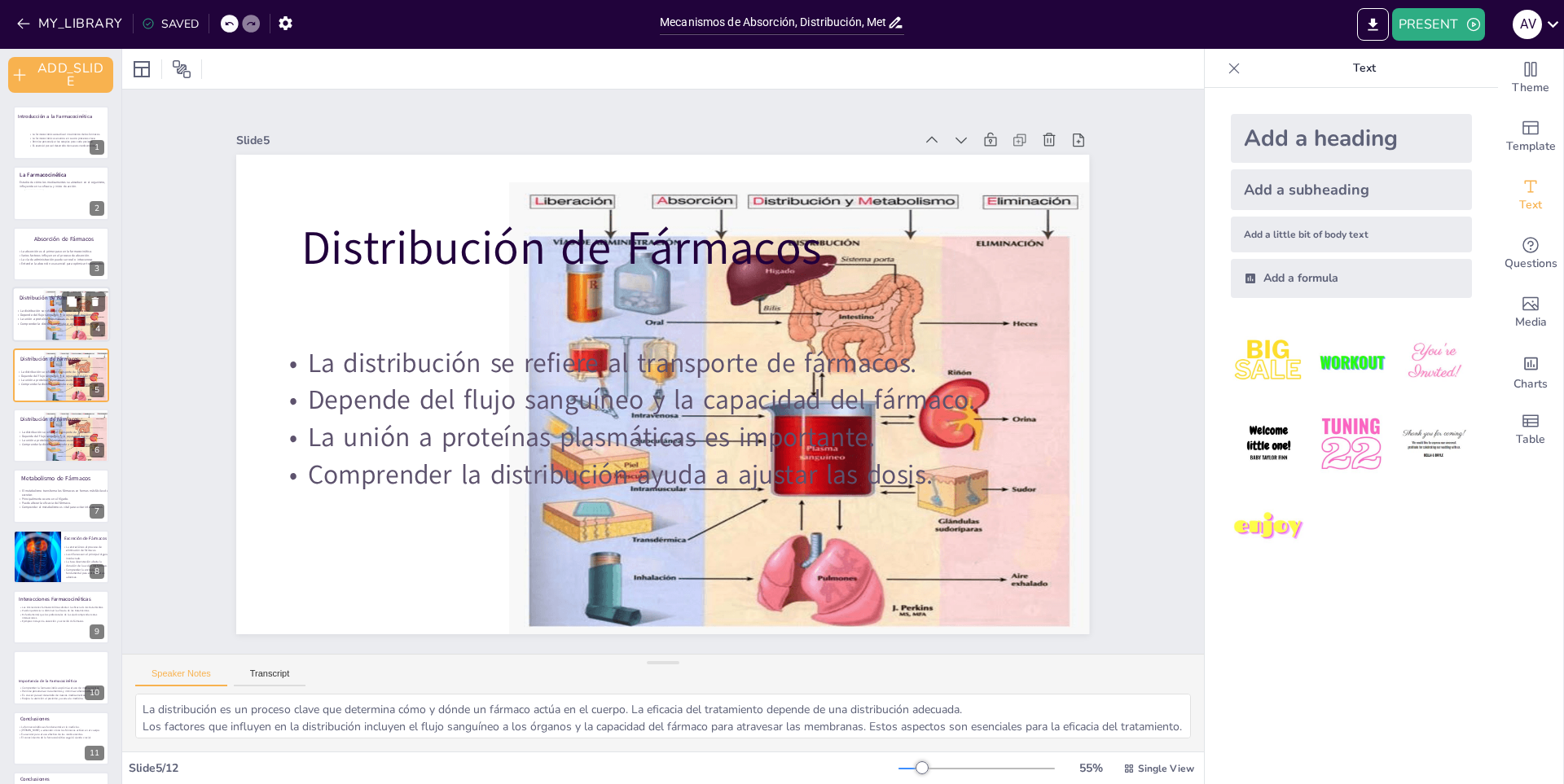
scroll to position [5, 0]
click at [53, 307] on p "La distribución se refiere al transporte de fármacos." at bounding box center [61, 306] width 89 height 4
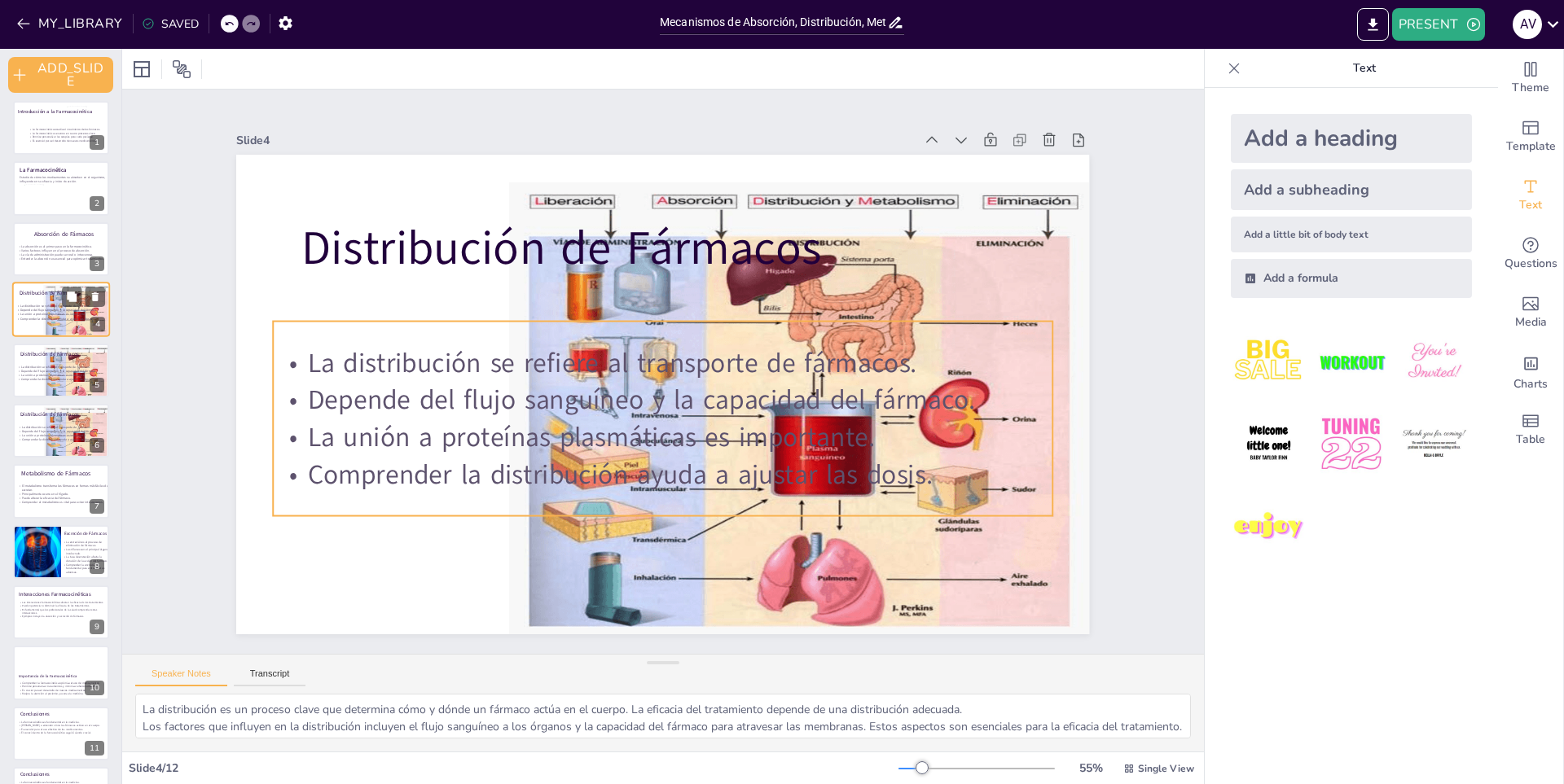
scroll to position [0, 0]
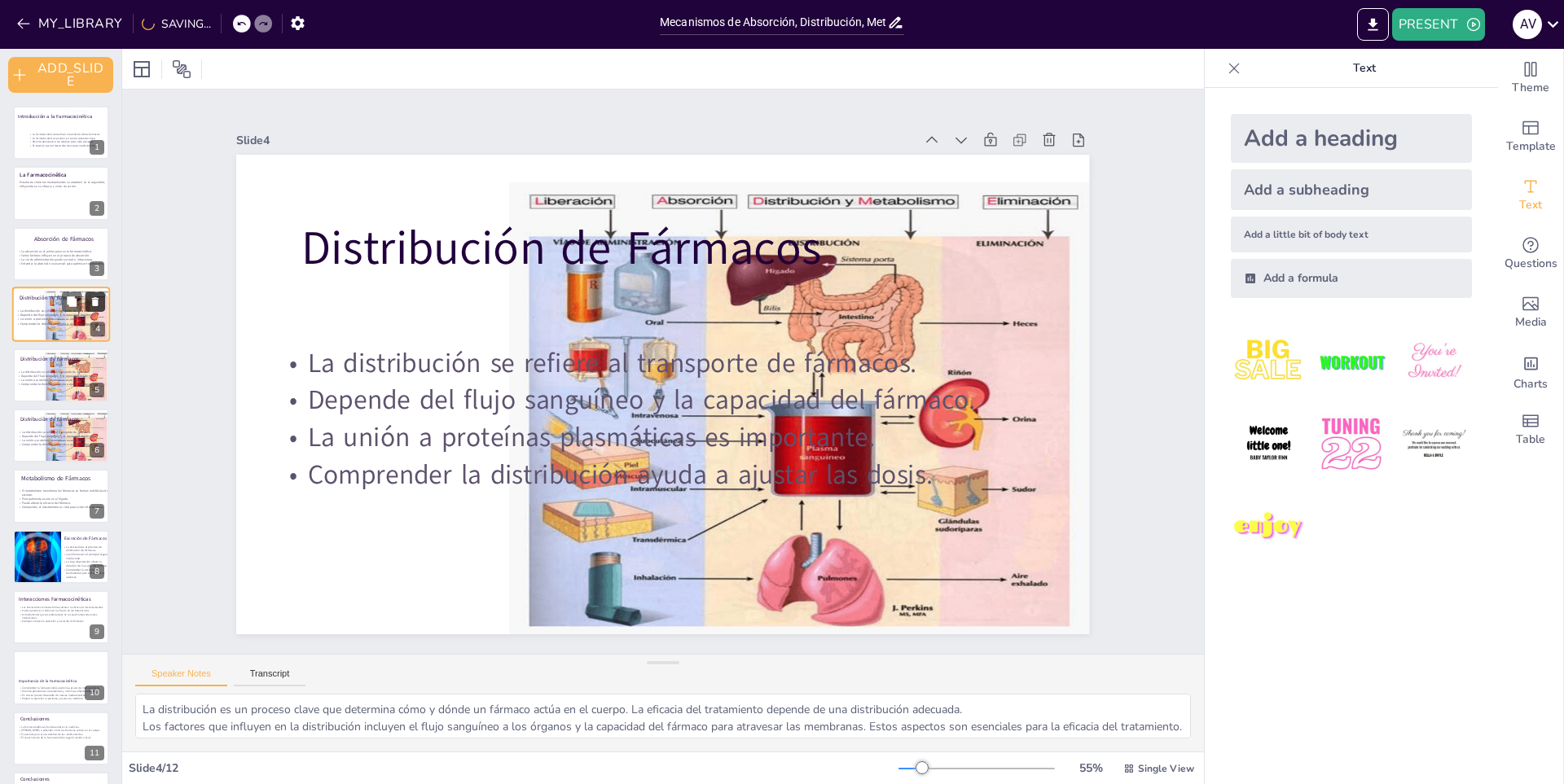
click at [92, 300] on icon at bounding box center [95, 302] width 12 height 12
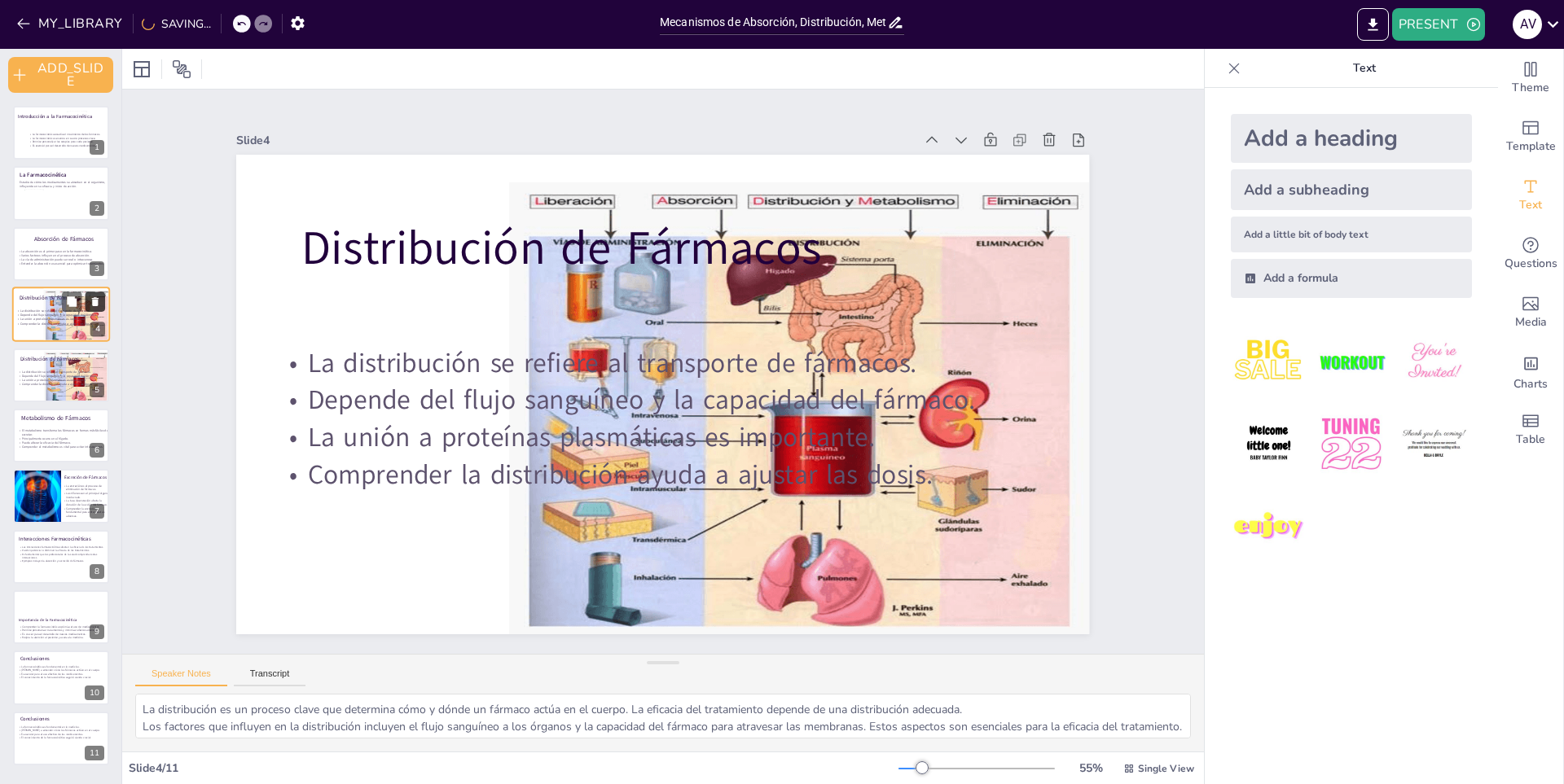
click at [95, 300] on icon at bounding box center [95, 302] width 6 height 9
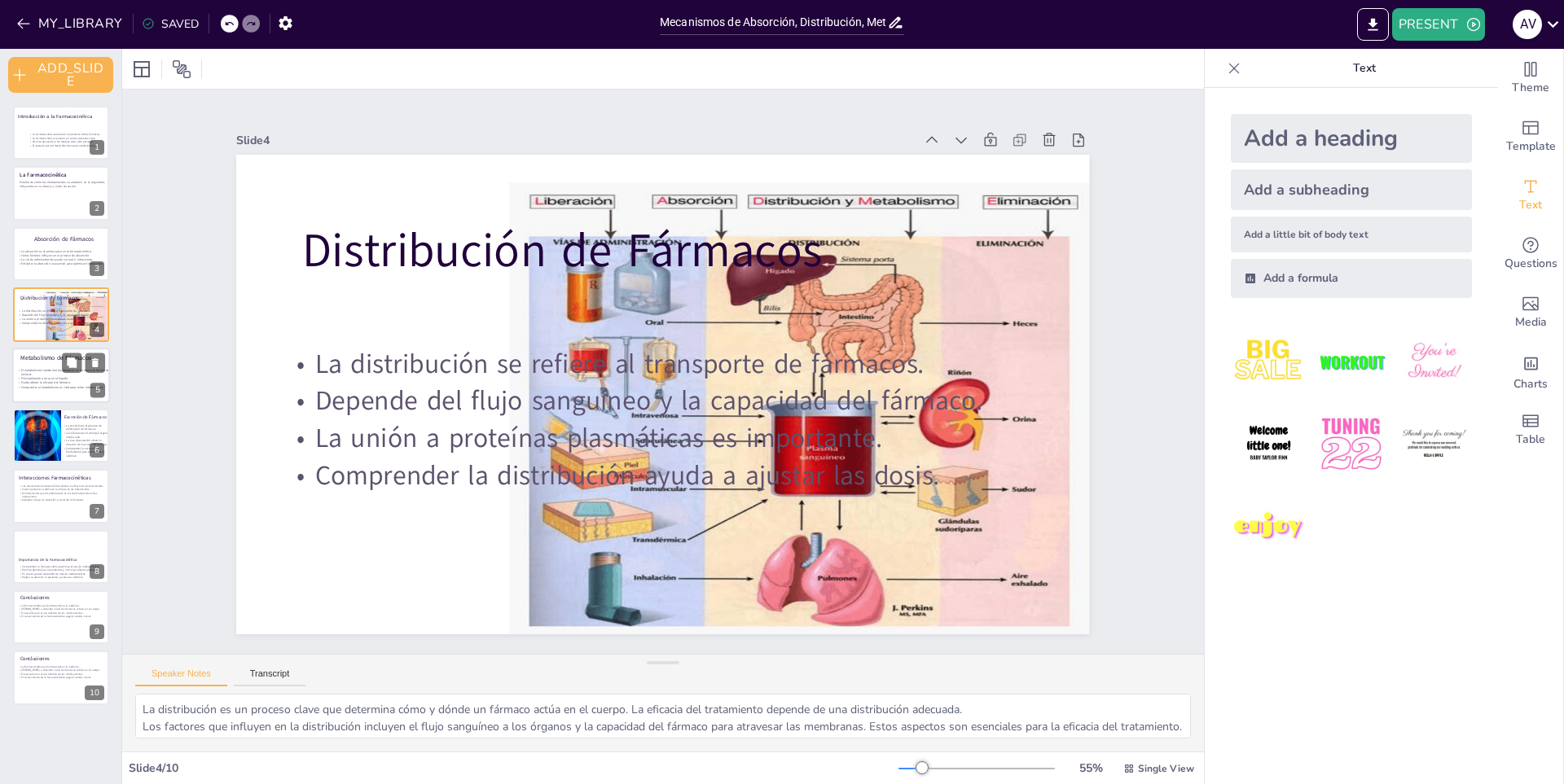
click at [43, 387] on p "Comprender el metabolismo es vital para evitar interacciones." at bounding box center [64, 387] width 93 height 4
type textarea "El metabolismo es esencial para la eliminación de fármacos del cuerpo. Sin este…"
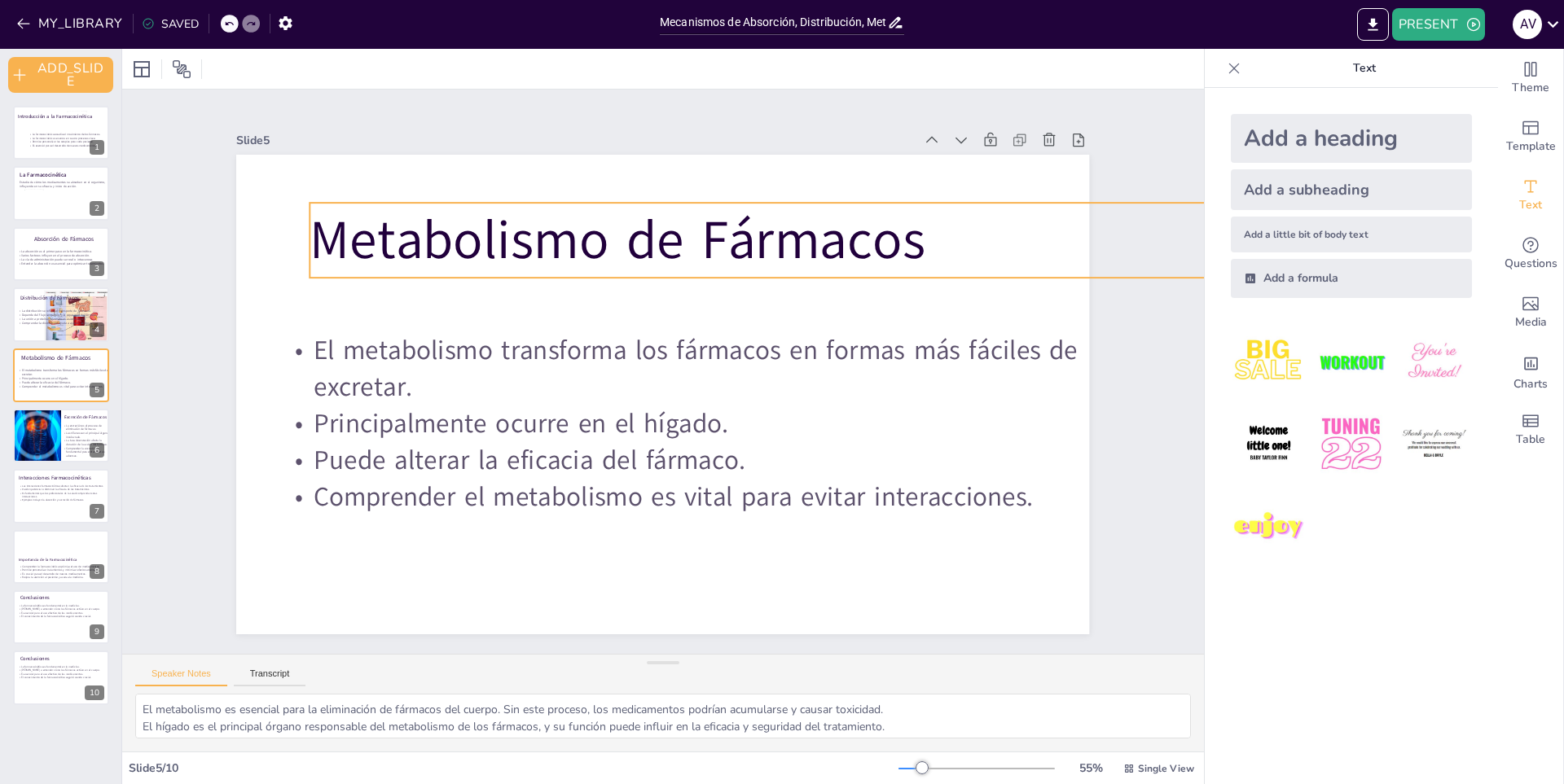
click at [497, 246] on p "Metabolismo de Fármacos" at bounding box center [1006, 556] width 1019 height 1119
click at [478, 246] on p "Metabolismo de Fármacos" at bounding box center [1042, 279] width 1439 height 225
click at [532, 246] on p "Metabolismo de Fármacos" at bounding box center [985, 591] width 907 height 1208
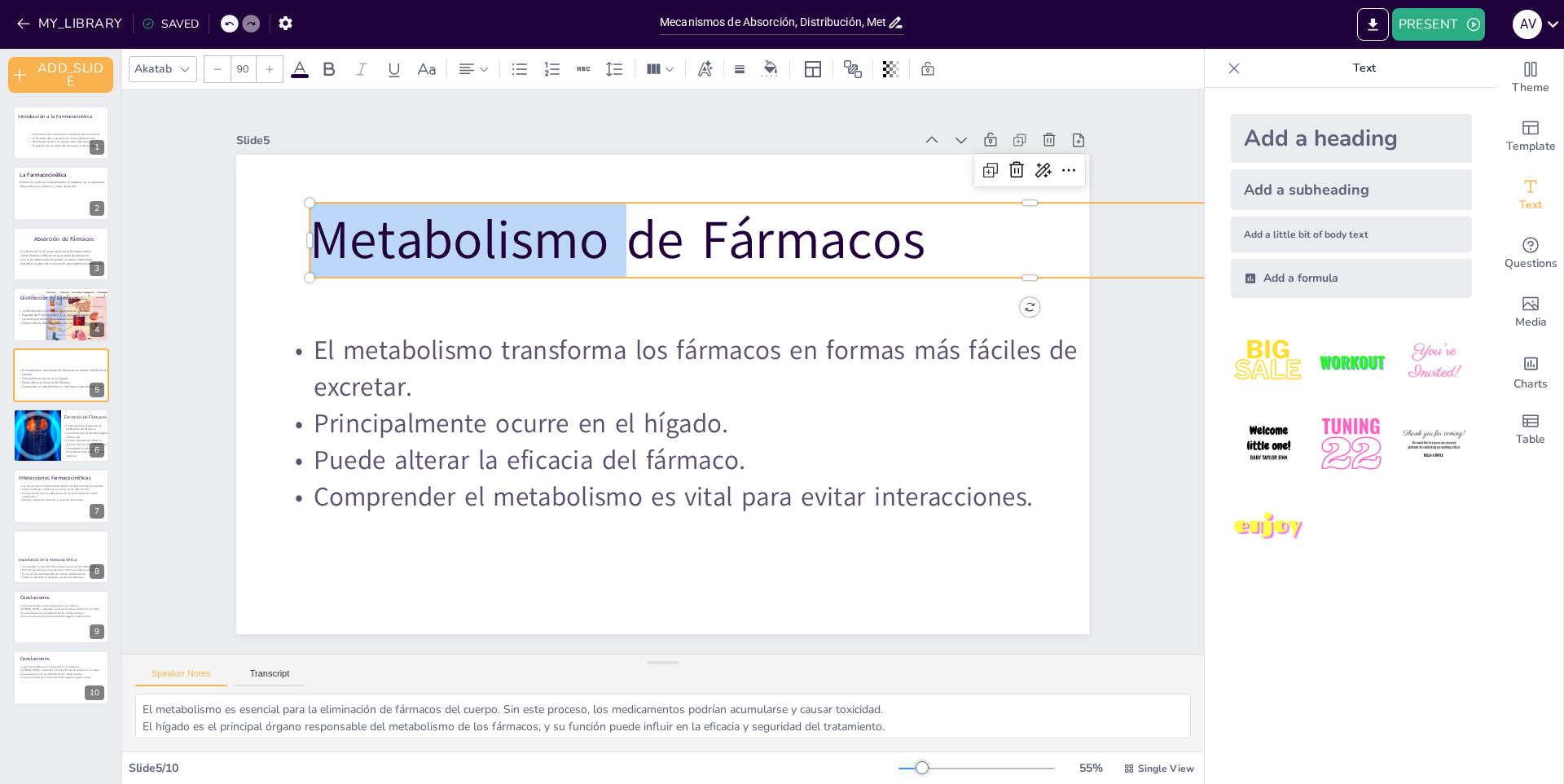
click at [480, 246] on p "Metabolismo de Fármacos" at bounding box center [1036, 480] width 1208 height 907
click at [497, 246] on p "Metabolismo de Fármacos" at bounding box center [1006, 556] width 1019 height 1120
click at [643, 246] on p "Metabolismo de Fármacos" at bounding box center [901, 679] width 516 height 1392
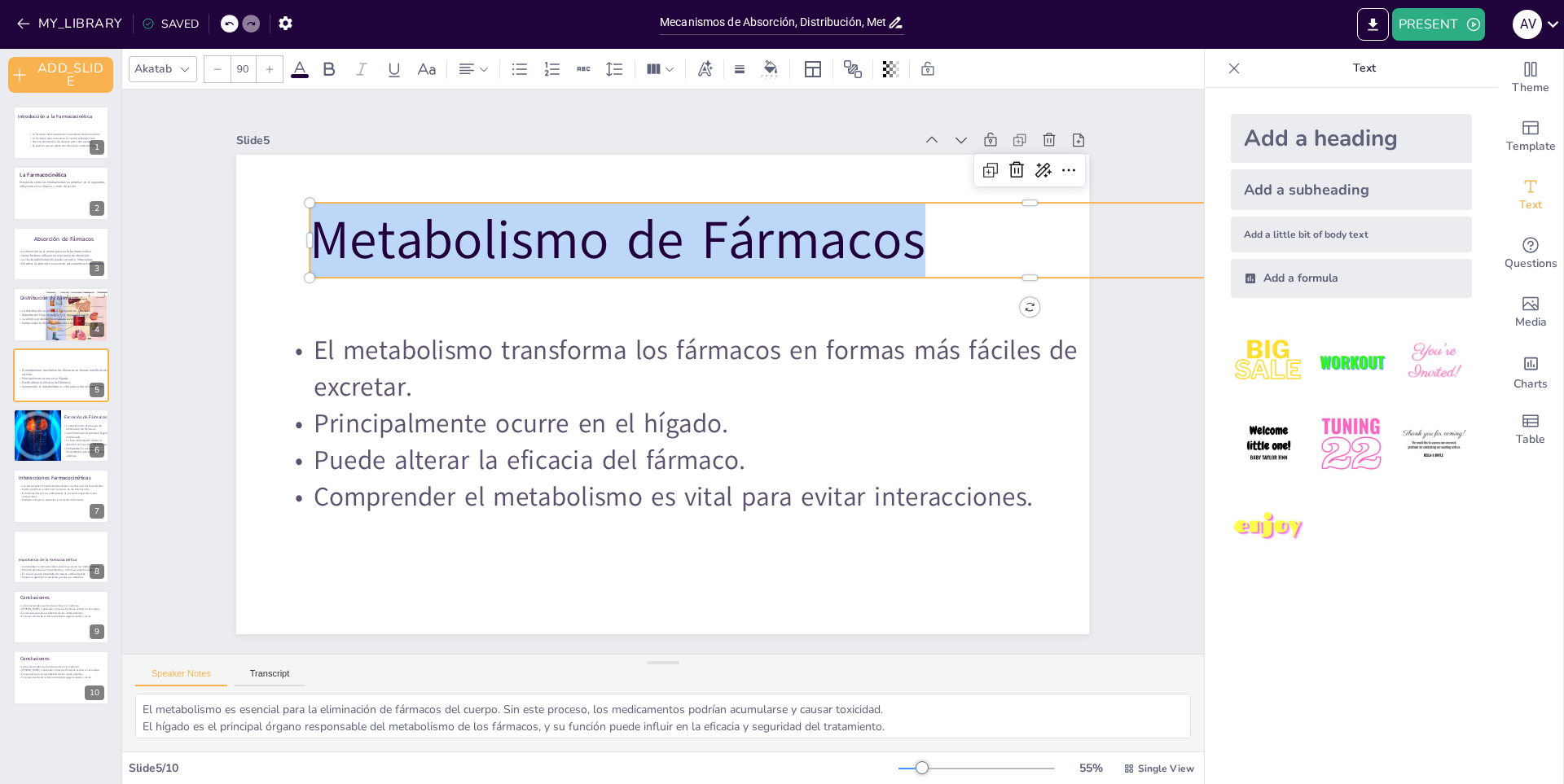
click at [480, 246] on p "Metabolismo de Fármacos" at bounding box center [1051, 400] width 1346 height 653
click at [497, 246] on p "Metabolismo de Fármacos" at bounding box center [1005, 556] width 1018 height 1120
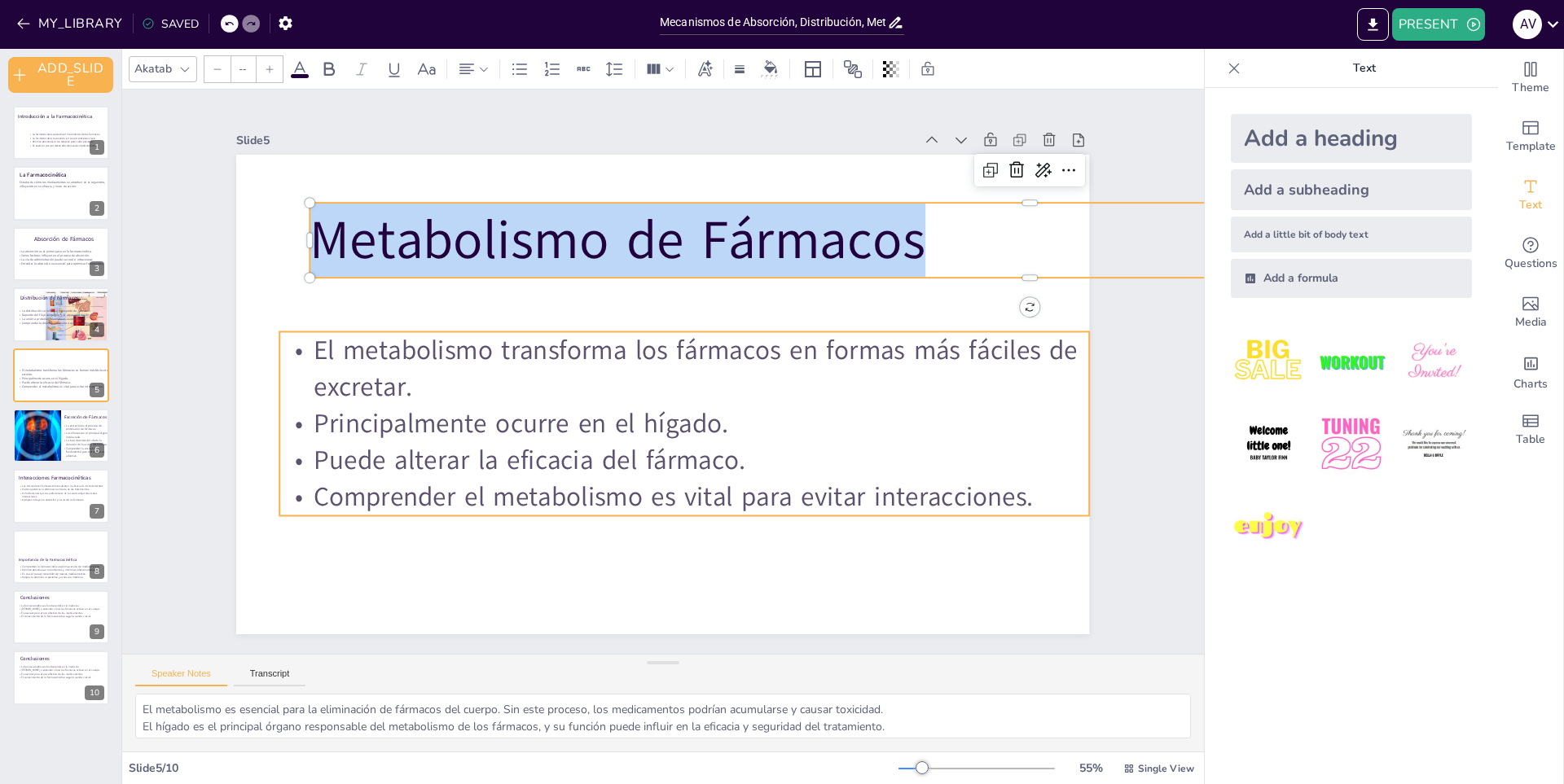
type input "44.3"
click at [370, 345] on p "El metabolismo transforma los fármacos en formas más fáciles de excretar." at bounding box center [681, 384] width 651 height 596
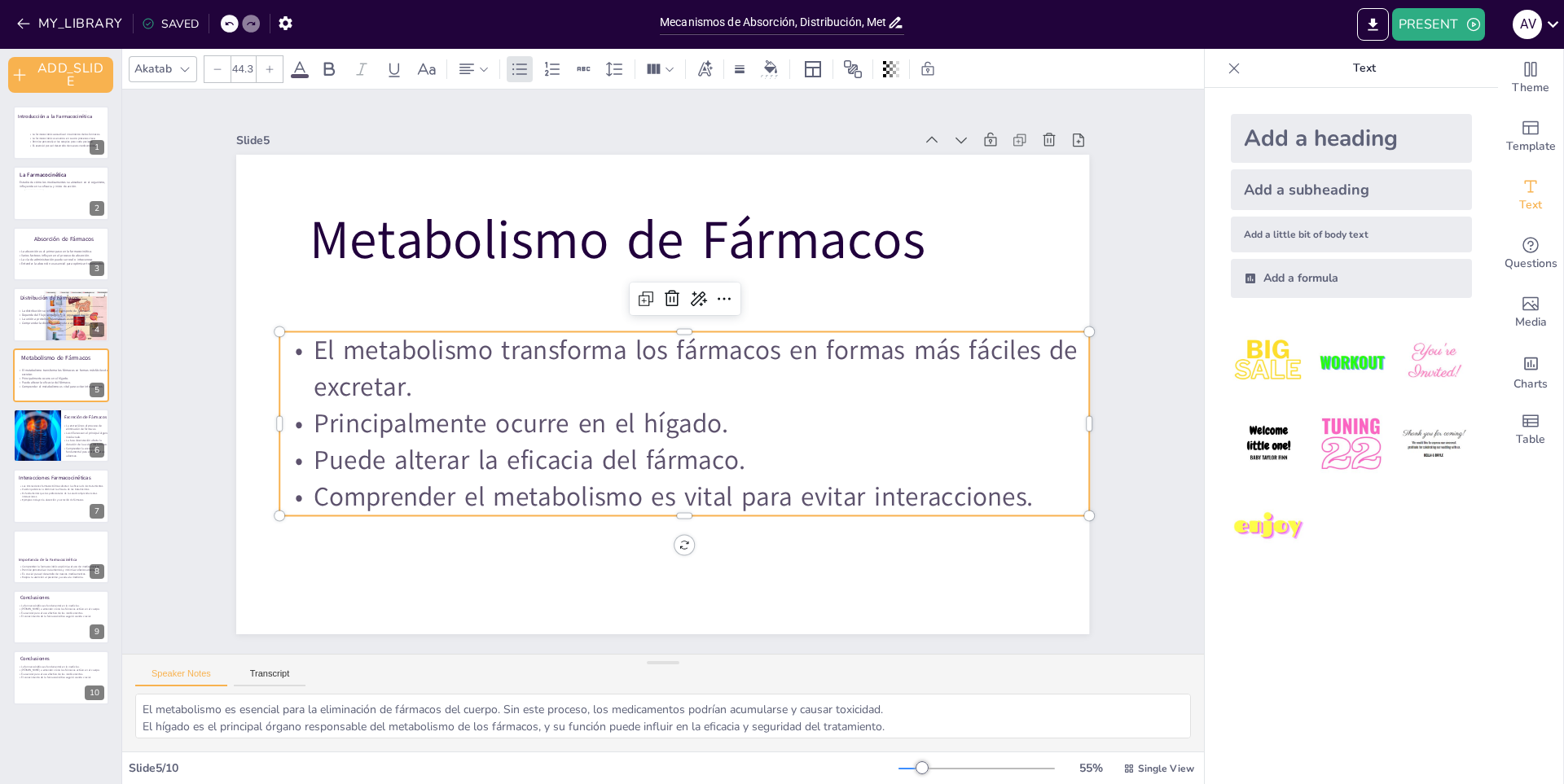
click at [370, 345] on p "El metabolismo transforma los fármacos en formas más fáciles de excretar." at bounding box center [684, 373] width 807 height 240
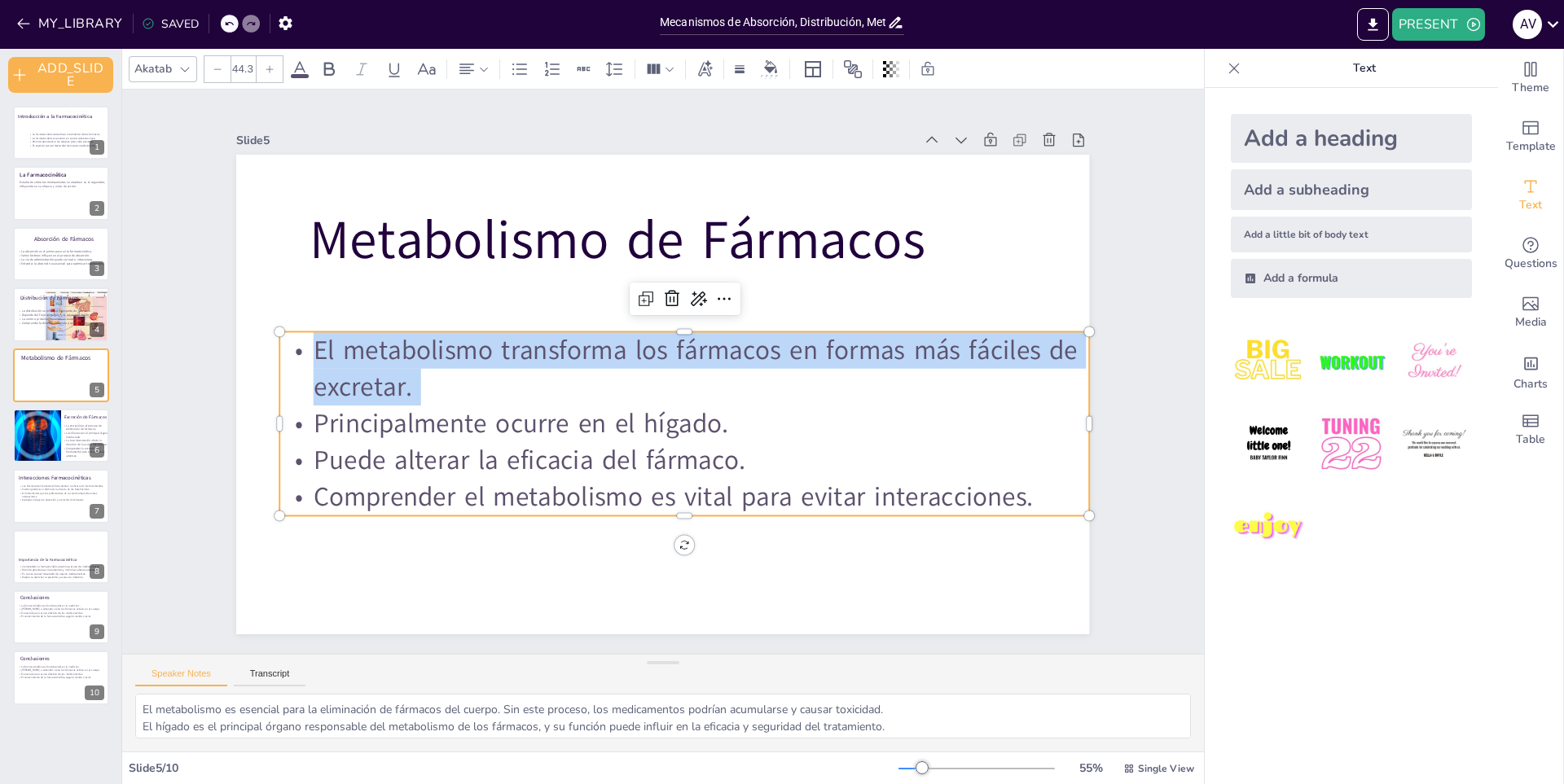
click at [370, 345] on p "El metabolismo transforma los fármacos en formas más fáciles de excretar." at bounding box center [684, 373] width 807 height 240
click at [370, 345] on p "El metabolismo transforma los fármacos en formas más fáciles de excretar." at bounding box center [684, 376] width 792 height 320
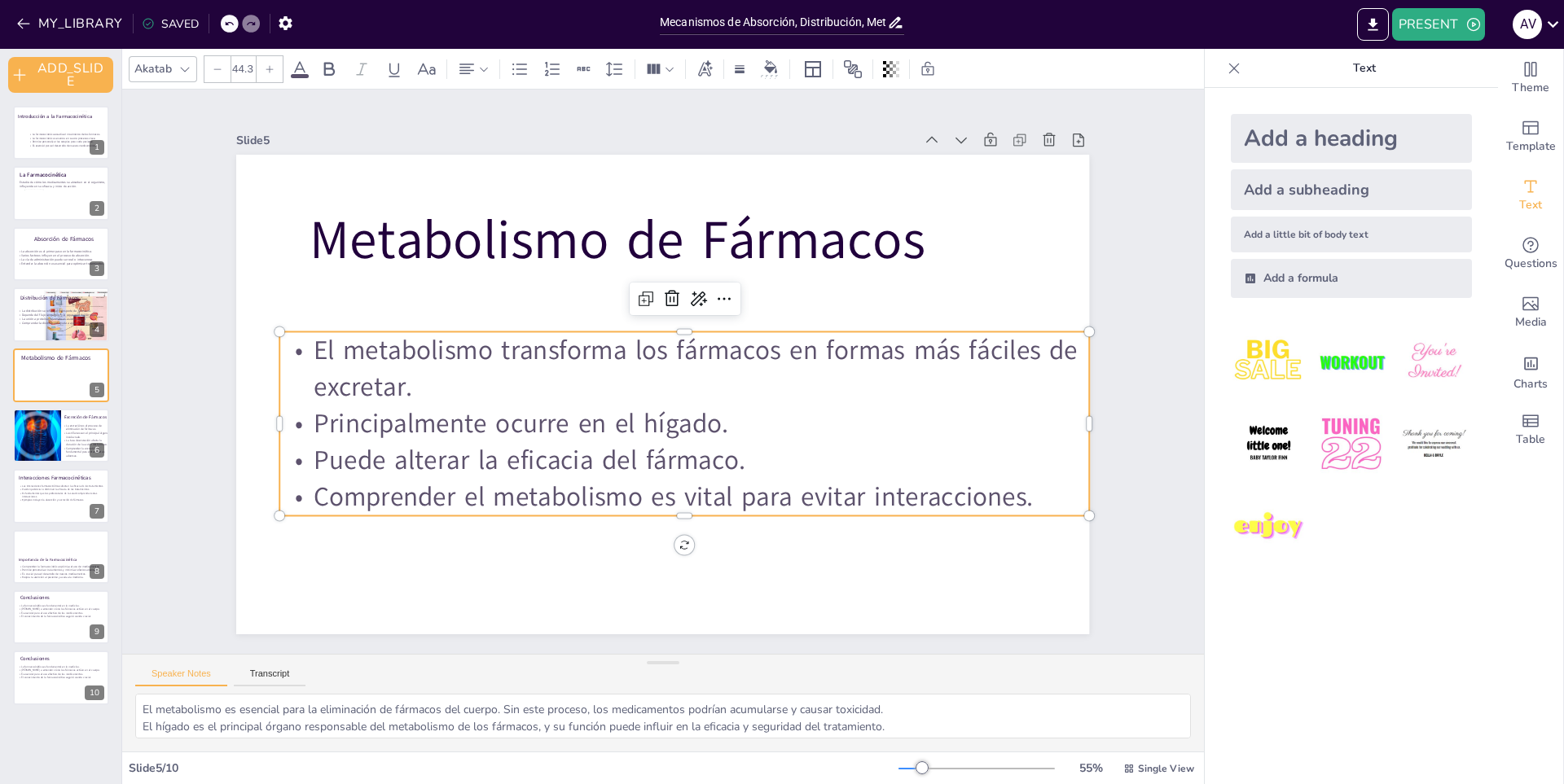
click at [472, 425] on p "Principalmente ocurre en el hígado." at bounding box center [679, 425] width 809 height 121
click at [472, 425] on p "Principalmente ocurre en el hígado." at bounding box center [661, 427] width 754 height 362
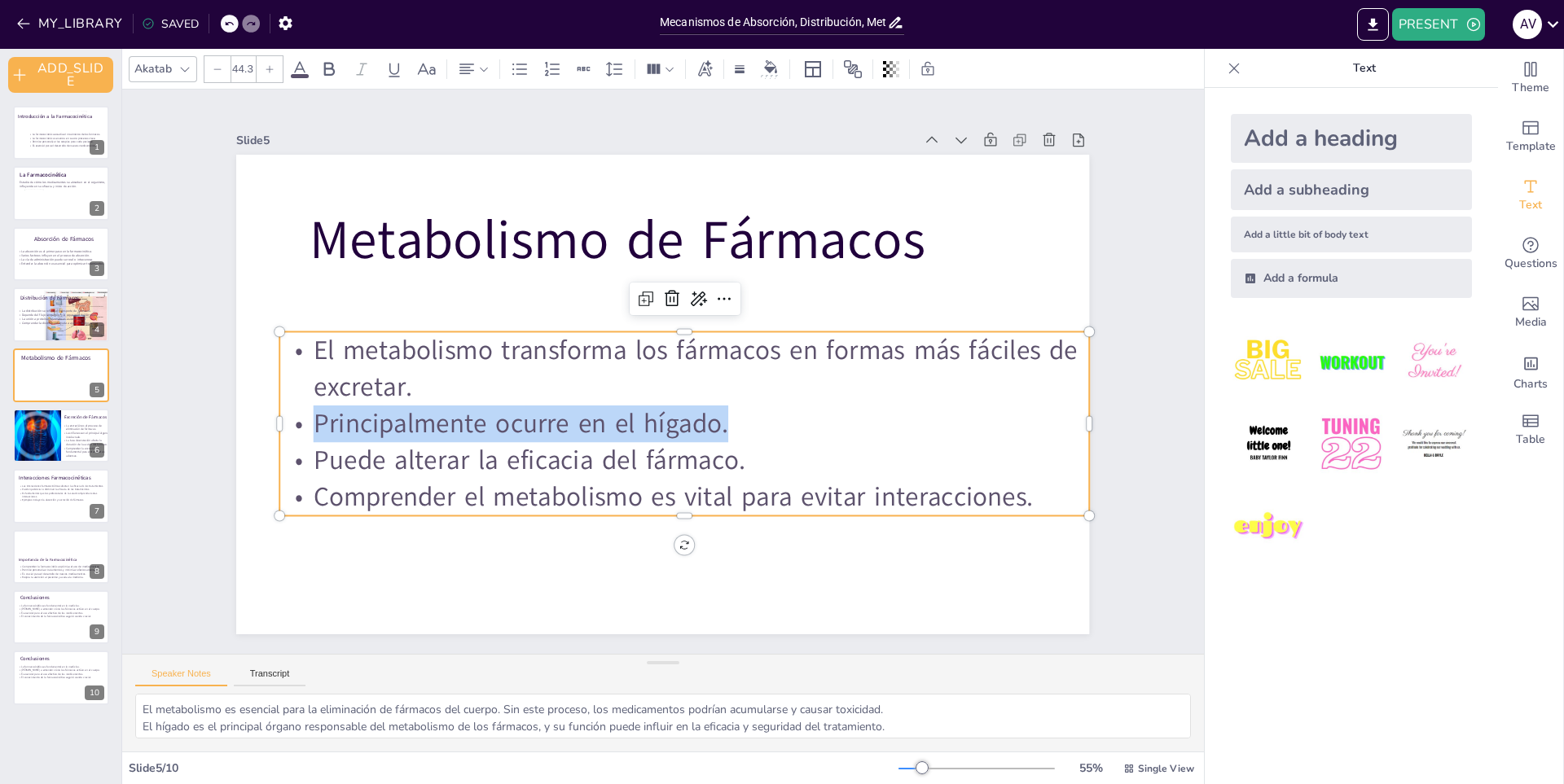
click at [472, 425] on p "Principalmente ocurre en el hígado." at bounding box center [638, 423] width 569 height 627
click at [392, 419] on p "Principalmente ocurre en el hígado." at bounding box center [679, 425] width 809 height 121
click at [392, 419] on p "Principalmente ocurre en el hígado." at bounding box center [656, 427] width 720 height 437
click at [506, 420] on p "Principalmente ocurre en el hígado." at bounding box center [608, 381] width 205 height 799
click at [393, 420] on p "Principalmente ocurre en el hígado." at bounding box center [673, 427] width 800 height 205
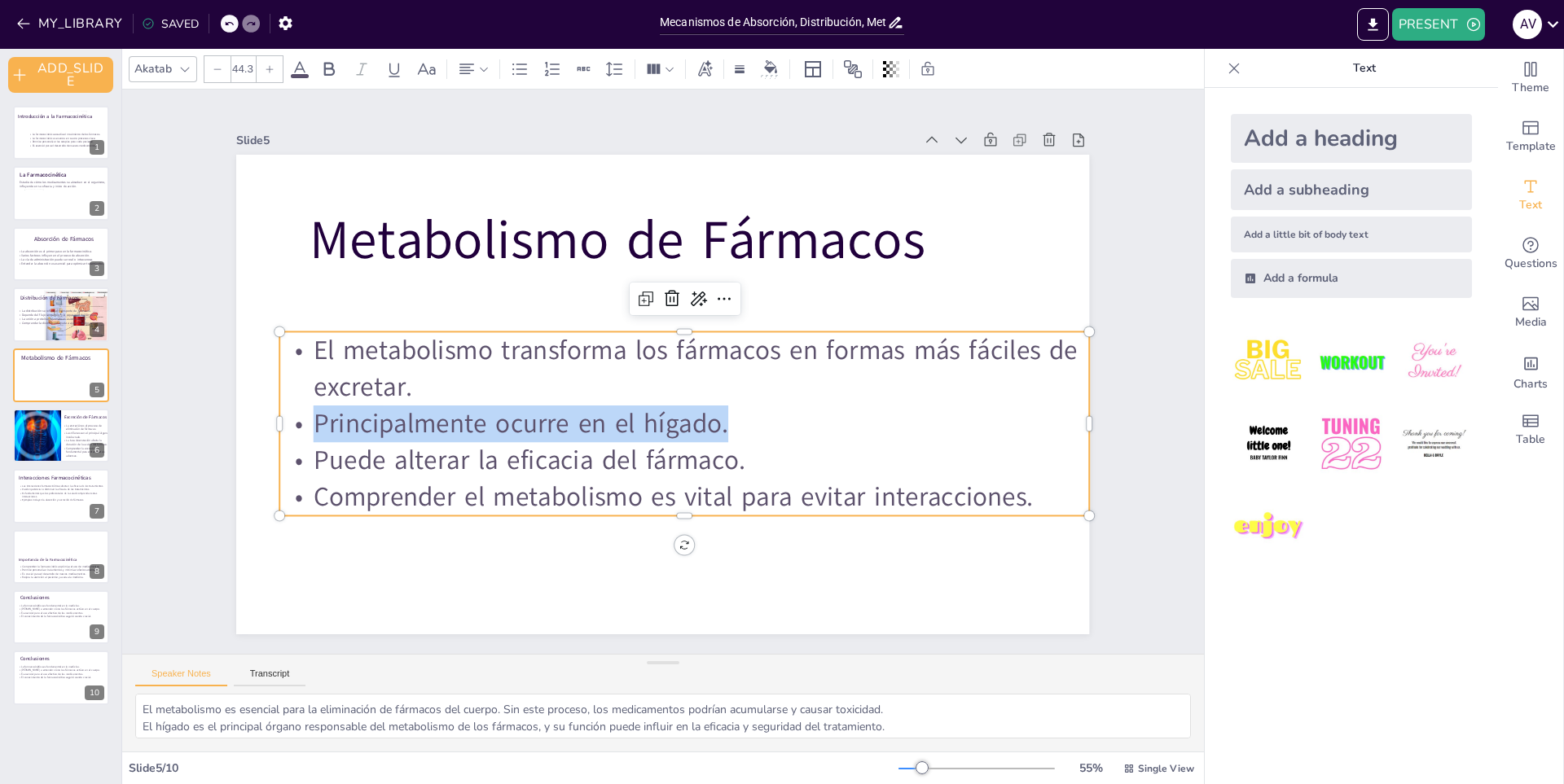
click at [515, 420] on p "Principalmente ocurre en el hígado." at bounding box center [617, 403] width 205 height 799
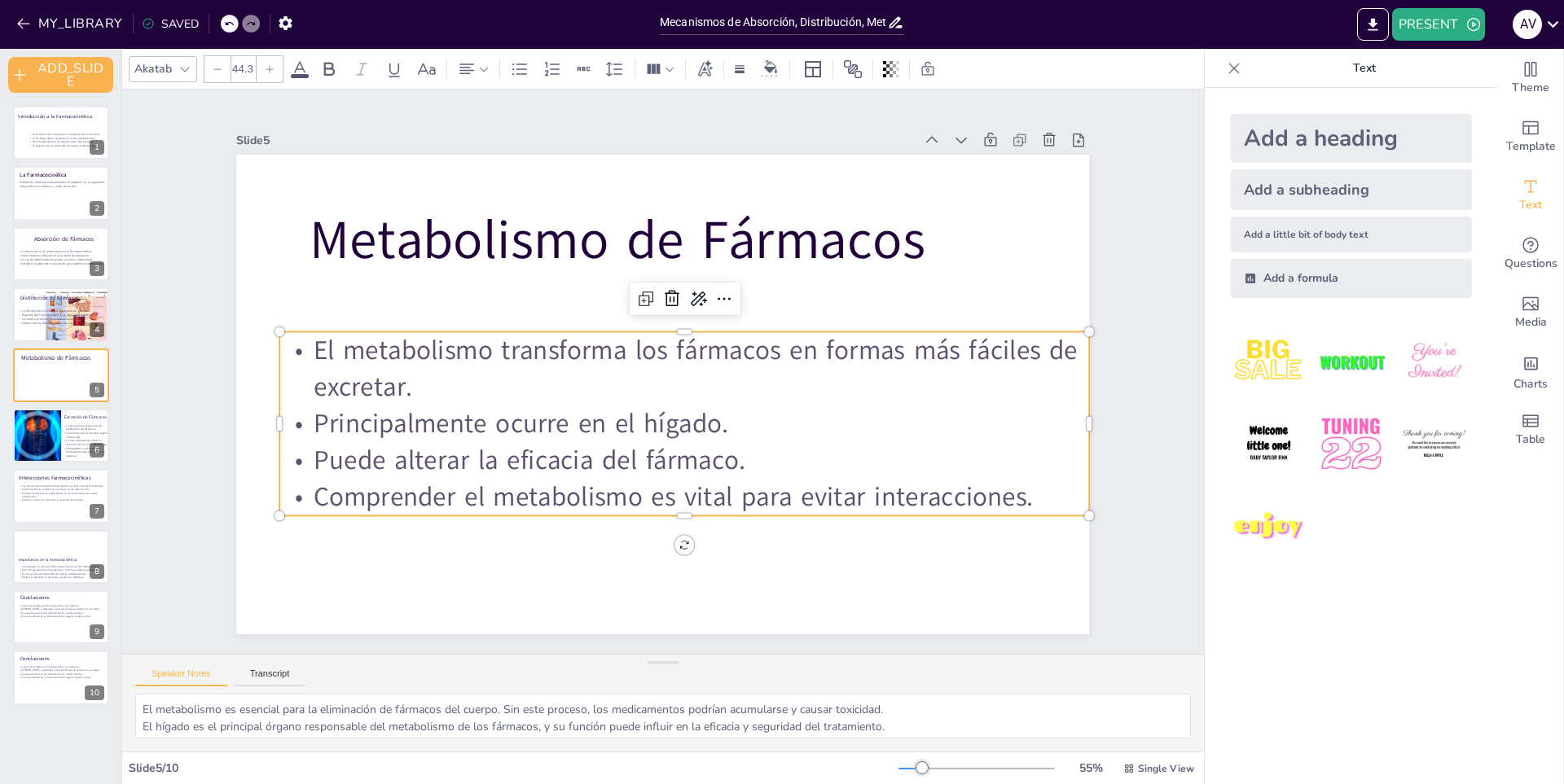
click at [358, 447] on p "Puede alterar la eficacia del fármaco." at bounding box center [637, 459] width 720 height 437
click at [358, 448] on p "Puede alterar la eficacia del fármaco." at bounding box center [666, 463] width 800 height 205
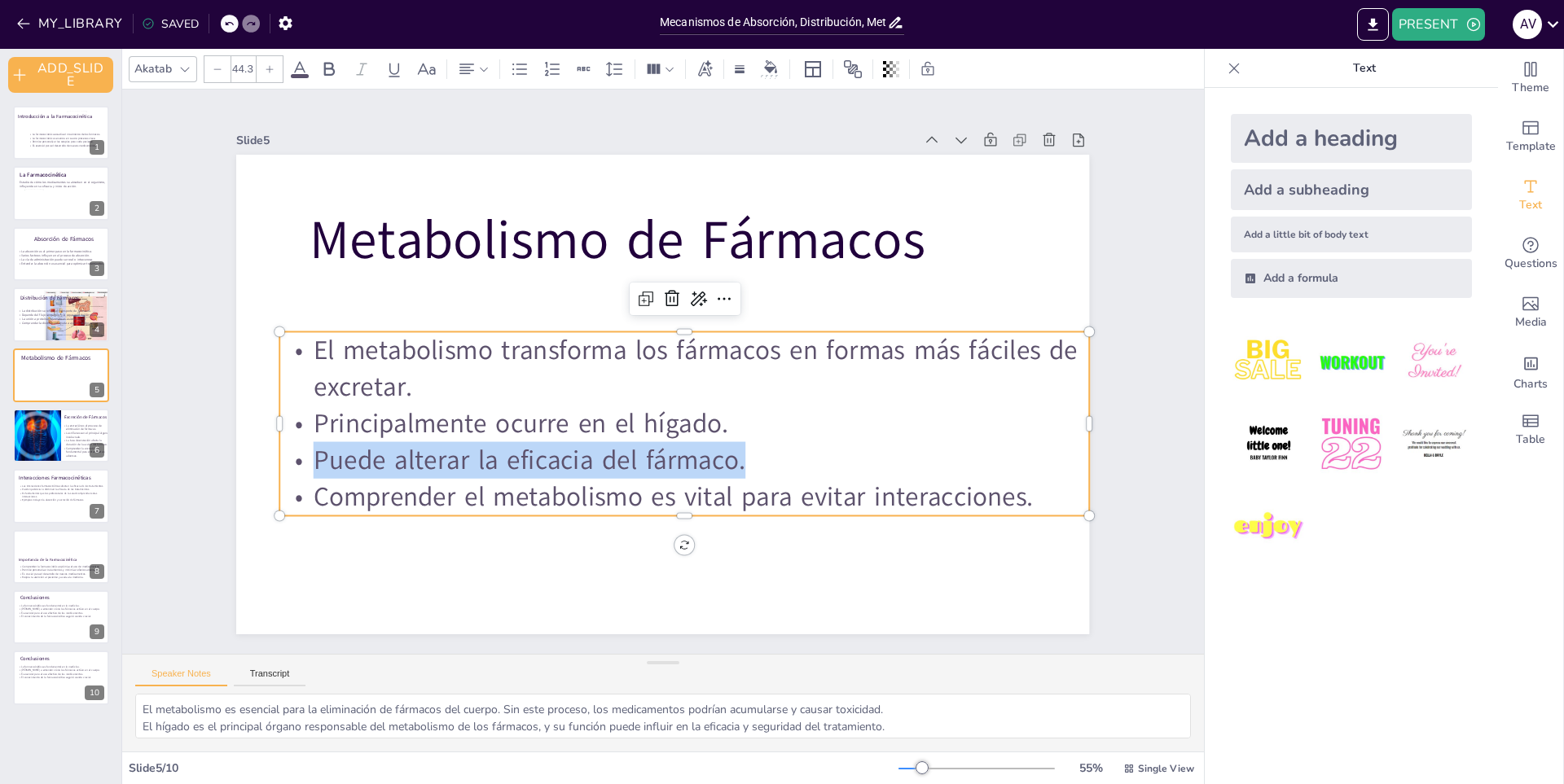
click at [358, 448] on p "Puede alterar la eficacia del fármaco." at bounding box center [604, 442] width 506 height 677
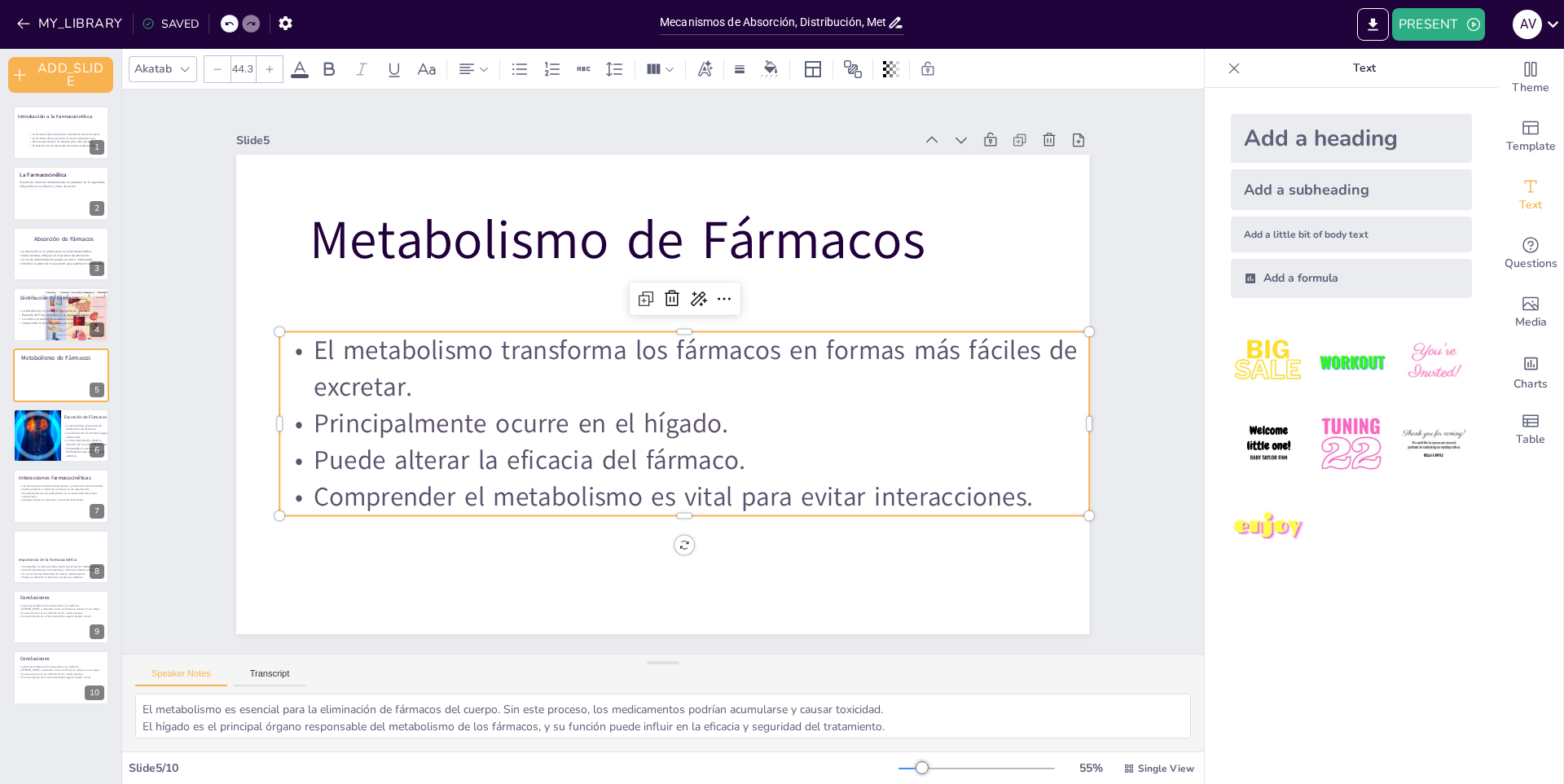
click at [536, 487] on p "Comprender el metabolismo es vital para evitar interacciones." at bounding box center [540, 407] width 121 height 809
click at [536, 487] on p "Comprender el metabolismo es vital para evitar interacciones." at bounding box center [619, 491] width 720 height 437
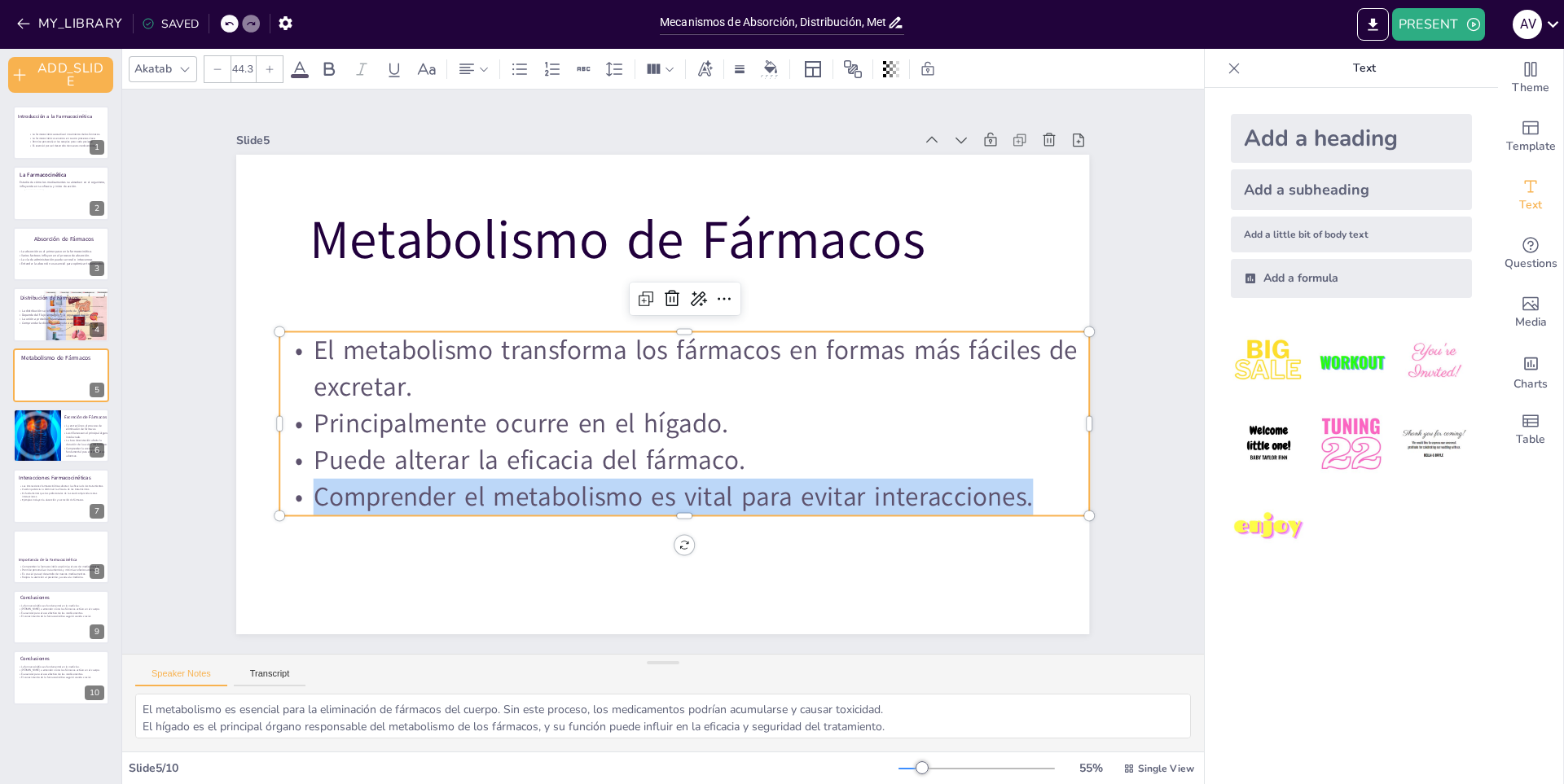
click at [536, 487] on p "Comprender el metabolismo es vital para evitar interacciones." at bounding box center [631, 495] width 754 height 362
click at [83, 417] on div at bounding box center [83, 422] width 43 height 19
type textarea "La excreción es un paso crítico en la farmacocinética, ya que asegura que los f…"
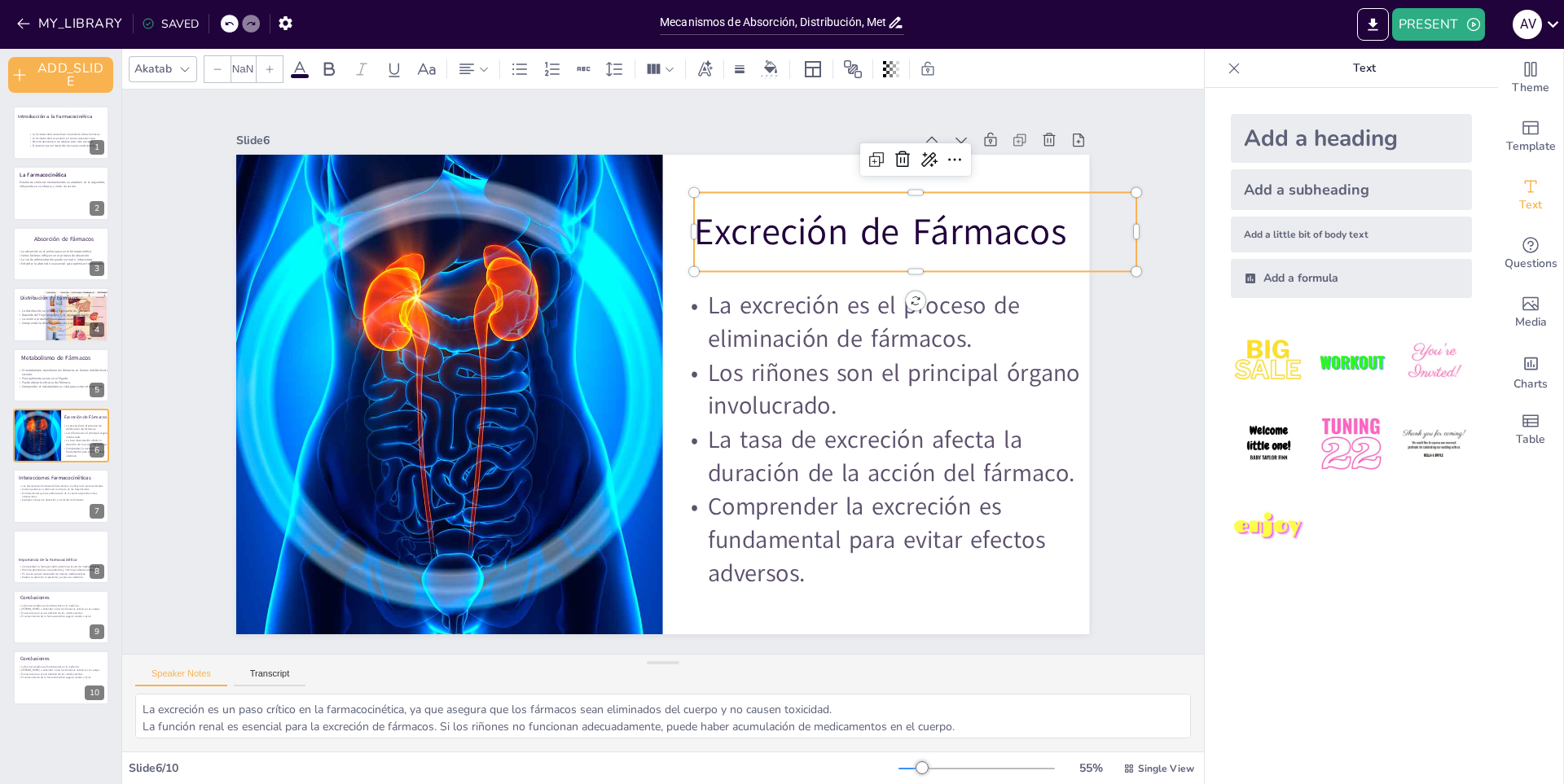
click at [778, 316] on p "Excreción de Fármacos" at bounding box center [911, 519] width 266 height 408
click at [782, 368] on p "Excreción de Fármacos" at bounding box center [853, 589] width 143 height 442
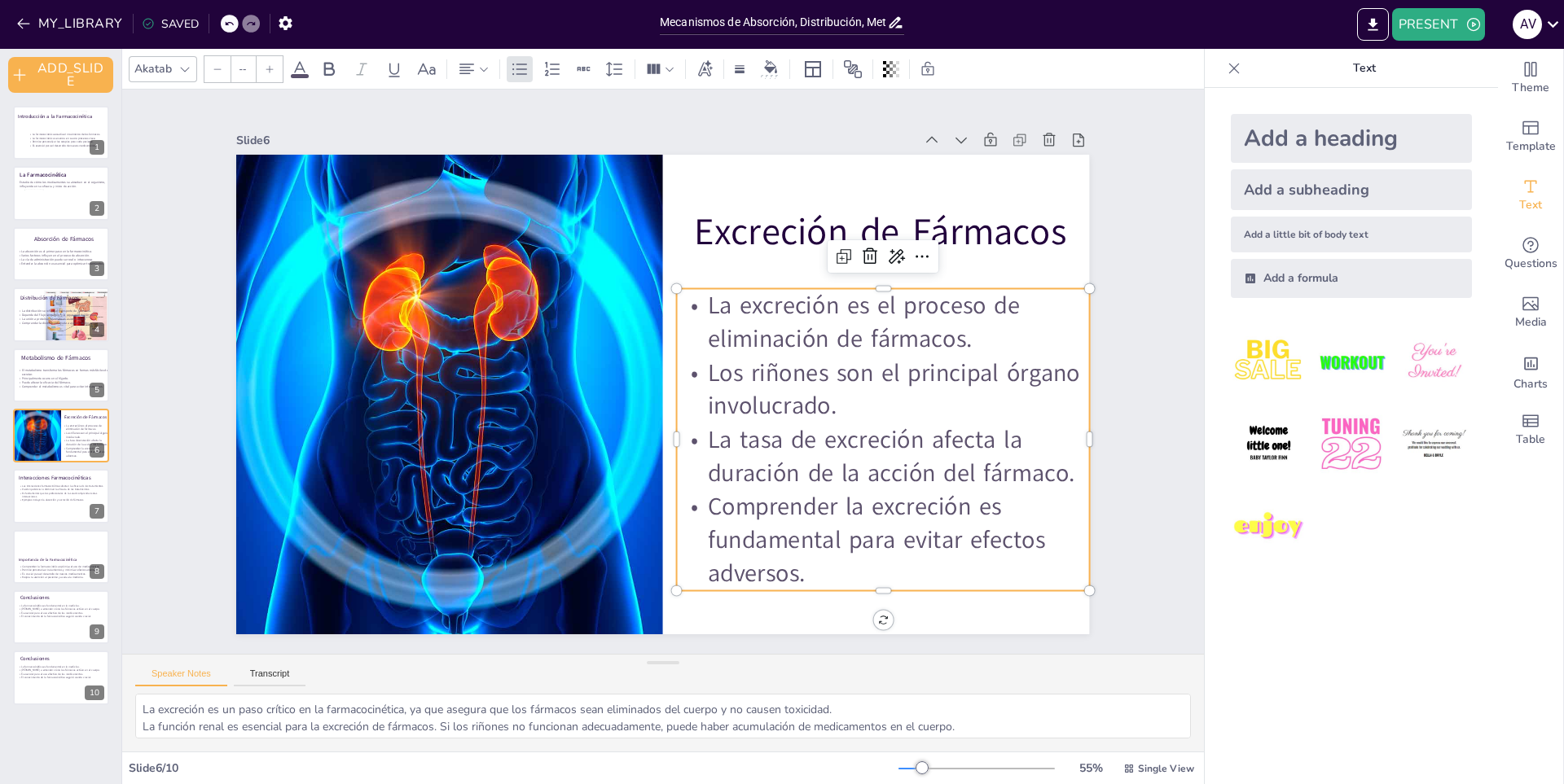
type input "40.5"
click at [892, 333] on p "La excreción es el proceso de eliminación de fármacos." at bounding box center [889, 368] width 418 height 152
click at [874, 359] on p "La excreción es el proceso de eliminación de fármacos." at bounding box center [778, 566] width 191 height 413
click at [920, 449] on p "La tasa de excreción afecta la duración de la acción del fármaco." at bounding box center [829, 538] width 404 height 229
click at [20, 487] on p "Las interacciones farmacocinéticas afectan la eficacia de los tratamientos." at bounding box center [62, 487] width 88 height 4
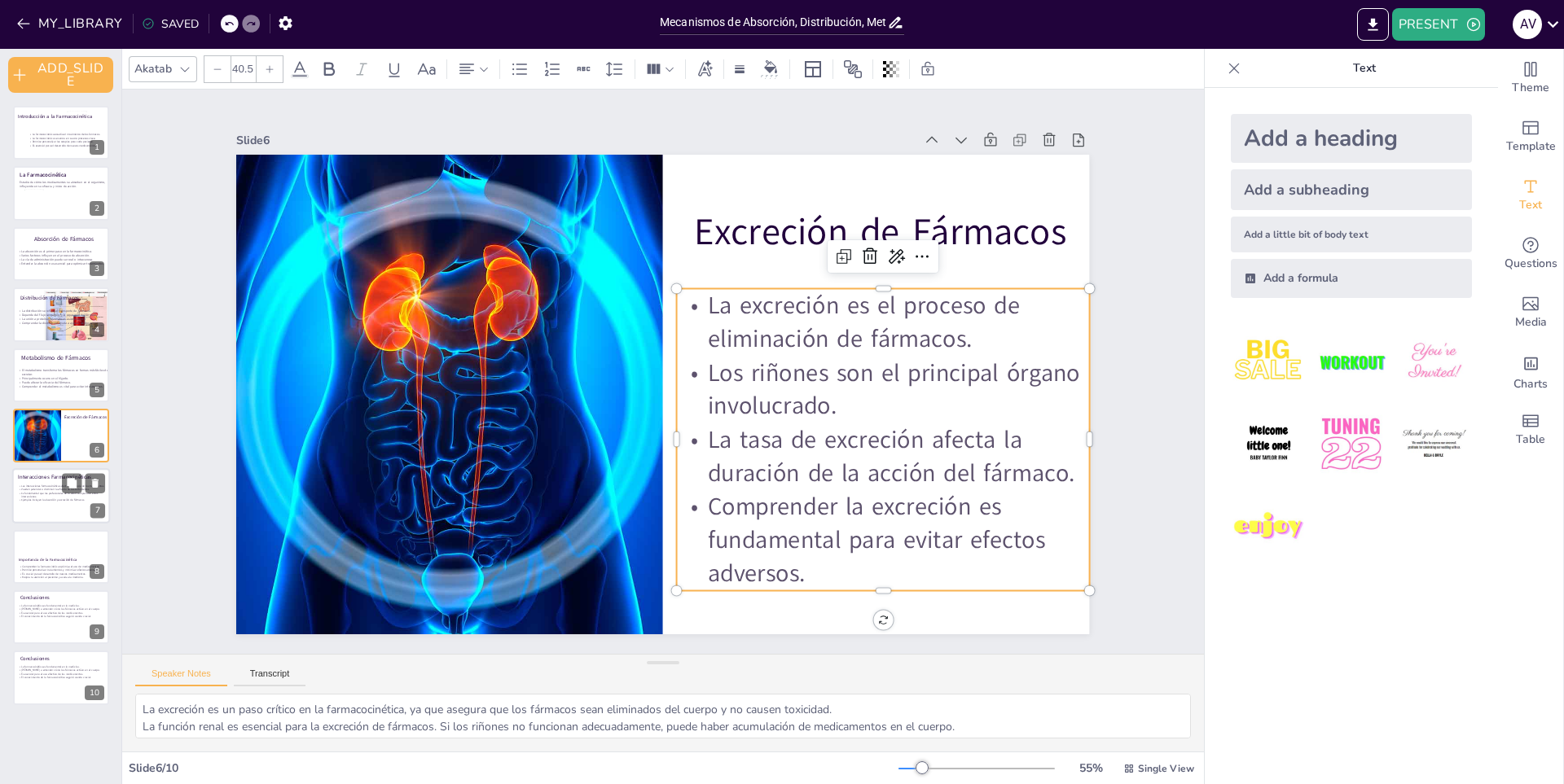
type textarea "Las interacciones entre fármacos pueden alterar significativamente la eficacia …"
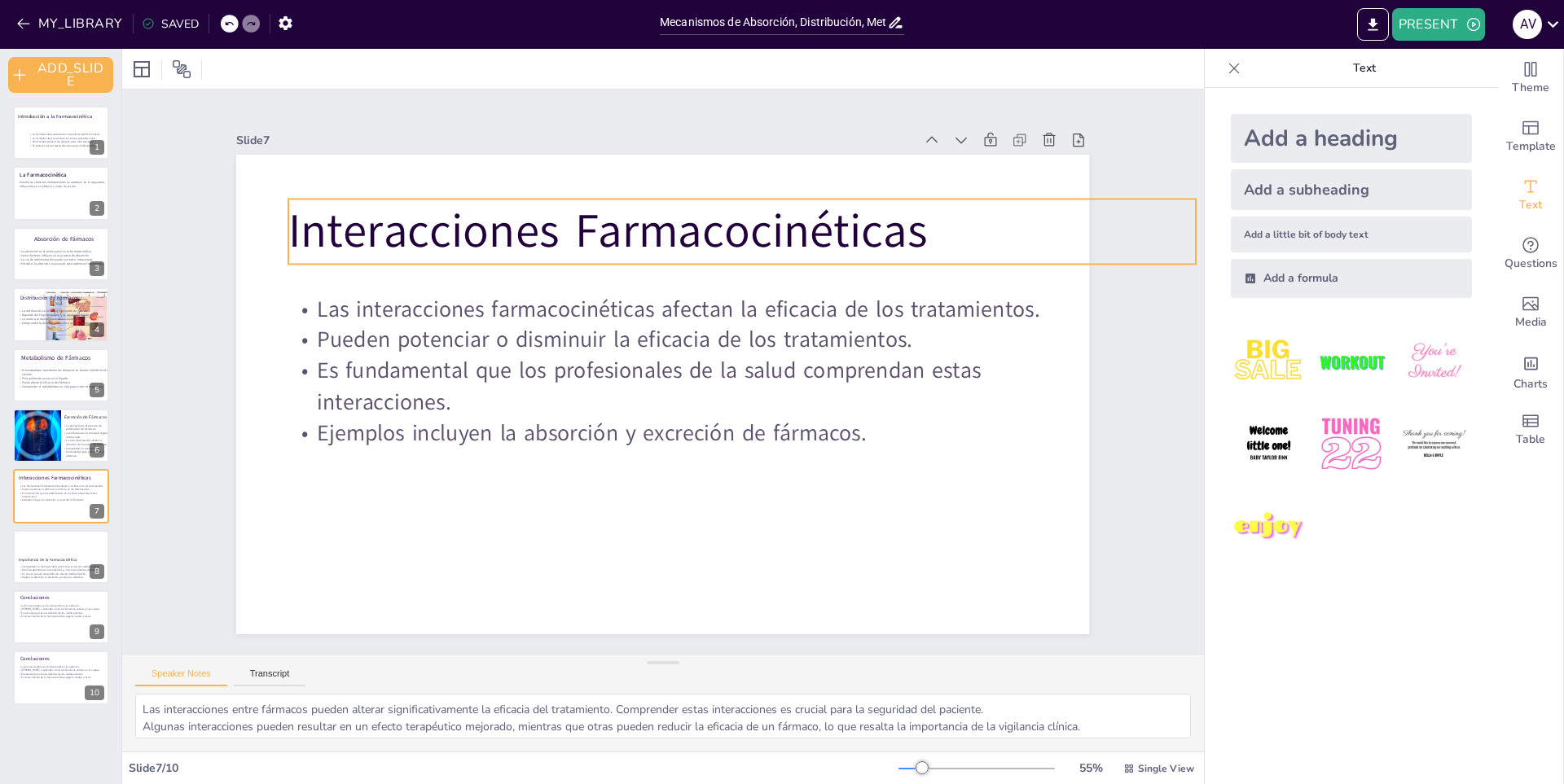
click at [460, 358] on p "Interacciones Farmacocinéticas" at bounding box center [631, 529] width 883 height 343
click at [530, 243] on p "Interacciones Farmacocinéticas" at bounding box center [822, 353] width 587 height 772
click at [463, 236] on p "Interacciones Farmacocinéticas" at bounding box center [782, 263] width 883 height 342
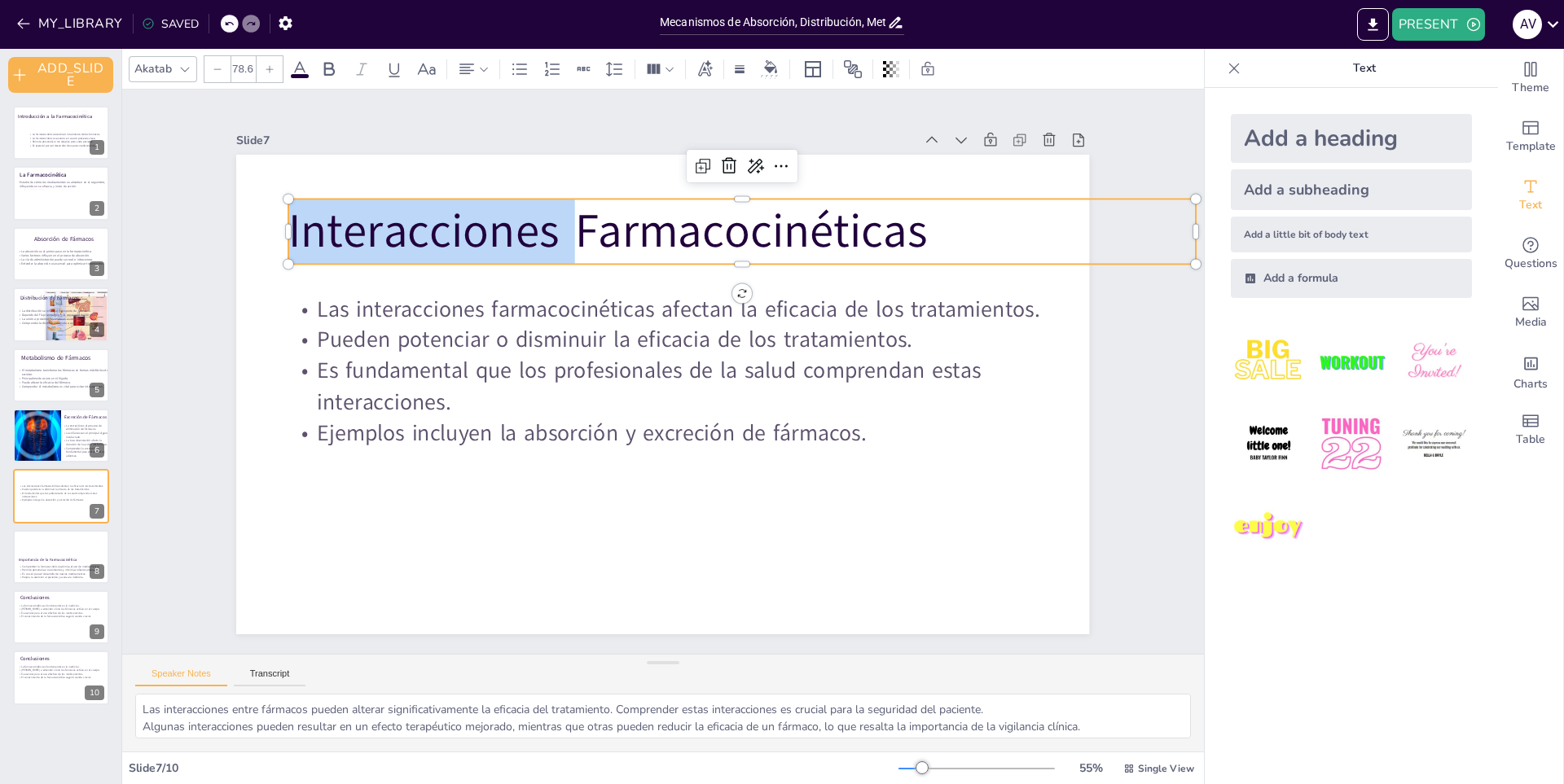
click at [463, 236] on p "Interacciones Farmacocinéticas" at bounding box center [782, 263] width 883 height 343
click at [457, 248] on p "Interacciones Farmacocinéticas" at bounding box center [782, 263] width 883 height 343
click at [457, 248] on p "Interacciones Farmacocinéticas" at bounding box center [770, 252] width 901 height 253
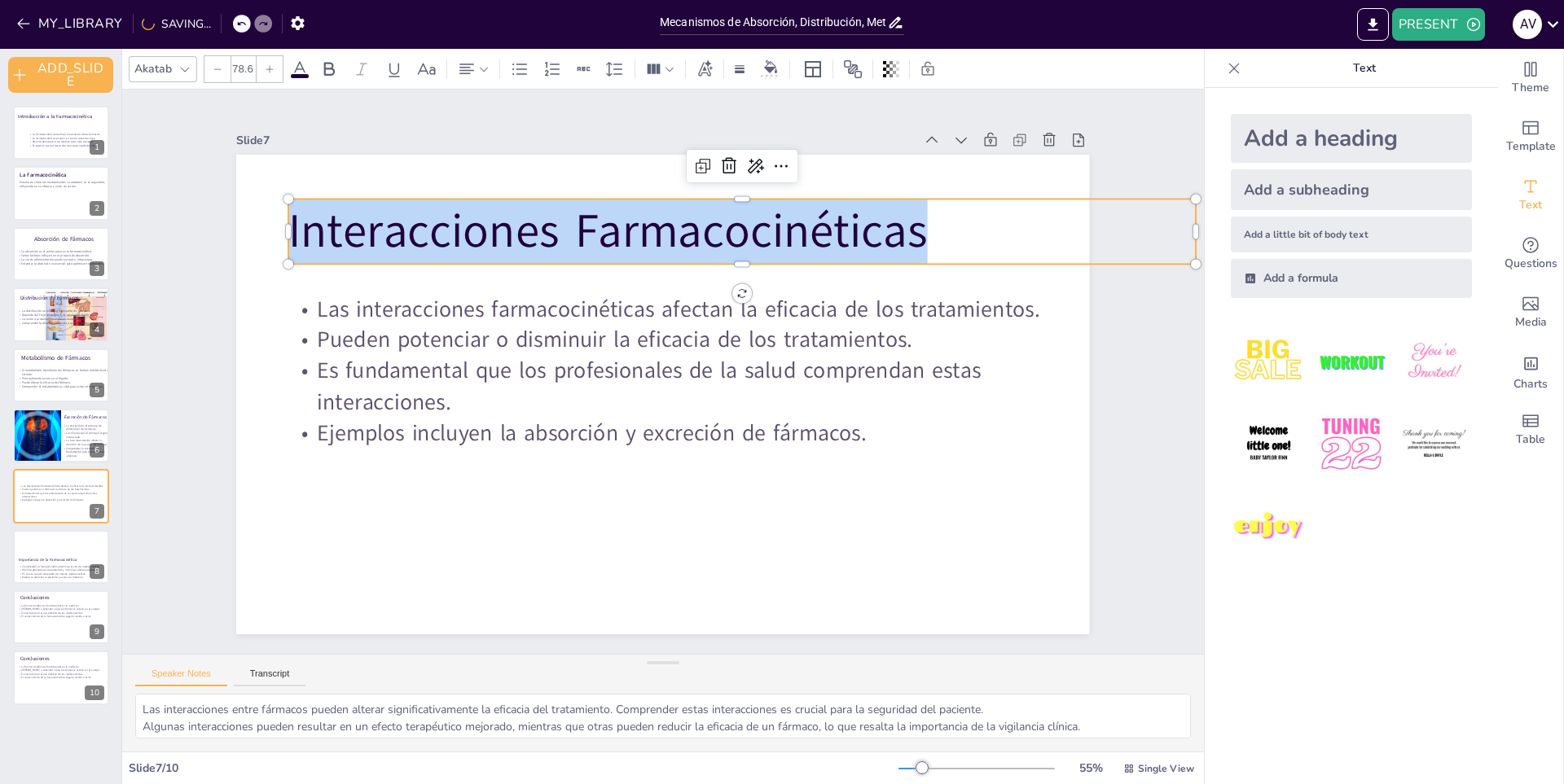
click at [457, 248] on p "Interacciones Farmacocinéticas" at bounding box center [782, 263] width 883 height 342
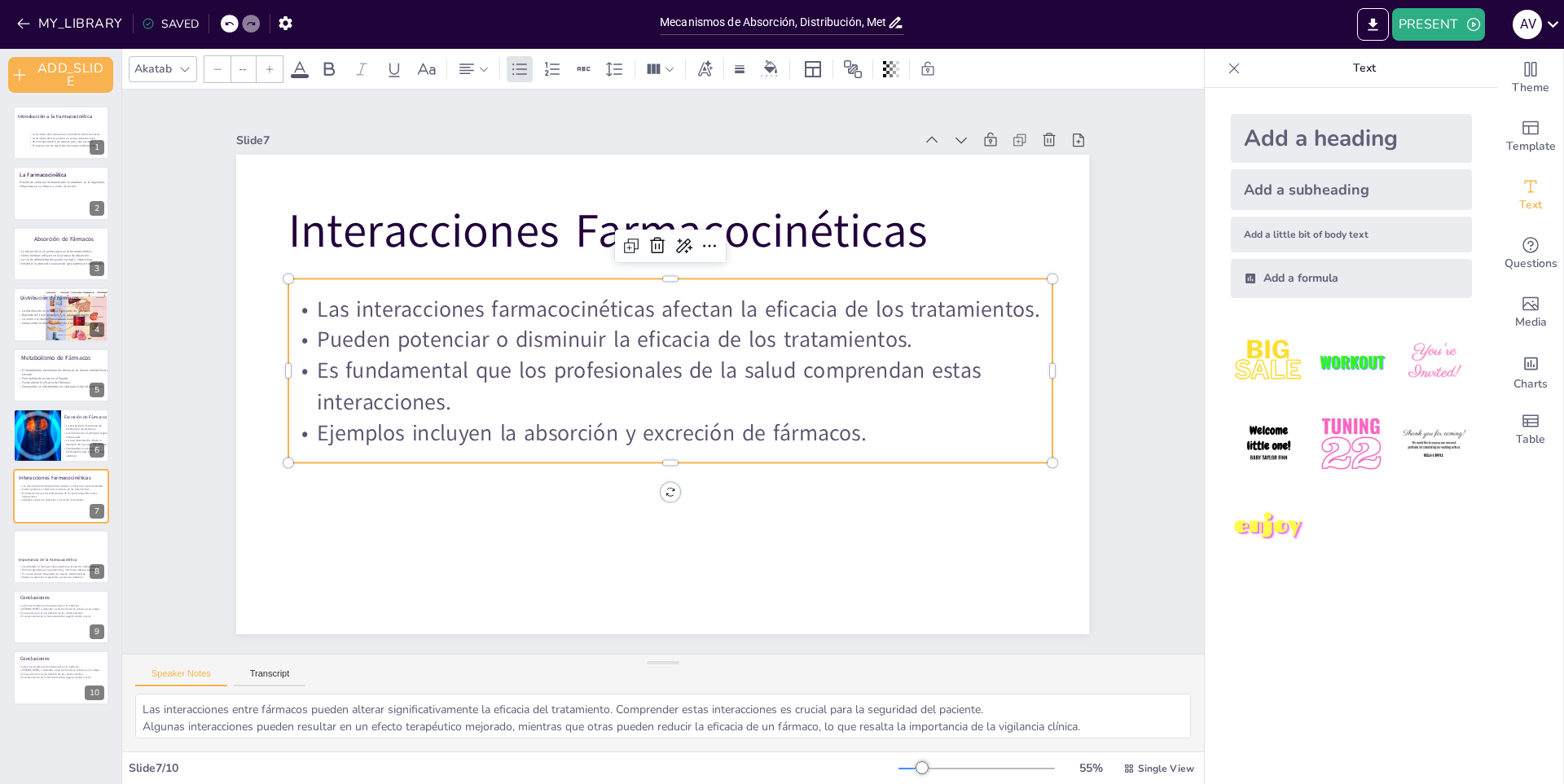
click at [440, 297] on p "Las interacciones farmacocinéticas afectan la eficacia de los tratamientos." at bounding box center [711, 330] width 588 height 534
type input "37.3"
click at [440, 297] on p "Las interacciones farmacocinéticas afectan la eficacia de los tratamientos." at bounding box center [690, 315] width 736 height 266
click at [448, 305] on p "Las interacciones farmacocinéticas afectan la eficacia de los tratamientos." at bounding box center [714, 336] width 533 height 588
click at [554, 305] on p "Las interacciones farmacocinéticas afectan la eficacia de los tratamientos." at bounding box center [723, 353] width 338 height 710
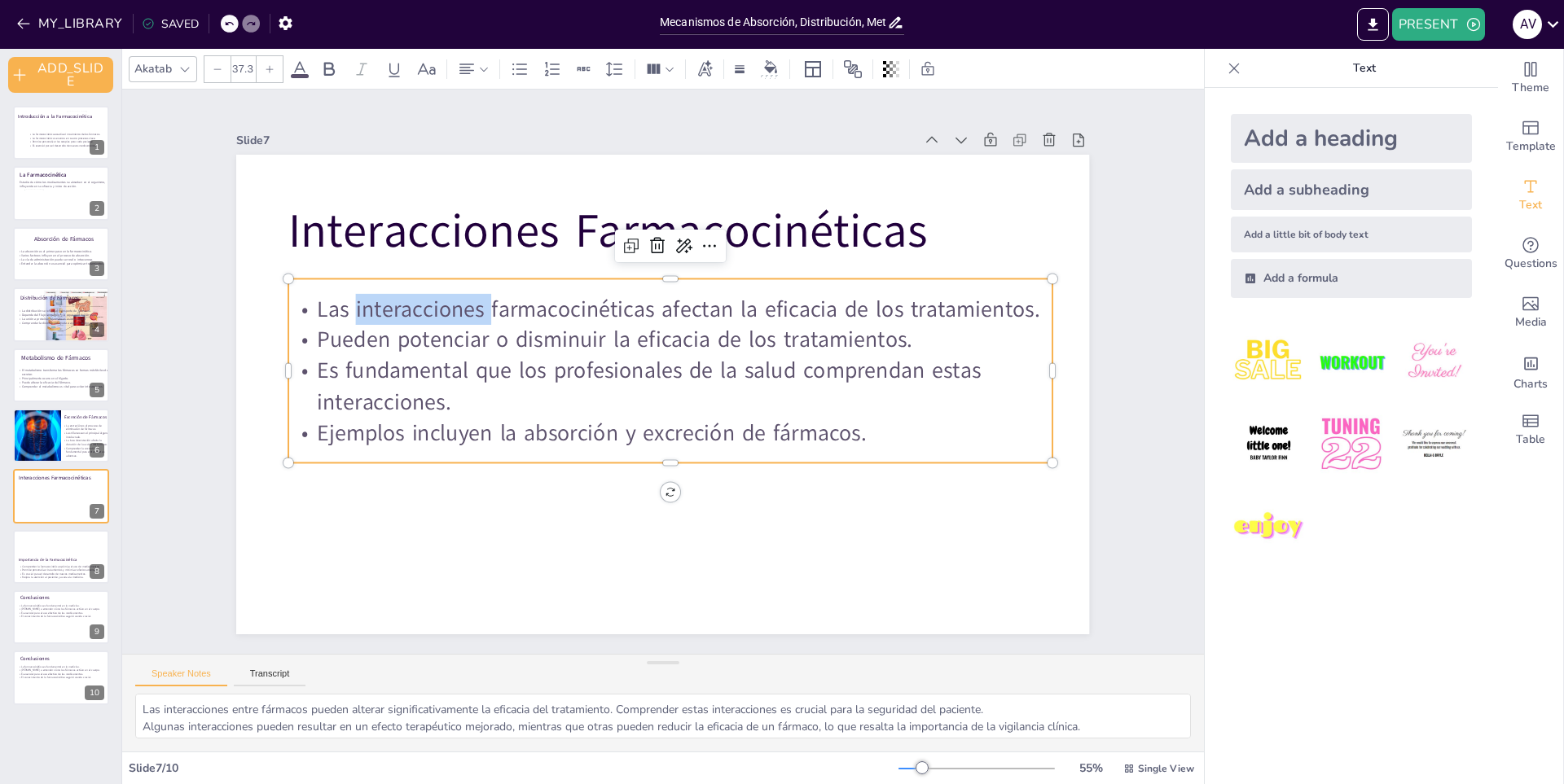
click at [443, 307] on p "Las interacciones farmacocinéticas afectan la eficacia de los tratamientos." at bounding box center [690, 315] width 736 height 266
click at [443, 307] on p "Las interacciones farmacocinéticas afectan la eficacia de los tratamientos." at bounding box center [684, 312] width 753 height 189
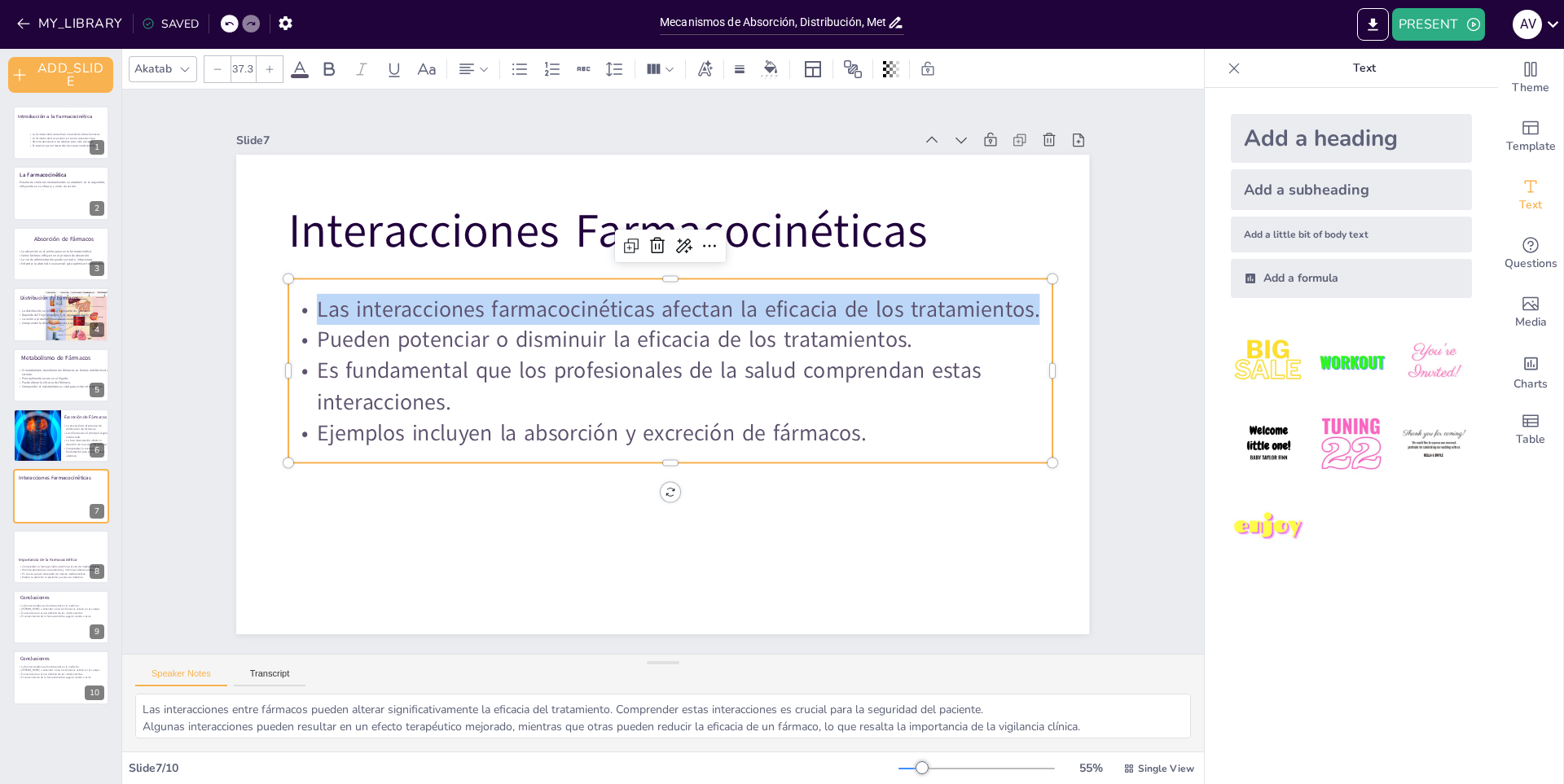
click at [554, 307] on p "Las interacciones farmacocinéticas afectan la eficacia de los tratamientos." at bounding box center [723, 353] width 338 height 710
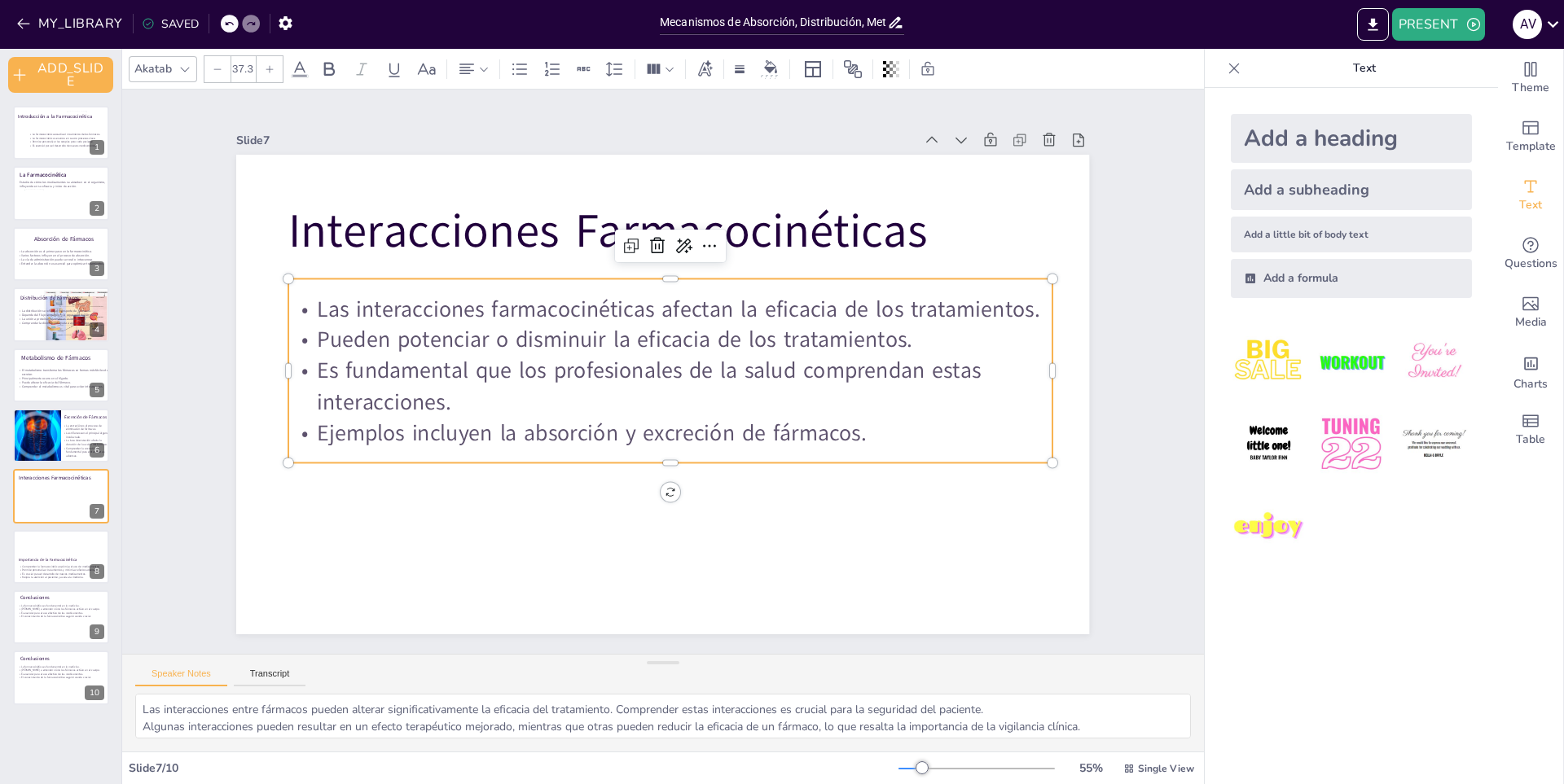
click at [428, 331] on p "Pueden potenciar o disminuir la eficacia de los tratamientos." at bounding box center [680, 345] width 736 height 266
click at [526, 331] on p "Pueden potenciar o disminuir la eficacia de los tratamientos." at bounding box center [695, 366] width 338 height 710
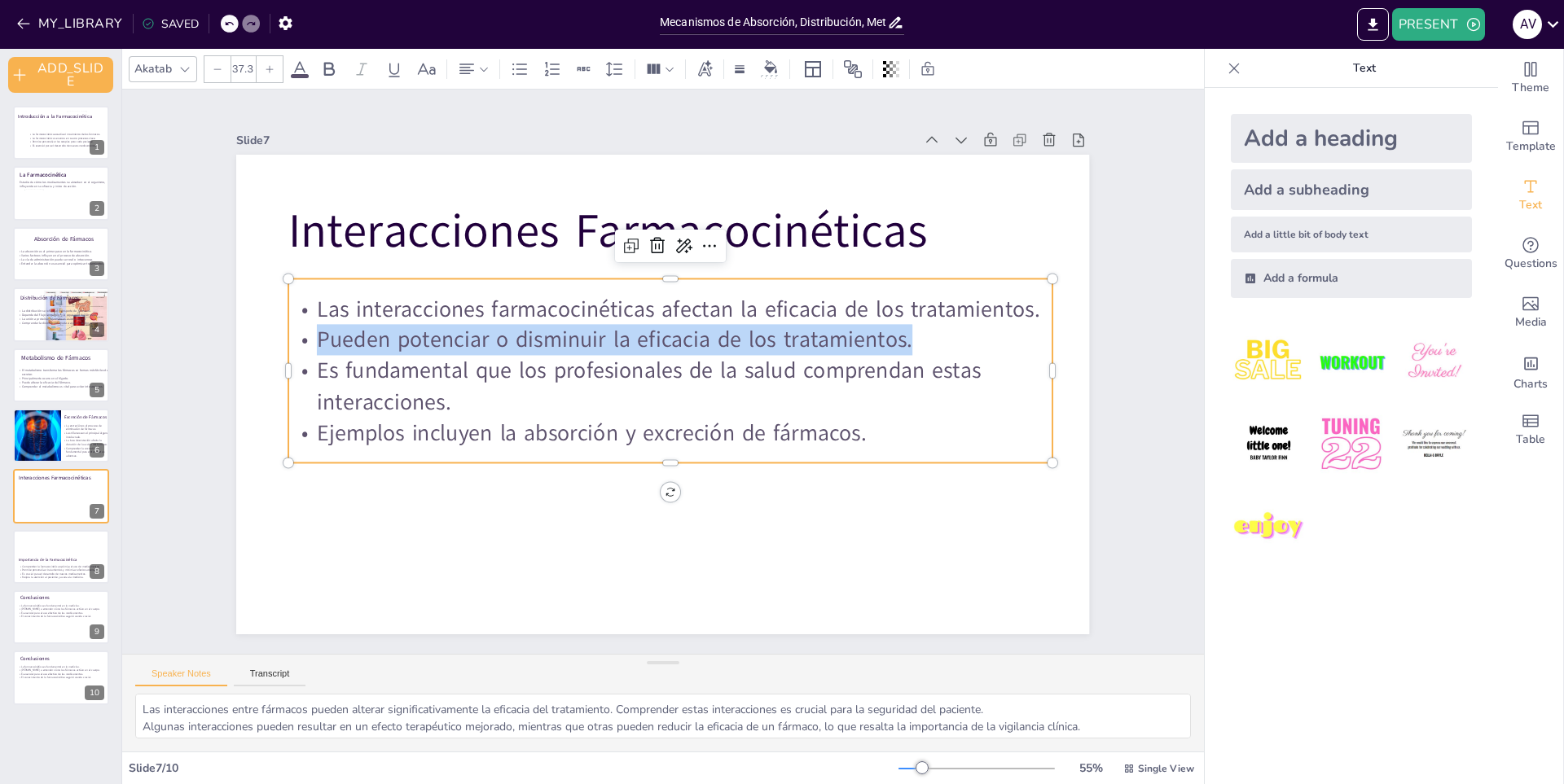
click at [428, 331] on p "Pueden potenciar o disminuir la eficacia de los tratamientos." at bounding box center [680, 344] width 736 height 266
click at [573, 780] on div "Slide 7 / 10 55 % Single View" at bounding box center [662, 769] width 1082 height 26
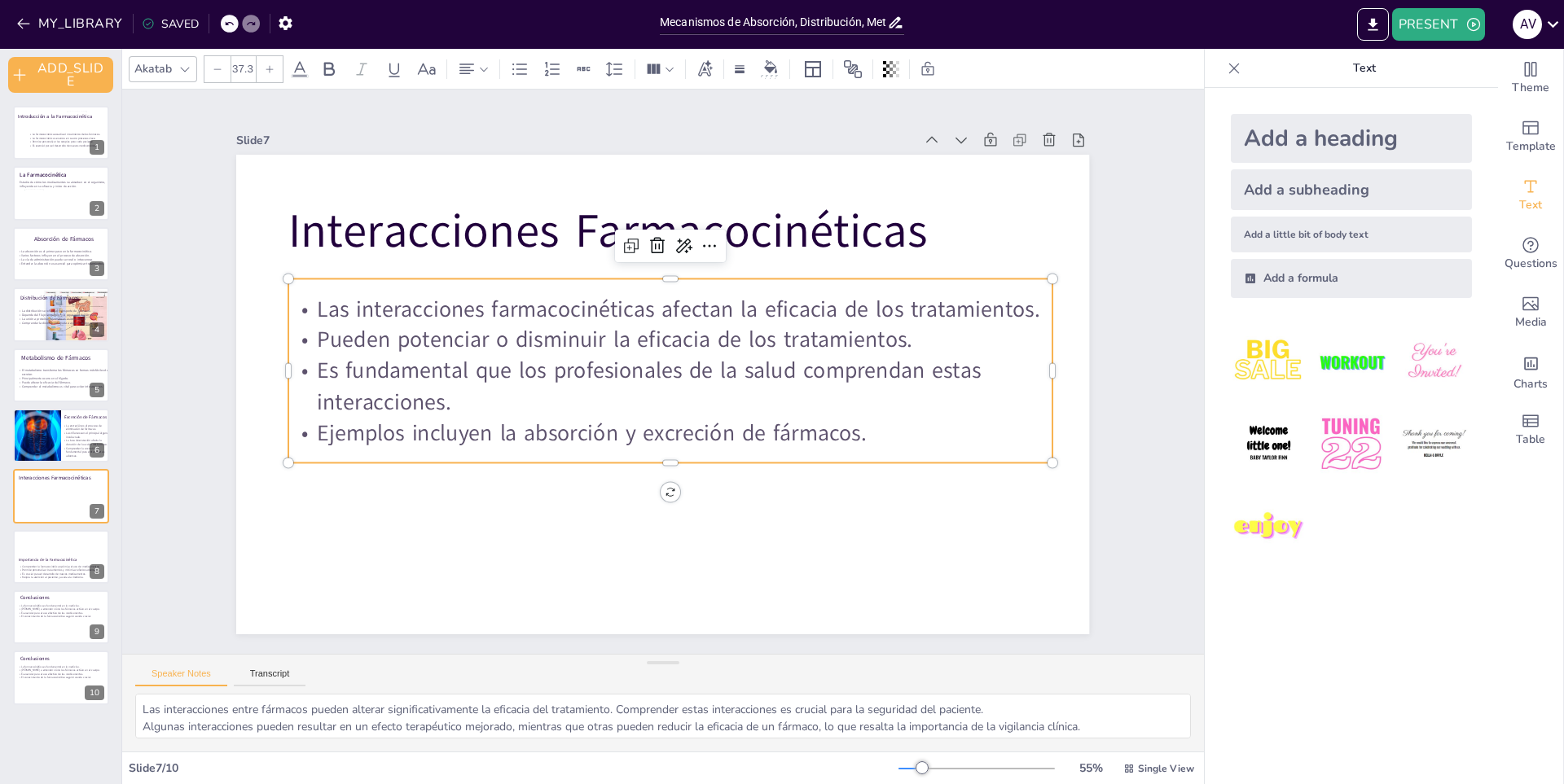
click at [499, 363] on p "Es fundamental que los profesionales de la salud comprendan estas interacciones." at bounding box center [661, 388] width 692 height 435
click at [499, 363] on p "Es fundamental que los profesionales de la salud comprendan estas interacciones." at bounding box center [671, 357] width 499 height 654
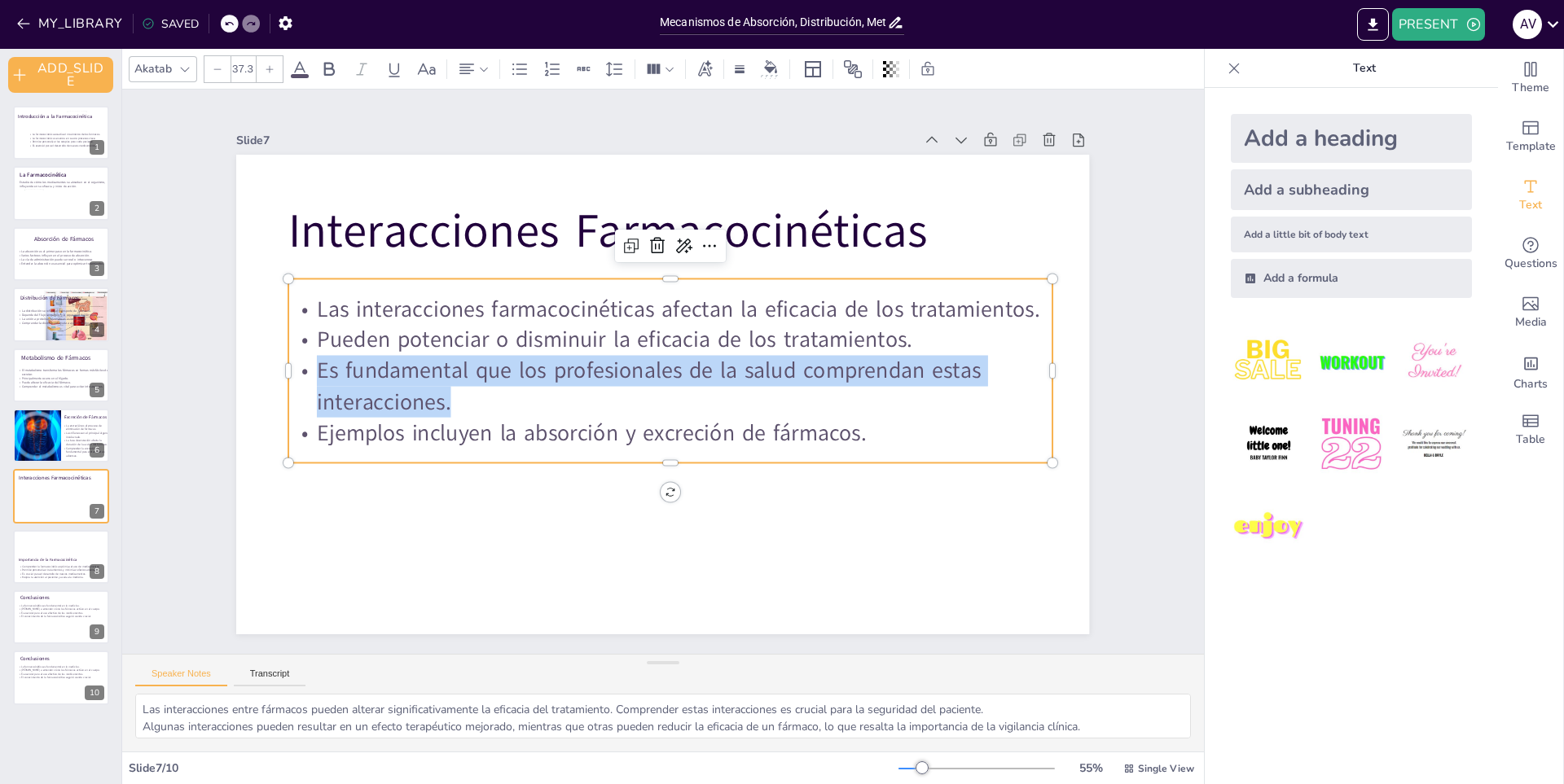
click at [499, 363] on p "Es fundamental que los profesionales de la salud comprendan estas interacciones." at bounding box center [677, 380] width 692 height 436
click at [71, 553] on div "Importancia de la Farmacocinética Comprender la farmacocinética optimiza el uso…" at bounding box center [60, 557] width 97 height 55
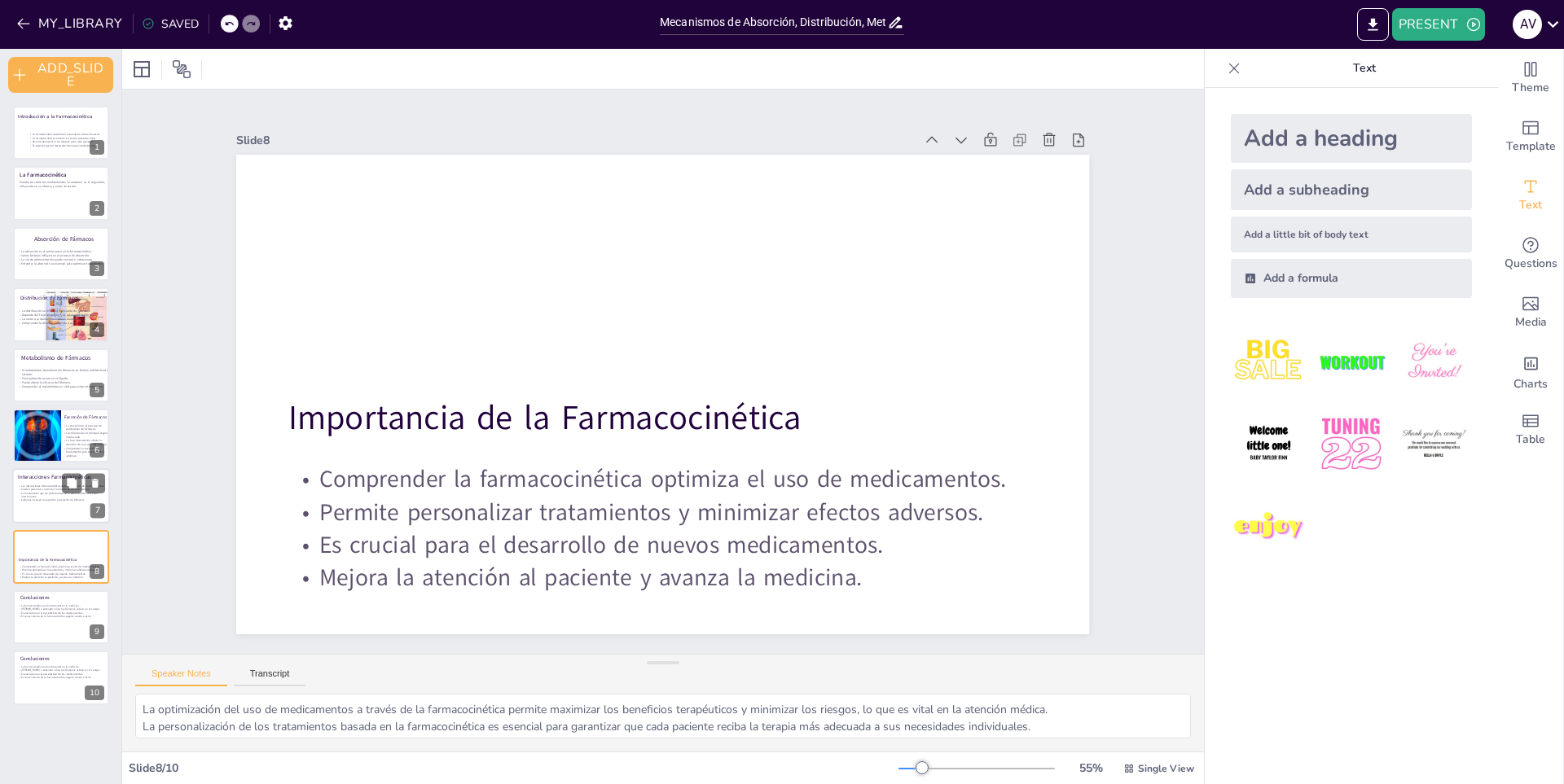
click at [67, 469] on div "Interacciones Farmacocinéticas Las interacciones farmacocinéticas afectan la ef…" at bounding box center [60, 497] width 97 height 55
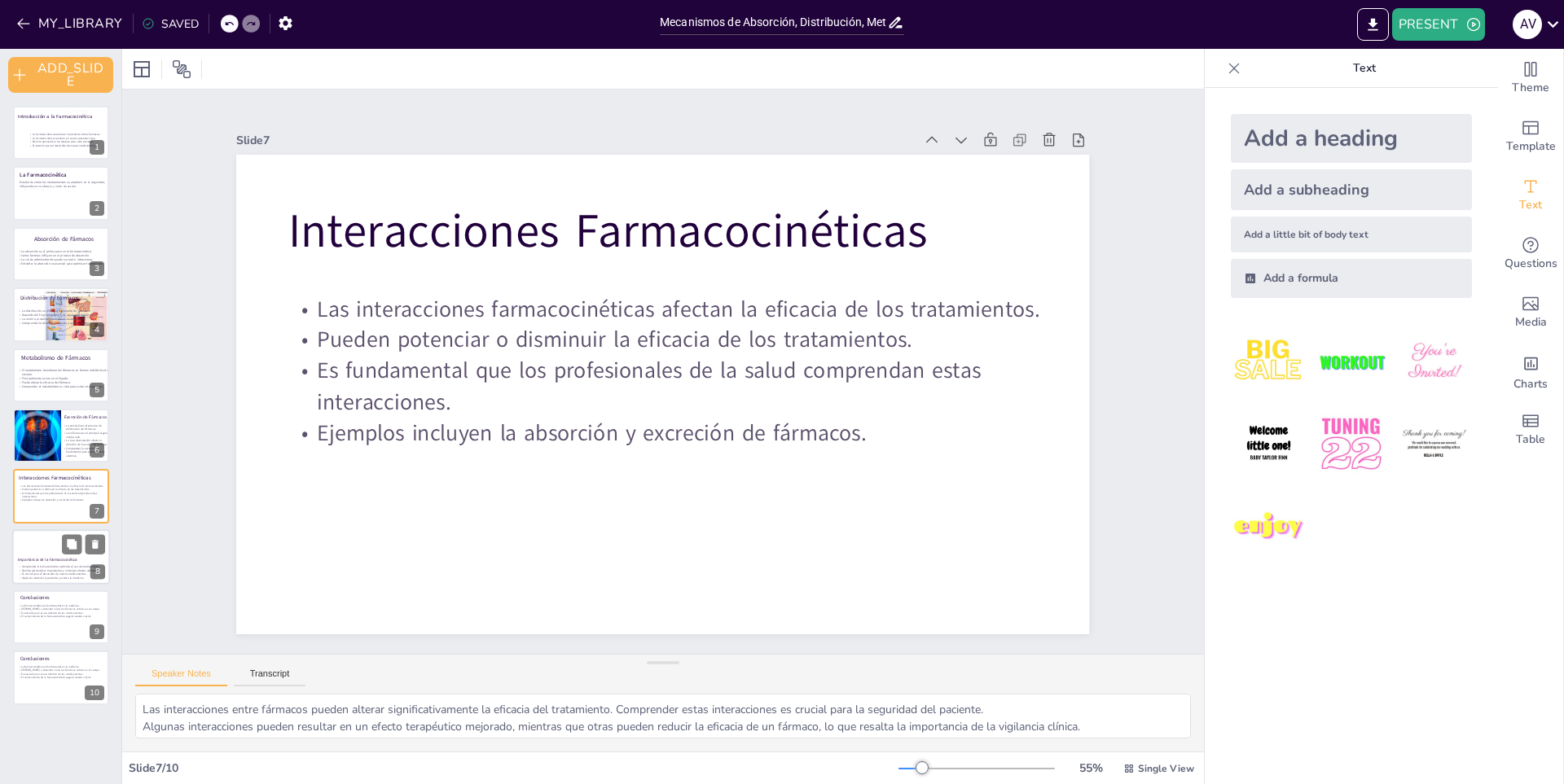
click at [43, 572] on p "Es crucial para el desarrollo de nuevos medicamentos." at bounding box center [73, 574] width 109 height 4
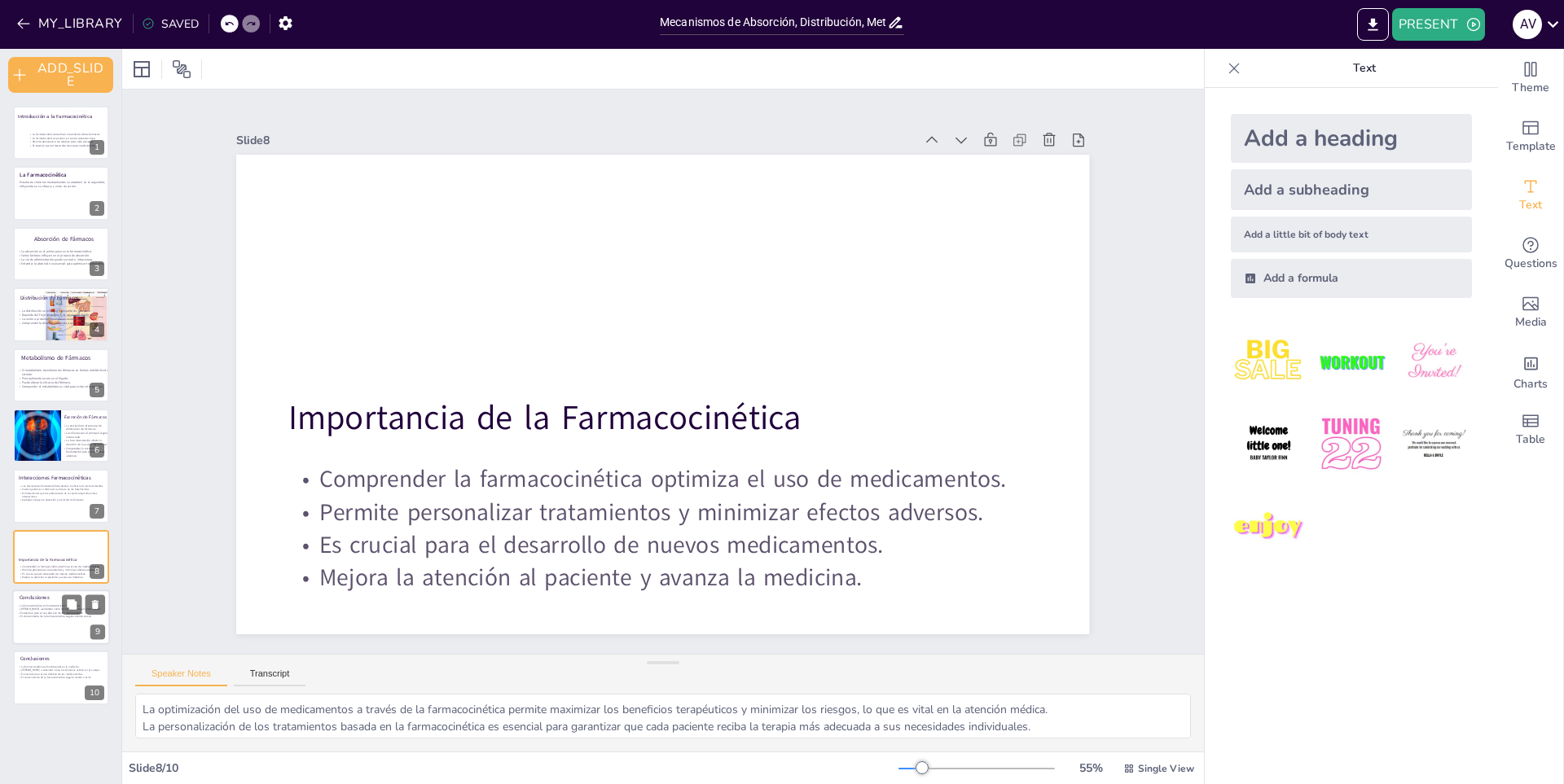
click at [25, 641] on div at bounding box center [60, 617] width 97 height 55
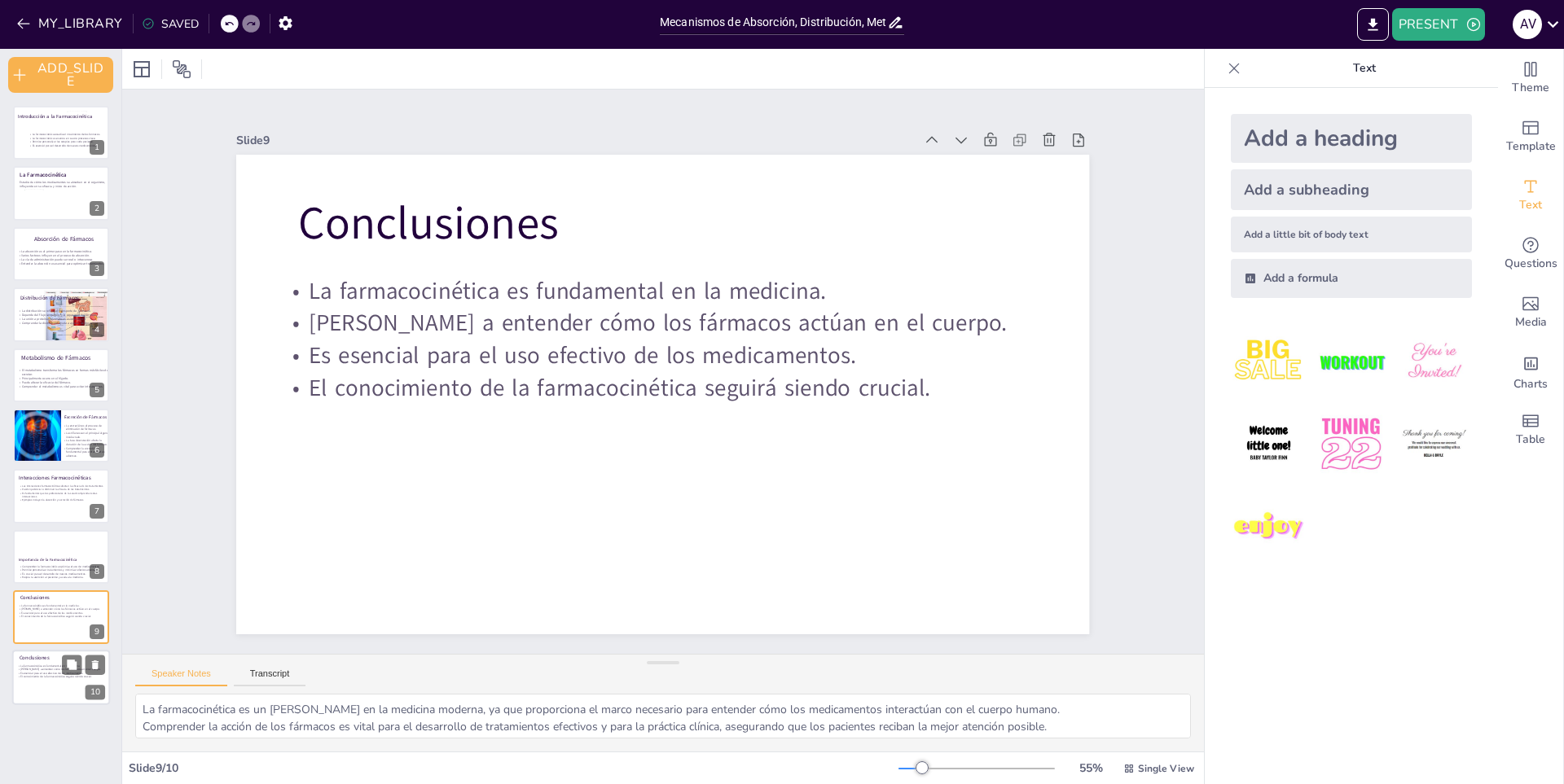
click at [61, 699] on div at bounding box center [92, 685] width 82 height 46
click at [39, 599] on div "La farmacocinética es fundamental en la medicina. [PERSON_NAME] a entender cómo…" at bounding box center [60, 610] width 86 height 29
click at [39, 550] on div at bounding box center [61, 537] width 78 height 43
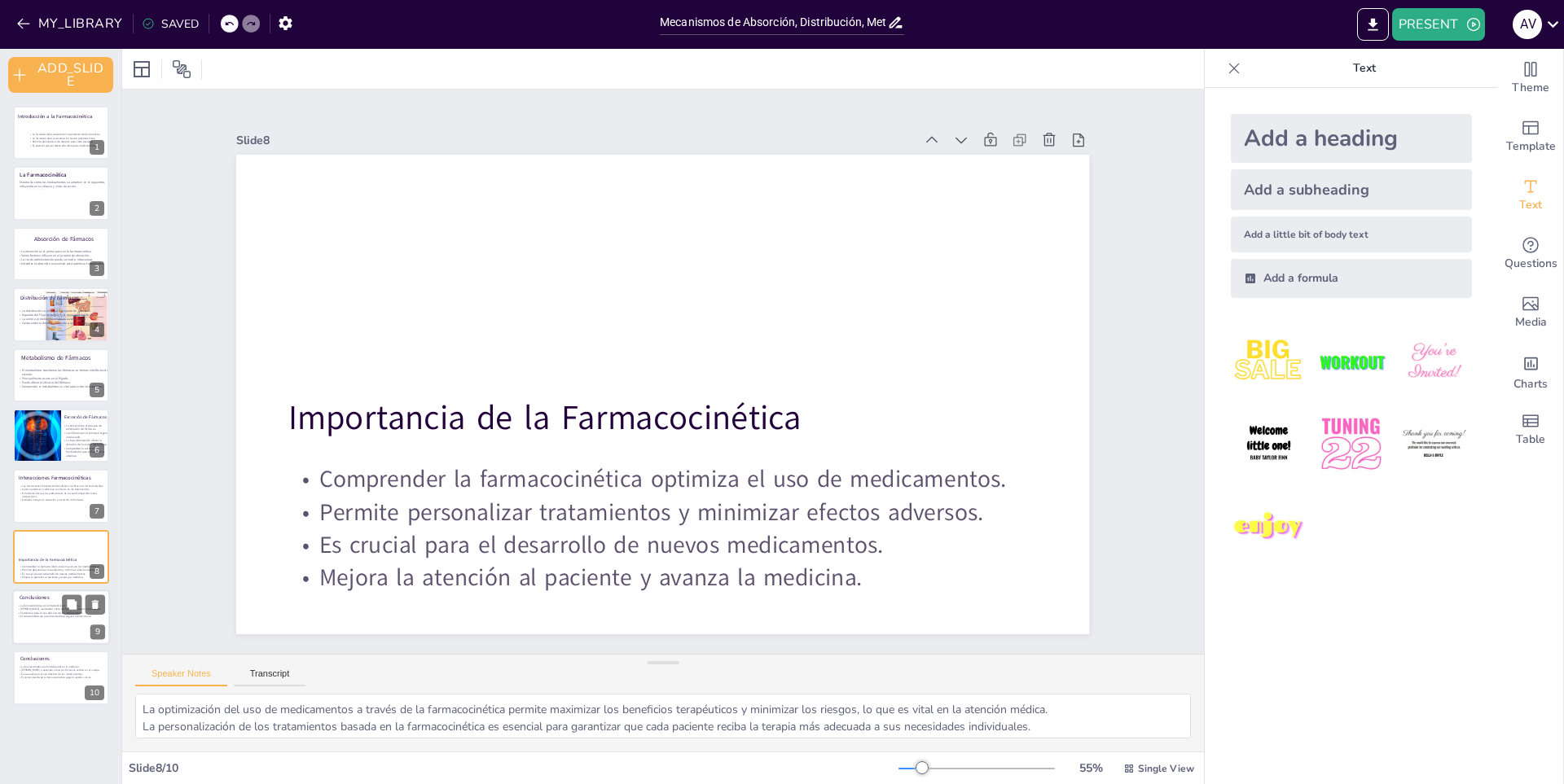
click at [35, 615] on p "El conocimiento de la farmacocinética seguirá siendo crucial." at bounding box center [60, 617] width 86 height 4
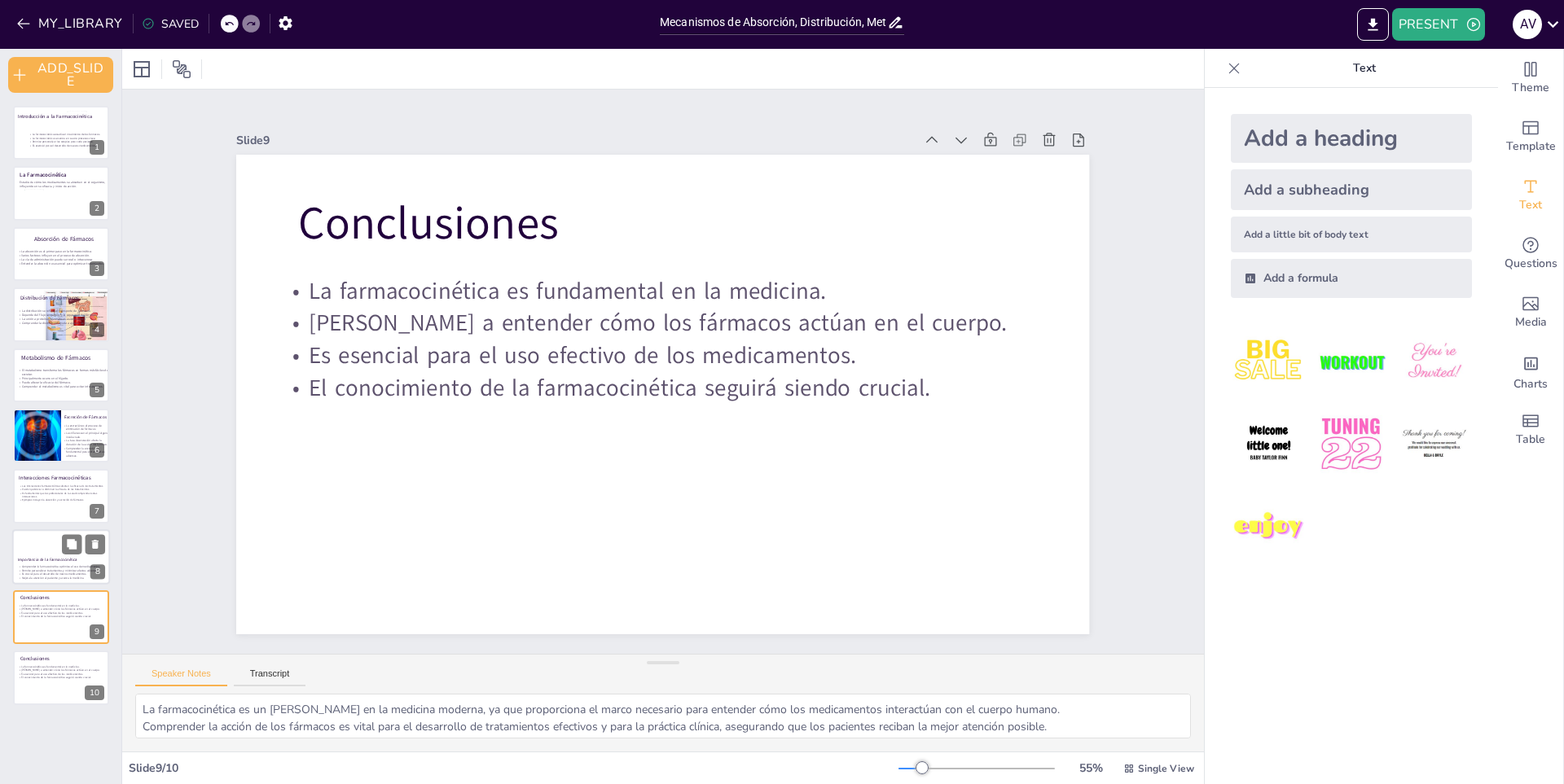
click at [49, 572] on p "Es crucial para el desarrollo de nuevos medicamentos." at bounding box center [73, 574] width 109 height 4
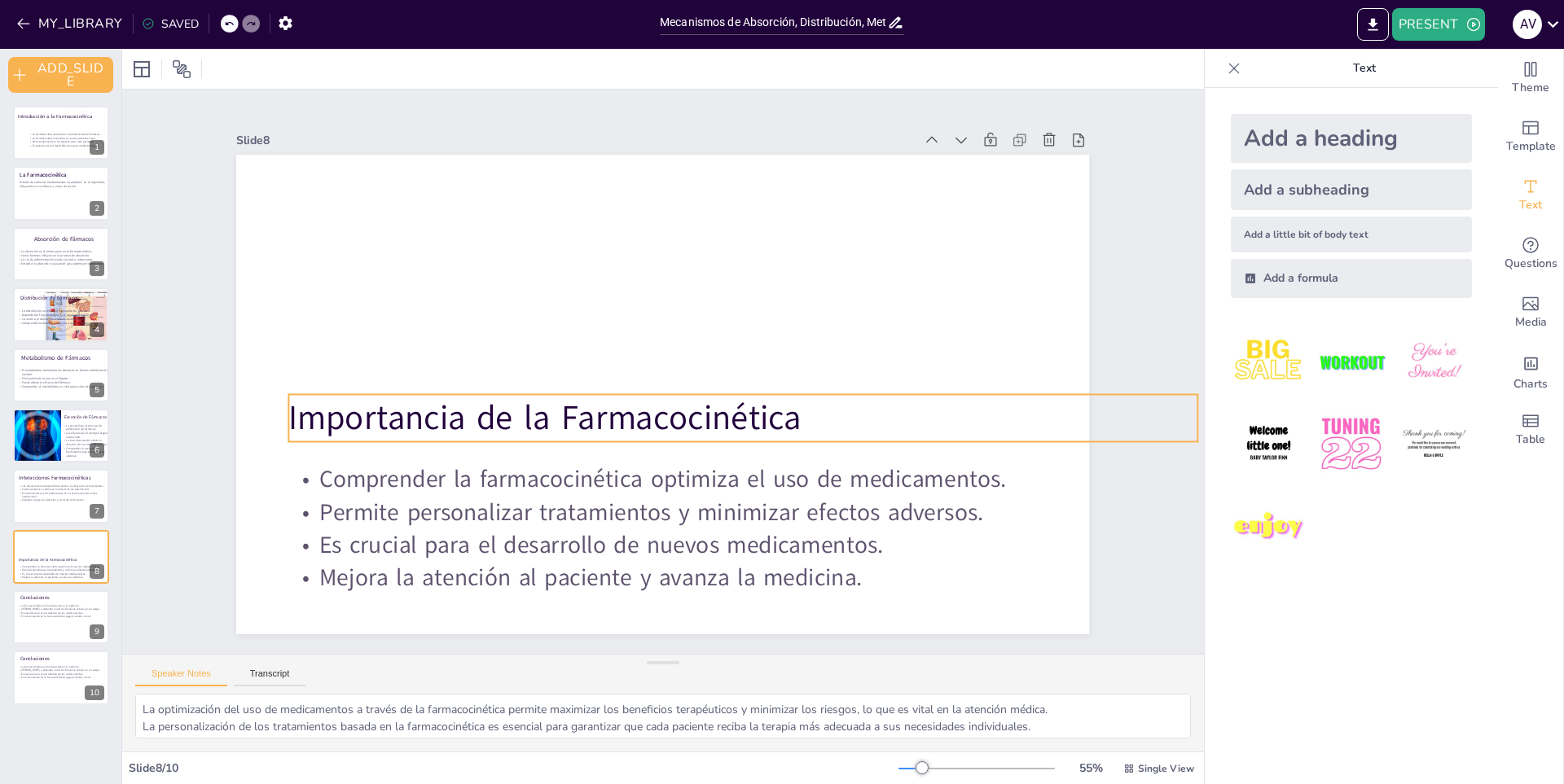
click at [812, 429] on p "Importancia de la Farmacocinética" at bounding box center [701, 456] width 762 height 572
click at [390, 408] on p "Importancia de la Farmacocinética" at bounding box center [691, 459] width 707 height 642
click at [390, 408] on p "Importancia de la Farmacocinética" at bounding box center [725, 440] width 879 height 326
click at [390, 408] on p "Importancia de la Farmacocinética" at bounding box center [709, 452] width 811 height 495
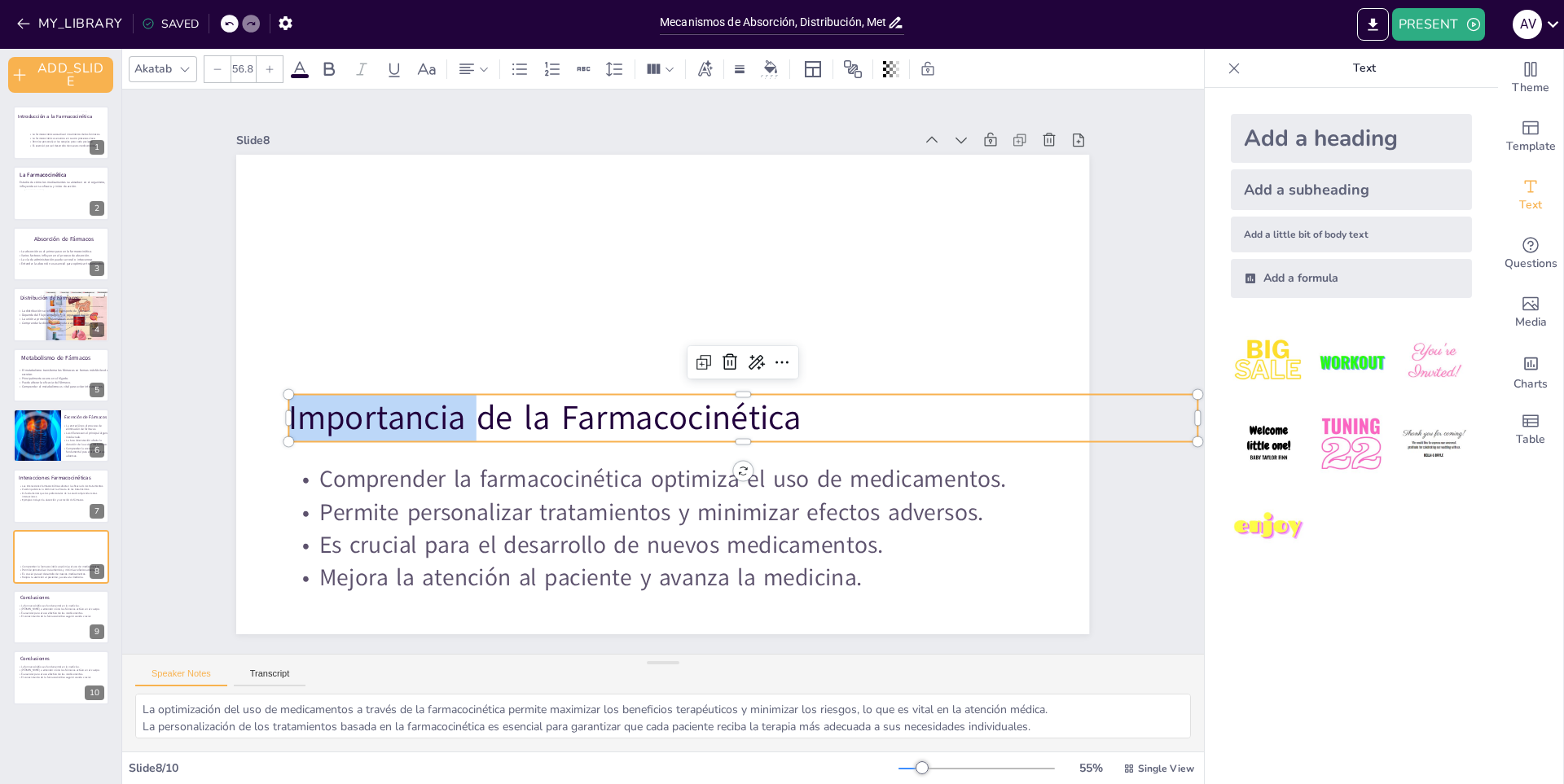
click at [390, 408] on p "Importancia de la Farmacocinética" at bounding box center [725, 440] width 879 height 326
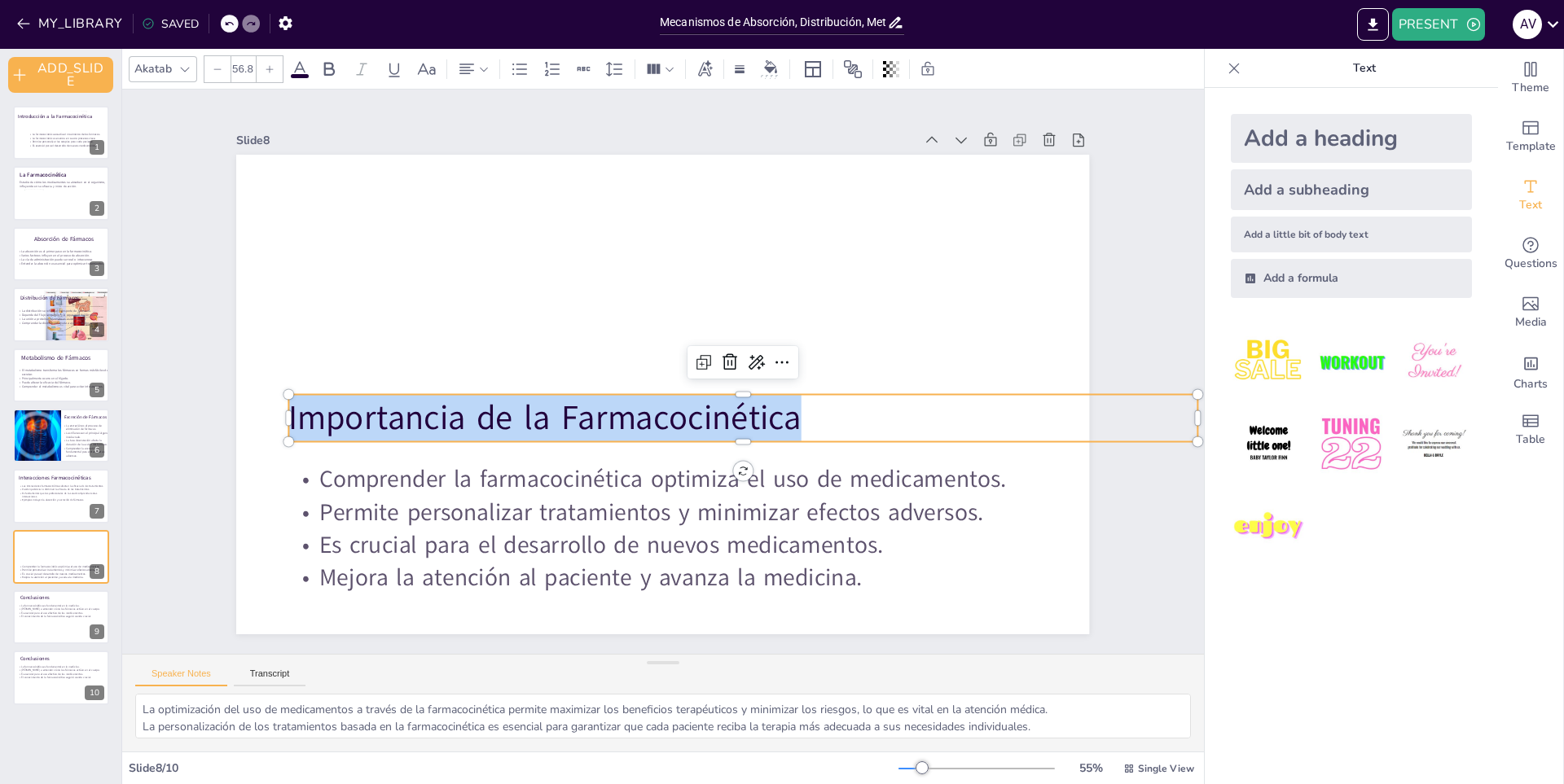
click at [390, 408] on p "Importancia de la Farmacocinética" at bounding box center [718, 446] width 850 height 412
click at [71, 603] on icon at bounding box center [71, 604] width 10 height 10
type textarea "La farmacocinética es un [PERSON_NAME] en la medicina moderna, ya que proporcio…"
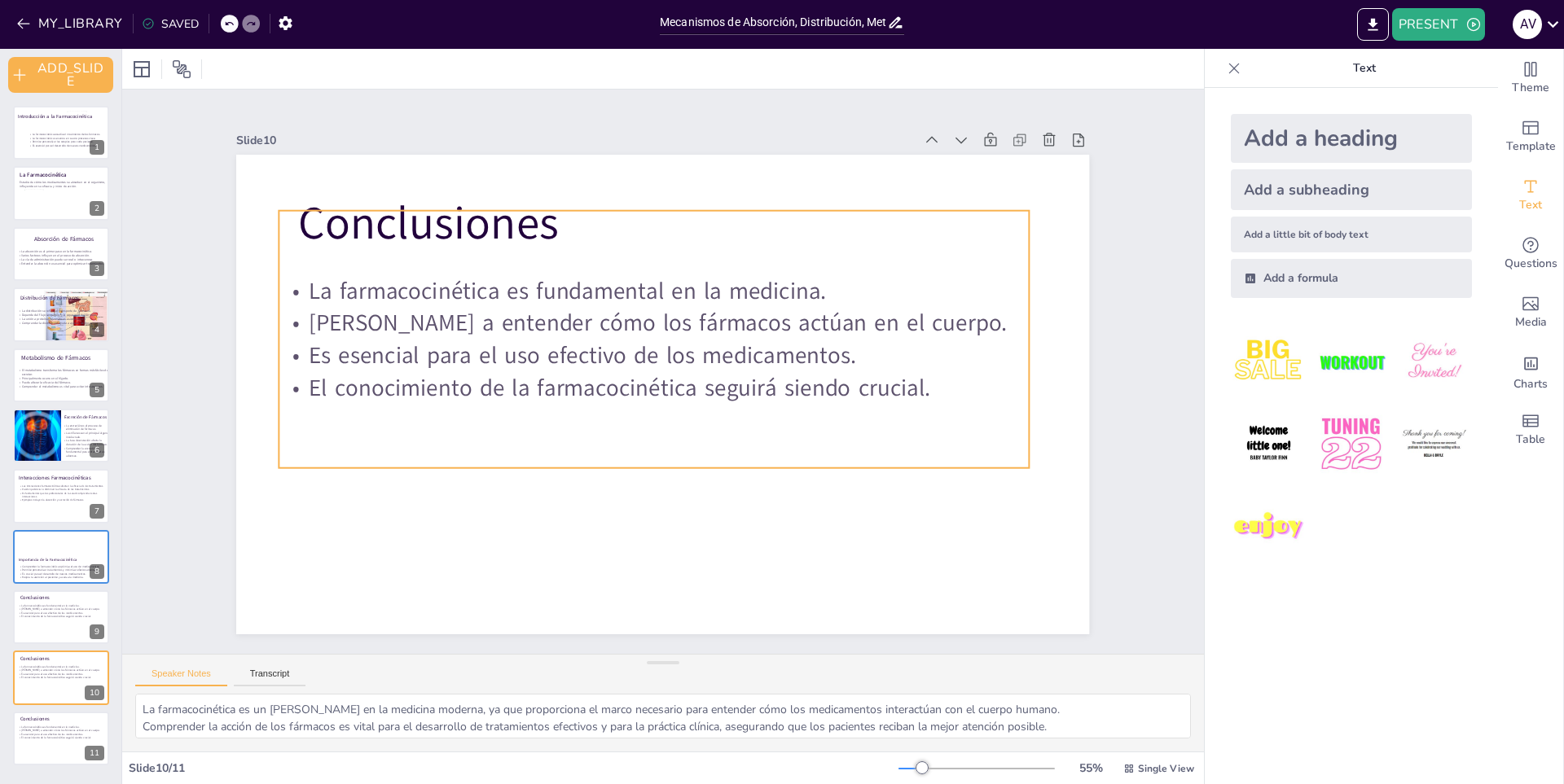
click at [520, 224] on div "La farmacocinética es fundamental en la medicina. [PERSON_NAME] a entender cómo…" at bounding box center [697, 370] width 409 height 788
click at [536, 231] on div "La farmacocinética es fundamental en la medicina. [PERSON_NAME] a entender cómo…" at bounding box center [661, 338] width 788 height 407
click at [536, 231] on div "La farmacocinética es fundamental en la medicina. [PERSON_NAME] a entender cómo…" at bounding box center [684, 346] width 650 height 759
